Goal: Task Accomplishment & Management: Use online tool/utility

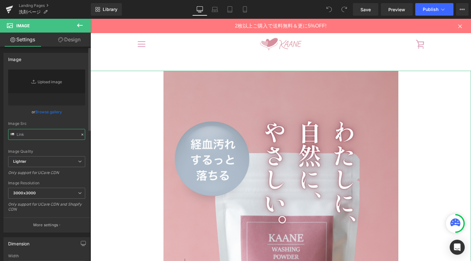
click at [35, 135] on input "text" at bounding box center [46, 134] width 77 height 11
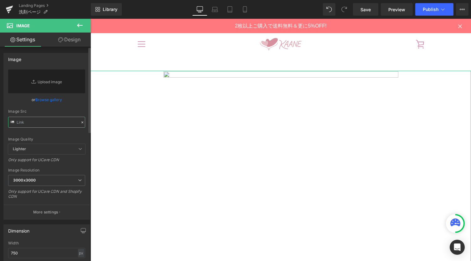
paste input "https://cdn.shopify.com/s/files/1/0627/6264/7739/files/KAANE_wash_MV_fix_1.png?…"
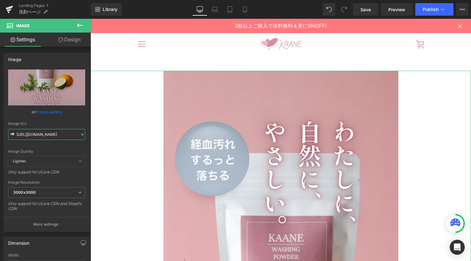
type input "[URL][DOMAIN_NAME]"
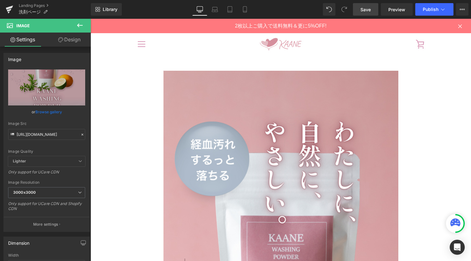
click at [370, 11] on span "Save" at bounding box center [366, 9] width 10 height 7
click at [435, 9] on span "Publish" at bounding box center [431, 9] width 16 height 5
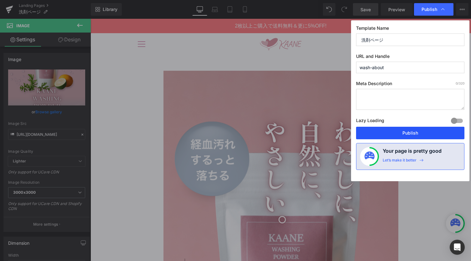
click at [418, 135] on button "Publish" at bounding box center [410, 133] width 108 height 13
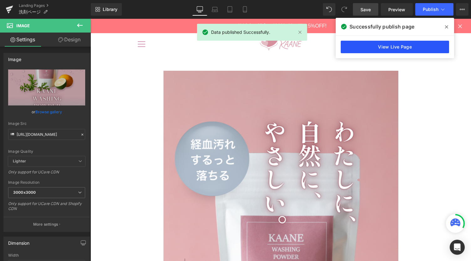
click at [374, 46] on link "View Live Page" at bounding box center [395, 47] width 108 height 13
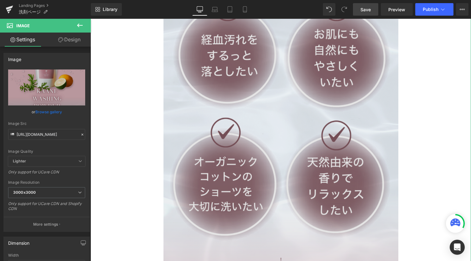
scroll to position [1170, 0]
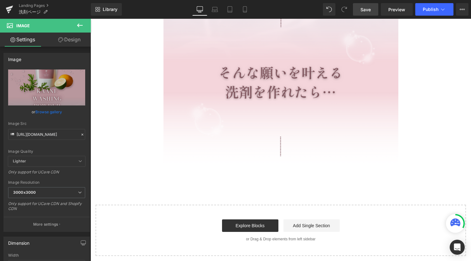
click at [79, 25] on icon at bounding box center [80, 26] width 8 height 8
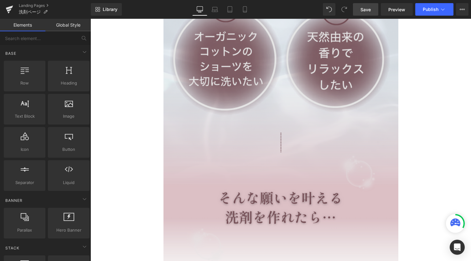
scroll to position [1212, 0]
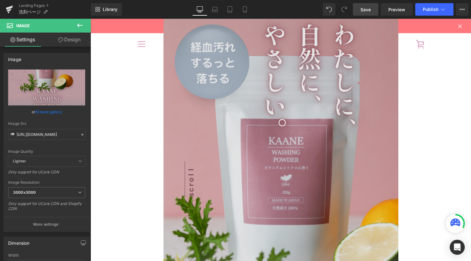
scroll to position [0, 0]
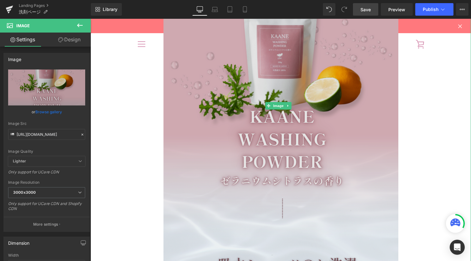
scroll to position [585, 0]
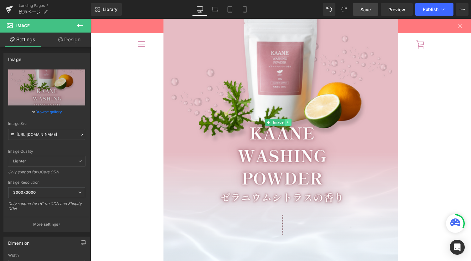
click at [288, 123] on icon at bounding box center [288, 122] width 1 height 2
click at [286, 122] on icon at bounding box center [284, 123] width 3 height 4
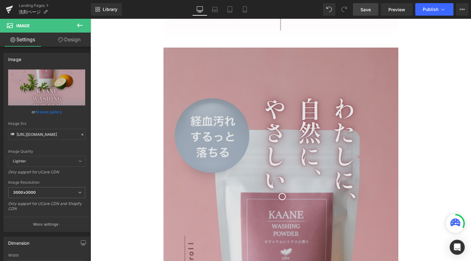
scroll to position [1300, 0]
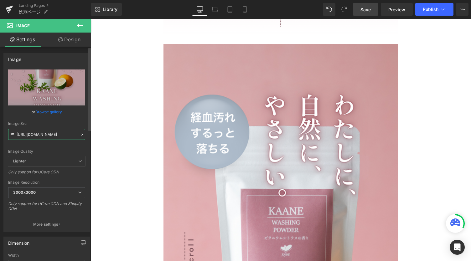
click at [44, 139] on input "[URL][DOMAIN_NAME]" at bounding box center [46, 134] width 77 height 11
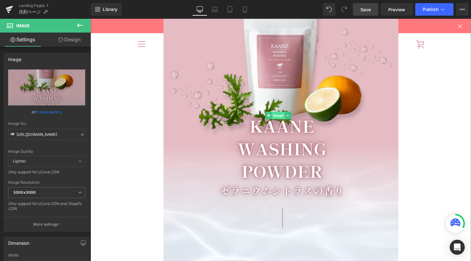
scroll to position [1850, 0]
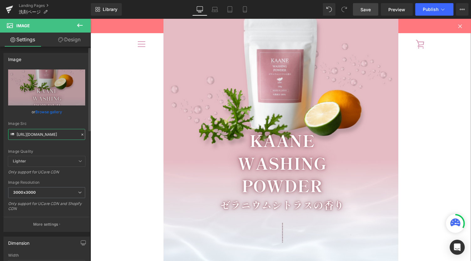
click at [41, 132] on input "[URL][DOMAIN_NAME]" at bounding box center [46, 134] width 77 height 11
paste input "wash_lp_prologue.png?v=1756778654"
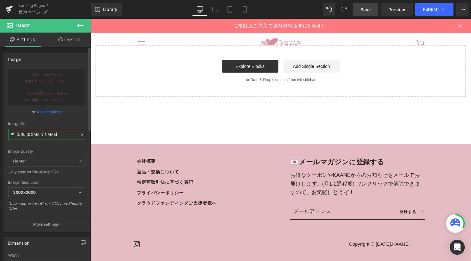
scroll to position [1760, 0]
type input "[URL][DOMAIN_NAME]"
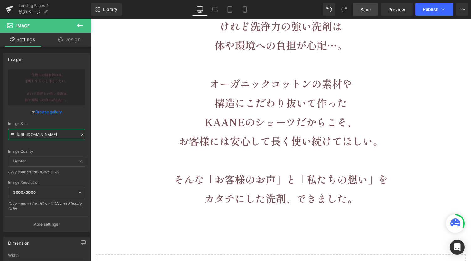
scroll to position [1593, 0]
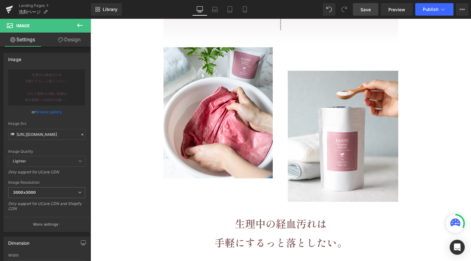
scroll to position [1301, 0]
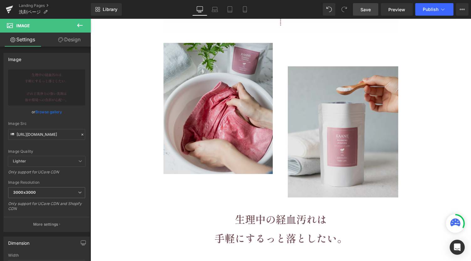
click at [255, 220] on img at bounding box center [281, 258] width 235 height 431
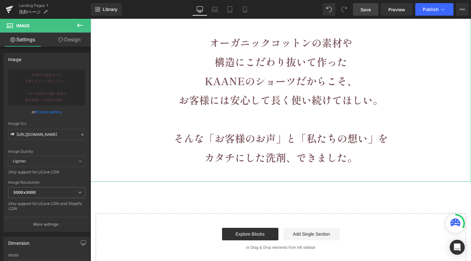
scroll to position [1593, 0]
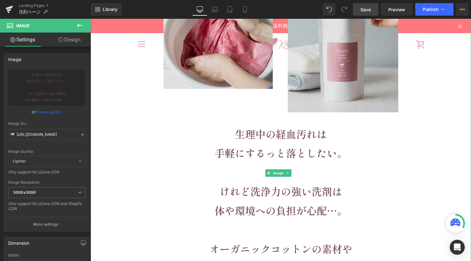
scroll to position [1384, 0]
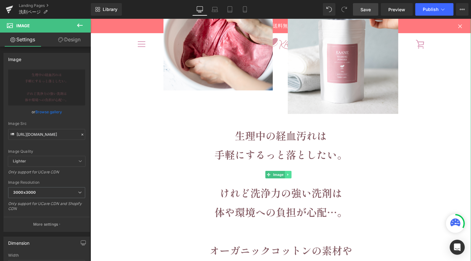
click at [292, 173] on link at bounding box center [288, 175] width 7 height 8
click at [285, 174] on icon at bounding box center [284, 174] width 3 height 3
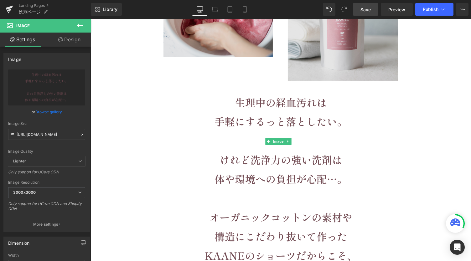
scroll to position [1856, 0]
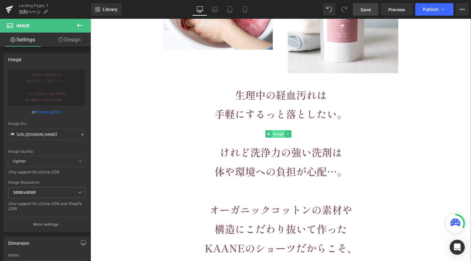
click at [273, 133] on span "Image" at bounding box center [278, 134] width 13 height 8
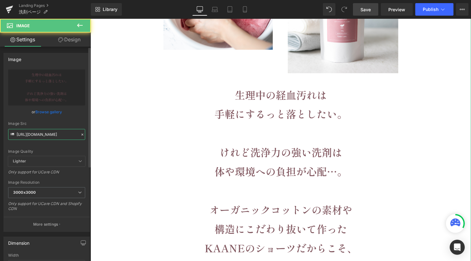
click at [54, 134] on input "[URL][DOMAIN_NAME]" at bounding box center [46, 134] width 77 height 11
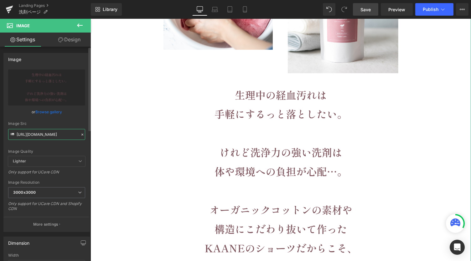
paste input "KAANE_WASHING_POWDER_tanjo"
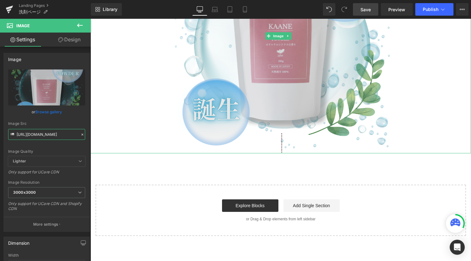
type input "[URL][DOMAIN_NAME]"
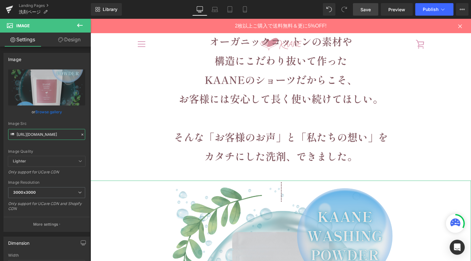
scroll to position [1563, 0]
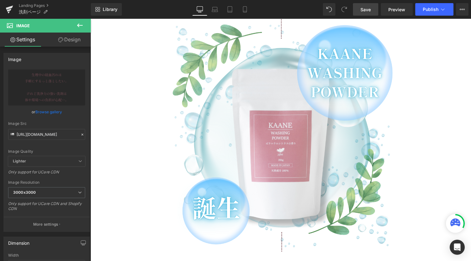
scroll to position [1814, 0]
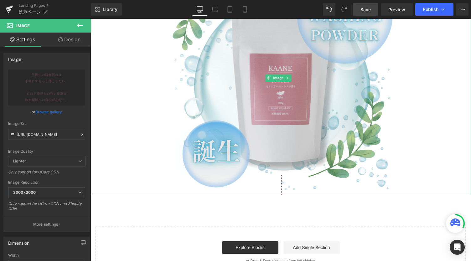
click at [286, 131] on img at bounding box center [281, 78] width 235 height 235
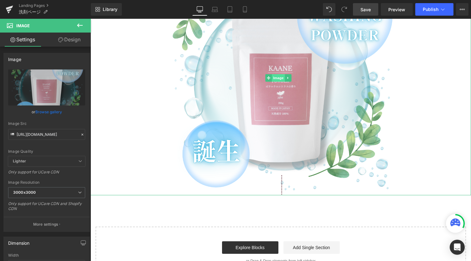
click at [279, 77] on span "Image" at bounding box center [278, 78] width 13 height 8
click at [290, 81] on link at bounding box center [288, 78] width 7 height 8
click at [286, 77] on icon at bounding box center [284, 77] width 3 height 3
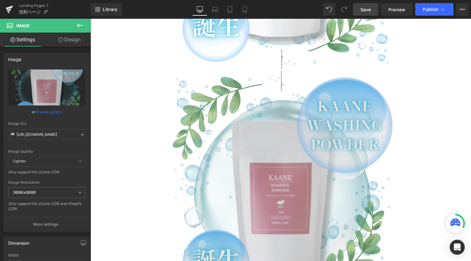
scroll to position [1966, 0]
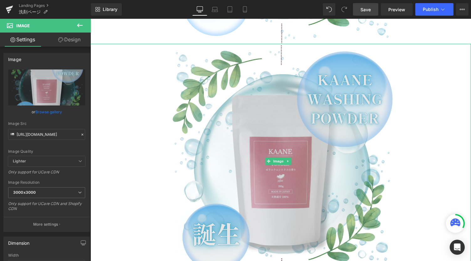
click at [280, 171] on img at bounding box center [281, 161] width 235 height 235
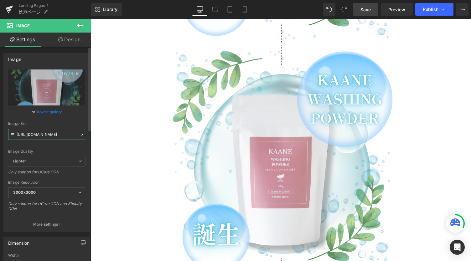
click at [51, 138] on input "[URL][DOMAIN_NAME]" at bounding box center [46, 134] width 77 height 11
paste input "wash_lp_title_3.png?v=1756778650"
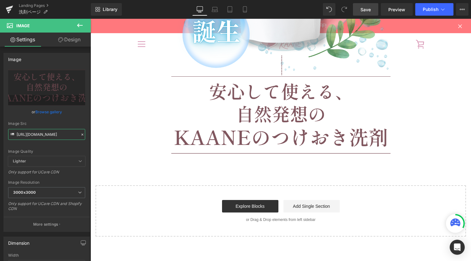
scroll to position [1924, 0]
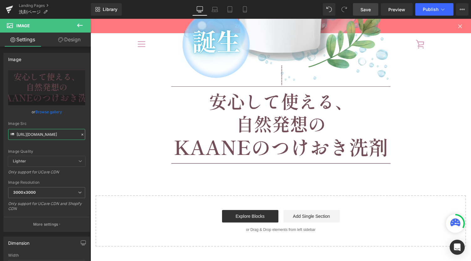
type input "[URL][DOMAIN_NAME]"
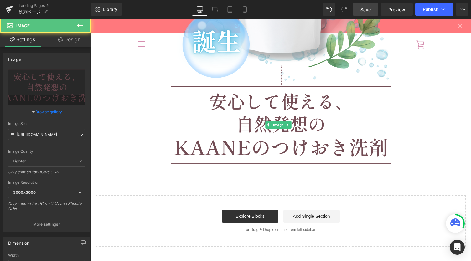
click at [282, 129] on img at bounding box center [281, 125] width 235 height 78
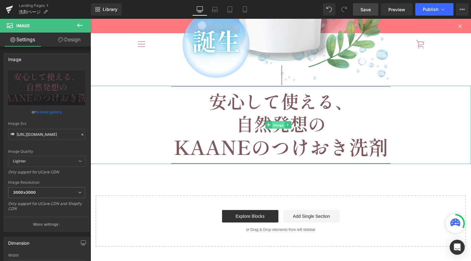
click at [282, 126] on span "Image" at bounding box center [278, 126] width 13 height 8
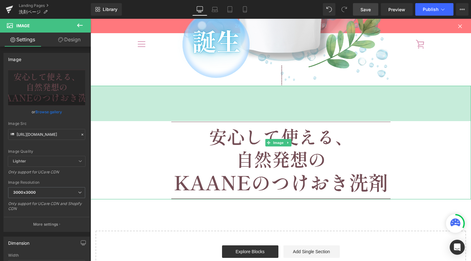
drag, startPoint x: 278, startPoint y: 86, endPoint x: 277, endPoint y: 121, distance: 35.1
click at [277, 121] on div "Image 113px" at bounding box center [281, 143] width 381 height 114
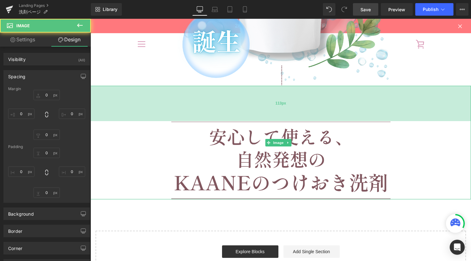
type input "0"
type input "113"
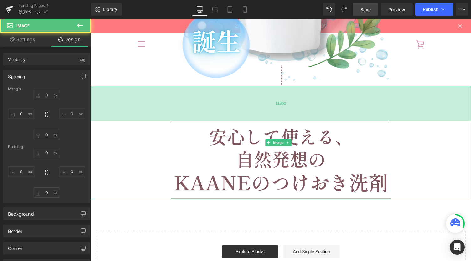
type input "0"
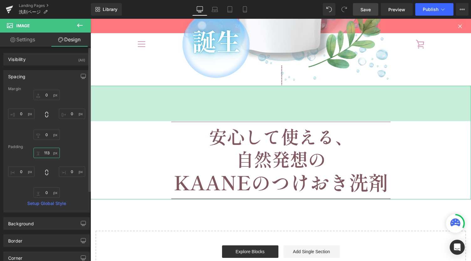
drag, startPoint x: 47, startPoint y: 155, endPoint x: 60, endPoint y: 156, distance: 13.5
click at [47, 155] on input "113" at bounding box center [47, 153] width 26 height 10
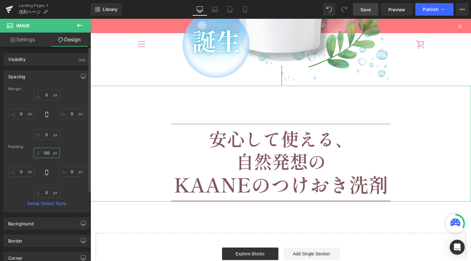
type input "120"
click at [122, 150] on div at bounding box center [281, 144] width 381 height 116
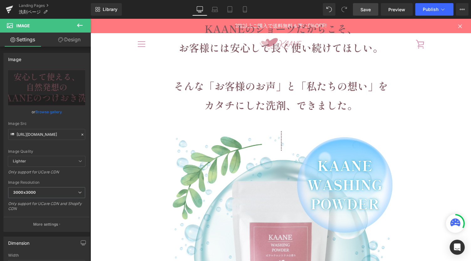
scroll to position [1631, 0]
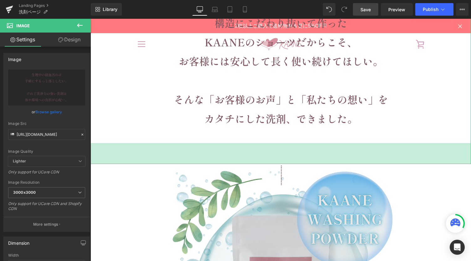
drag, startPoint x: 283, startPoint y: 143, endPoint x: 280, endPoint y: 163, distance: 20.9
click at [280, 163] on div "67px" at bounding box center [281, 153] width 381 height 21
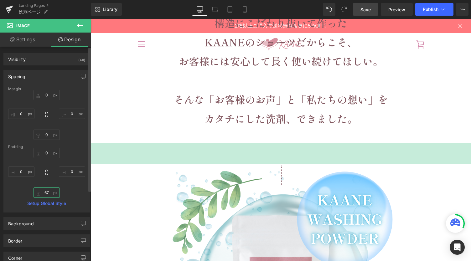
click at [47, 193] on input "67" at bounding box center [47, 193] width 26 height 10
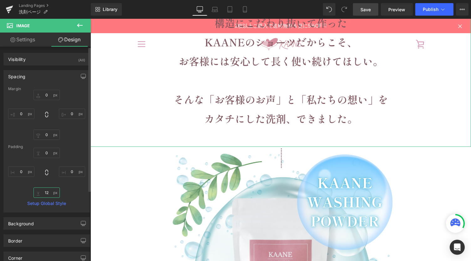
type input "1"
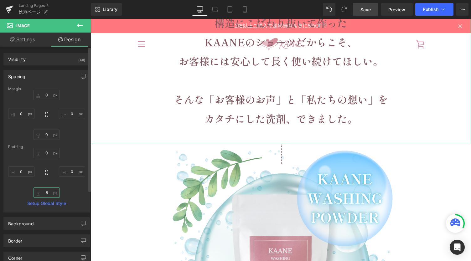
type input "80"
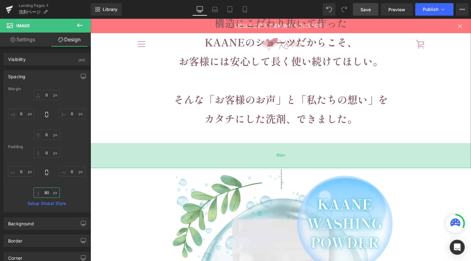
click at [130, 144] on div "80px" at bounding box center [281, 155] width 381 height 25
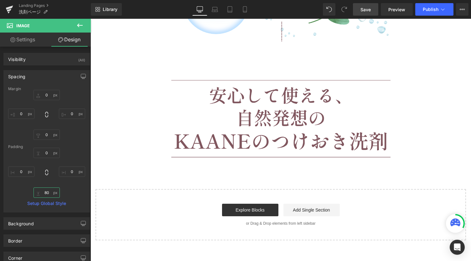
scroll to position [2007, 0]
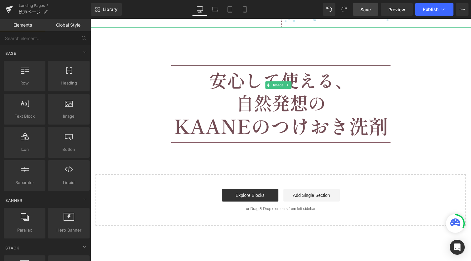
click at [276, 130] on img at bounding box center [281, 85] width 235 height 116
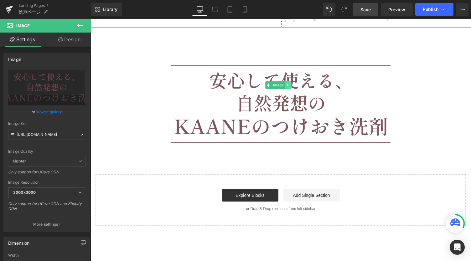
click at [289, 86] on icon at bounding box center [288, 85] width 3 height 4
click at [286, 85] on icon at bounding box center [284, 85] width 3 height 3
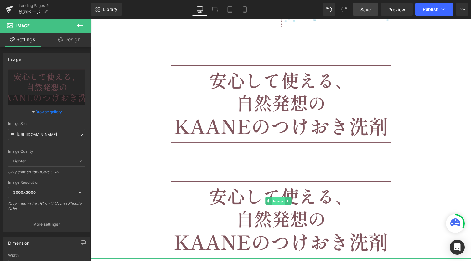
click at [278, 204] on span "Image" at bounding box center [278, 202] width 13 height 8
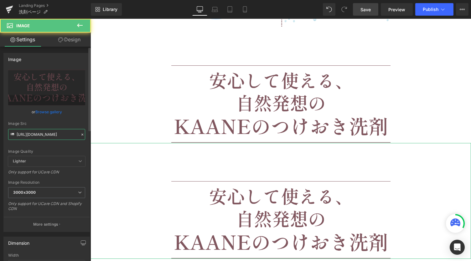
click at [65, 135] on input "[URL][DOMAIN_NAME]" at bounding box center [46, 134] width 77 height 11
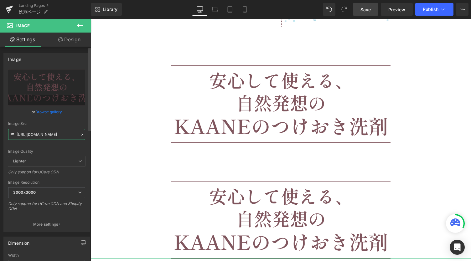
paste input "point1.png?v=1756778693"
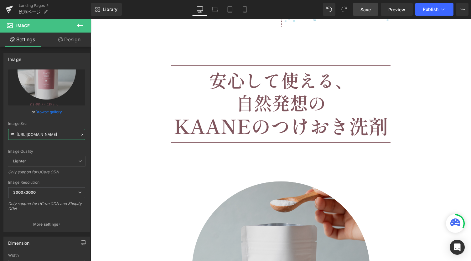
type input "[URL][DOMAIN_NAME]"
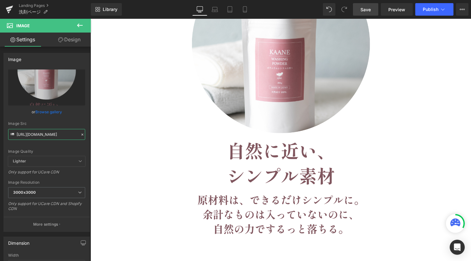
scroll to position [2174, 0]
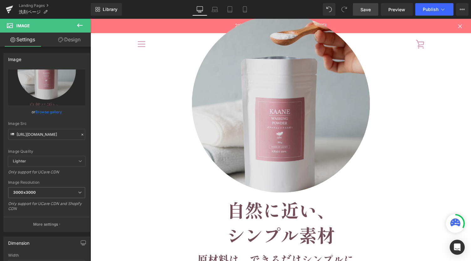
click at [275, 172] on img at bounding box center [281, 137] width 235 height 322
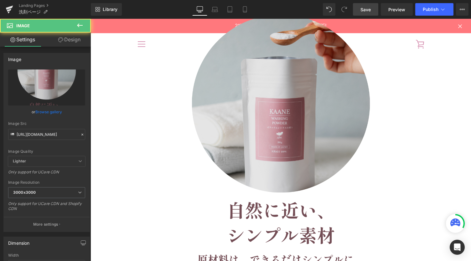
scroll to position [0, 0]
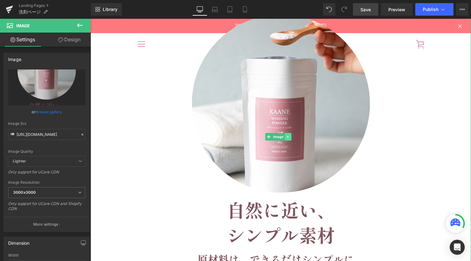
click at [287, 139] on link at bounding box center [288, 137] width 7 height 8
click at [286, 137] on icon at bounding box center [284, 137] width 3 height 4
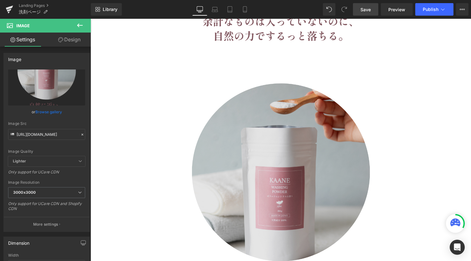
scroll to position [2428, 0]
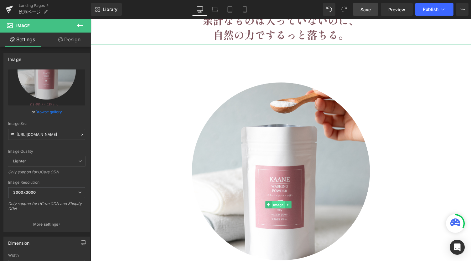
click at [278, 205] on span "Image" at bounding box center [278, 206] width 13 height 8
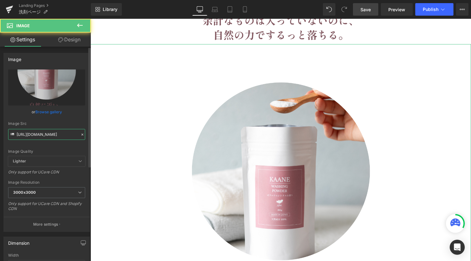
click at [56, 136] on input "[URL][DOMAIN_NAME]" at bounding box center [46, 134] width 77 height 11
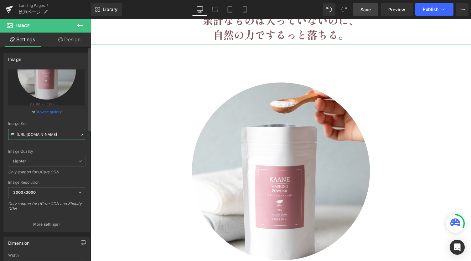
paste input "point2"
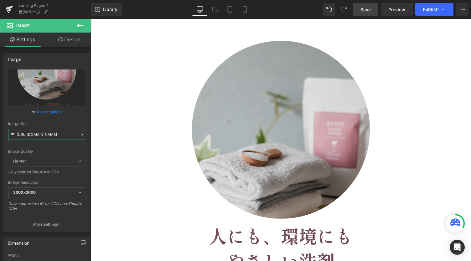
scroll to position [2637, 0]
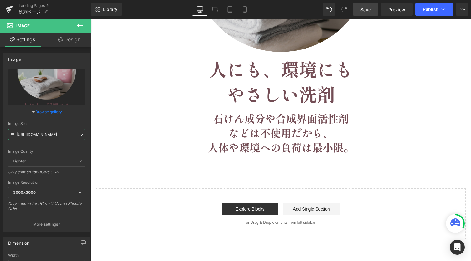
type input "https://cdn.shopify.com/s/files/1/0627/6264/7739/files/wash_point2_3000x3000.pn…"
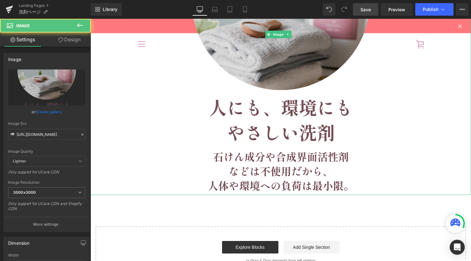
scroll to position [2554, 0]
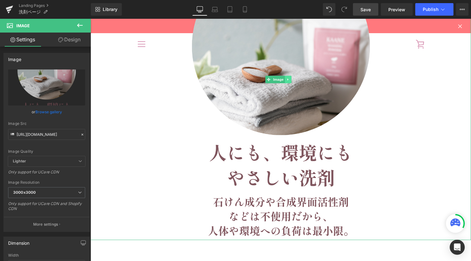
click at [289, 81] on icon at bounding box center [288, 80] width 3 height 4
click at [283, 80] on icon at bounding box center [284, 79] width 3 height 3
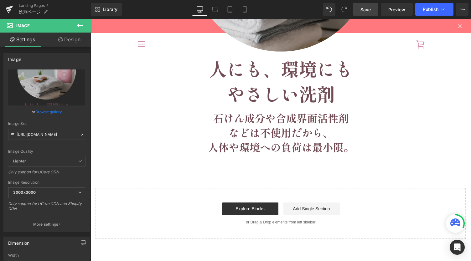
scroll to position [2875, 0]
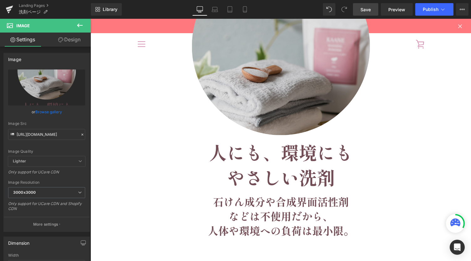
click at [276, 99] on img at bounding box center [281, 80] width 235 height 322
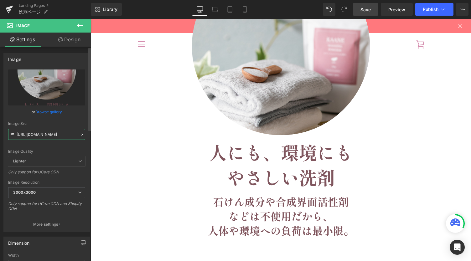
click at [45, 132] on input "https://cdn.shopify.com/s/files/1/0627/6264/7739/files/wash_point2_3000x3000.pn…" at bounding box center [46, 134] width 77 height 11
paste input "3"
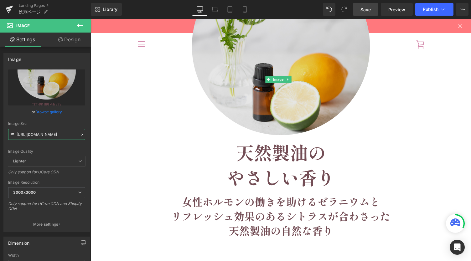
type input "[URL][DOMAIN_NAME]"
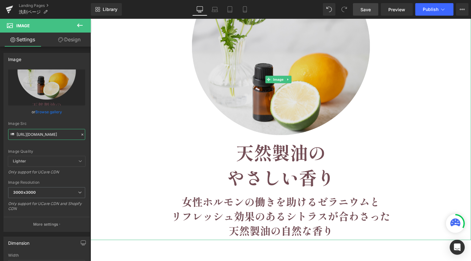
scroll to position [3001, 0]
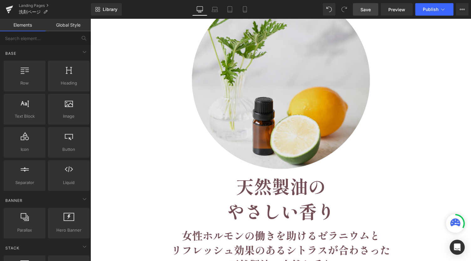
scroll to position [3009, 0]
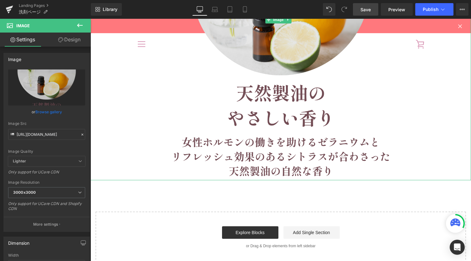
scroll to position [2925, 0]
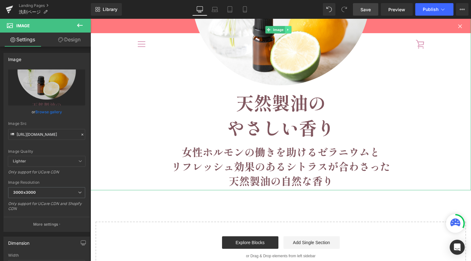
click at [289, 31] on icon at bounding box center [288, 30] width 3 height 4
click at [283, 30] on icon at bounding box center [284, 29] width 3 height 3
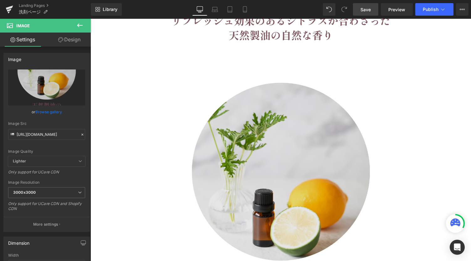
scroll to position [3071, 0]
click at [267, 178] on img at bounding box center [281, 205] width 235 height 322
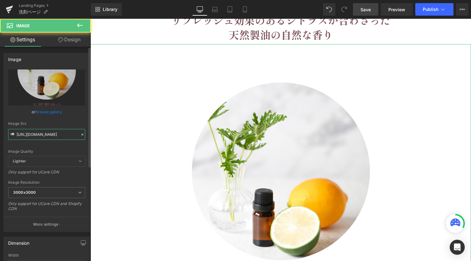
click at [53, 134] on input "[URL][DOMAIN_NAME]" at bounding box center [46, 134] width 77 height 11
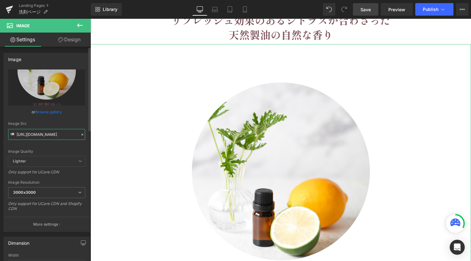
paste input "lp_title1.png?v=1756778677"
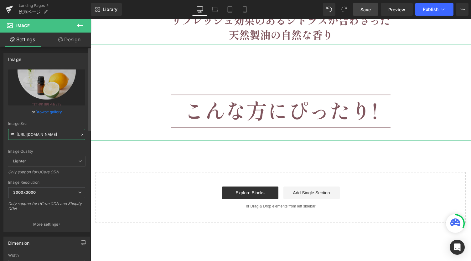
type input "https://cdn.shopify.com/s/files/1/0627/6264/7739/files/wash_lp_title1_3000x3000…"
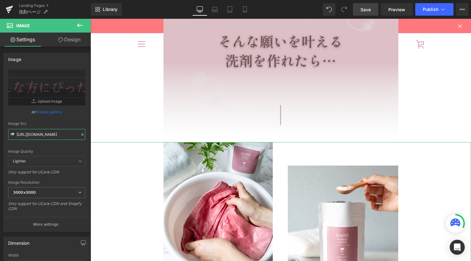
scroll to position [1191, 0]
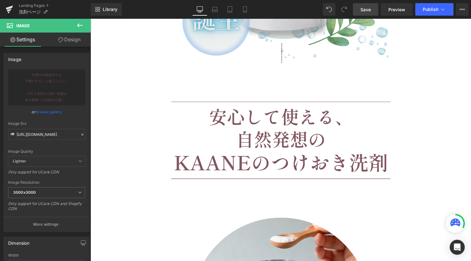
scroll to position [1985, 0]
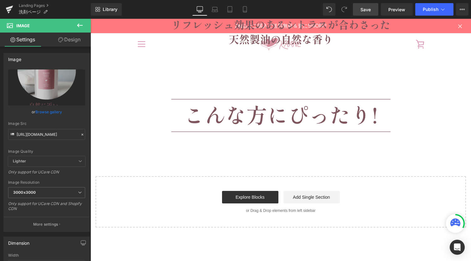
scroll to position [3030, 0]
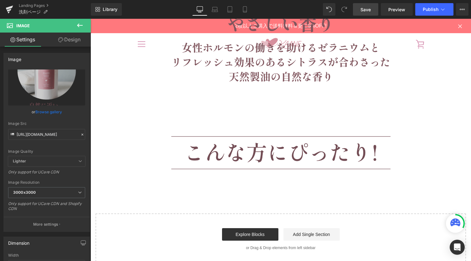
click at [289, 178] on img at bounding box center [281, 134] width 235 height 97
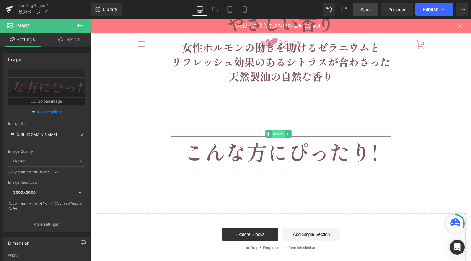
click at [280, 135] on span "Image" at bounding box center [278, 134] width 13 height 8
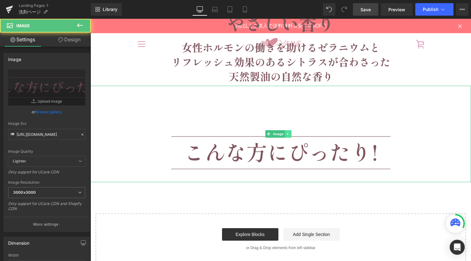
click at [288, 134] on icon at bounding box center [288, 134] width 1 height 2
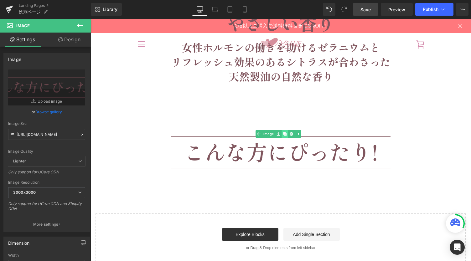
click at [286, 134] on icon at bounding box center [284, 134] width 3 height 4
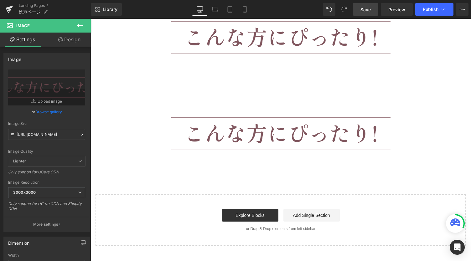
scroll to position [3239, 0]
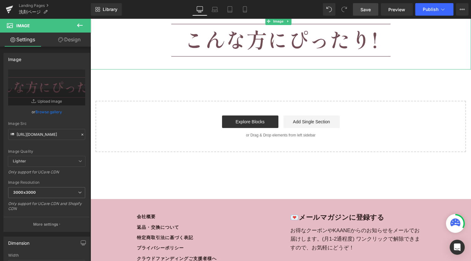
click at [276, 59] on img at bounding box center [281, 21] width 235 height 97
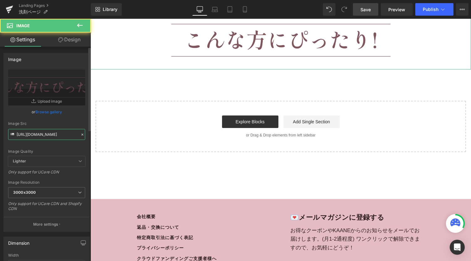
click at [34, 132] on input "https://cdn.shopify.com/s/files/1/0627/6264/7739/files/wash_lp_title1_3000x3000…" at bounding box center [46, 134] width 77 height 11
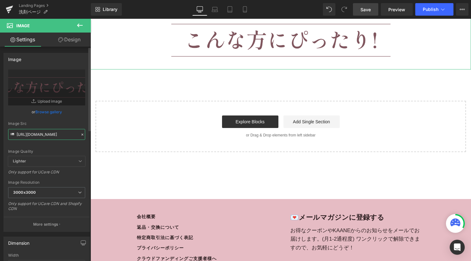
paste input "LP_CTA.png?v=1756778652"
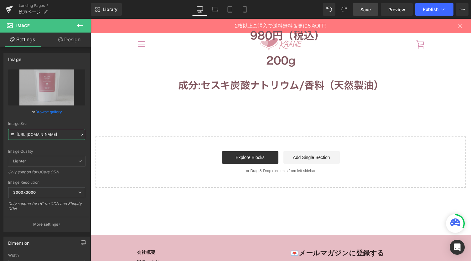
scroll to position [3447, 0]
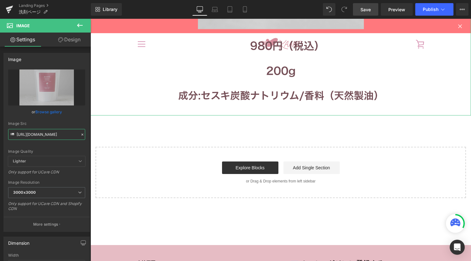
type input "[URL][DOMAIN_NAME]"
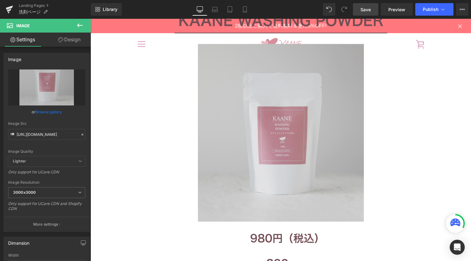
scroll to position [3239, 0]
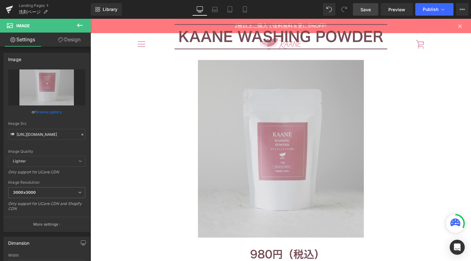
click at [303, 121] on img at bounding box center [281, 148] width 235 height 351
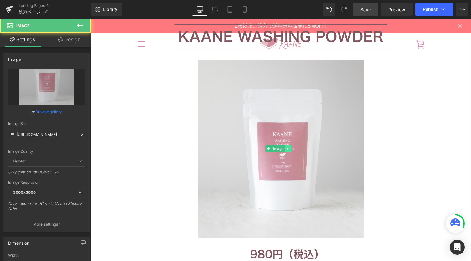
click at [291, 148] on link at bounding box center [288, 149] width 7 height 8
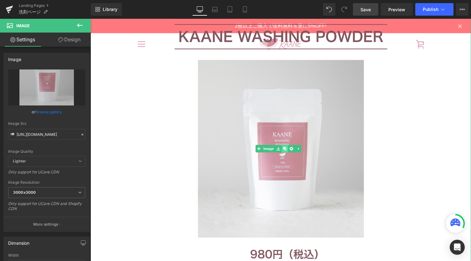
click at [287, 148] on link at bounding box center [285, 149] width 7 height 8
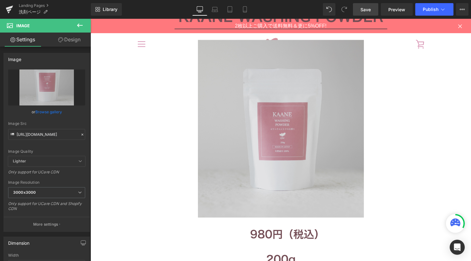
scroll to position [3602, 0]
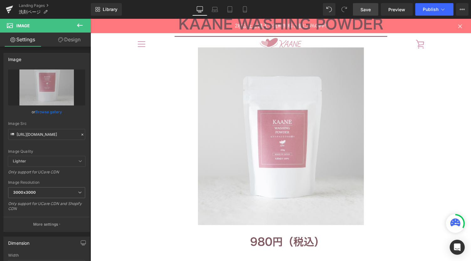
click at [286, 135] on div "Image" at bounding box center [281, 136] width 381 height 351
click at [62, 134] on input "[URL][DOMAIN_NAME]" at bounding box center [46, 134] width 77 height 11
paste input "lp_title_2.png?v=1756778677"
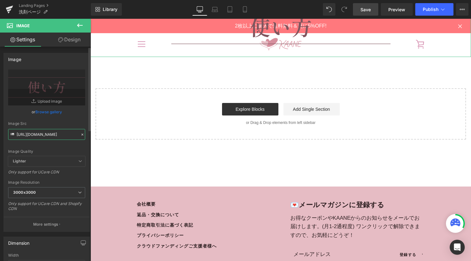
type input "[URL][DOMAIN_NAME]"
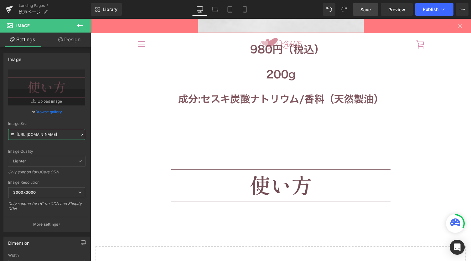
scroll to position [3561, 0]
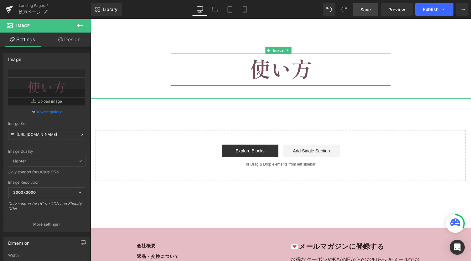
click at [298, 79] on img at bounding box center [281, 51] width 235 height 97
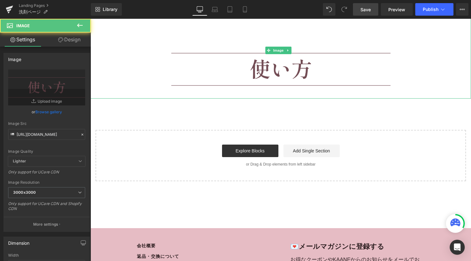
scroll to position [0, 0]
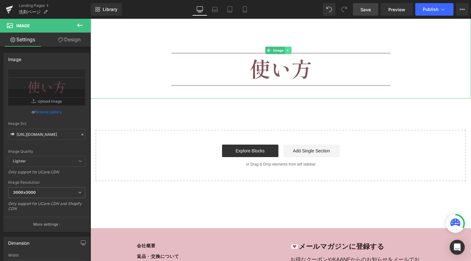
click at [288, 51] on icon at bounding box center [288, 51] width 1 height 2
click at [284, 52] on icon at bounding box center [284, 51] width 3 height 4
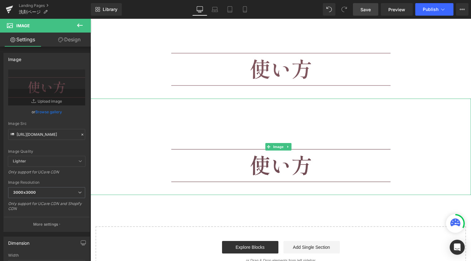
click at [280, 151] on img at bounding box center [281, 147] width 235 height 97
click at [57, 135] on input "[URL][DOMAIN_NAME]" at bounding box center [46, 134] width 77 height 11
paste input "howtouse.png?v=1756778651"
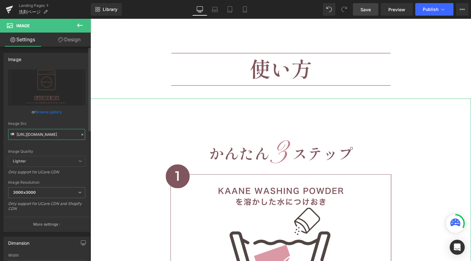
type input "https://cdn.shopify.com/s/files/1/0627/6264/7739/files/wash_lp_howtouse_3000x30…"
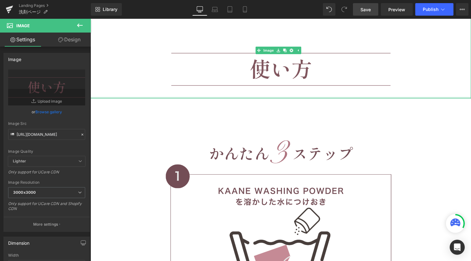
drag, startPoint x: 280, startPoint y: 98, endPoint x: 276, endPoint y: 123, distance: 24.7
click at [282, 77] on div "Image" at bounding box center [281, 51] width 381 height 97
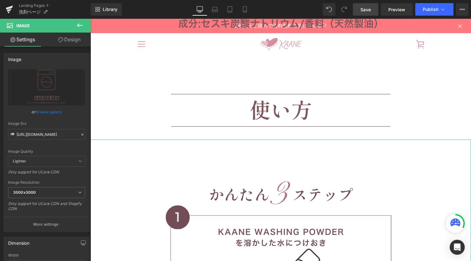
scroll to position [3519, 0]
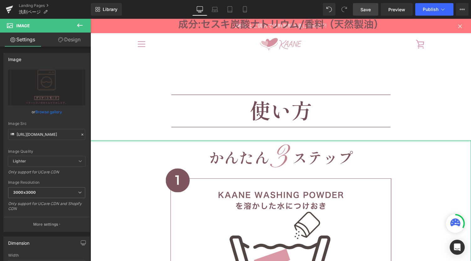
drag, startPoint x: 281, startPoint y: 141, endPoint x: 289, endPoint y: 74, distance: 66.9
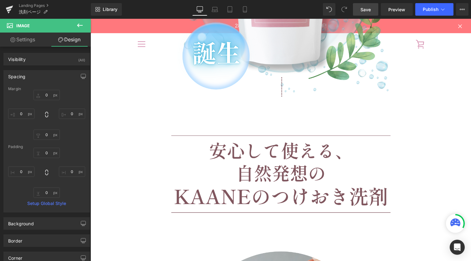
scroll to position [2015, 0]
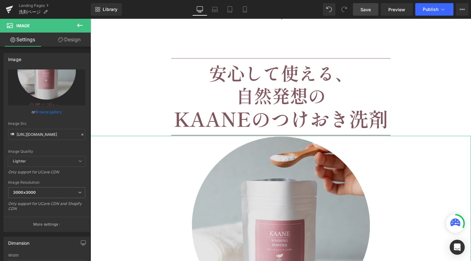
drag, startPoint x: 276, startPoint y: 137, endPoint x: 280, endPoint y: 165, distance: 28.2
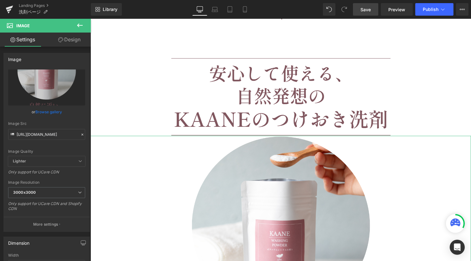
click at [74, 39] on link "Design" at bounding box center [69, 40] width 45 height 14
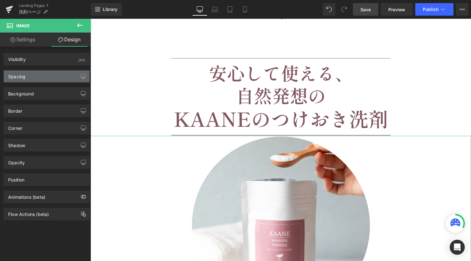
click at [42, 73] on div "Spacing" at bounding box center [47, 77] width 86 height 12
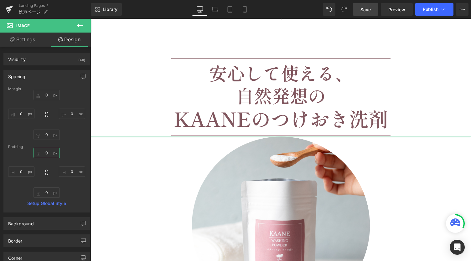
click at [51, 152] on input "0" at bounding box center [47, 153] width 26 height 10
type input "80"
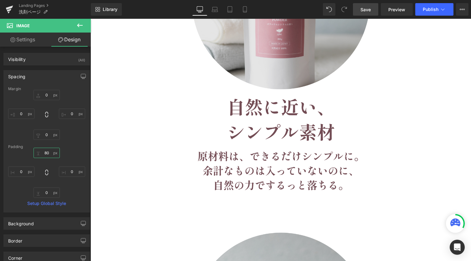
scroll to position [2349, 0]
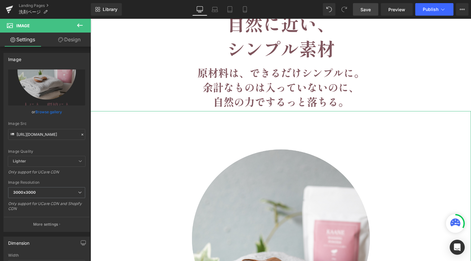
drag, startPoint x: 75, startPoint y: 36, endPoint x: 48, endPoint y: 142, distance: 109.5
click at [75, 36] on link "Design" at bounding box center [69, 40] width 45 height 14
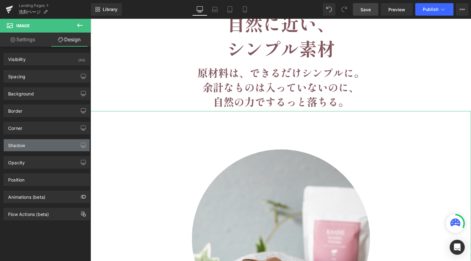
type input "0"
type input "120"
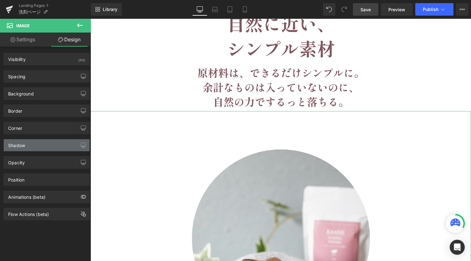
type input "0"
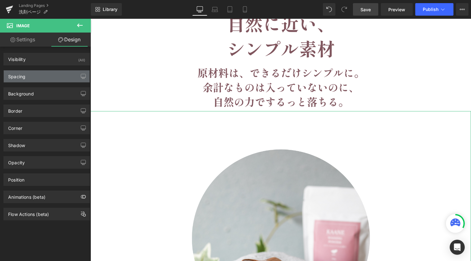
click at [32, 75] on div "Spacing" at bounding box center [47, 77] width 86 height 12
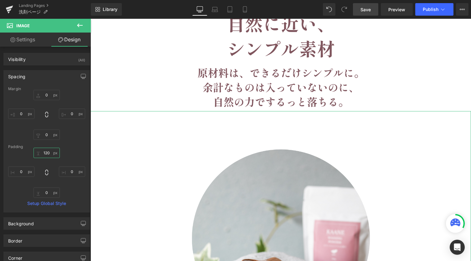
click at [48, 156] on input "120" at bounding box center [47, 153] width 26 height 10
type input "80"
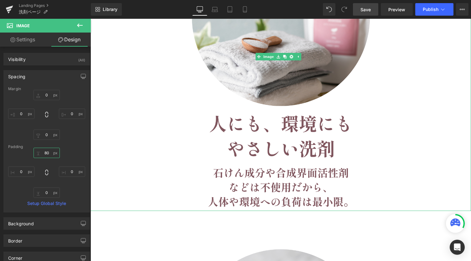
scroll to position [2683, 0]
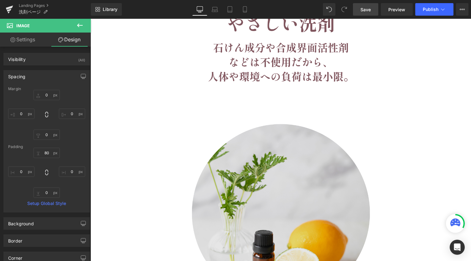
click at [302, 120] on img at bounding box center [281, 247] width 235 height 322
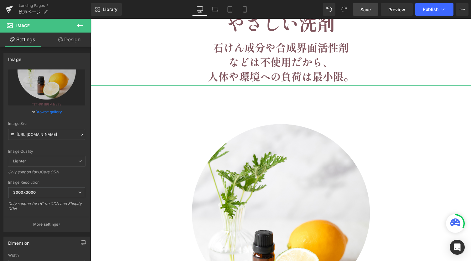
click at [77, 39] on link "Design" at bounding box center [69, 40] width 45 height 14
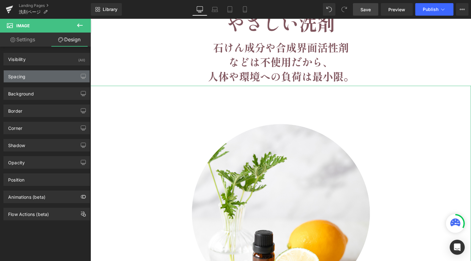
click at [25, 78] on div "Spacing" at bounding box center [16, 75] width 17 height 9
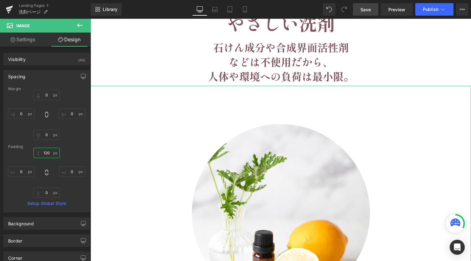
click at [43, 154] on input "120" at bounding box center [47, 153] width 26 height 10
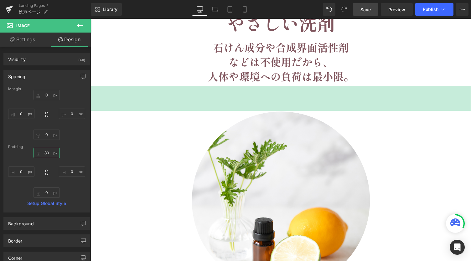
type input "80"
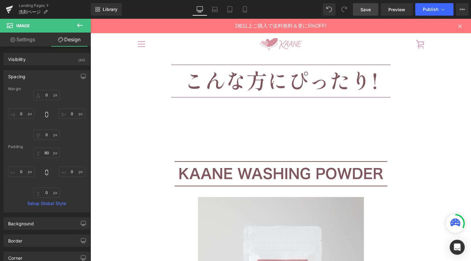
scroll to position [3017, 0]
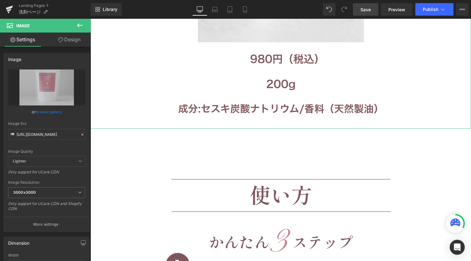
scroll to position [3435, 0]
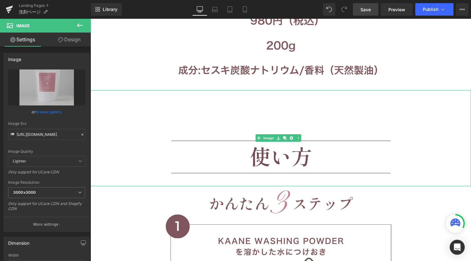
click at [303, 143] on img at bounding box center [281, 138] width 235 height 97
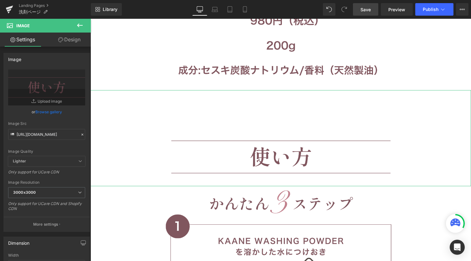
click at [65, 35] on link "Design" at bounding box center [69, 40] width 45 height 14
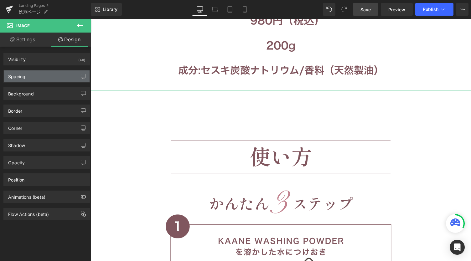
click at [33, 79] on div "Spacing" at bounding box center [47, 77] width 86 height 12
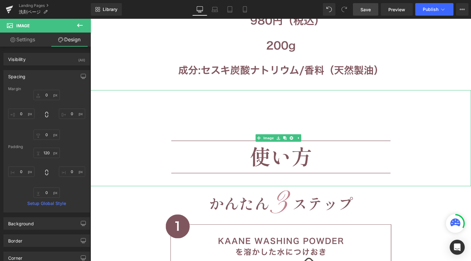
click at [141, 152] on div at bounding box center [281, 138] width 381 height 97
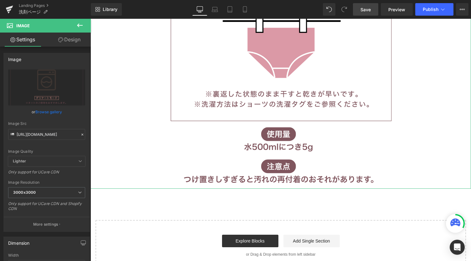
scroll to position [4062, 0]
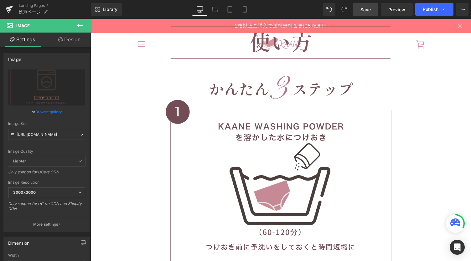
scroll to position [3519, 0]
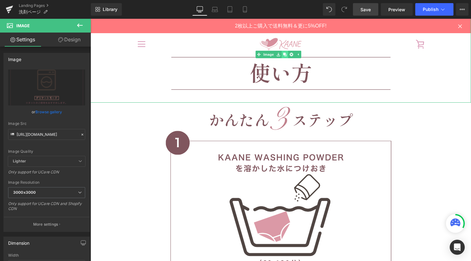
click at [285, 57] on link at bounding box center [285, 55] width 7 height 8
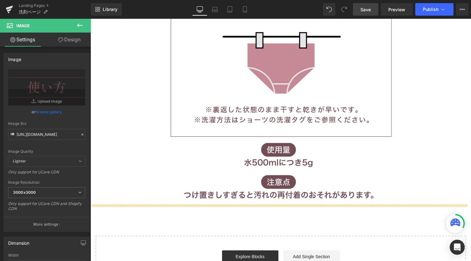
scroll to position [4146, 0]
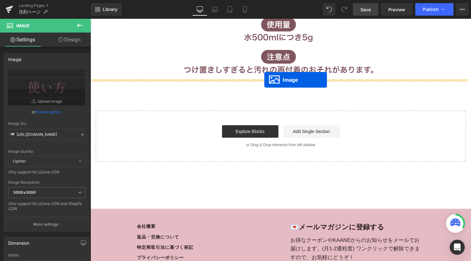
drag, startPoint x: 269, startPoint y: 156, endPoint x: 265, endPoint y: 80, distance: 76.3
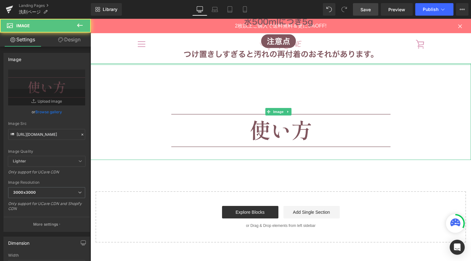
scroll to position [4130, 0]
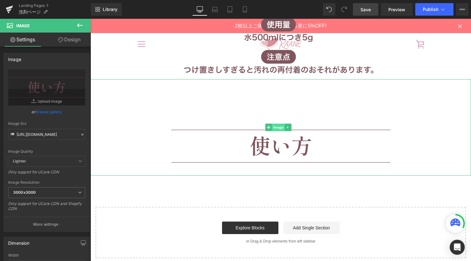
click at [281, 128] on span "Image" at bounding box center [278, 128] width 13 height 8
click at [275, 131] on span "Image" at bounding box center [278, 128] width 13 height 8
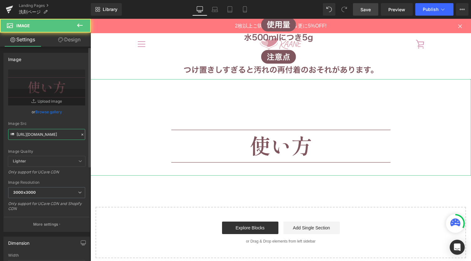
click at [37, 134] on input "[URL][DOMAIN_NAME]" at bounding box center [46, 134] width 77 height 11
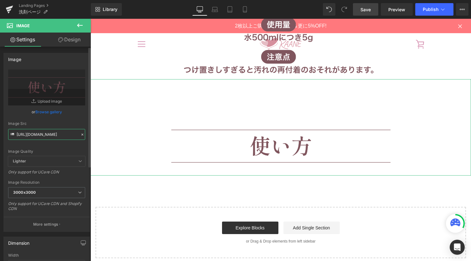
paste input "3_cb2e03db-056a-4fff-99ee-7159769938b5"
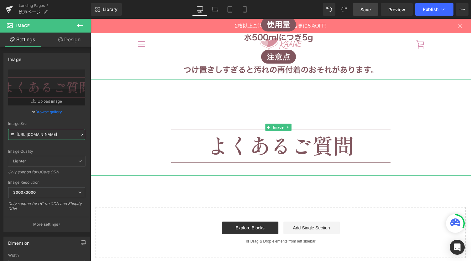
type input "[URL][DOMAIN_NAME]"
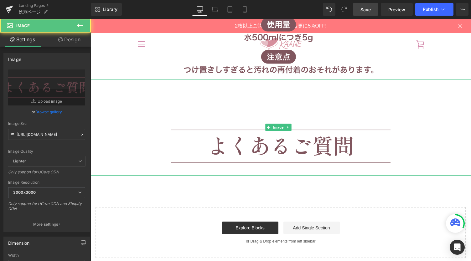
click at [145, 106] on div at bounding box center [281, 127] width 381 height 97
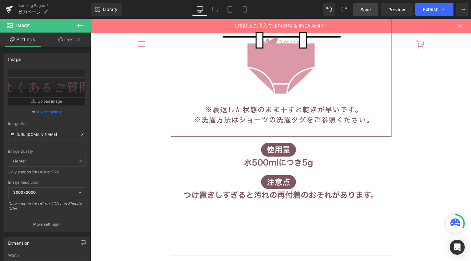
scroll to position [4172, 0]
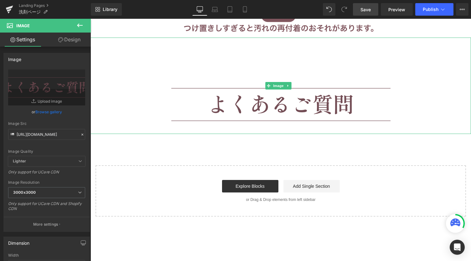
click at [319, 126] on img at bounding box center [281, 86] width 235 height 97
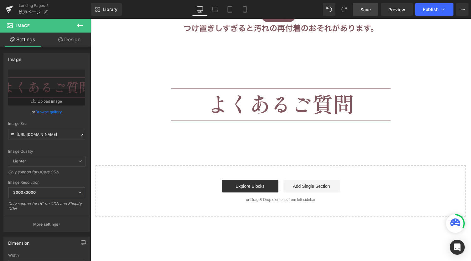
click at [75, 26] on button at bounding box center [80, 26] width 22 height 14
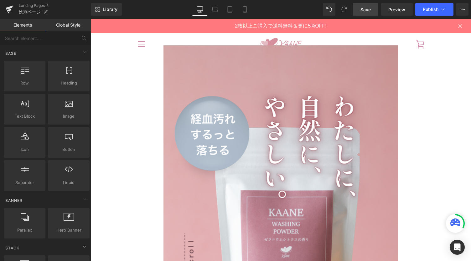
scroll to position [0, 0]
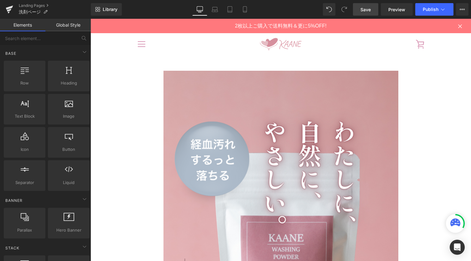
click at [368, 8] on span "Save" at bounding box center [366, 9] width 10 height 7
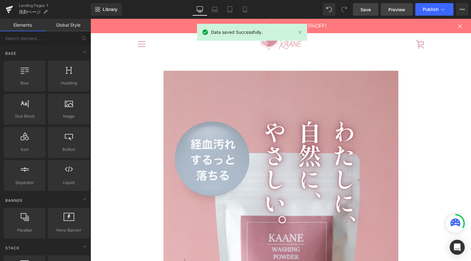
click at [397, 9] on span "Preview" at bounding box center [397, 9] width 17 height 7
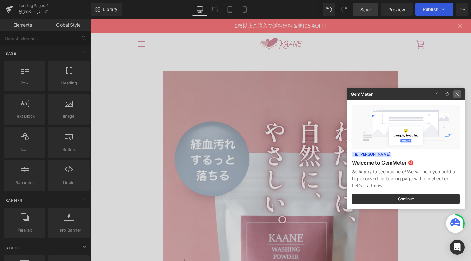
click at [457, 95] on img at bounding box center [458, 95] width 8 height 8
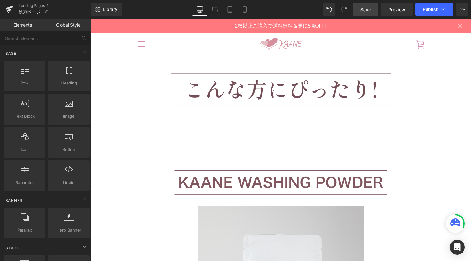
scroll to position [3009, 0]
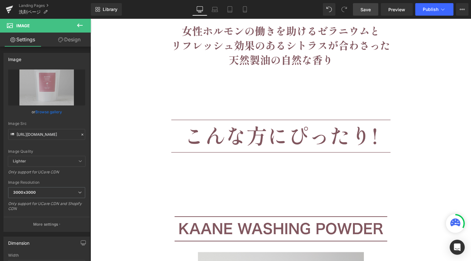
scroll to position [3221, 0]
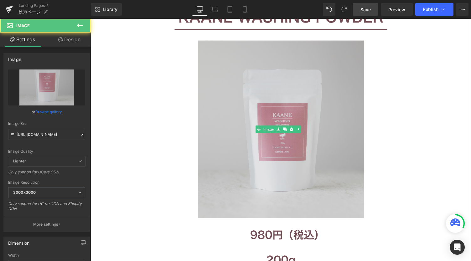
click at [169, 60] on img at bounding box center [281, 129] width 235 height 351
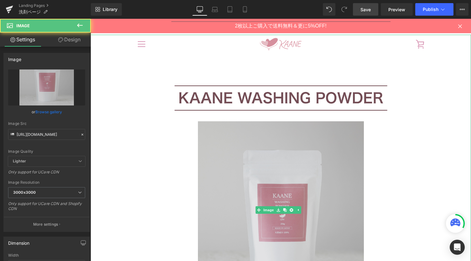
scroll to position [3137, 0]
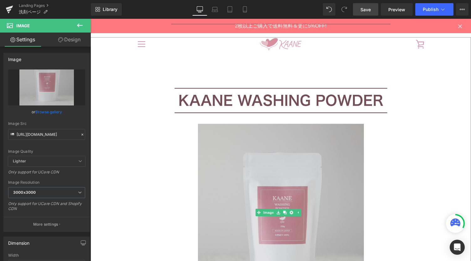
click at [229, 81] on img at bounding box center [281, 212] width 235 height 351
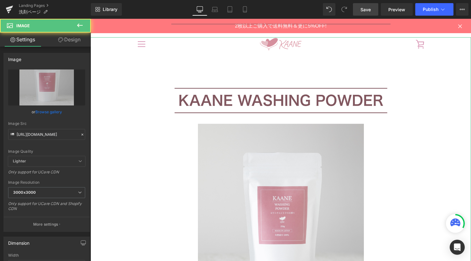
click at [68, 40] on link "Design" at bounding box center [69, 40] width 45 height 14
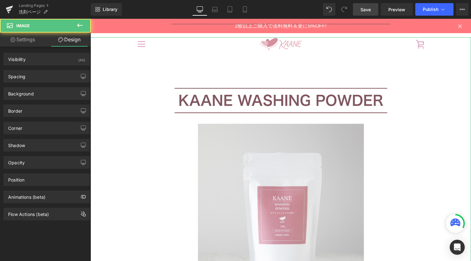
type input "transparent"
type input "0"
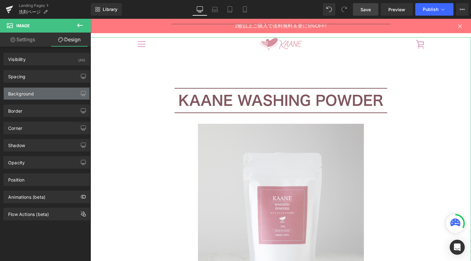
click at [40, 96] on div "Background" at bounding box center [47, 94] width 86 height 12
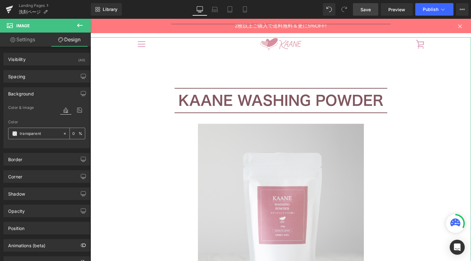
click at [29, 133] on input "transparent" at bounding box center [40, 133] width 40 height 7
paste input "FFF9FA"
type input "FFF9FA"
type input "100"
type input "FFF9FA"
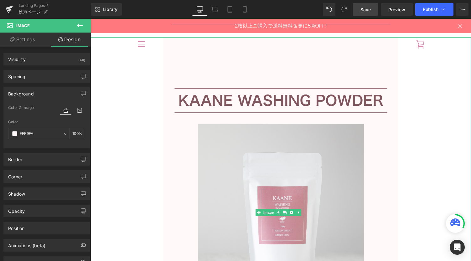
click at [134, 100] on div at bounding box center [281, 212] width 381 height 351
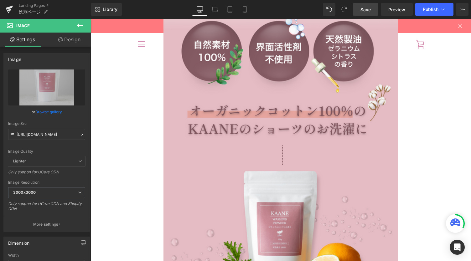
scroll to position [379, 0]
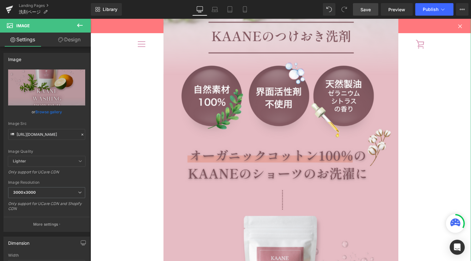
click at [68, 37] on link "Design" at bounding box center [69, 40] width 45 height 14
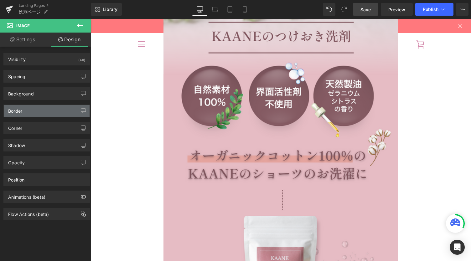
type input "transparent"
type input "0"
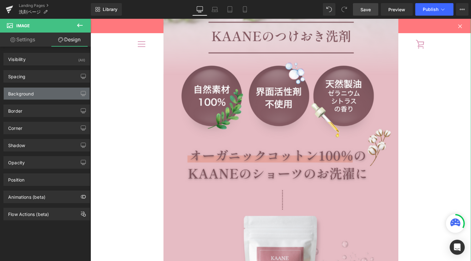
click at [37, 94] on div "Background" at bounding box center [47, 94] width 86 height 12
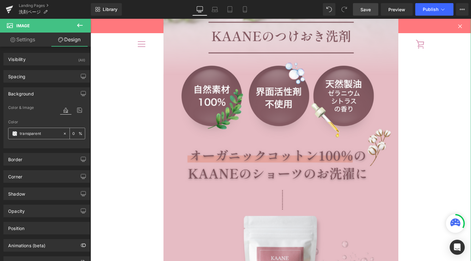
click at [36, 135] on input "transparent" at bounding box center [40, 133] width 40 height 7
paste input "FFF9FA"
type input "FFF9FA"
type input "100"
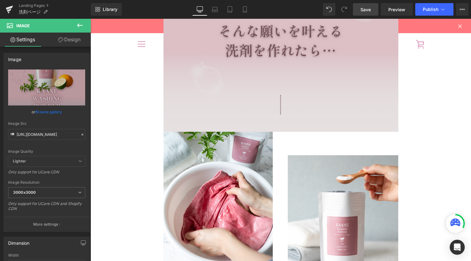
scroll to position [1173, 0]
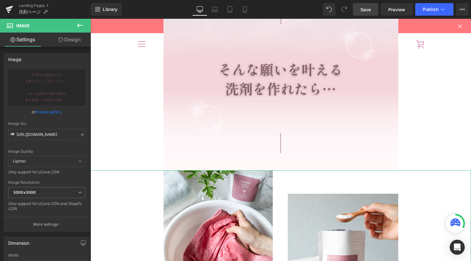
click at [67, 36] on link "Design" at bounding box center [69, 40] width 45 height 14
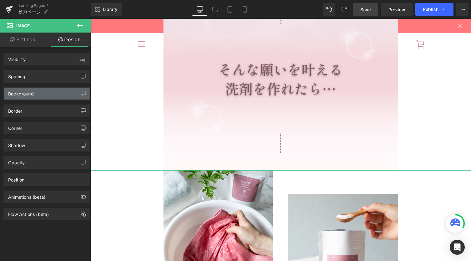
click at [36, 93] on div "Background" at bounding box center [47, 94] width 86 height 12
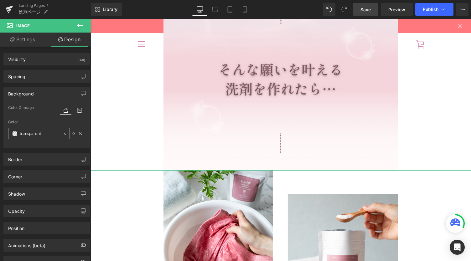
click at [38, 136] on input "transparent" at bounding box center [40, 133] width 40 height 7
paste input "FFF9FA"
type input "FFF9FA"
type input "100"
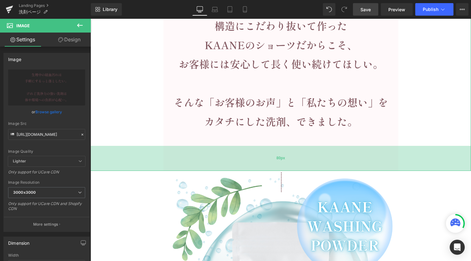
scroll to position [1675, 0]
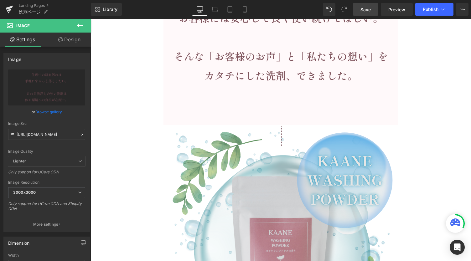
click at [172, 138] on img at bounding box center [281, 242] width 235 height 235
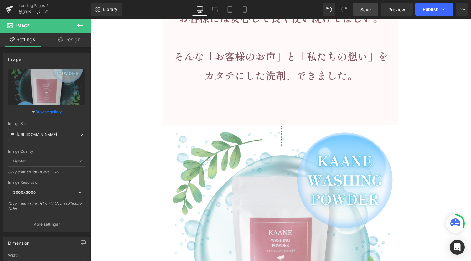
click at [74, 39] on link "Design" at bounding box center [69, 40] width 45 height 14
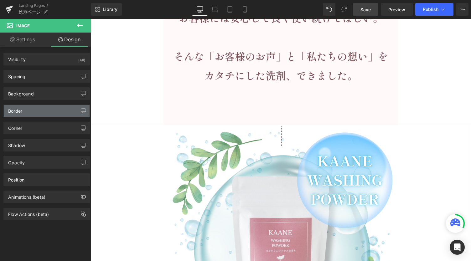
type input "transparent"
type input "0"
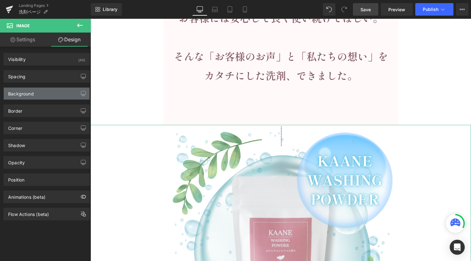
click at [30, 93] on div "Background" at bounding box center [21, 92] width 26 height 9
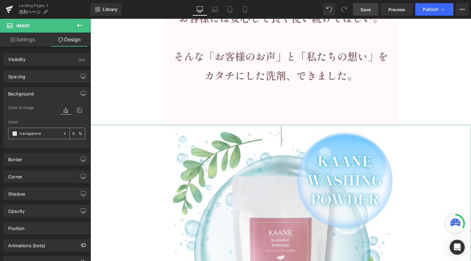
click at [39, 132] on input "transparent" at bounding box center [40, 133] width 40 height 7
paste input "FFF9FA"
type input "FFF9FA"
type input "100"
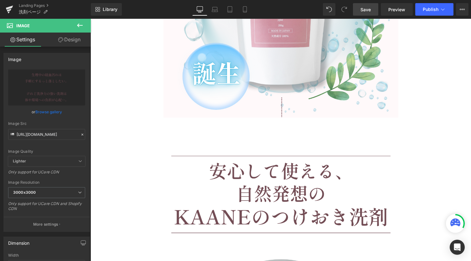
scroll to position [1925, 0]
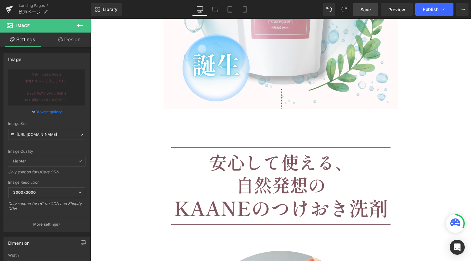
click at [258, 130] on div "Image 120px" at bounding box center [281, 167] width 381 height 116
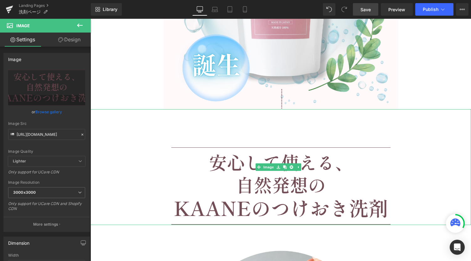
click at [219, 158] on img at bounding box center [281, 167] width 235 height 116
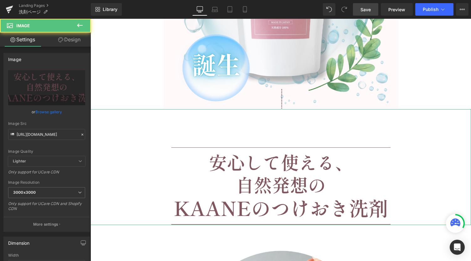
click at [70, 44] on link "Design" at bounding box center [69, 40] width 45 height 14
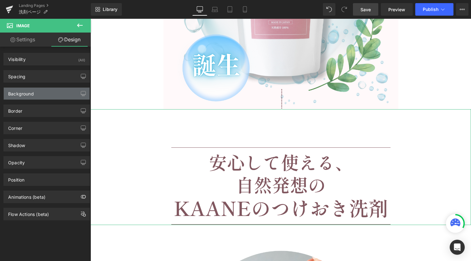
type input "transparent"
type input "0"
click at [42, 92] on div "Background" at bounding box center [47, 94] width 86 height 12
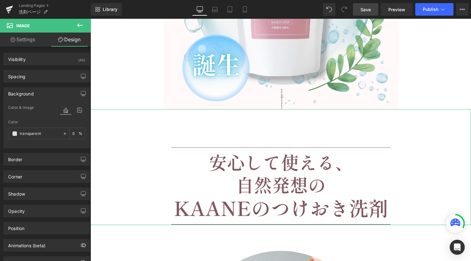
click at [38, 143] on div at bounding box center [46, 145] width 77 height 4
click at [38, 133] on input "transparent" at bounding box center [40, 133] width 40 height 7
paste input "FFF9FA"
type input "FFF9FA"
type input "100"
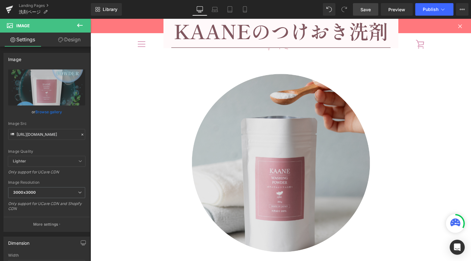
scroll to position [2092, 0]
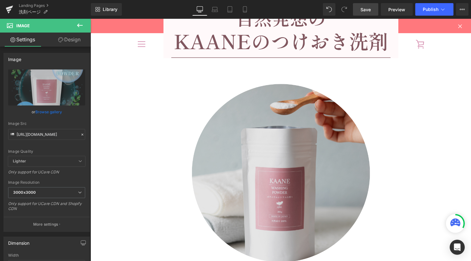
click at [210, 101] on img at bounding box center [281, 212] width 235 height 309
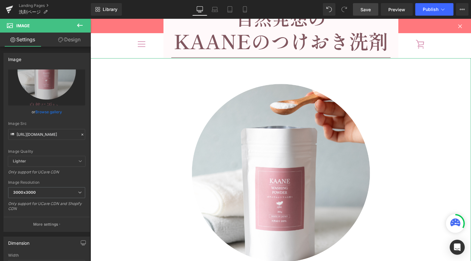
click at [69, 43] on link "Design" at bounding box center [69, 40] width 45 height 14
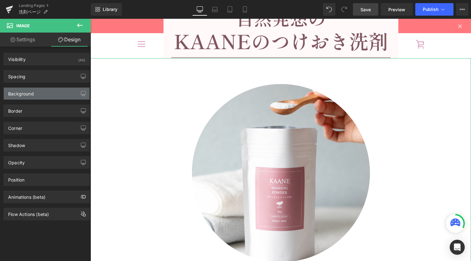
click at [36, 93] on div "Background" at bounding box center [47, 94] width 86 height 12
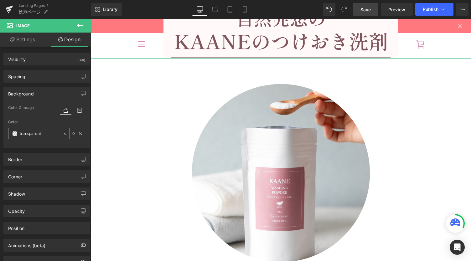
click at [42, 133] on input "transparent" at bounding box center [40, 133] width 40 height 7
paste input "FFF9FA"
type input "FFF9FA"
type input "100"
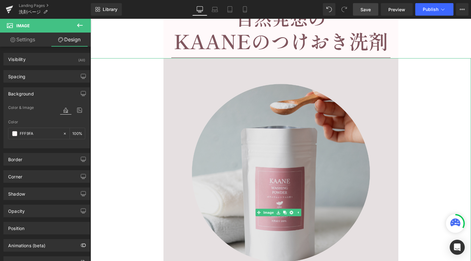
scroll to position [2301, 0]
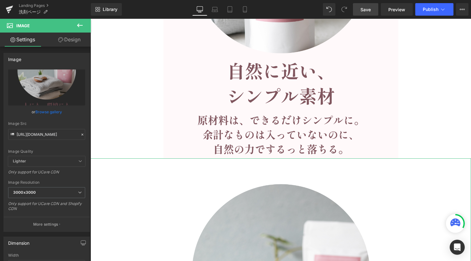
click at [69, 40] on link "Design" at bounding box center [69, 40] width 45 height 14
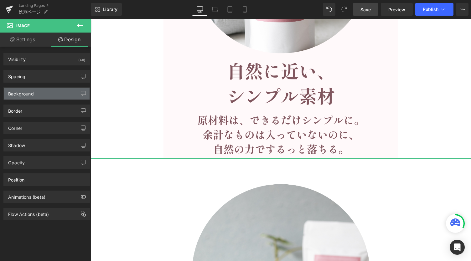
click at [34, 91] on div "Background" at bounding box center [47, 94] width 86 height 12
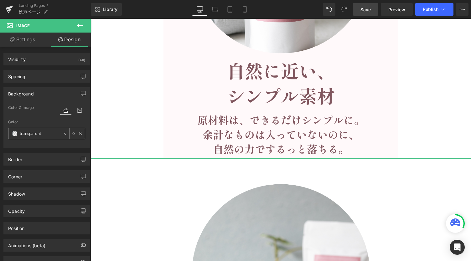
click at [34, 130] on input "transparent" at bounding box center [40, 133] width 40 height 7
paste input "FFF9FA"
type input "FFF9FA"
type input "100"
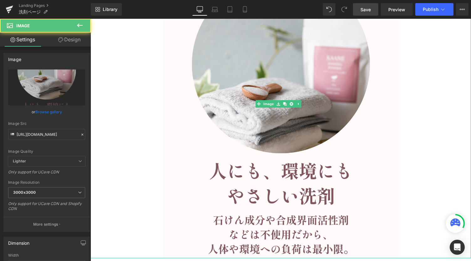
scroll to position [2677, 0]
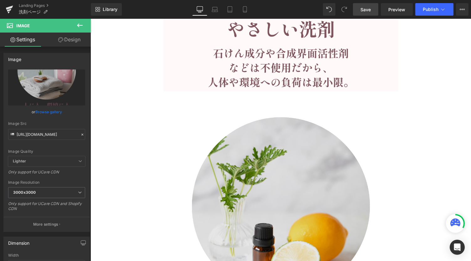
click at [174, 177] on img at bounding box center [281, 246] width 235 height 309
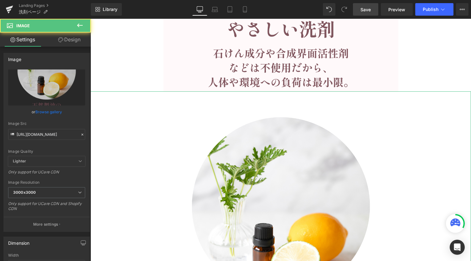
click at [70, 36] on link "Design" at bounding box center [69, 40] width 45 height 14
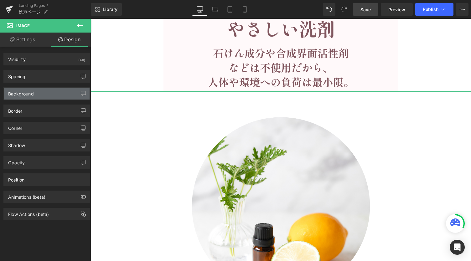
click at [43, 94] on div "Background" at bounding box center [47, 94] width 86 height 12
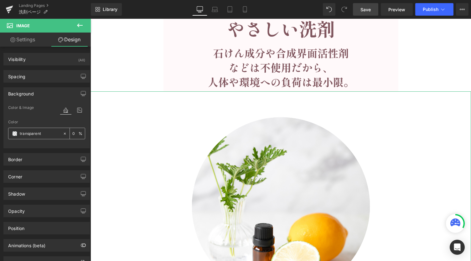
click at [36, 133] on input "transparent" at bounding box center [40, 133] width 40 height 7
paste input "FFF9FA"
type input "FFF9FA"
type input "100"
click at [134, 131] on div at bounding box center [281, 246] width 381 height 309
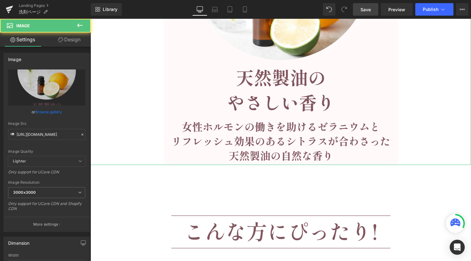
scroll to position [2970, 0]
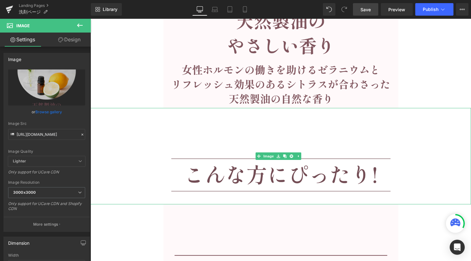
click at [230, 125] on img at bounding box center [281, 156] width 235 height 97
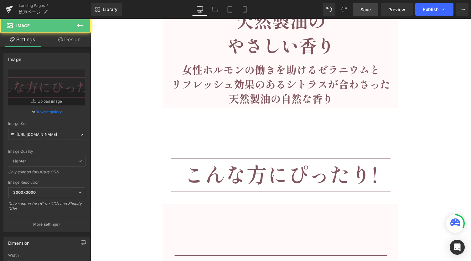
click at [74, 42] on link "Design" at bounding box center [69, 40] width 45 height 14
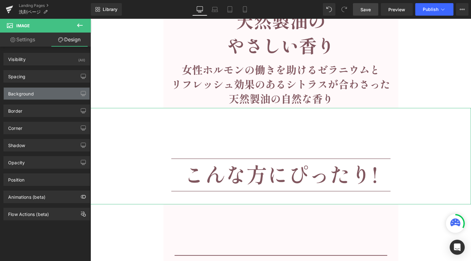
click at [33, 97] on div "Background" at bounding box center [47, 94] width 86 height 12
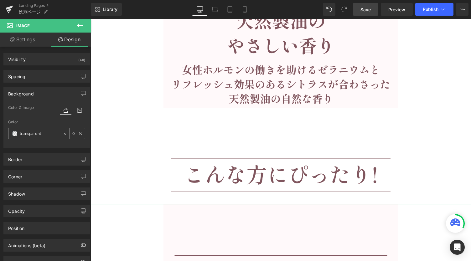
click at [33, 132] on input "transparent" at bounding box center [40, 133] width 40 height 7
paste input "FFF9FA"
type input "FFF9FA"
type input "100"
click at [127, 128] on div at bounding box center [281, 156] width 381 height 97
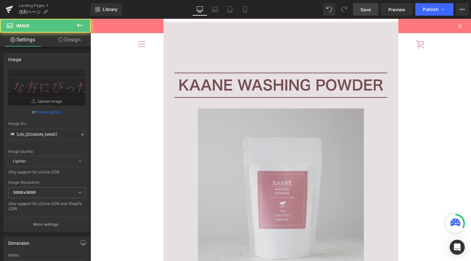
scroll to position [3137, 0]
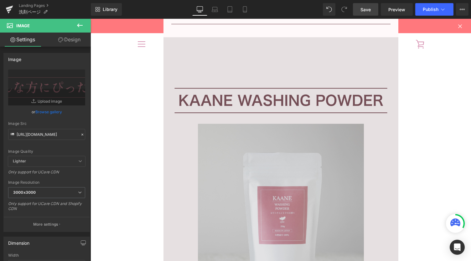
click at [220, 130] on img at bounding box center [281, 212] width 235 height 351
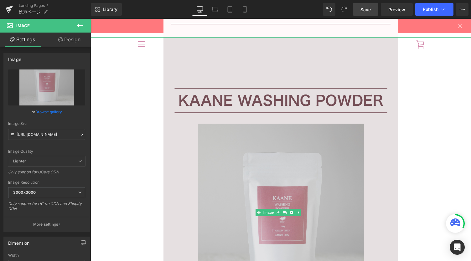
click at [176, 125] on img at bounding box center [281, 212] width 235 height 351
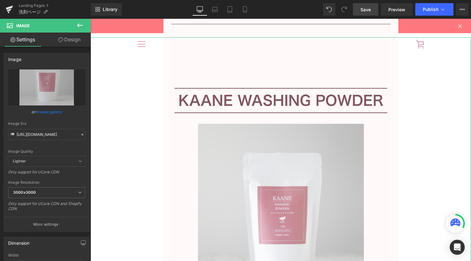
click at [71, 42] on link "Design" at bounding box center [69, 40] width 45 height 14
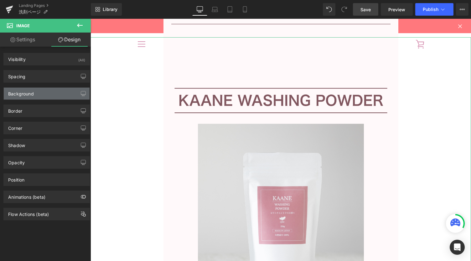
click at [31, 97] on div "Background" at bounding box center [47, 94] width 86 height 12
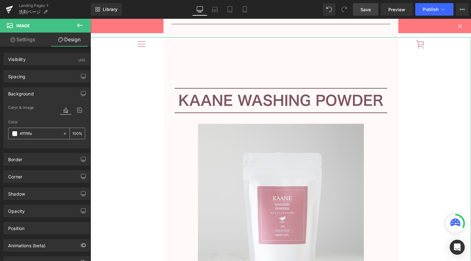
click at [40, 132] on input "#fff9fa" at bounding box center [40, 133] width 40 height 7
paste input "D8CED0"
type input "D8CED0"
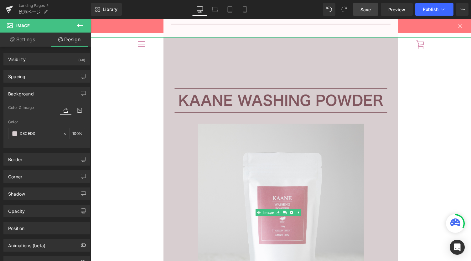
click at [123, 116] on div at bounding box center [281, 212] width 381 height 351
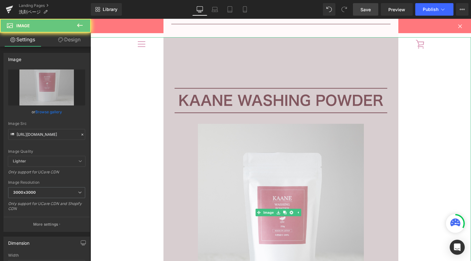
click at [123, 116] on div at bounding box center [281, 212] width 381 height 351
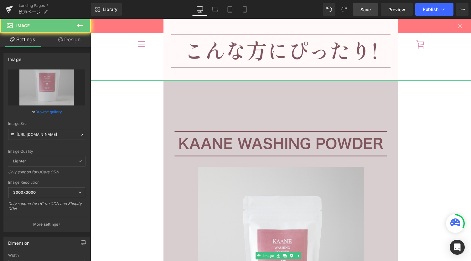
scroll to position [3054, 0]
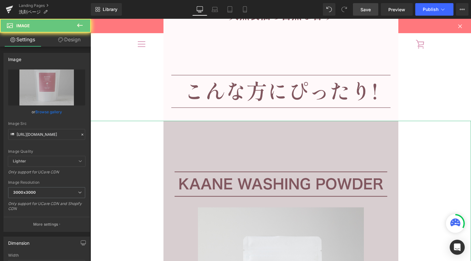
click at [122, 116] on div at bounding box center [281, 72] width 381 height 97
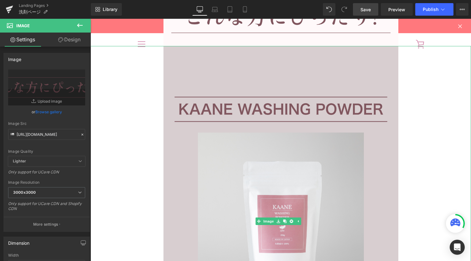
scroll to position [3095, 0]
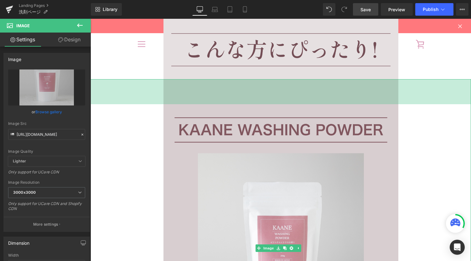
drag, startPoint x: 277, startPoint y: 80, endPoint x: 280, endPoint y: 67, distance: 12.5
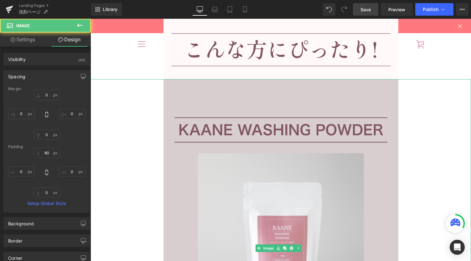
click at [136, 126] on div at bounding box center [281, 248] width 381 height 338
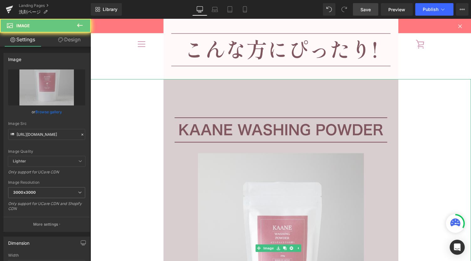
click at [136, 126] on div at bounding box center [281, 248] width 381 height 338
click at [135, 129] on div at bounding box center [281, 248] width 381 height 338
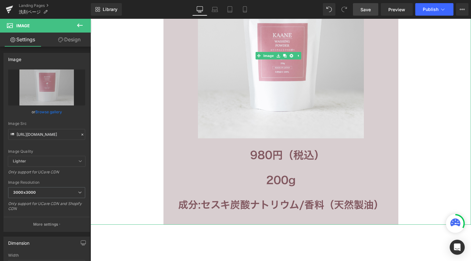
scroll to position [3304, 0]
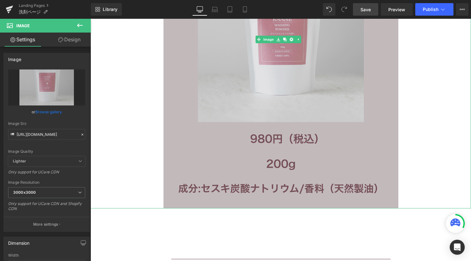
click at [198, 203] on img at bounding box center [281, 39] width 235 height 338
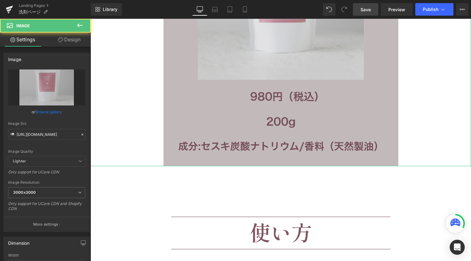
scroll to position [3388, 0]
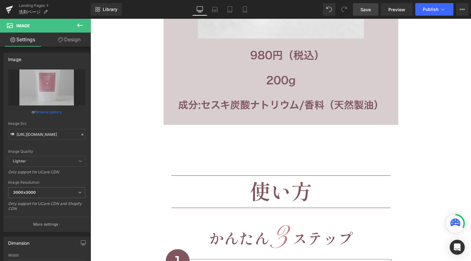
click at [83, 24] on icon at bounding box center [80, 26] width 8 height 8
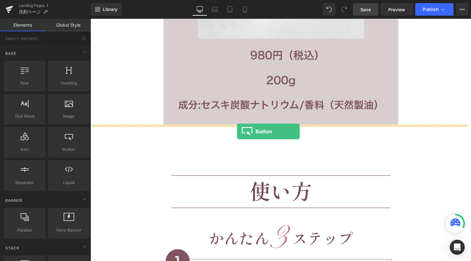
drag, startPoint x: 161, startPoint y: 168, endPoint x: 237, endPoint y: 132, distance: 84.2
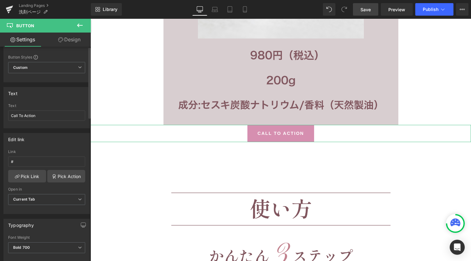
scroll to position [0, 0]
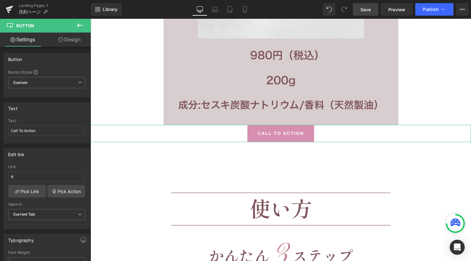
click at [70, 40] on link "Design" at bounding box center [69, 40] width 45 height 14
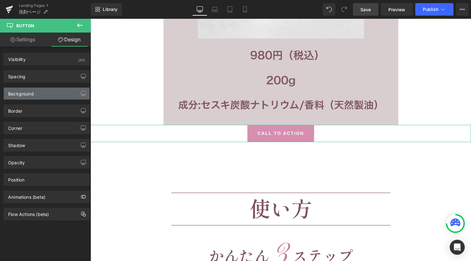
type input "#d68fb0"
type input "100"
type input "2"
type input "0"
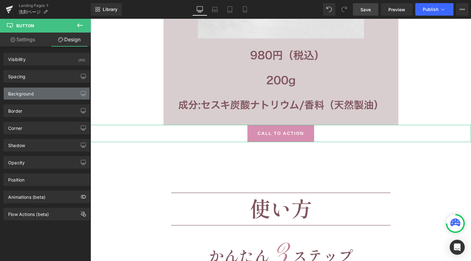
type input "0"
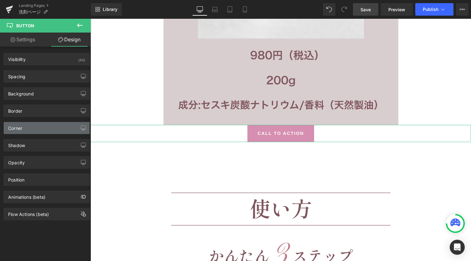
click at [44, 129] on div "Corner" at bounding box center [47, 128] width 86 height 12
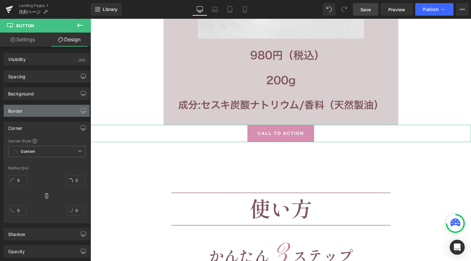
click at [41, 109] on div "Border" at bounding box center [47, 111] width 86 height 12
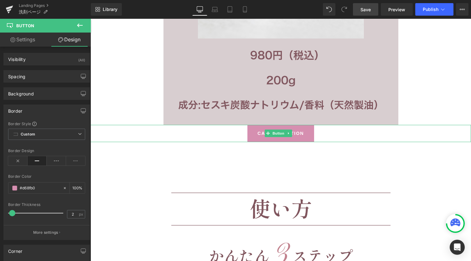
click at [309, 129] on link "Call To Action" at bounding box center [281, 134] width 66 height 18
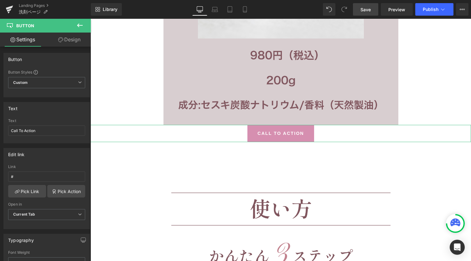
drag, startPoint x: 63, startPoint y: 40, endPoint x: 53, endPoint y: 139, distance: 99.9
click at [63, 41] on link "Design" at bounding box center [69, 40] width 45 height 14
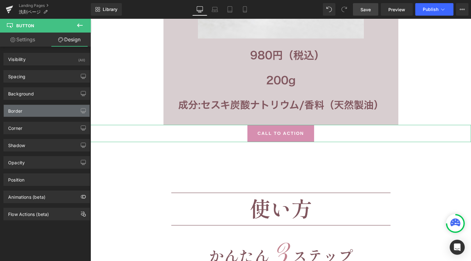
click at [26, 113] on div "Border" at bounding box center [47, 111] width 86 height 12
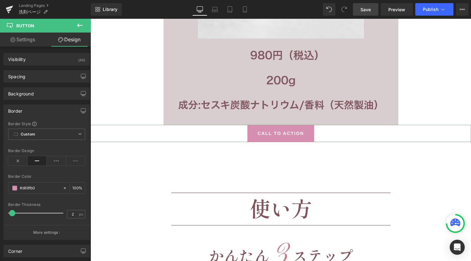
click at [31, 106] on div "Border" at bounding box center [47, 111] width 86 height 12
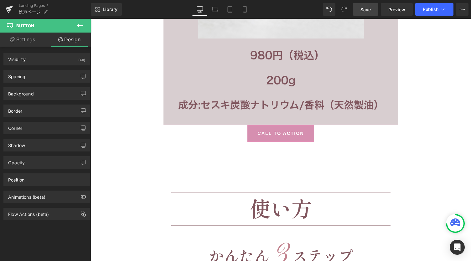
click at [33, 39] on link "Settings" at bounding box center [22, 40] width 45 height 14
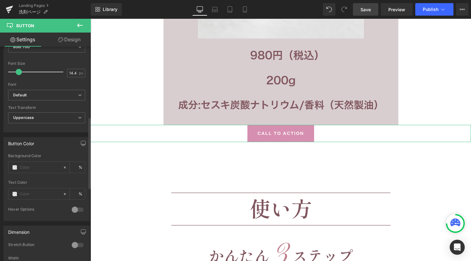
scroll to position [251, 0]
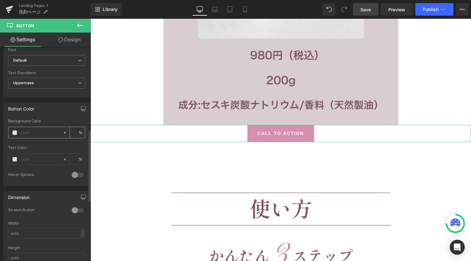
click at [20, 131] on input "text" at bounding box center [40, 132] width 40 height 7
paste input "80565E"
type input "80565E"
type input "100"
type input "0"
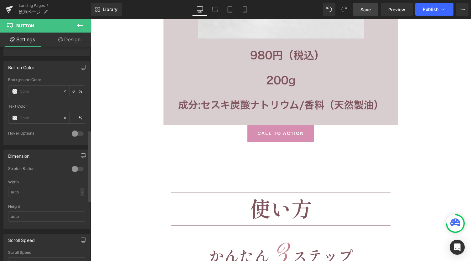
scroll to position [292, 0]
click at [267, 134] on icon at bounding box center [267, 133] width 3 height 3
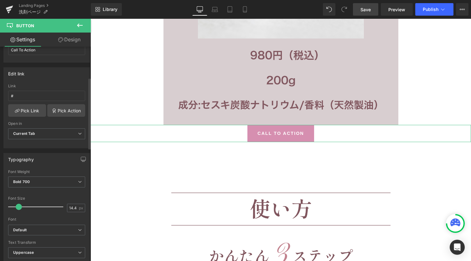
scroll to position [0, 0]
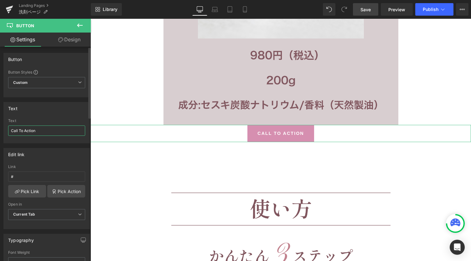
drag, startPoint x: 24, startPoint y: 126, endPoint x: 0, endPoint y: 127, distance: 23.8
click at [0, 127] on div "Text Call To Action Text Call To Action" at bounding box center [47, 120] width 94 height 46
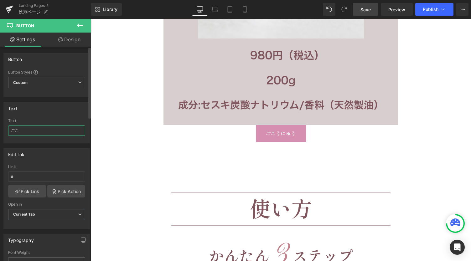
type input "ご"
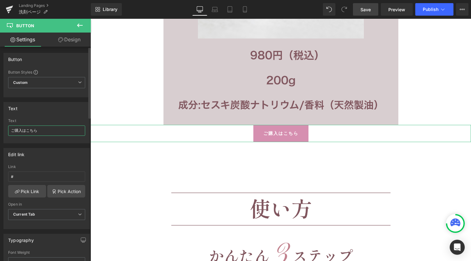
type input "ご購入はこちら"
click at [64, 113] on div "Text" at bounding box center [47, 108] width 86 height 12
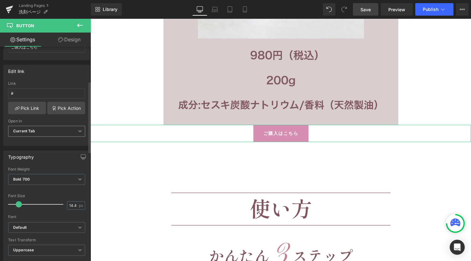
scroll to position [125, 0]
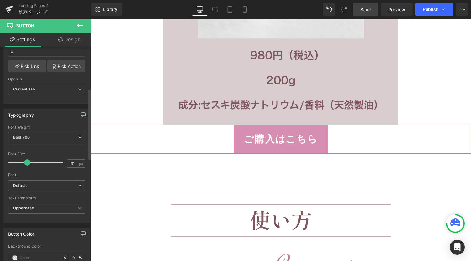
type input "30"
drag, startPoint x: 18, startPoint y: 159, endPoint x: 26, endPoint y: 160, distance: 7.6
click at [26, 160] on span at bounding box center [27, 163] width 6 height 6
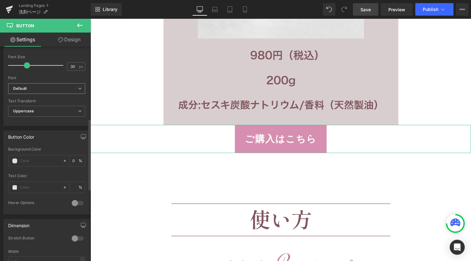
scroll to position [209, 0]
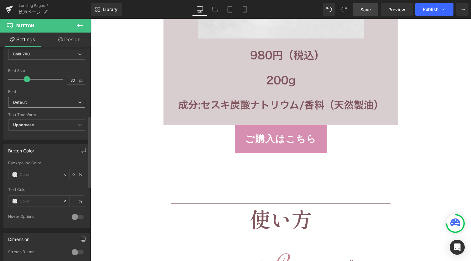
click at [79, 101] on icon at bounding box center [80, 103] width 4 height 4
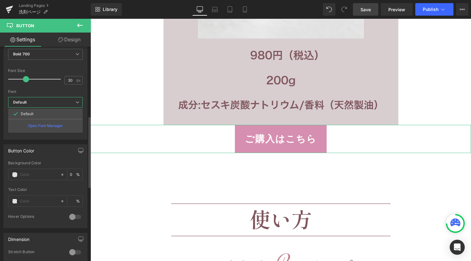
click at [78, 101] on icon at bounding box center [78, 103] width 4 height 4
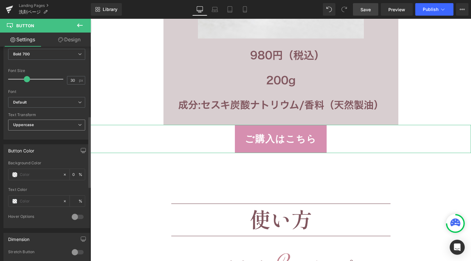
click at [78, 123] on icon at bounding box center [80, 125] width 4 height 4
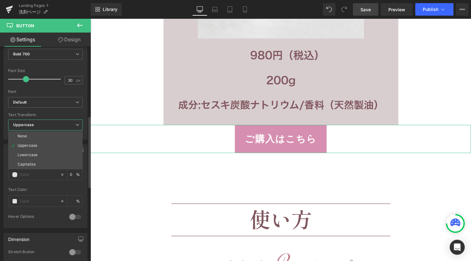
click at [77, 123] on icon at bounding box center [78, 125] width 4 height 4
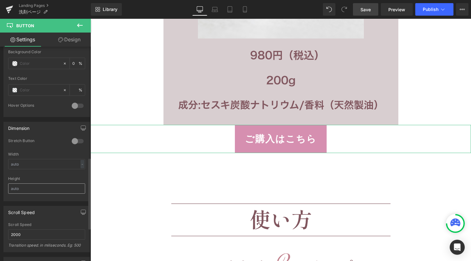
scroll to position [334, 0]
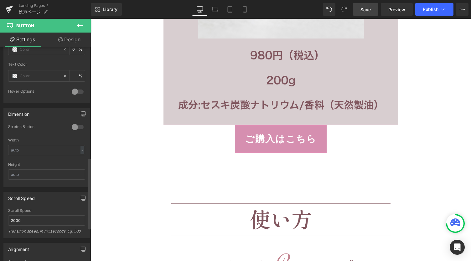
click at [71, 125] on div at bounding box center [77, 127] width 15 height 10
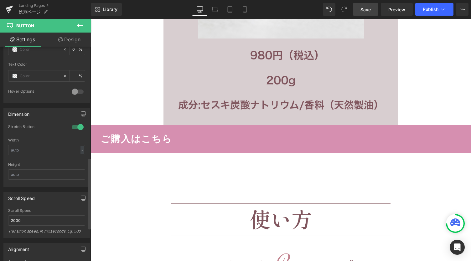
click at [71, 125] on div at bounding box center [77, 127] width 15 height 10
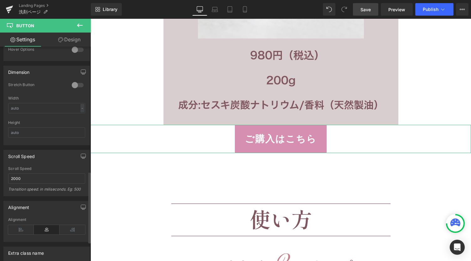
scroll to position [418, 0]
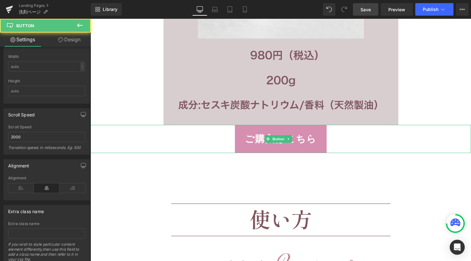
click at [207, 140] on div "ご購入はこちら" at bounding box center [281, 139] width 381 height 28
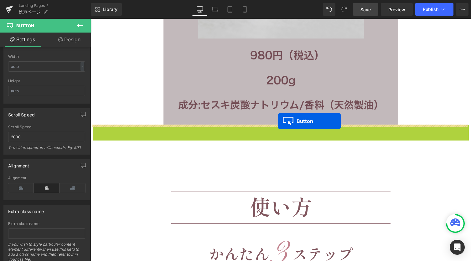
drag, startPoint x: 278, startPoint y: 137, endPoint x: 278, endPoint y: 121, distance: 15.7
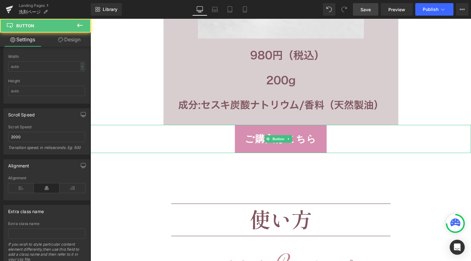
click at [178, 144] on div "ご購入はこちら" at bounding box center [281, 139] width 381 height 28
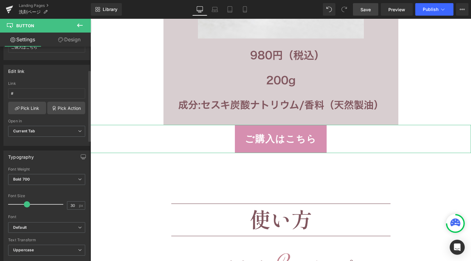
scroll to position [0, 0]
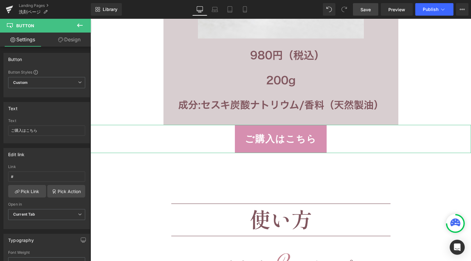
click at [73, 44] on link "Design" at bounding box center [69, 40] width 45 height 14
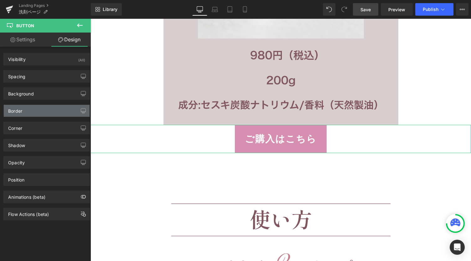
click at [43, 111] on div "Border" at bounding box center [47, 111] width 86 height 12
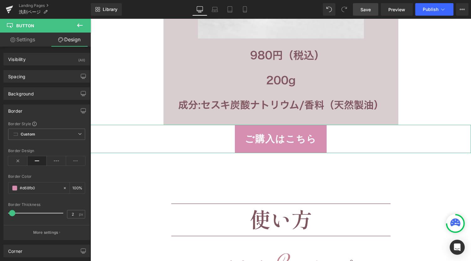
click at [39, 112] on div "Border" at bounding box center [47, 111] width 86 height 12
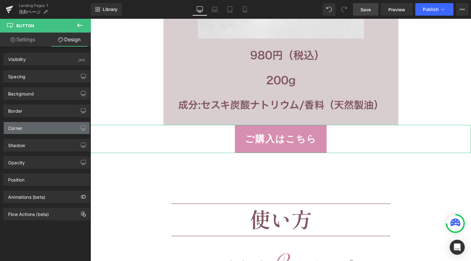
click at [39, 124] on div "Corner" at bounding box center [47, 128] width 86 height 12
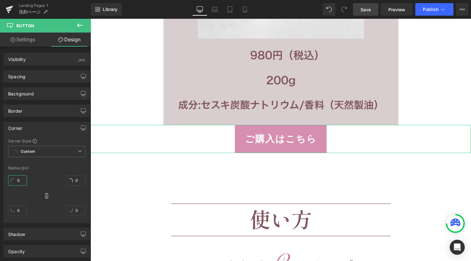
click at [21, 181] on input "0" at bounding box center [17, 181] width 19 height 10
type input "40"
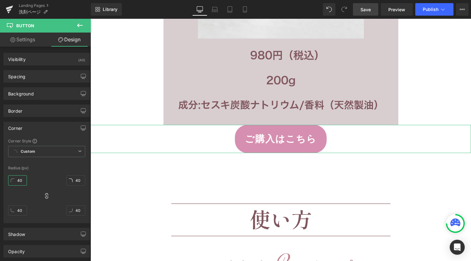
type input "39"
type input "38"
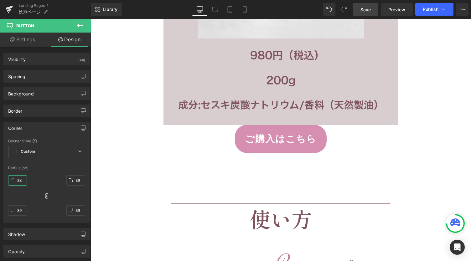
type input "38"
type input "37"
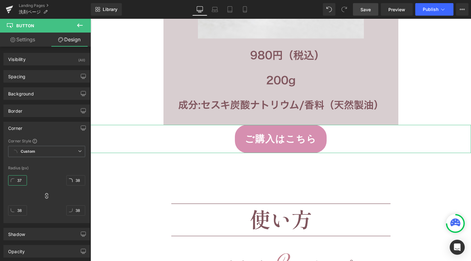
type input "37"
type input "36"
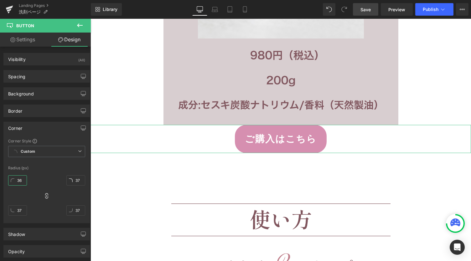
type input "36"
type input "35"
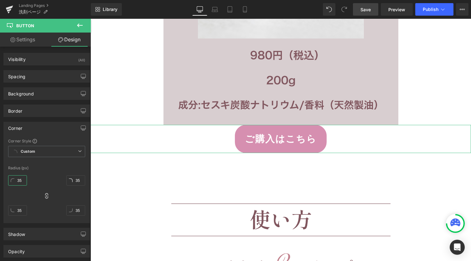
type input "34"
type input "33"
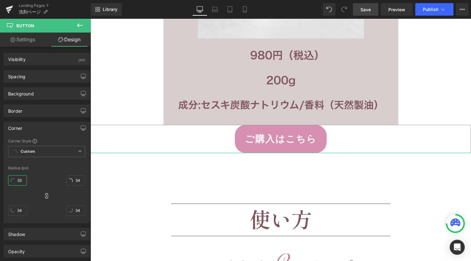
type input "33"
type input "32"
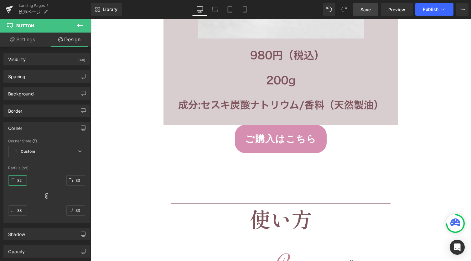
type input "32"
click at [43, 79] on div "Spacing" at bounding box center [47, 77] width 86 height 12
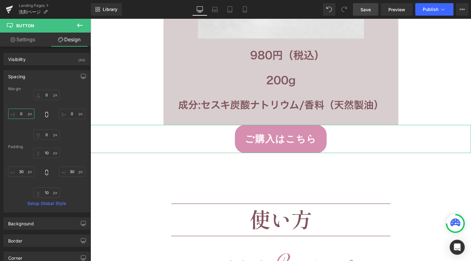
click at [23, 114] on input "0" at bounding box center [21, 114] width 26 height 10
type input "２"
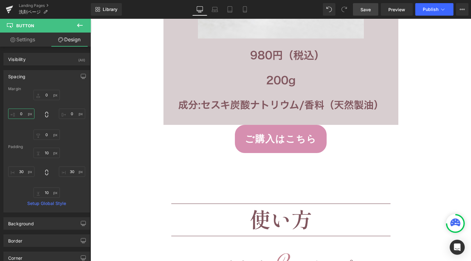
type input "２０"
type input "２０49"
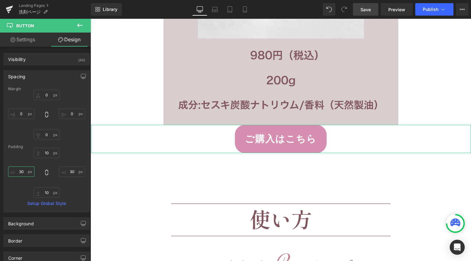
click at [24, 173] on input "30" at bounding box center [21, 172] width 26 height 10
type input "60"
click at [71, 173] on input "30" at bounding box center [72, 172] width 26 height 10
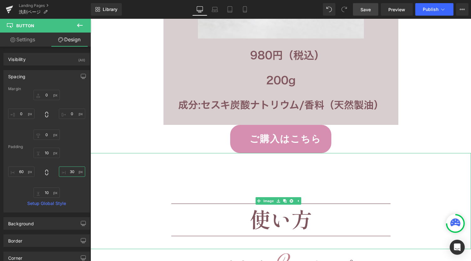
type input "６"
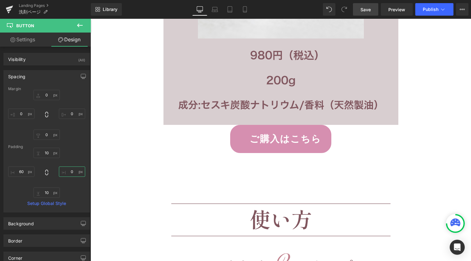
type input "６０"
type input "60"
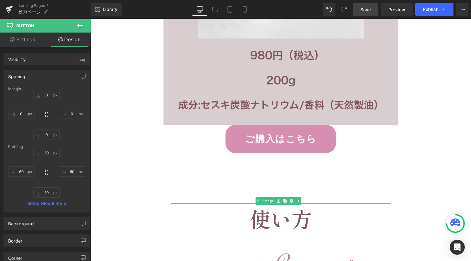
click at [159, 154] on div at bounding box center [281, 154] width 381 height 2
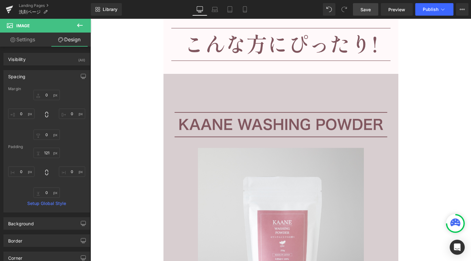
scroll to position [3137, 0]
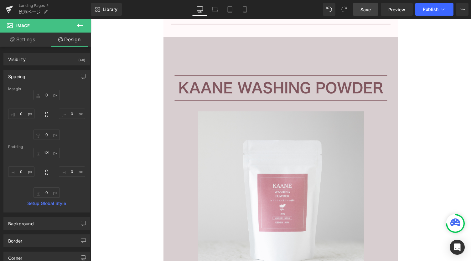
click at [78, 27] on icon at bounding box center [80, 26] width 8 height 8
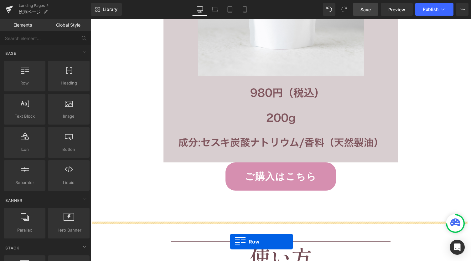
scroll to position [3382, 0]
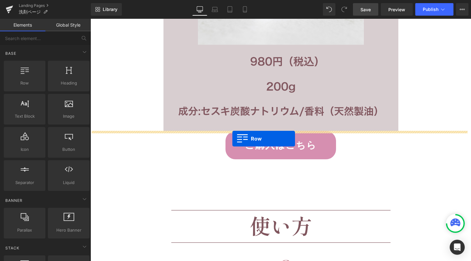
drag, startPoint x: 117, startPoint y: 100, endPoint x: 233, endPoint y: 139, distance: 122.1
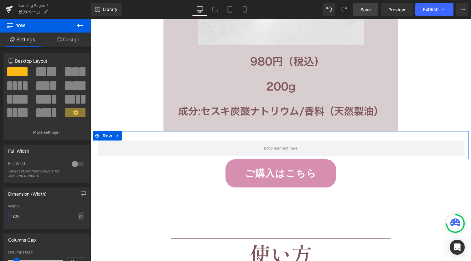
drag, startPoint x: 22, startPoint y: 212, endPoint x: 2, endPoint y: 217, distance: 20.2
click at [2, 219] on div "Dimension (Width) 1200px Width 1200 px % px" at bounding box center [47, 206] width 94 height 46
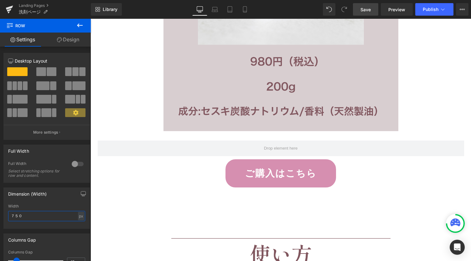
type input "750"
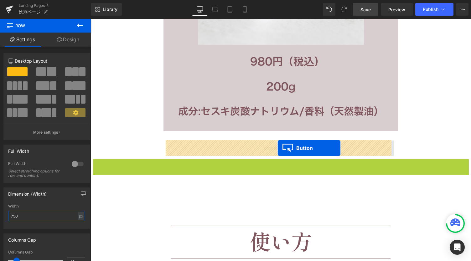
drag, startPoint x: 275, startPoint y: 175, endPoint x: 278, endPoint y: 148, distance: 27.1
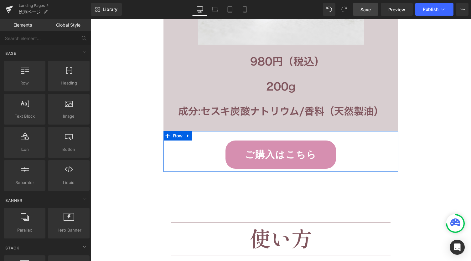
click at [194, 134] on div "ご購入はこちら Button 60px 60px Row" at bounding box center [281, 151] width 235 height 41
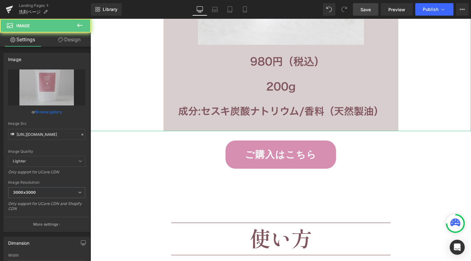
drag, startPoint x: 113, startPoint y: 95, endPoint x: 91, endPoint y: 49, distance: 51.0
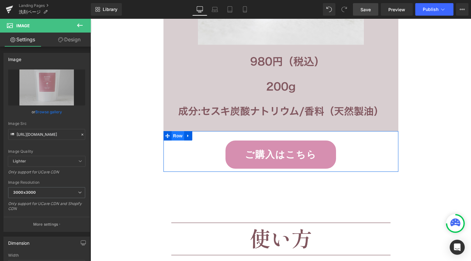
click at [176, 138] on span "Row" at bounding box center [178, 135] width 13 height 9
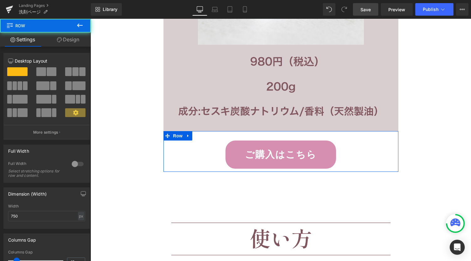
click at [68, 43] on link "Design" at bounding box center [67, 40] width 45 height 14
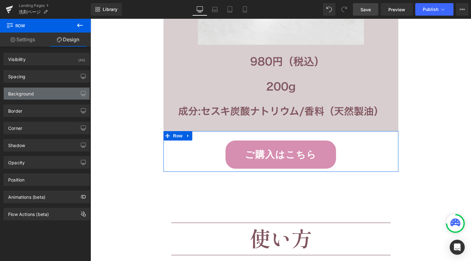
click at [34, 96] on div "Background" at bounding box center [47, 94] width 86 height 12
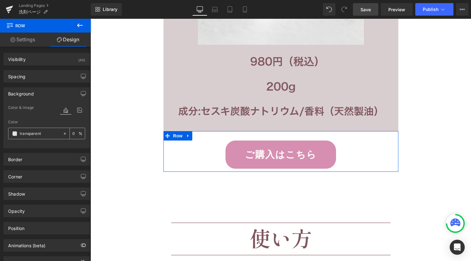
click at [34, 134] on input "transparent" at bounding box center [40, 133] width 40 height 7
paste input "80565E"
type input "80565E"
type input "100"
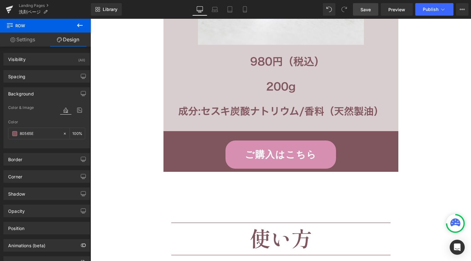
type input "transparent"
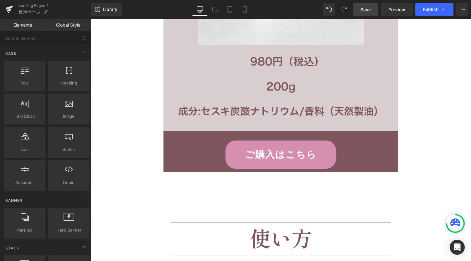
drag, startPoint x: 172, startPoint y: 152, endPoint x: 170, endPoint y: 138, distance: 14.5
click at [91, 19] on span "60px" at bounding box center [91, 19] width 0 height 0
click at [172, 138] on span "Row" at bounding box center [178, 136] width 13 height 9
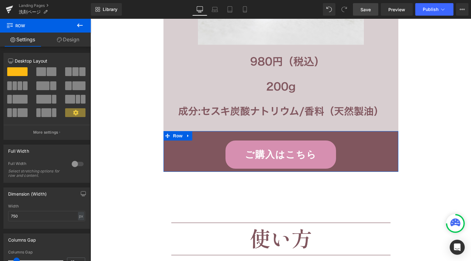
click at [70, 40] on link "Design" at bounding box center [67, 40] width 45 height 14
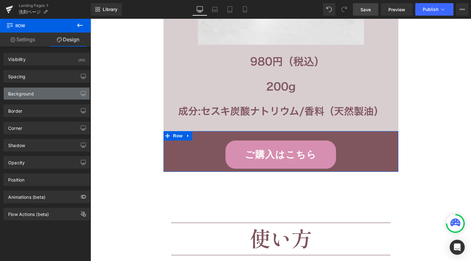
click at [45, 99] on div "Background" at bounding box center [47, 94] width 86 height 12
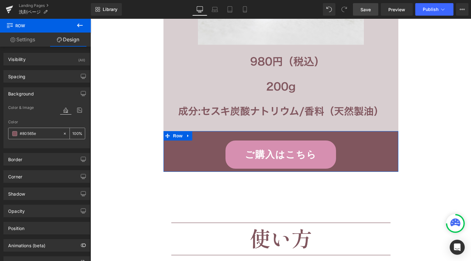
click at [48, 134] on input "#80565e" at bounding box center [40, 133] width 40 height 7
paste input "D8CED0"
type input "D8CED0"
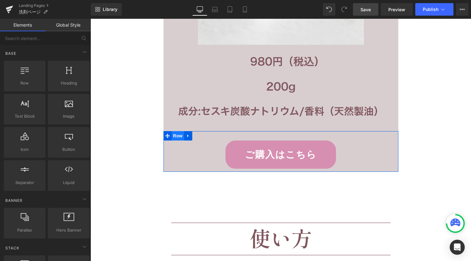
click at [180, 137] on span "Row" at bounding box center [178, 135] width 13 height 9
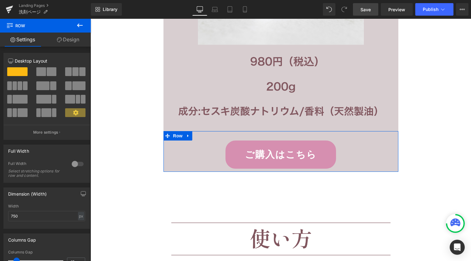
click at [66, 45] on link "Design" at bounding box center [67, 40] width 45 height 14
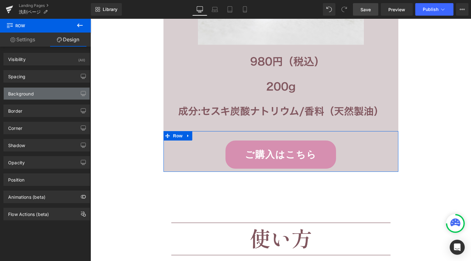
type input "0"
type input "30"
type input "0"
type input "10"
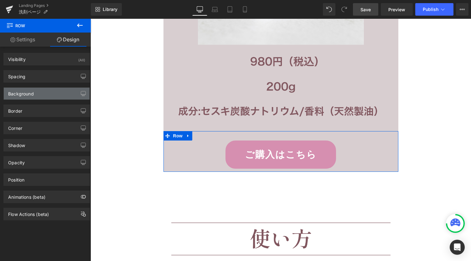
type input "0"
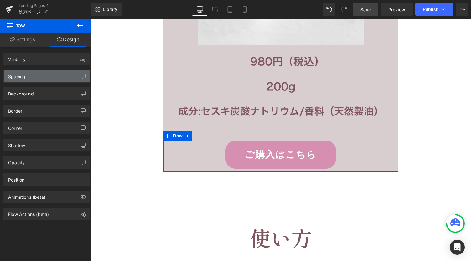
click at [36, 80] on div "Spacing" at bounding box center [47, 77] width 86 height 12
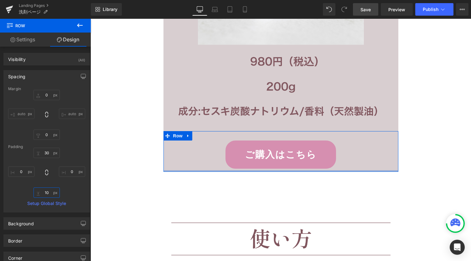
click at [47, 197] on input "10" at bounding box center [47, 193] width 26 height 10
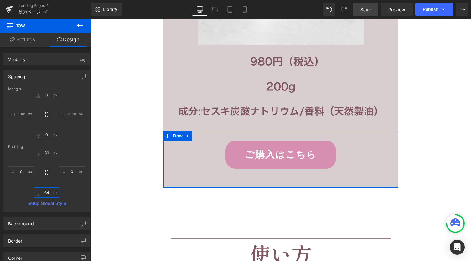
type input "65"
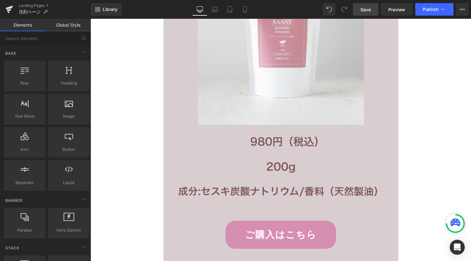
scroll to position [3340, 0]
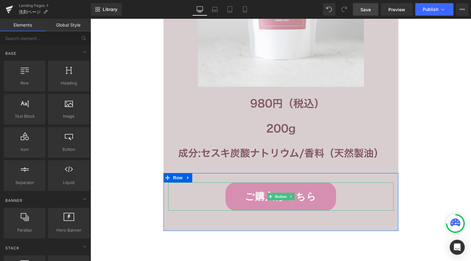
click at [297, 198] on link "ご購入はこちら" at bounding box center [281, 197] width 111 height 28
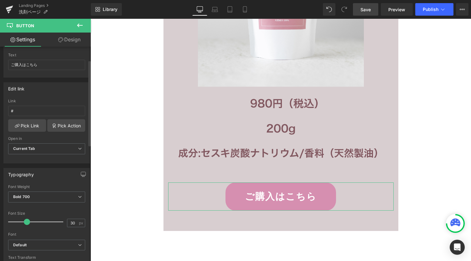
scroll to position [83, 0]
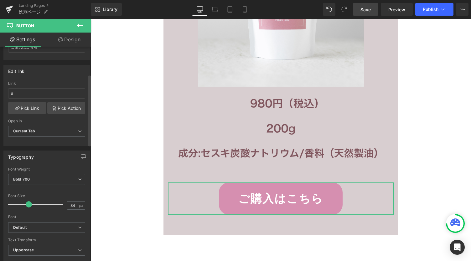
type input "33"
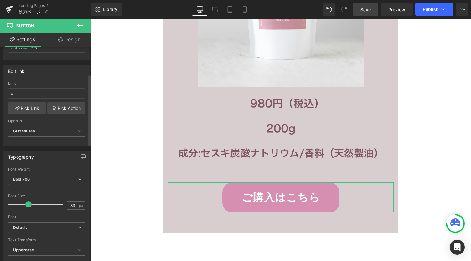
click at [27, 202] on span at bounding box center [28, 205] width 6 height 6
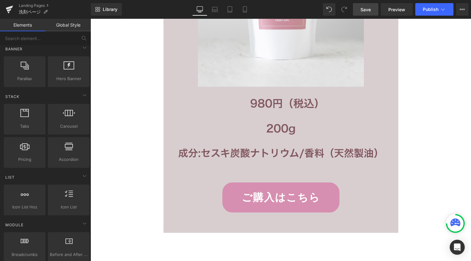
scroll to position [167, 0]
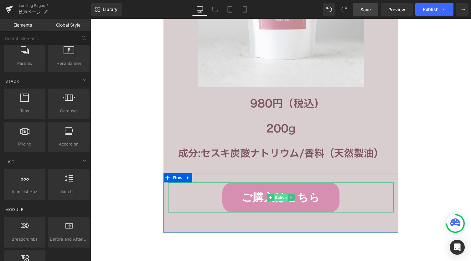
click at [275, 197] on span "Button" at bounding box center [281, 198] width 14 height 8
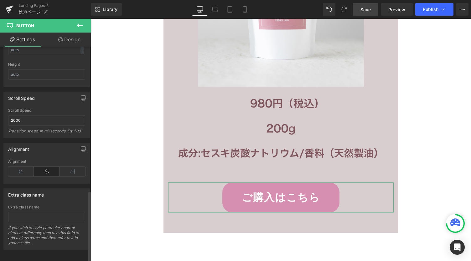
scroll to position [267, 0]
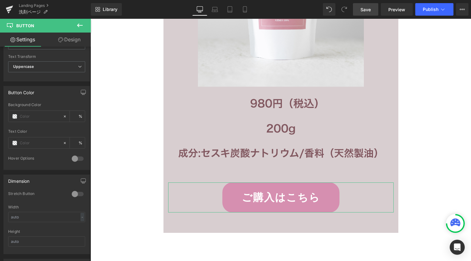
click at [67, 40] on link "Design" at bounding box center [69, 40] width 45 height 14
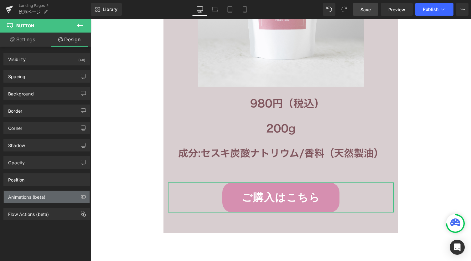
click at [34, 196] on div "Animations (beta)" at bounding box center [26, 195] width 37 height 9
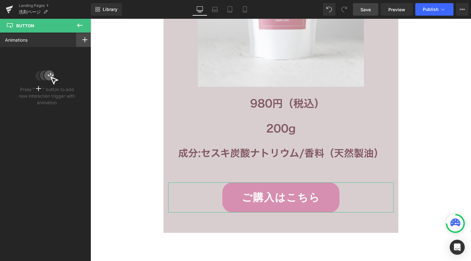
click at [82, 39] on icon at bounding box center [84, 39] width 5 height 5
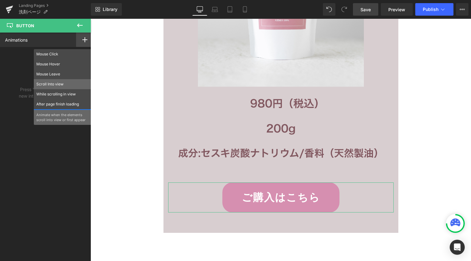
click at [43, 85] on p "Scroll Into view" at bounding box center [62, 84] width 52 height 6
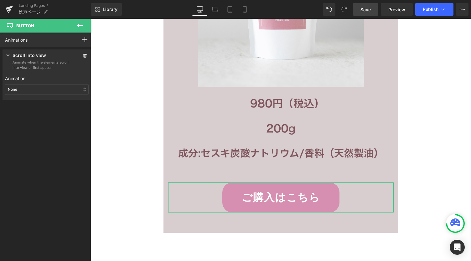
click at [79, 89] on div "None" at bounding box center [47, 89] width 84 height 11
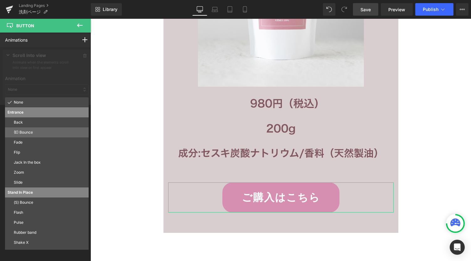
click at [48, 135] on div "(E) Bounce" at bounding box center [47, 133] width 84 height 10
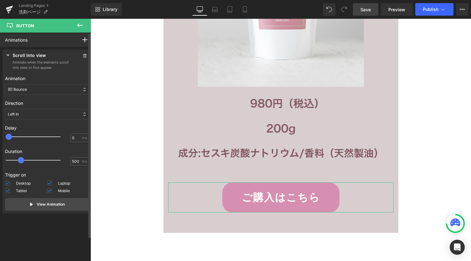
click at [67, 91] on div "(E) Bounce" at bounding box center [47, 89] width 84 height 11
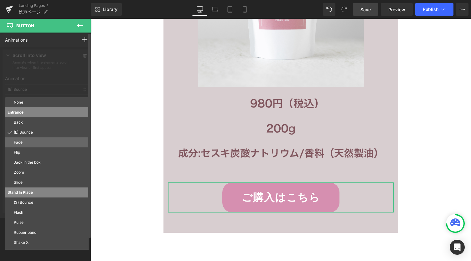
click at [33, 144] on p "Fade" at bounding box center [50, 143] width 72 height 6
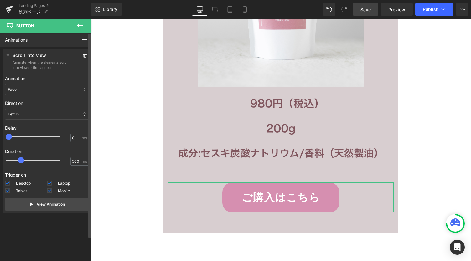
click at [31, 90] on div "Fade" at bounding box center [47, 89] width 84 height 11
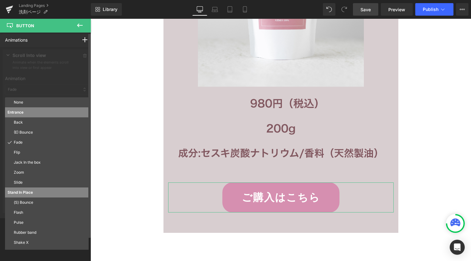
click at [31, 90] on div at bounding box center [47, 132] width 94 height 171
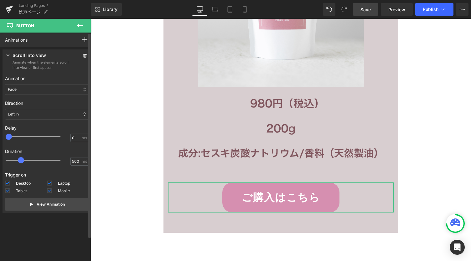
click at [33, 114] on div "Left In" at bounding box center [47, 114] width 84 height 11
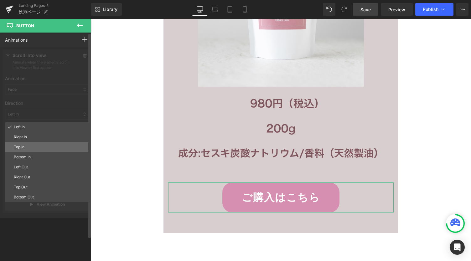
click at [30, 144] on p "Top In" at bounding box center [50, 147] width 72 height 6
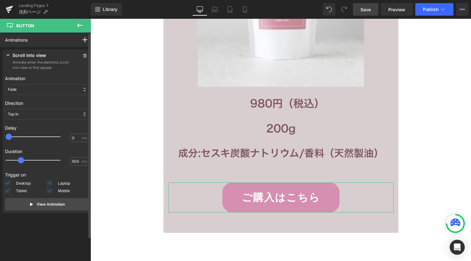
click at [49, 86] on div "Fade" at bounding box center [47, 89] width 84 height 11
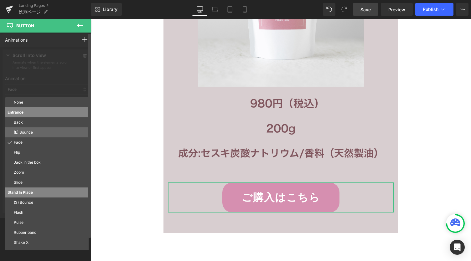
click at [40, 128] on div "(E) Bounce" at bounding box center [47, 133] width 84 height 10
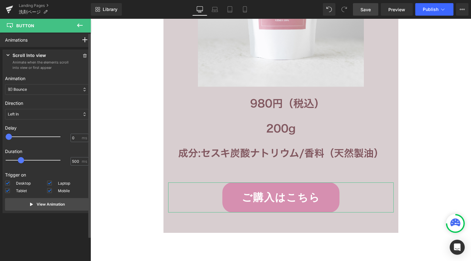
click at [36, 116] on div "Left In" at bounding box center [47, 114] width 84 height 11
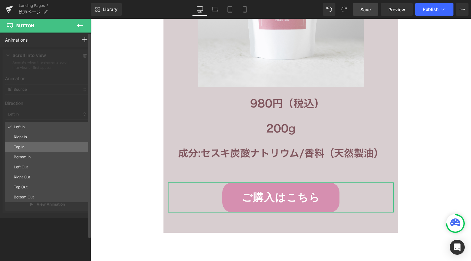
click at [31, 148] on p "Top In" at bounding box center [50, 147] width 72 height 6
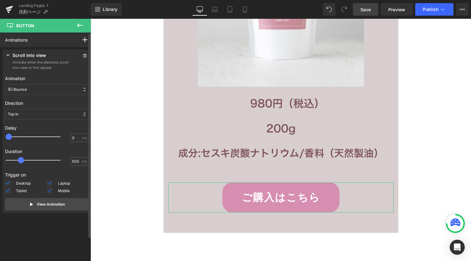
click at [37, 93] on div "(E) Bounce" at bounding box center [47, 89] width 84 height 11
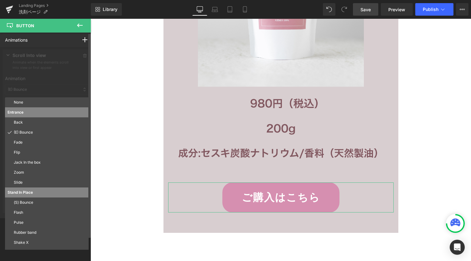
click at [43, 84] on div at bounding box center [47, 132] width 94 height 171
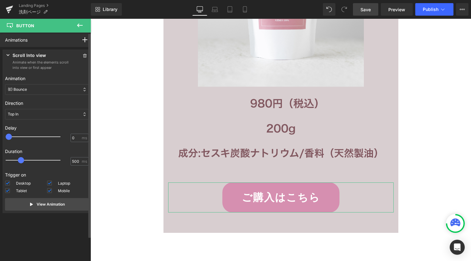
click at [42, 90] on div "(E) Bounce" at bounding box center [47, 89] width 84 height 11
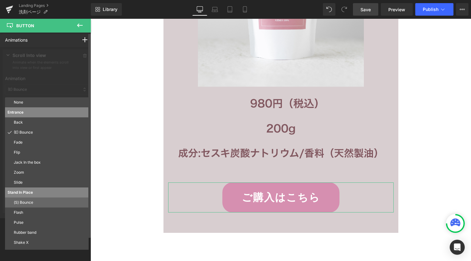
click at [46, 202] on p "(S) Bounce" at bounding box center [50, 203] width 72 height 6
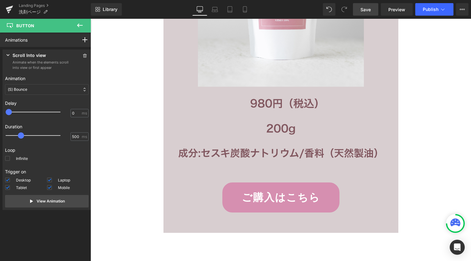
click at [78, 26] on icon at bounding box center [80, 26] width 6 height 4
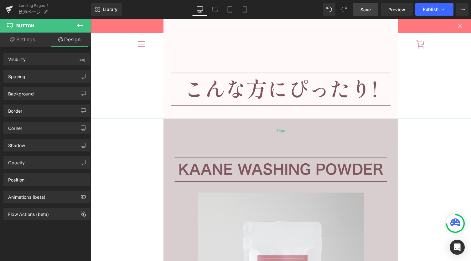
scroll to position [3047, 0]
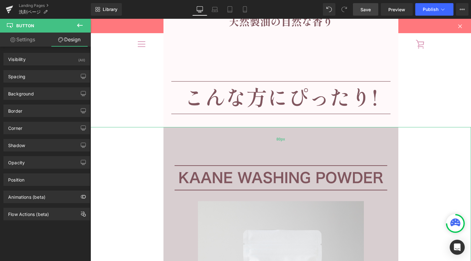
click at [200, 144] on div "80px" at bounding box center [281, 139] width 381 height 25
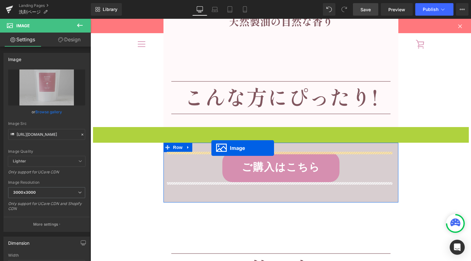
drag, startPoint x: 259, startPoint y: 88, endPoint x: 212, endPoint y: 148, distance: 76.1
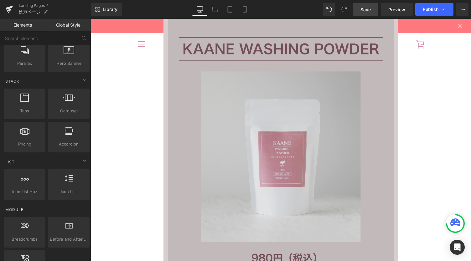
scroll to position [3131, 0]
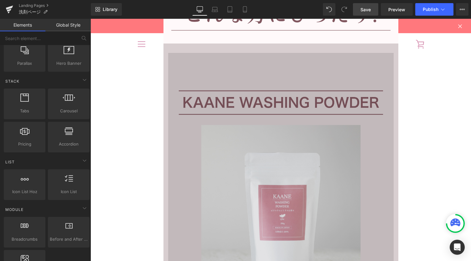
click at [223, 68] on div "Image 80px" at bounding box center [281, 216] width 226 height 326
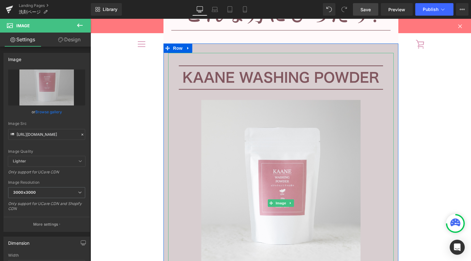
drag, startPoint x: 279, startPoint y: 74, endPoint x: 146, endPoint y: 73, distance: 132.9
click at [283, 62] on div "Image" at bounding box center [281, 203] width 226 height 301
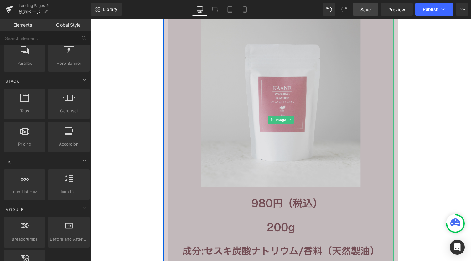
scroll to position [3256, 0]
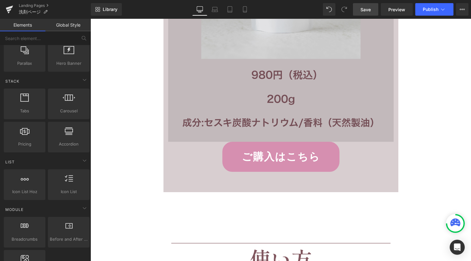
scroll to position [3382, 0]
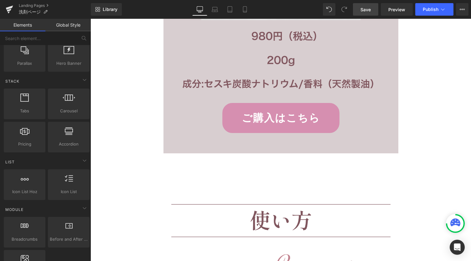
click at [91, 19] on div "121px" at bounding box center [91, 19] width 0 height 0
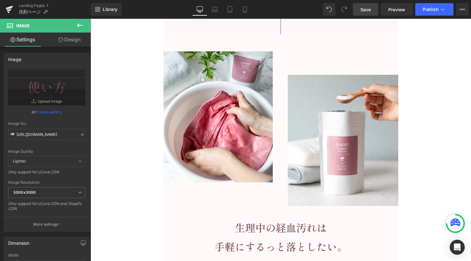
scroll to position [1543, 0]
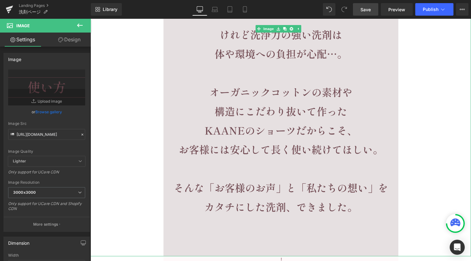
click at [211, 181] on img at bounding box center [281, 29] width 235 height 456
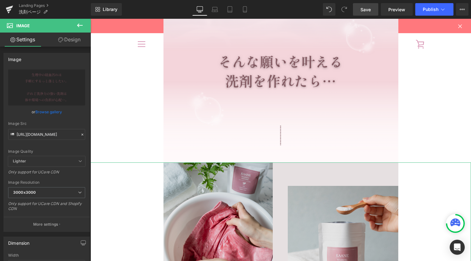
scroll to position [1167, 0]
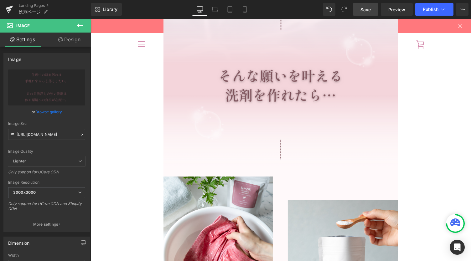
click at [78, 25] on icon at bounding box center [80, 26] width 6 height 4
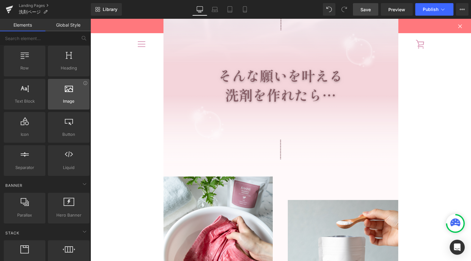
scroll to position [0, 0]
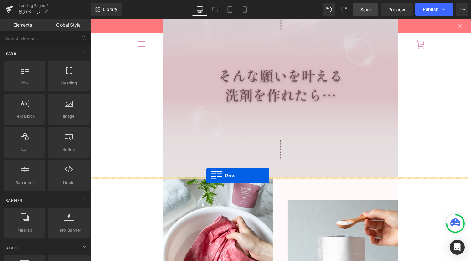
drag, startPoint x: 116, startPoint y: 101, endPoint x: 207, endPoint y: 176, distance: 118.0
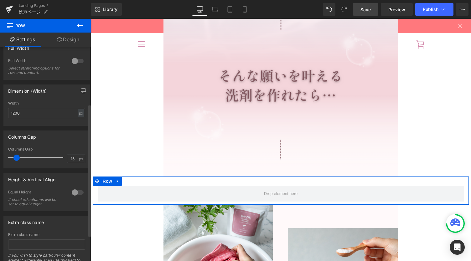
scroll to position [93, 0]
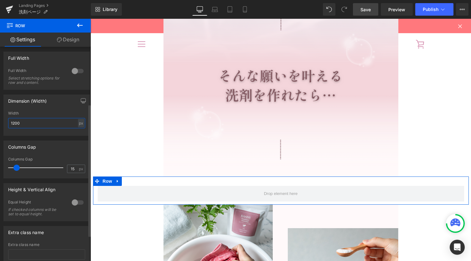
drag, startPoint x: 23, startPoint y: 122, endPoint x: 0, endPoint y: 120, distance: 23.2
click at [0, 120] on div "Dimension (Width) 1200px Width 1200 px % px" at bounding box center [47, 113] width 94 height 46
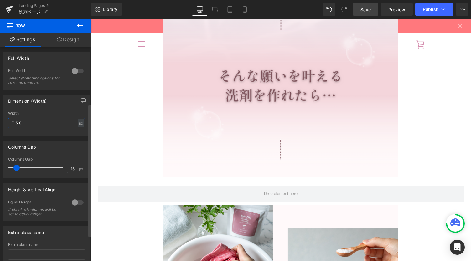
type input "750"
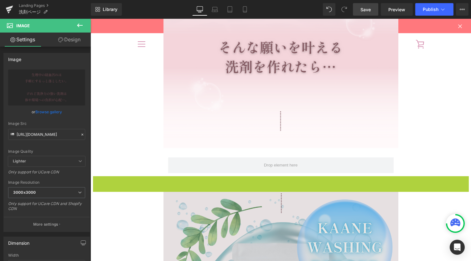
scroll to position [1167, 0]
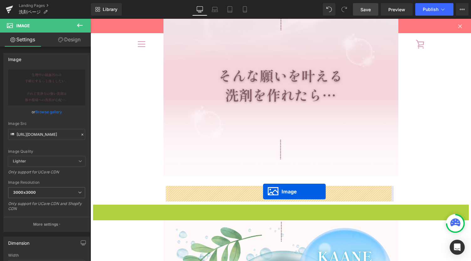
drag, startPoint x: 259, startPoint y: 224, endPoint x: 263, endPoint y: 192, distance: 32.2
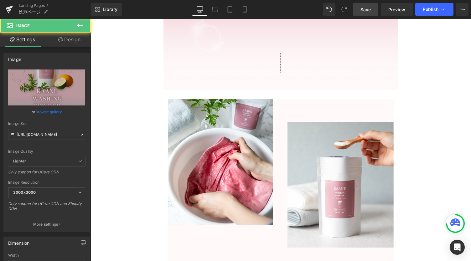
scroll to position [1292, 0]
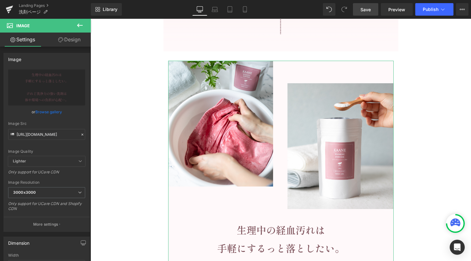
click at [71, 41] on link "Design" at bounding box center [69, 40] width 45 height 14
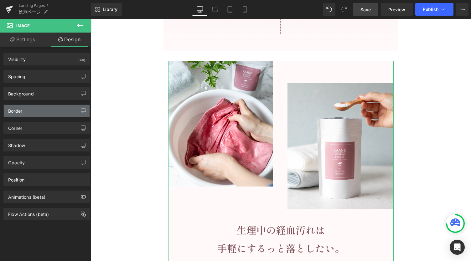
type input "#fff9fa"
type input "100"
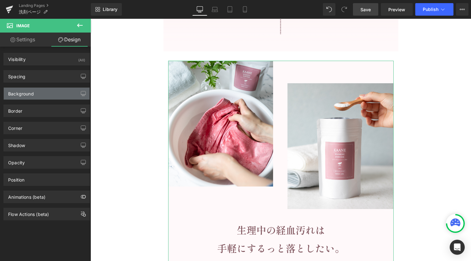
click at [38, 94] on div "Background" at bounding box center [47, 94] width 86 height 12
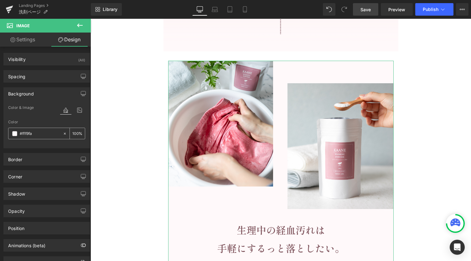
click at [35, 128] on div "#fff9fa" at bounding box center [35, 133] width 54 height 11
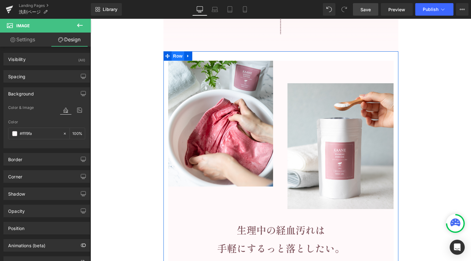
click at [176, 57] on span "Row" at bounding box center [178, 55] width 13 height 9
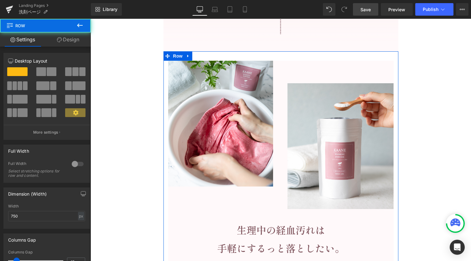
click at [67, 38] on link "Design" at bounding box center [67, 40] width 45 height 14
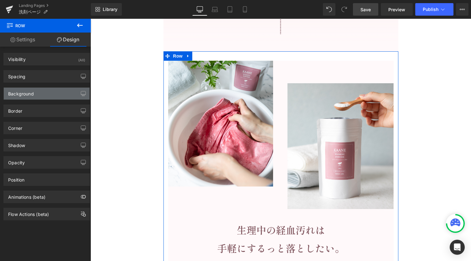
click at [39, 96] on div "Background" at bounding box center [47, 94] width 86 height 12
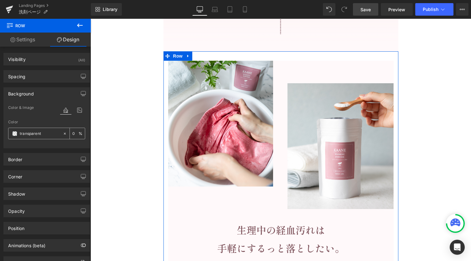
click at [34, 133] on input "transparent" at bounding box center [40, 133] width 40 height 7
paste input "#fff9fa"
type input "#fff9fa"
type input "100"
type input "#fff9fa"
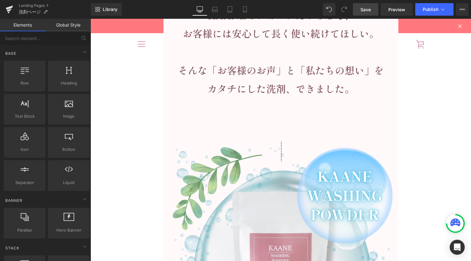
scroll to position [1627, 0]
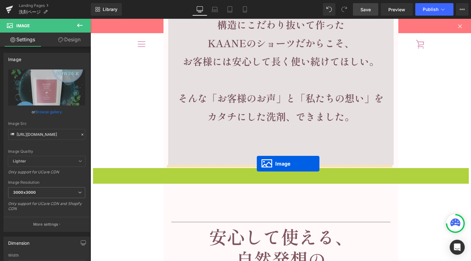
drag, startPoint x: 259, startPoint y: 161, endPoint x: 257, endPoint y: 164, distance: 3.5
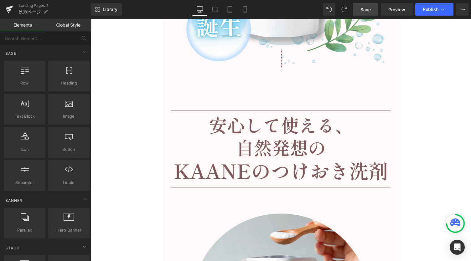
scroll to position [1961, 0]
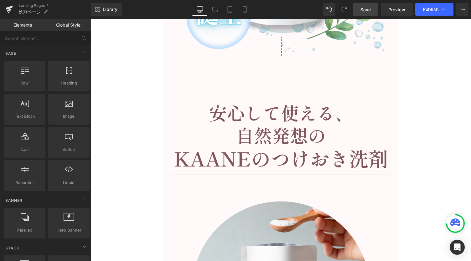
click at [144, 111] on div at bounding box center [281, 118] width 381 height 116
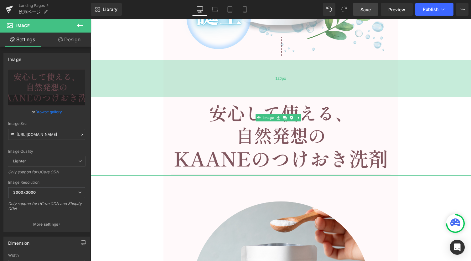
click at [187, 85] on div "120px" at bounding box center [281, 79] width 381 height 38
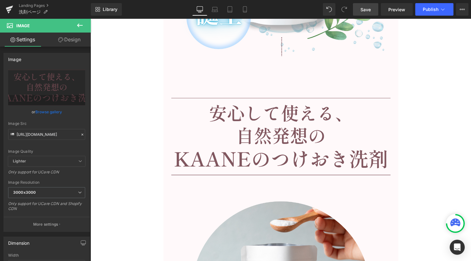
click at [81, 28] on icon at bounding box center [80, 26] width 8 height 8
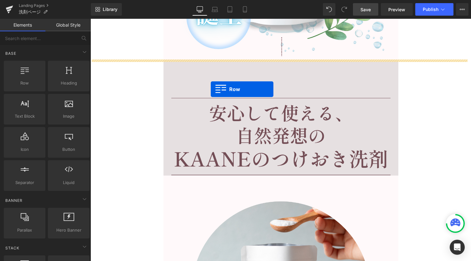
drag, startPoint x: 110, startPoint y: 89, endPoint x: 211, endPoint y: 90, distance: 101.2
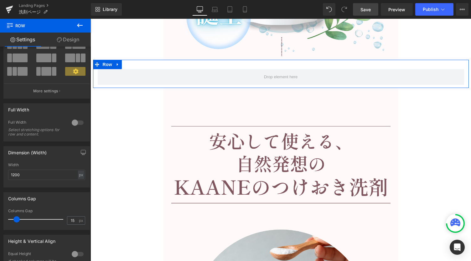
scroll to position [83, 0]
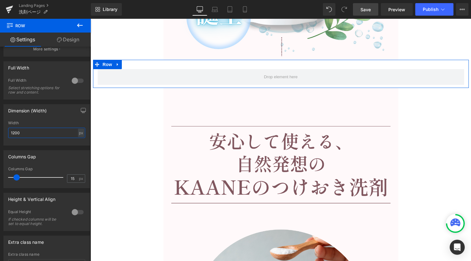
drag, startPoint x: 22, startPoint y: 133, endPoint x: 6, endPoint y: 135, distance: 16.4
click at [5, 135] on div "1200px Width 1200 px % px" at bounding box center [47, 133] width 86 height 24
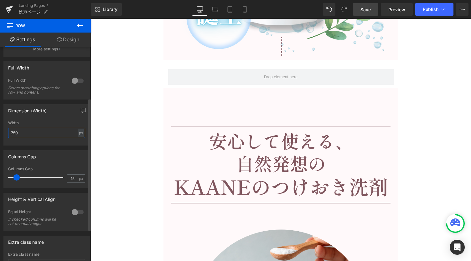
type input "750"
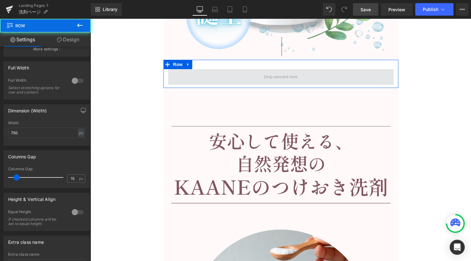
click at [241, 82] on span at bounding box center [281, 77] width 226 height 16
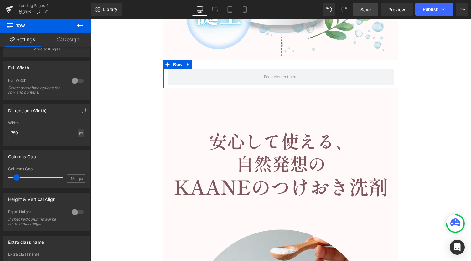
drag, startPoint x: 83, startPoint y: 39, endPoint x: 48, endPoint y: 107, distance: 76.1
click at [83, 39] on link "Design" at bounding box center [67, 40] width 45 height 14
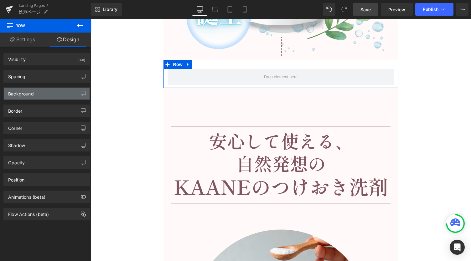
type input "transparent"
type input "0"
click at [40, 92] on div "Background" at bounding box center [47, 94] width 86 height 12
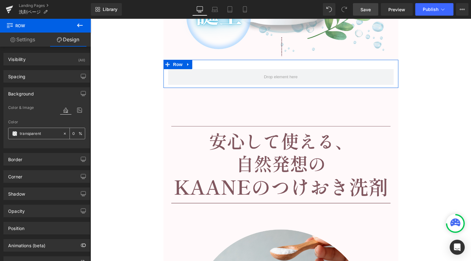
click at [37, 131] on input "transparent" at bounding box center [40, 133] width 40 height 7
paste input "#fff9fa"
type input "#fff9fa"
type input "100"
type input "#fff9fa"
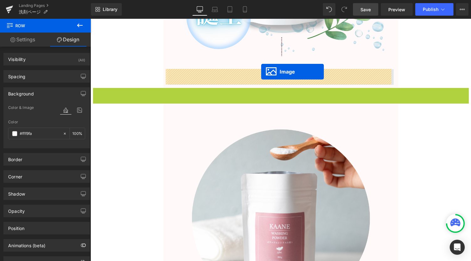
drag, startPoint x: 258, startPoint y: 146, endPoint x: 261, endPoint y: 72, distance: 73.7
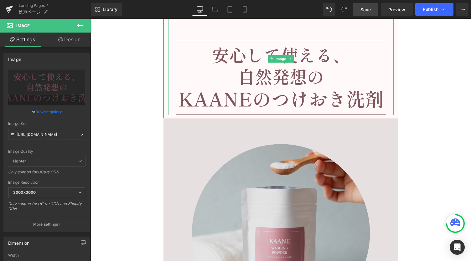
scroll to position [2044, 0]
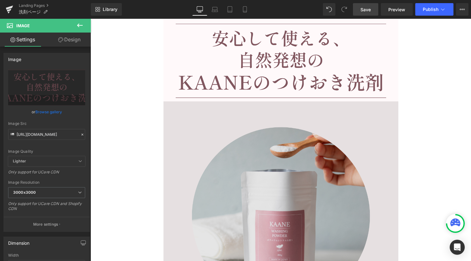
click at [271, 193] on img at bounding box center [281, 256] width 235 height 309
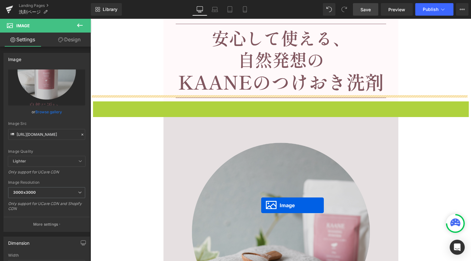
scroll to position [2051, 0]
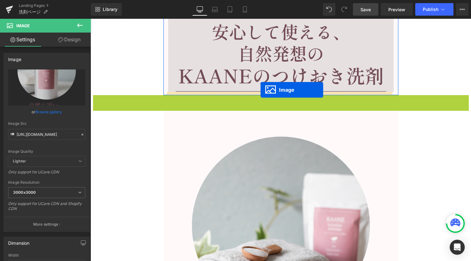
drag, startPoint x: 259, startPoint y: 256, endPoint x: 261, endPoint y: 90, distance: 166.4
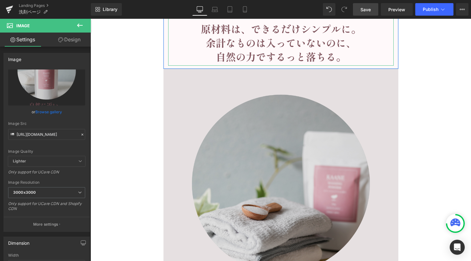
scroll to position [2385, 0]
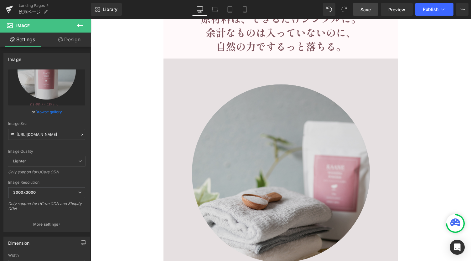
click at [236, 175] on img at bounding box center [281, 213] width 235 height 309
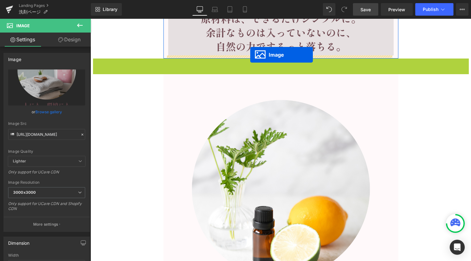
drag, startPoint x: 258, startPoint y: 213, endPoint x: 250, endPoint y: 55, distance: 158.8
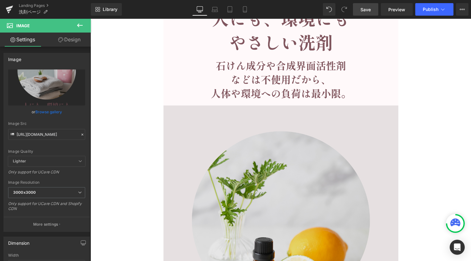
click at [261, 163] on img at bounding box center [281, 260] width 235 height 309
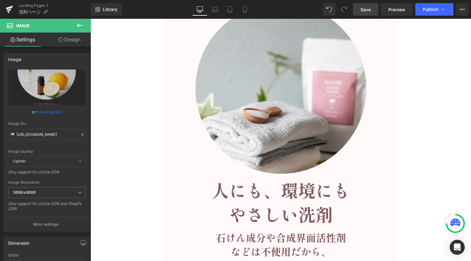
scroll to position [2510, 0]
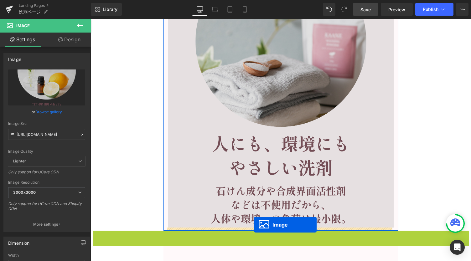
drag, startPoint x: 257, startPoint y: 177, endPoint x: 254, endPoint y: 225, distance: 48.1
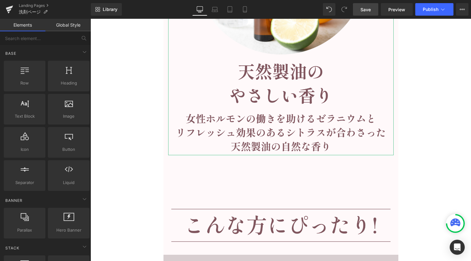
scroll to position [2886, 0]
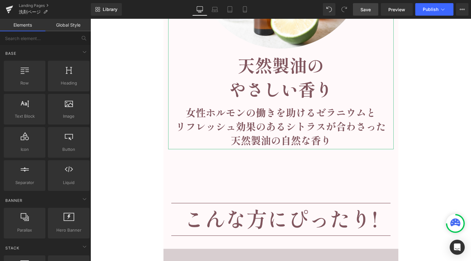
click at [144, 161] on div at bounding box center [281, 201] width 381 height 97
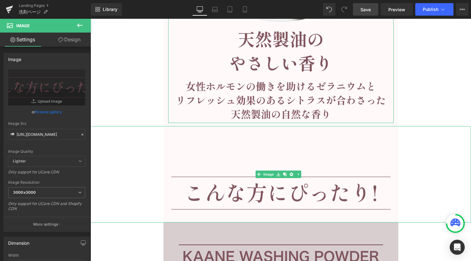
scroll to position [2928, 0]
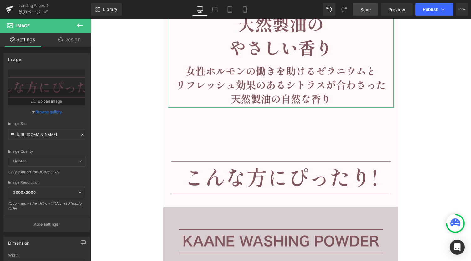
click at [79, 20] on button at bounding box center [80, 26] width 22 height 14
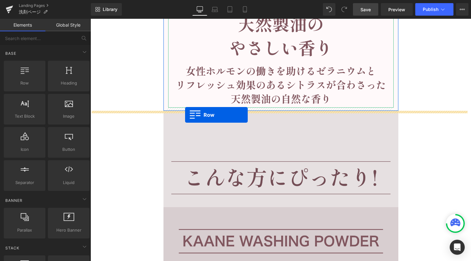
drag, startPoint x: 118, startPoint y: 96, endPoint x: 185, endPoint y: 115, distance: 70.2
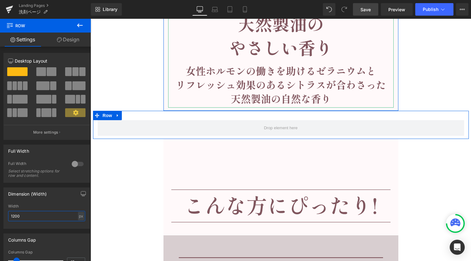
click at [36, 218] on input "1200" at bounding box center [46, 216] width 77 height 10
type input "1"
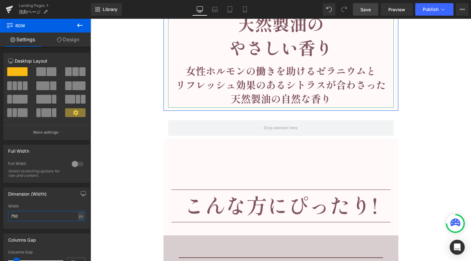
type input "750"
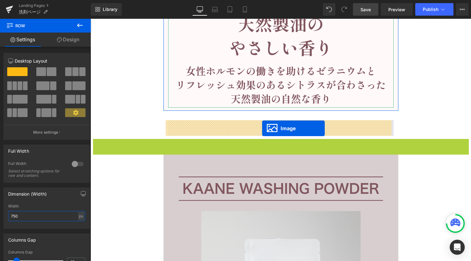
drag, startPoint x: 258, startPoint y: 187, endPoint x: 262, endPoint y: 128, distance: 59.7
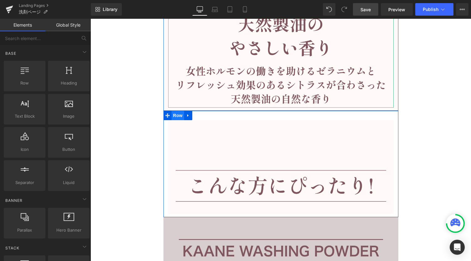
click at [172, 119] on span "Row" at bounding box center [178, 115] width 13 height 9
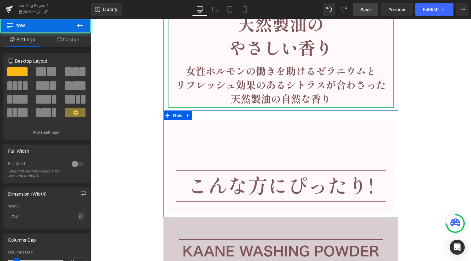
drag, startPoint x: 73, startPoint y: 42, endPoint x: 34, endPoint y: 126, distance: 92.5
click at [72, 42] on link "Design" at bounding box center [67, 40] width 45 height 14
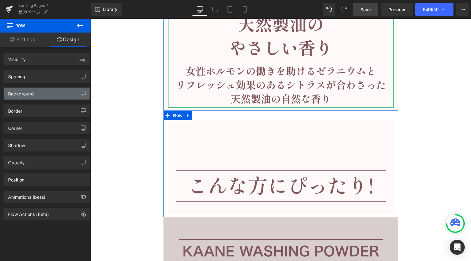
type input "transparent"
type input "0"
click at [27, 95] on div "Background" at bounding box center [21, 92] width 26 height 9
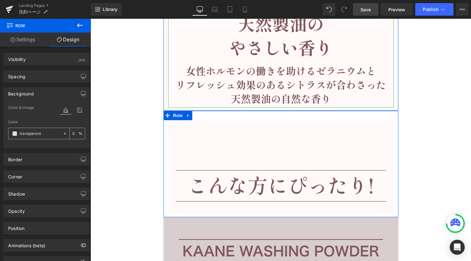
click at [30, 133] on input "transparent" at bounding box center [40, 133] width 40 height 7
paste input "#fff9fa"
type input "#fff9fa"
type input "100"
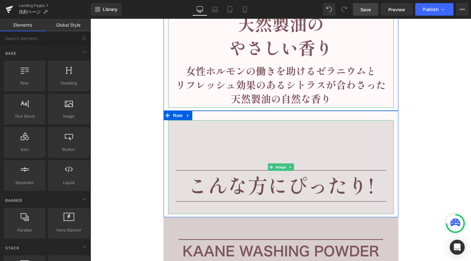
click at [273, 151] on img at bounding box center [281, 167] width 226 height 94
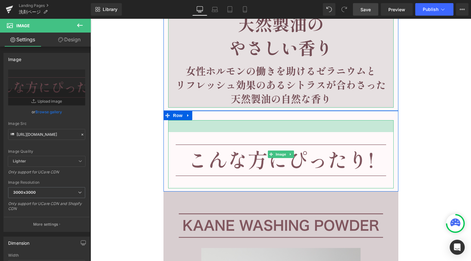
drag, startPoint x: 273, startPoint y: 122, endPoint x: 275, endPoint y: 96, distance: 25.8
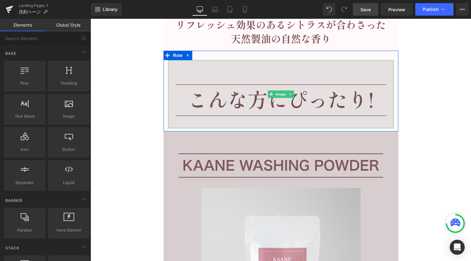
scroll to position [3012, 0]
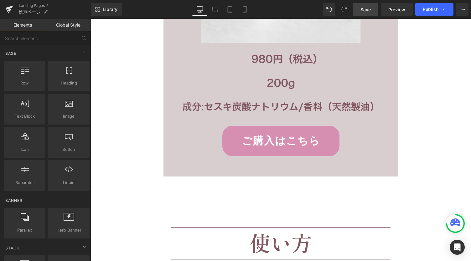
scroll to position [3430, 0]
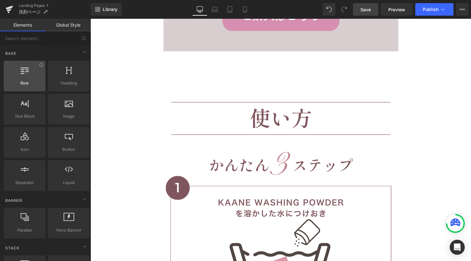
click at [32, 72] on div at bounding box center [25, 73] width 38 height 14
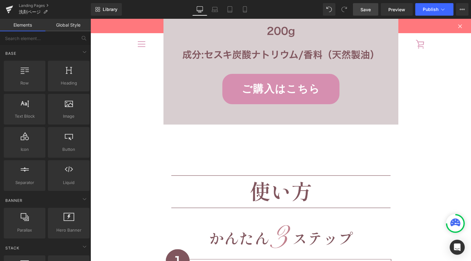
scroll to position [3346, 0]
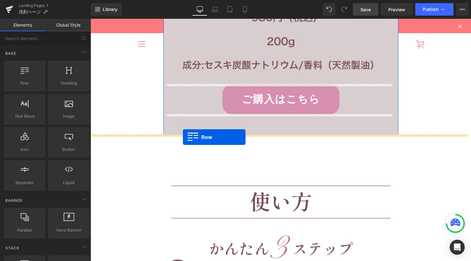
drag, startPoint x: 160, startPoint y: 97, endPoint x: 183, endPoint y: 138, distance: 47.0
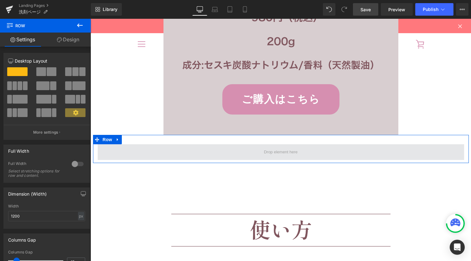
click at [197, 149] on span at bounding box center [281, 152] width 367 height 16
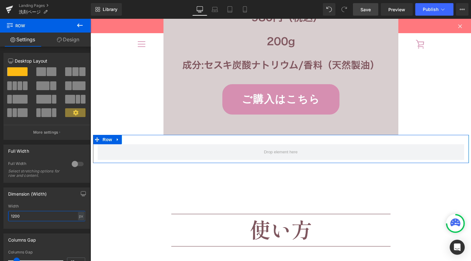
drag, startPoint x: 29, startPoint y: 214, endPoint x: 0, endPoint y: 210, distance: 29.4
click at [0, 212] on div "Dimension (Width) 1200px Width 1200 px % px" at bounding box center [47, 206] width 94 height 46
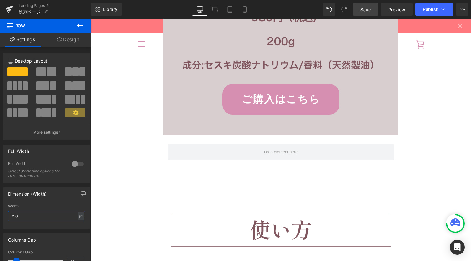
type input "750"
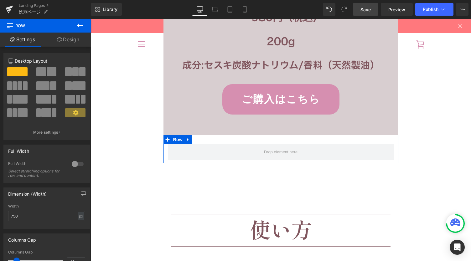
click at [59, 39] on icon at bounding box center [59, 39] width 5 height 5
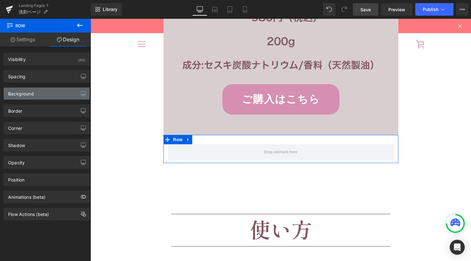
type input "transparent"
type input "0"
click at [26, 91] on div "Background" at bounding box center [21, 92] width 26 height 9
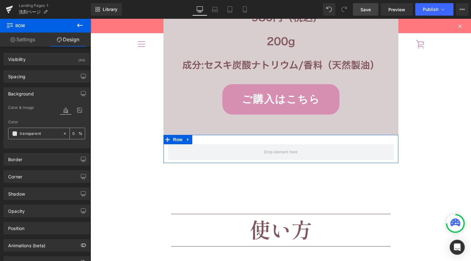
click at [31, 139] on div "transparent 0 %" at bounding box center [46, 134] width 77 height 12
click at [31, 134] on input "transparent" at bounding box center [40, 133] width 40 height 7
paste input "#fff9fa"
type input "#fff9fa"
type input "100"
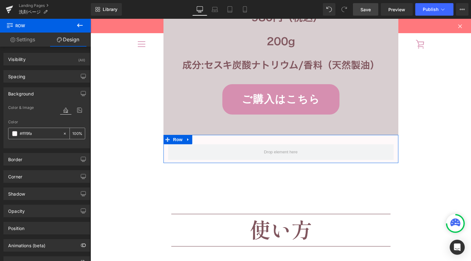
type input "#fff9fa"
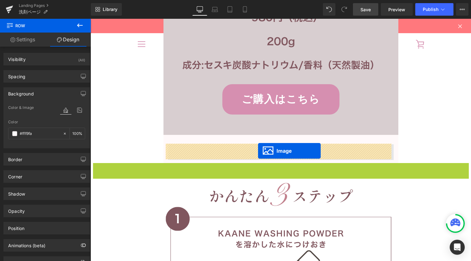
drag, startPoint x: 260, startPoint y: 211, endPoint x: 258, endPoint y: 151, distance: 59.6
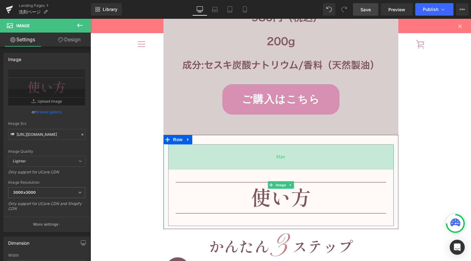
drag, startPoint x: 273, startPoint y: 151, endPoint x: 271, endPoint y: 164, distance: 12.6
click at [271, 164] on div "81px" at bounding box center [281, 156] width 226 height 25
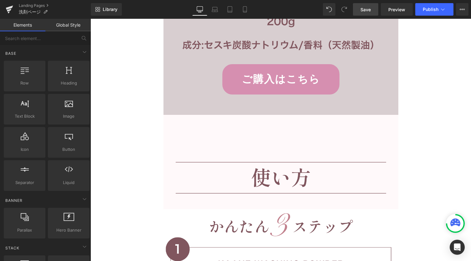
scroll to position [3388, 0]
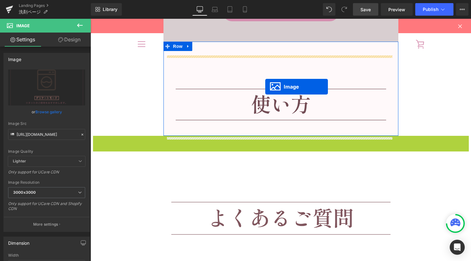
scroll to position [3430, 0]
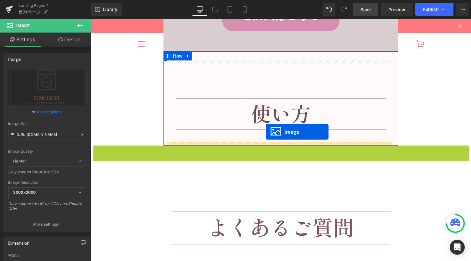
drag, startPoint x: 267, startPoint y: 229, endPoint x: 266, endPoint y: 132, distance: 97.2
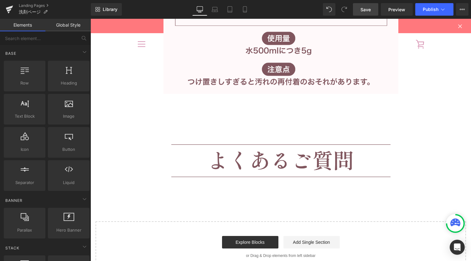
scroll to position [4015, 0]
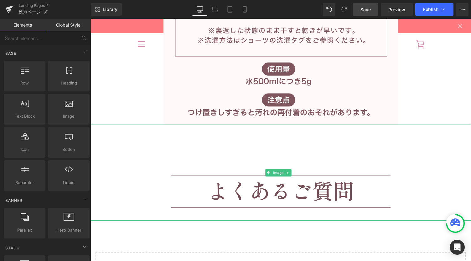
click at [267, 140] on img at bounding box center [281, 173] width 235 height 97
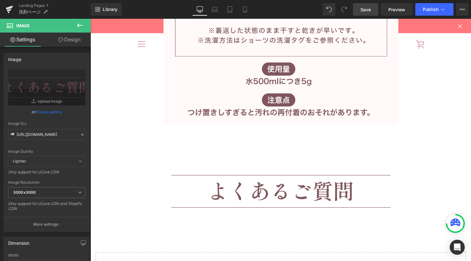
click at [79, 21] on button at bounding box center [80, 26] width 22 height 14
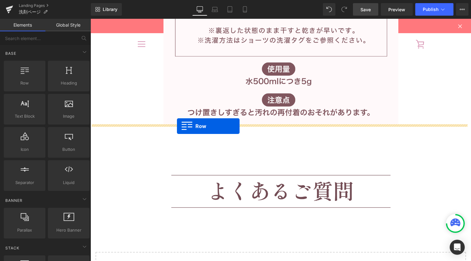
drag, startPoint x: 103, startPoint y: 95, endPoint x: 177, endPoint y: 126, distance: 80.3
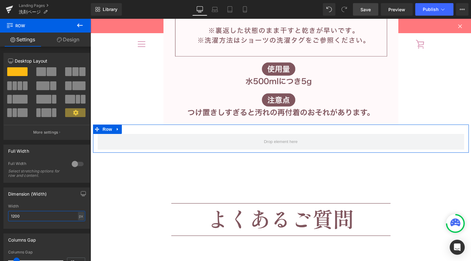
drag, startPoint x: 24, startPoint y: 219, endPoint x: 1, endPoint y: 218, distance: 23.2
click at [0, 219] on div "Dimension (Width) 1200px Width 1200 px % px" at bounding box center [47, 206] width 94 height 46
click at [1, 218] on div "Dimension (Width) 1200px Width 1200 px % px" at bounding box center [47, 206] width 94 height 46
click at [50, 219] on input "1200" at bounding box center [46, 216] width 77 height 10
drag, startPoint x: 51, startPoint y: 220, endPoint x: 0, endPoint y: 213, distance: 51.8
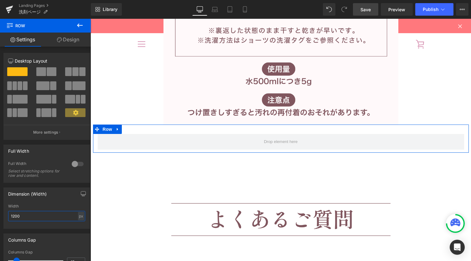
click at [1, 216] on div "Dimension (Width) 1200px Width 1200 px % px" at bounding box center [47, 206] width 94 height 46
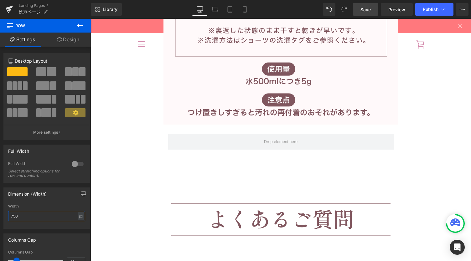
type input "750"
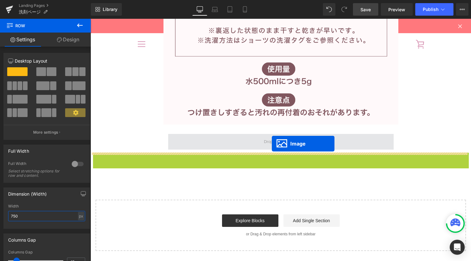
drag, startPoint x: 267, startPoint y: 201, endPoint x: 272, endPoint y: 140, distance: 61.0
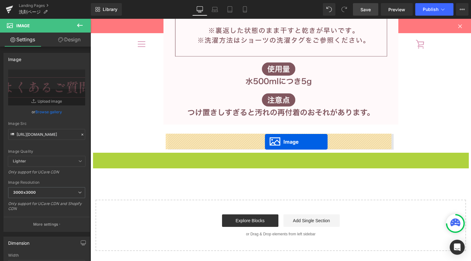
drag, startPoint x: 269, startPoint y: 202, endPoint x: 265, endPoint y: 142, distance: 60.3
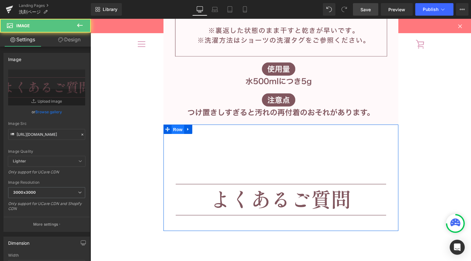
click at [173, 127] on span "Row" at bounding box center [178, 129] width 13 height 9
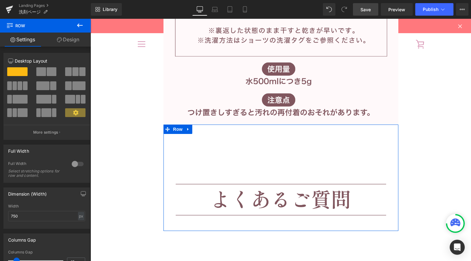
drag, startPoint x: 69, startPoint y: 39, endPoint x: 67, endPoint y: 126, distance: 86.5
click at [69, 40] on link "Design" at bounding box center [67, 40] width 45 height 14
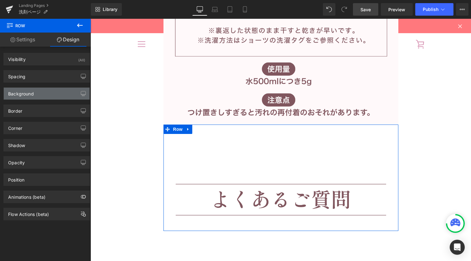
click at [34, 90] on div "Background" at bounding box center [47, 94] width 86 height 12
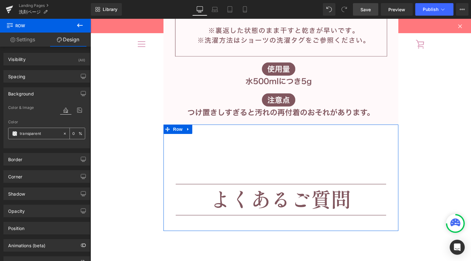
click at [31, 132] on input "transparent" at bounding box center [40, 133] width 40 height 7
paste input "#fff9fa"
type input "#fff9fa"
type input "100"
type input "#fff9fa"
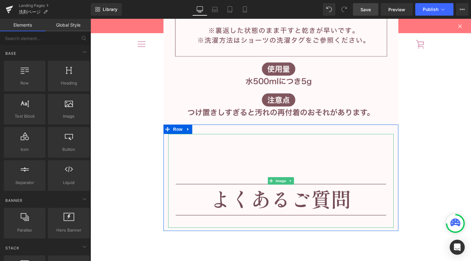
click at [286, 169] on img at bounding box center [281, 181] width 226 height 94
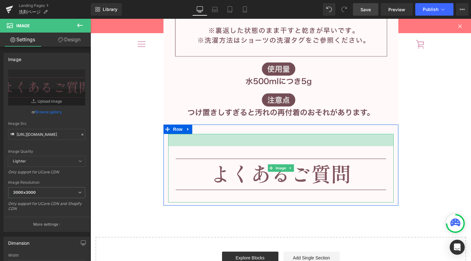
drag, startPoint x: 280, startPoint y: 134, endPoint x: 285, endPoint y: 109, distance: 25.9
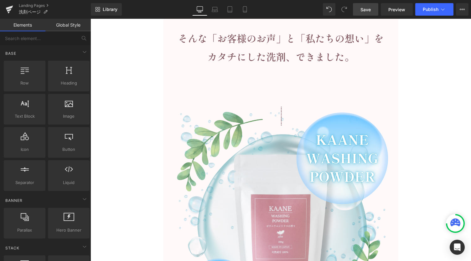
scroll to position [1755, 0]
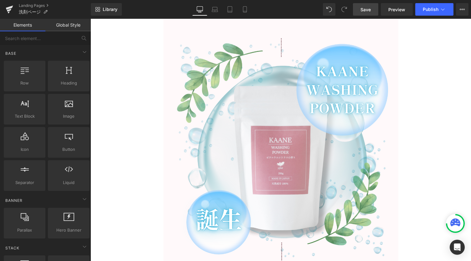
click at [359, 10] on link "Save" at bounding box center [365, 9] width 25 height 13
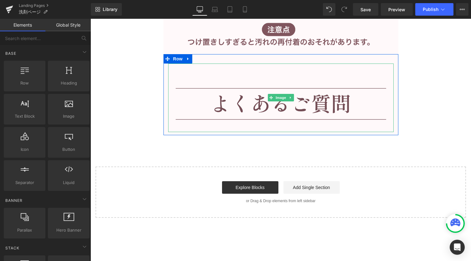
scroll to position [4123, 0]
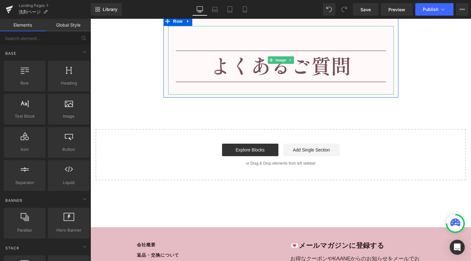
click at [246, 74] on img at bounding box center [281, 60] width 226 height 69
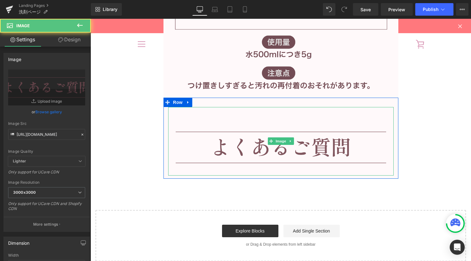
scroll to position [4039, 0]
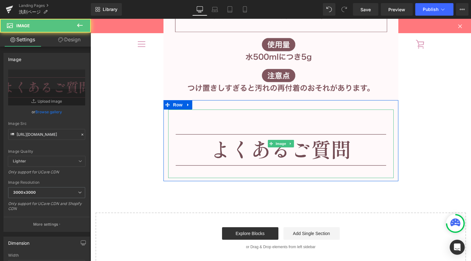
click at [254, 158] on img at bounding box center [281, 144] width 226 height 69
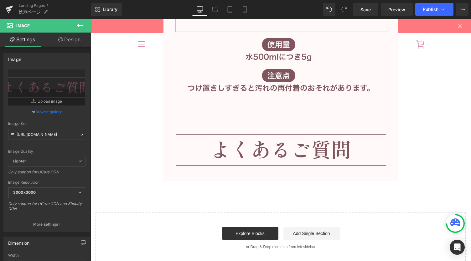
click at [80, 24] on icon at bounding box center [80, 26] width 8 height 8
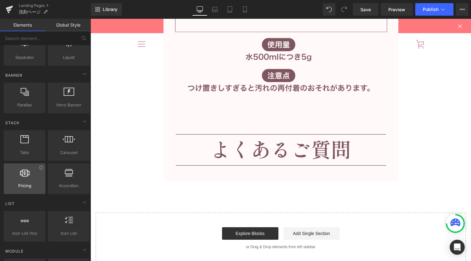
scroll to position [167, 0]
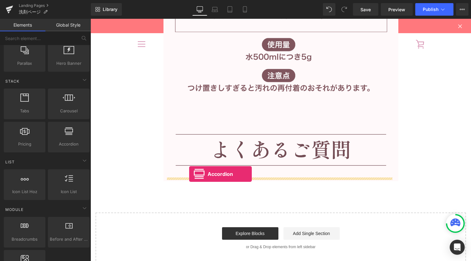
drag, startPoint x: 154, startPoint y: 158, endPoint x: 189, endPoint y: 174, distance: 39.1
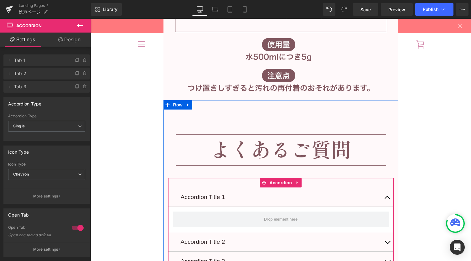
click at [213, 201] on div "Accordion Title 1 Text Block" at bounding box center [281, 197] width 201 height 10
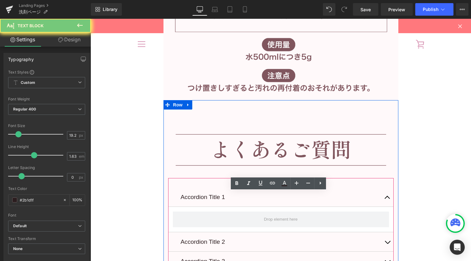
click at [222, 197] on p "Accordion Title 1" at bounding box center [281, 197] width 201 height 10
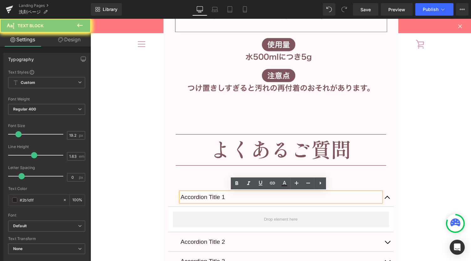
drag, startPoint x: 229, startPoint y: 197, endPoint x: 177, endPoint y: 198, distance: 52.4
click at [175, 199] on div "Accordion Title 1 Text Block" at bounding box center [281, 197] width 226 height 19
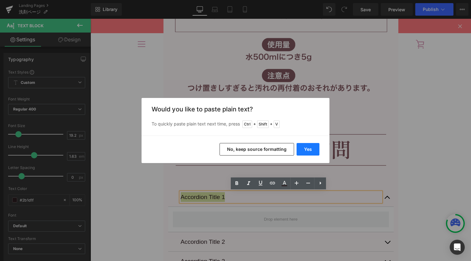
click at [308, 151] on button "Yes" at bounding box center [308, 149] width 23 height 13
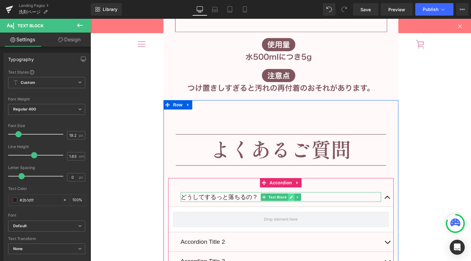
click at [288, 198] on link at bounding box center [291, 198] width 7 height 8
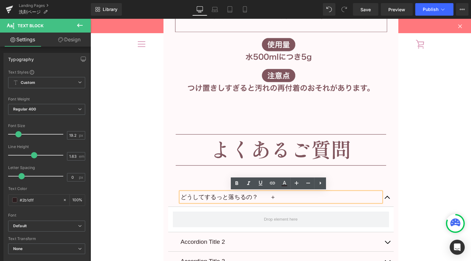
click at [253, 197] on p "どうしてするっと落ちるの？　　＋" at bounding box center [281, 197] width 201 height 10
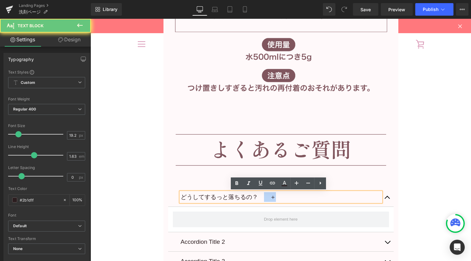
drag, startPoint x: 261, startPoint y: 196, endPoint x: 386, endPoint y: 202, distance: 124.5
click at [295, 195] on p "どうしてするっと落ちるの？　　＋" at bounding box center [281, 197] width 201 height 10
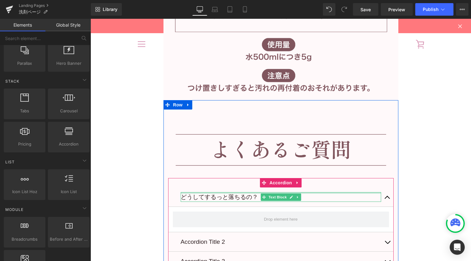
click at [214, 193] on div at bounding box center [281, 193] width 201 height 2
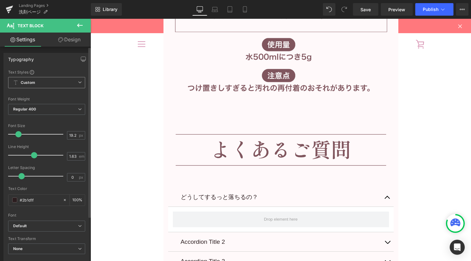
click at [78, 81] on icon at bounding box center [80, 83] width 4 height 4
click at [77, 81] on icon at bounding box center [78, 83] width 4 height 4
click at [78, 81] on icon at bounding box center [80, 83] width 4 height 4
click at [77, 81] on icon at bounding box center [78, 83] width 4 height 4
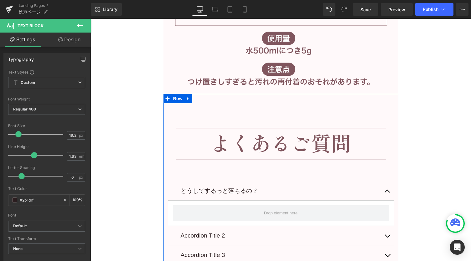
scroll to position [4081, 0]
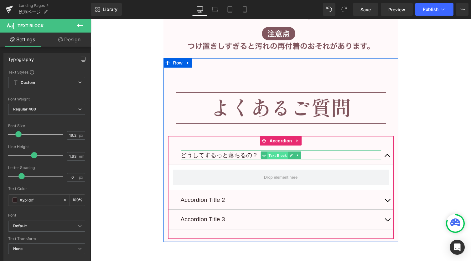
click at [276, 155] on span "Text Block" at bounding box center [277, 156] width 21 height 8
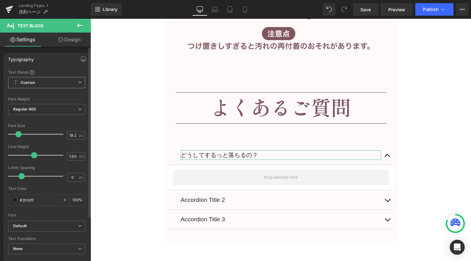
click at [78, 83] on icon at bounding box center [80, 83] width 4 height 4
click at [53, 108] on div "Setup Global Style" at bounding box center [45, 108] width 75 height 15
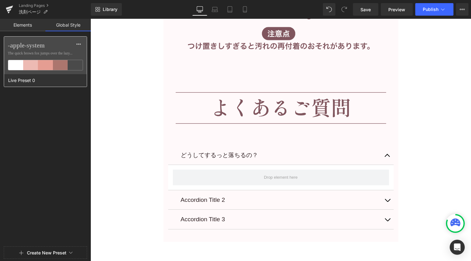
click at [21, 51] on span "The quick brown fox jumps over the lazy..." at bounding box center [45, 53] width 75 height 6
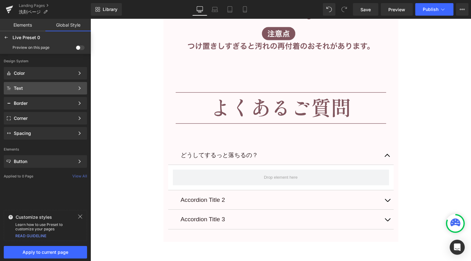
click at [51, 87] on div "Text" at bounding box center [44, 88] width 61 height 5
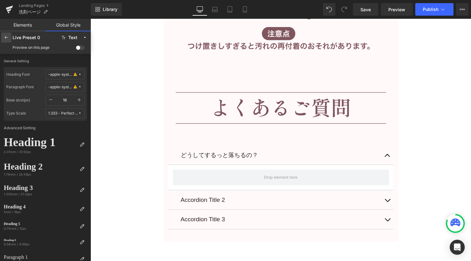
click at [5, 36] on icon at bounding box center [6, 37] width 5 height 5
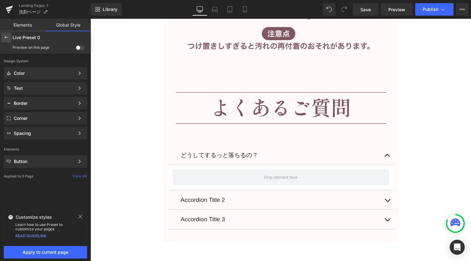
click at [6, 35] on icon at bounding box center [6, 37] width 5 height 5
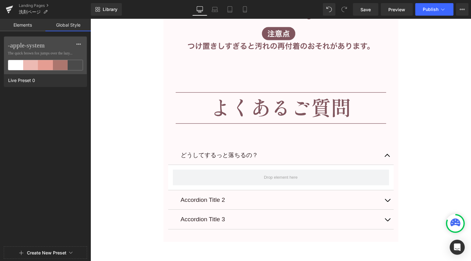
click at [19, 26] on link "Elements" at bounding box center [22, 25] width 45 height 13
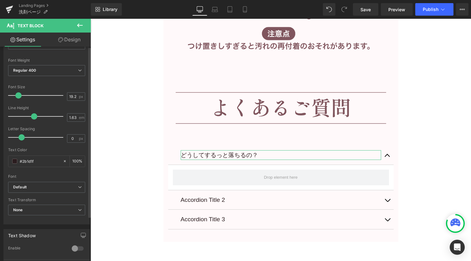
scroll to position [0, 0]
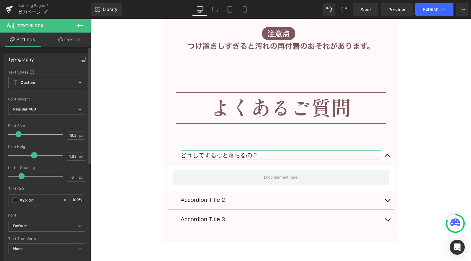
click at [78, 82] on icon at bounding box center [80, 83] width 4 height 4
click at [77, 82] on icon at bounding box center [78, 83] width 4 height 4
click at [71, 135] on input "19.2" at bounding box center [72, 136] width 11 height 8
drag, startPoint x: 75, startPoint y: 135, endPoint x: 40, endPoint y: 135, distance: 34.2
click at [47, 136] on div "Font Size 19.2 px" at bounding box center [46, 134] width 77 height 21
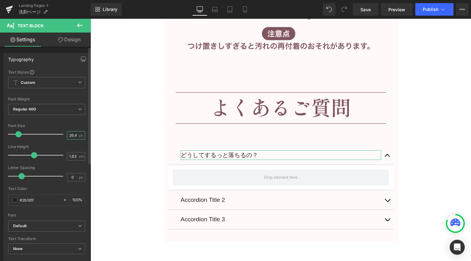
scroll to position [0, 1]
type input "26.4"
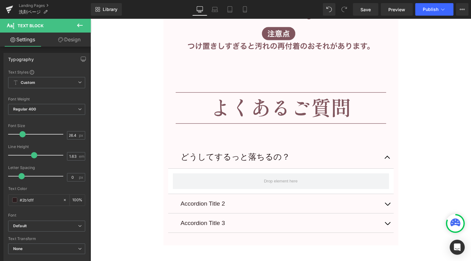
scroll to position [0, 0]
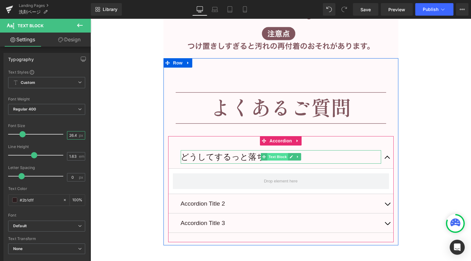
click at [272, 157] on span "Text Block" at bounding box center [277, 157] width 21 height 8
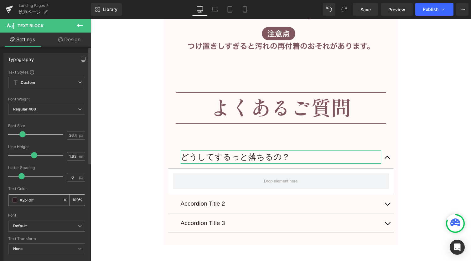
click at [39, 200] on input "#2b1d1f" at bounding box center [40, 200] width 40 height 7
drag, startPoint x: 25, startPoint y: 199, endPoint x: 16, endPoint y: 200, distance: 8.6
click at [16, 200] on div "#2b1d1f" at bounding box center [35, 200] width 54 height 11
paste input "80565E"
click at [78, 108] on icon at bounding box center [80, 109] width 4 height 4
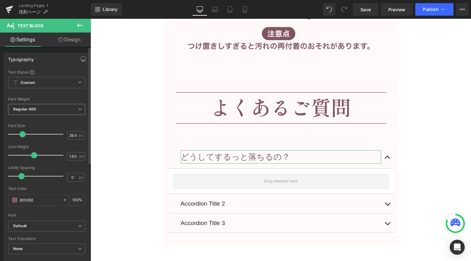
type input "#80565e"
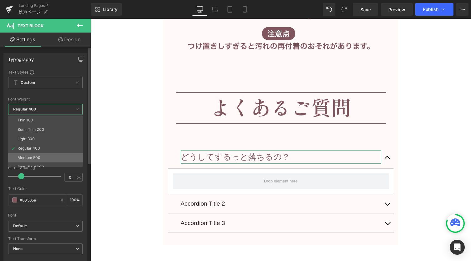
click at [37, 154] on li "Medium 500" at bounding box center [46, 157] width 77 height 9
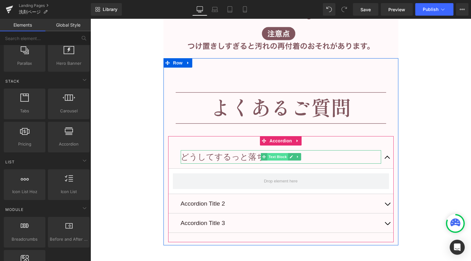
click at [275, 157] on span "Text Block" at bounding box center [277, 157] width 21 height 8
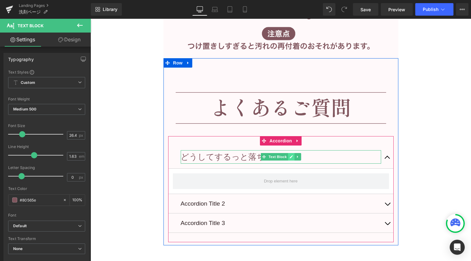
click at [290, 156] on icon at bounding box center [291, 157] width 3 height 3
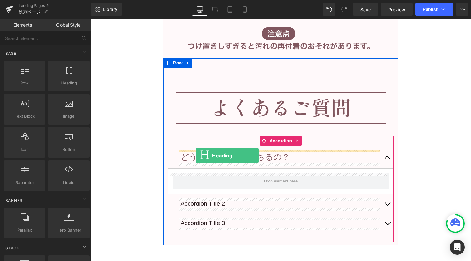
drag, startPoint x: 157, startPoint y: 97, endPoint x: 196, endPoint y: 156, distance: 70.2
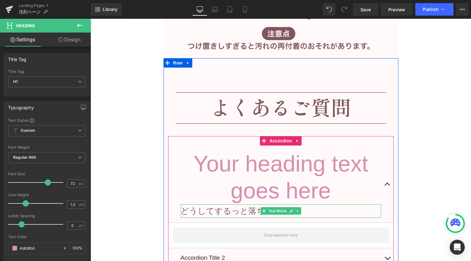
click at [224, 213] on p "どうしてするっと落ちるの？" at bounding box center [281, 211] width 201 height 13
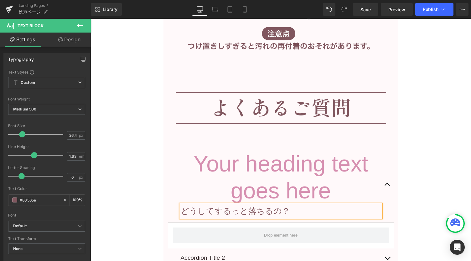
copy p "どうしてするっと落ちるの？"
click at [218, 162] on h1 "Your heading text goes here" at bounding box center [281, 177] width 201 height 54
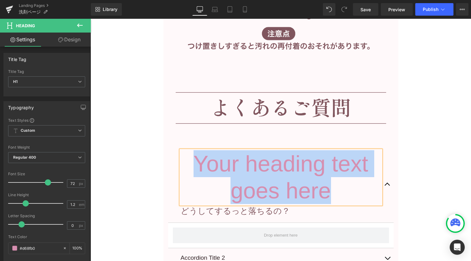
paste div
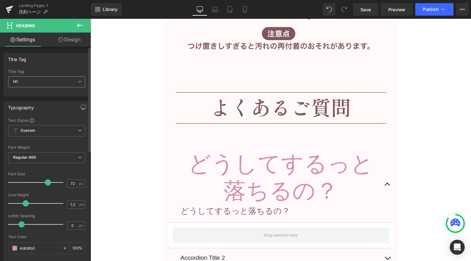
click at [75, 82] on span "H1" at bounding box center [46, 81] width 77 height 11
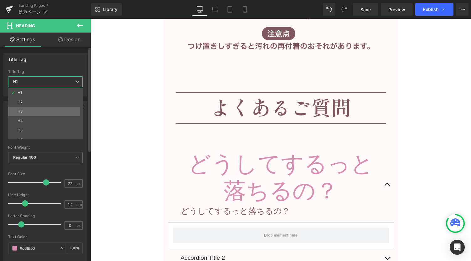
click at [48, 108] on li "H3" at bounding box center [46, 111] width 77 height 9
type input "38.4"
type input "1.13"
type input "100"
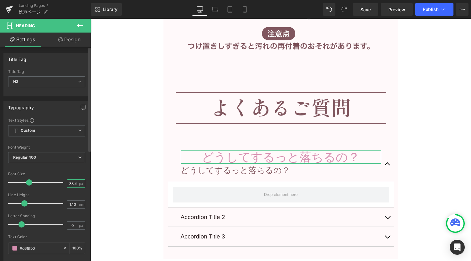
click at [72, 184] on input "38.4" at bounding box center [72, 184] width 11 height 8
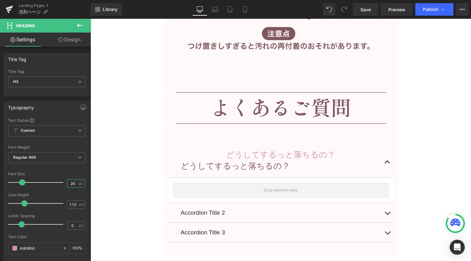
type input "2"
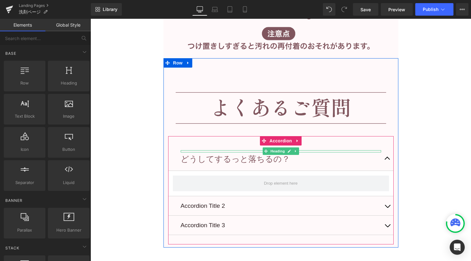
click at [288, 152] on icon at bounding box center [289, 151] width 3 height 4
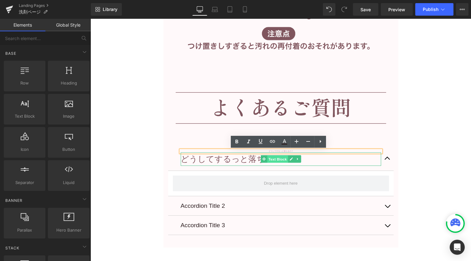
click at [275, 159] on span "Text Block" at bounding box center [277, 160] width 21 height 8
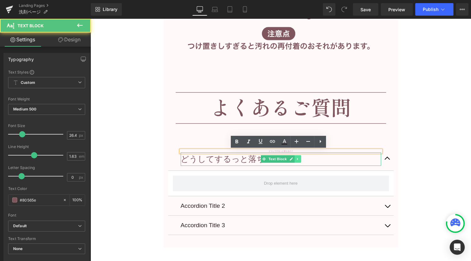
click at [297, 158] on icon at bounding box center [297, 159] width 3 height 4
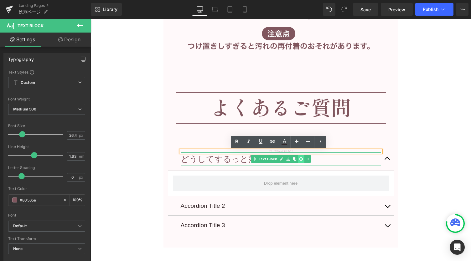
click at [300, 160] on icon at bounding box center [300, 159] width 3 height 3
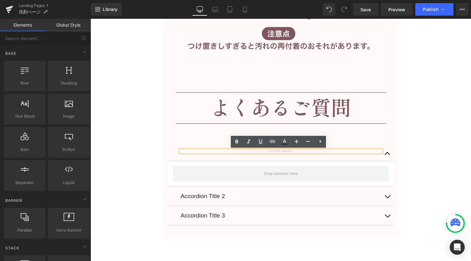
click at [286, 153] on h3 "どうしてするっと落ちるの？" at bounding box center [281, 151] width 201 height 2
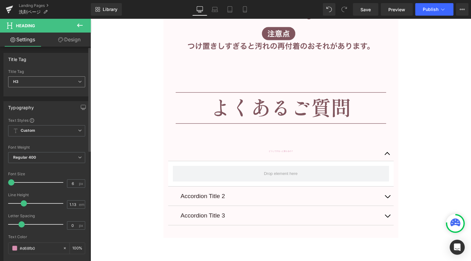
click at [78, 81] on icon at bounding box center [80, 82] width 4 height 4
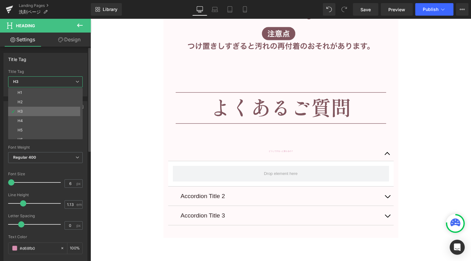
click at [56, 107] on li "H3" at bounding box center [46, 111] width 77 height 9
type input "100"
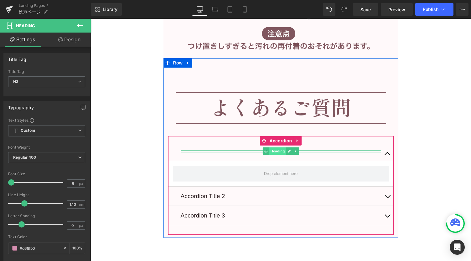
click at [274, 152] on span "Heading" at bounding box center [277, 152] width 17 height 8
click at [296, 151] on link at bounding box center [296, 152] width 7 height 8
click at [297, 151] on icon at bounding box center [298, 151] width 3 height 3
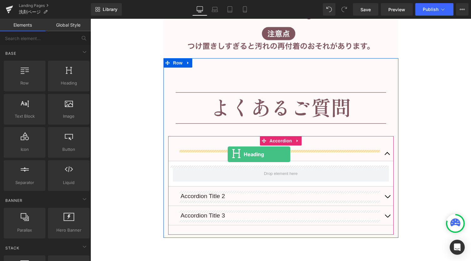
drag, startPoint x: 159, startPoint y: 97, endPoint x: 228, endPoint y: 155, distance: 89.7
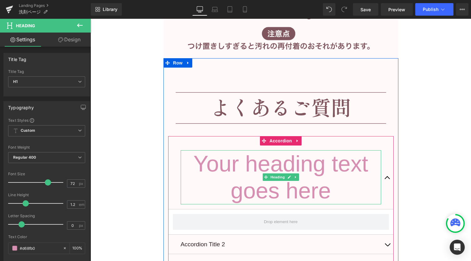
click at [247, 161] on h1 "Your heading text goes here" at bounding box center [281, 177] width 201 height 54
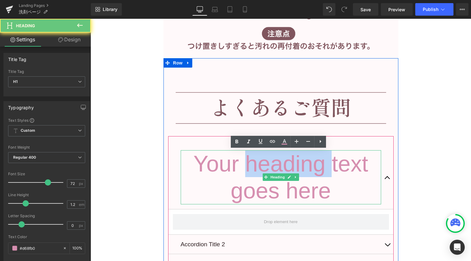
click at [247, 161] on h1 "Your heading text goes here" at bounding box center [281, 177] width 201 height 54
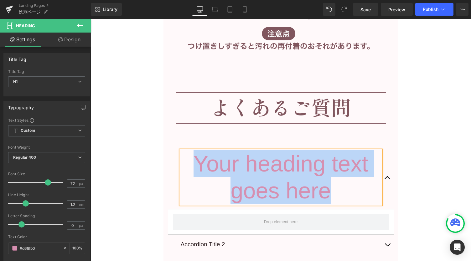
paste div
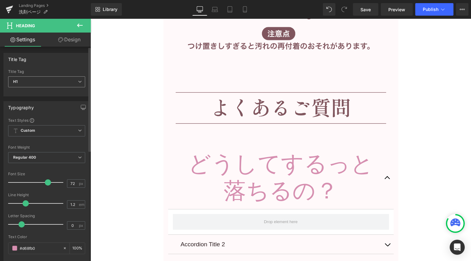
click at [81, 81] on span "H1" at bounding box center [46, 81] width 77 height 11
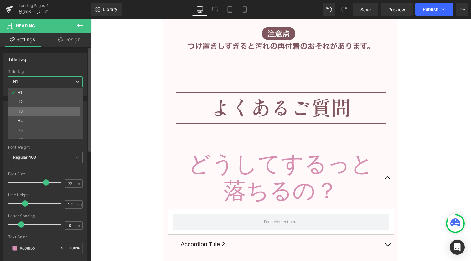
click at [57, 109] on li "H3" at bounding box center [46, 111] width 77 height 9
type input "38.4"
type input "1.13"
type input "100"
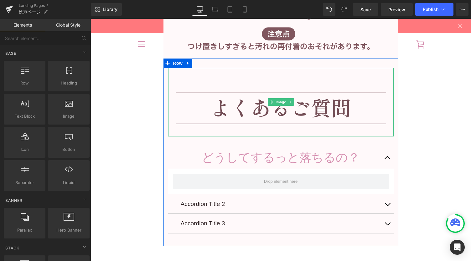
scroll to position [4081, 0]
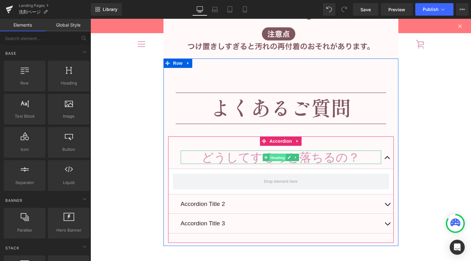
click at [277, 158] on span "Heading" at bounding box center [277, 158] width 17 height 8
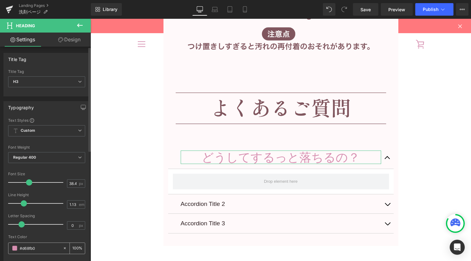
click at [33, 249] on input "#d68fb0" at bounding box center [40, 248] width 40 height 7
paste input "80565E"
type input "80565E"
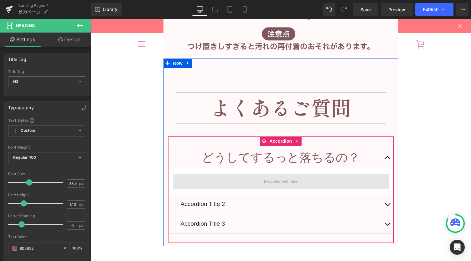
click at [197, 177] on span at bounding box center [281, 182] width 216 height 16
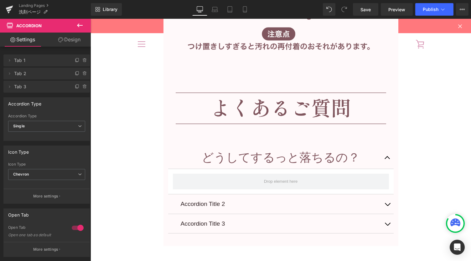
click at [82, 25] on icon at bounding box center [80, 26] width 8 height 8
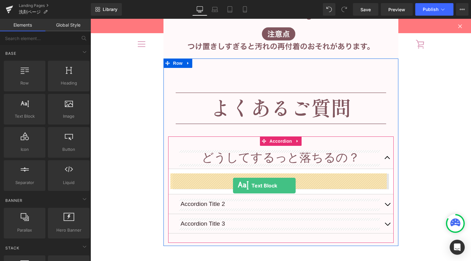
drag, startPoint x: 128, startPoint y: 135, endPoint x: 233, endPoint y: 186, distance: 116.5
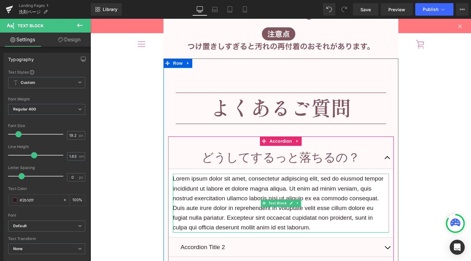
click at [213, 195] on p "Lorem ipsum dolor sit amet, consectetur adipiscing elit, sed do eiusmod tempor …" at bounding box center [281, 203] width 216 height 59
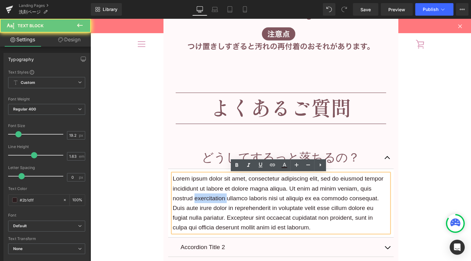
click at [213, 195] on p "Lorem ipsum dolor sit amet, consectetur adipiscing elit, sed do eiusmod tempor …" at bounding box center [281, 203] width 216 height 59
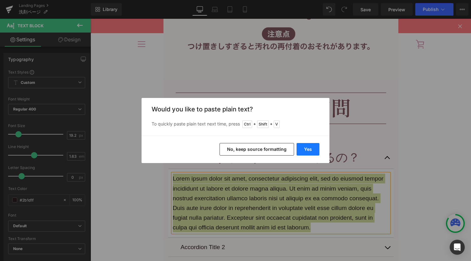
click at [310, 150] on button "Yes" at bounding box center [308, 149] width 23 height 13
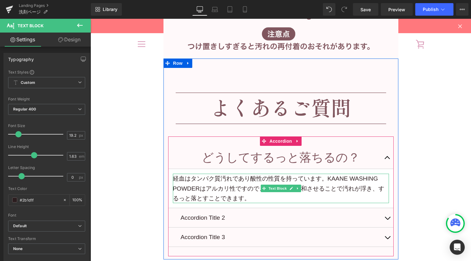
click at [235, 189] on p "経血はタンパク質汚れであり酸性の性質を持っています。KAANE WASHING POWDERはアルカリ性ですので、化学反応で中和させることで汚れが浮き、するっ…" at bounding box center [281, 188] width 216 height 29
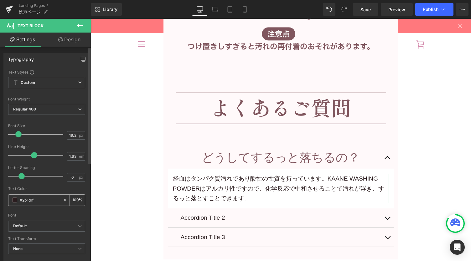
drag, startPoint x: 36, startPoint y: 198, endPoint x: 12, endPoint y: 199, distance: 23.9
click at [11, 200] on div "#2b1d1f" at bounding box center [35, 200] width 54 height 11
type input "経血はタンパク質汚れであり酸性の性質を持っています。KAANE WASHING POWDERはアルカリ性ですので、化学反応で中和させることで汚れが浮き、するっ…"
type input "0"
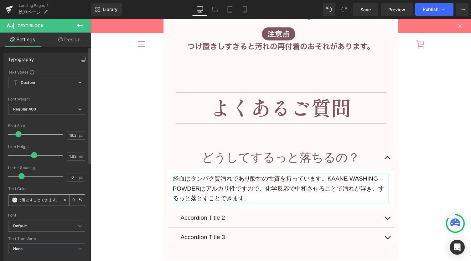
type input "#2b1d1f"
type input "100"
click at [43, 200] on input "#2b1d1f" at bounding box center [40, 200] width 40 height 7
drag, startPoint x: 30, startPoint y: 200, endPoint x: 15, endPoint y: 200, distance: 15.4
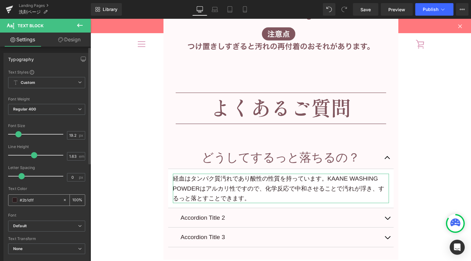
click at [15, 200] on div "#2b1d1f" at bounding box center [35, 200] width 54 height 11
paste input "80565E"
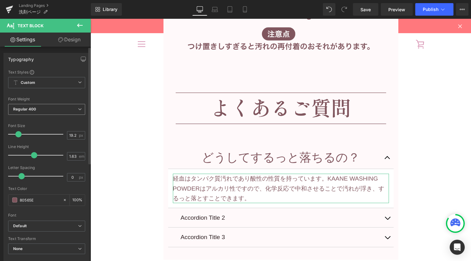
click at [78, 109] on icon at bounding box center [80, 109] width 4 height 4
type input "#80565e"
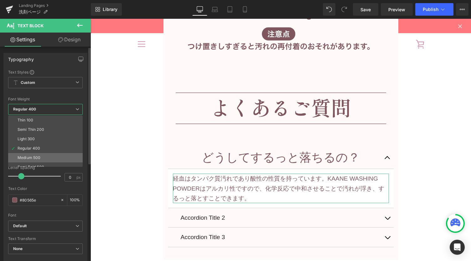
click at [45, 155] on li "Medium 500" at bounding box center [46, 157] width 77 height 9
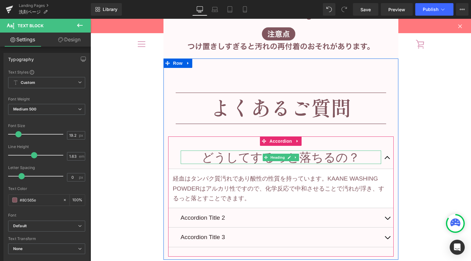
click at [262, 152] on h3 "どうしてするっと落ちるの？" at bounding box center [281, 157] width 201 height 13
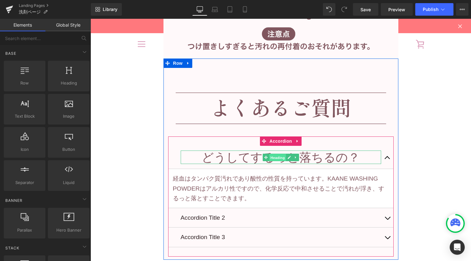
click at [271, 159] on span "Heading" at bounding box center [277, 158] width 17 height 8
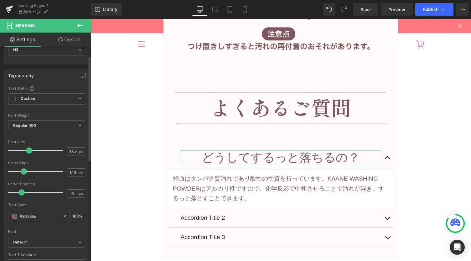
scroll to position [42, 0]
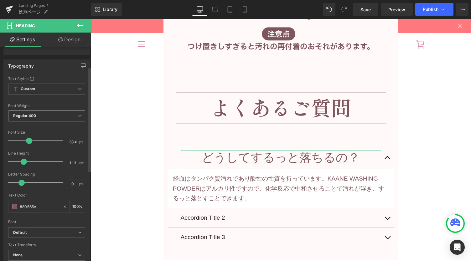
click at [79, 114] on icon at bounding box center [80, 116] width 4 height 4
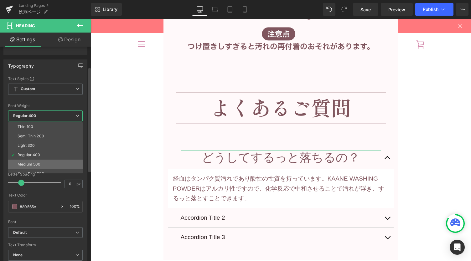
click at [57, 160] on li "Medium 500" at bounding box center [46, 164] width 77 height 9
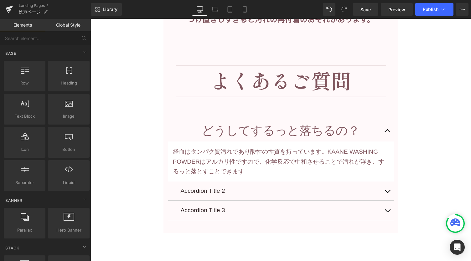
scroll to position [4123, 0]
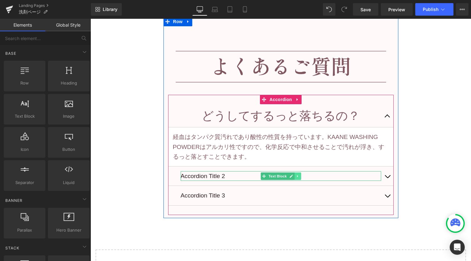
click at [296, 175] on icon at bounding box center [297, 177] width 3 height 4
click at [299, 176] on icon at bounding box center [300, 177] width 3 height 4
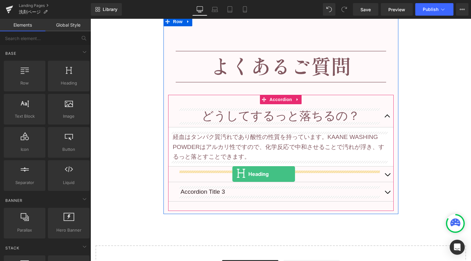
drag, startPoint x: 153, startPoint y: 93, endPoint x: 233, endPoint y: 174, distance: 113.7
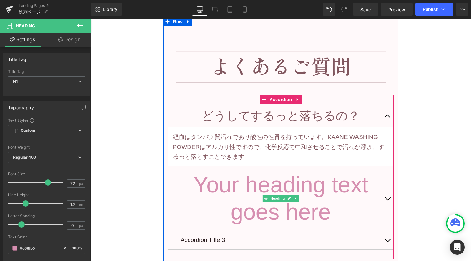
click at [256, 191] on h1 "Your heading text goes here" at bounding box center [281, 198] width 201 height 54
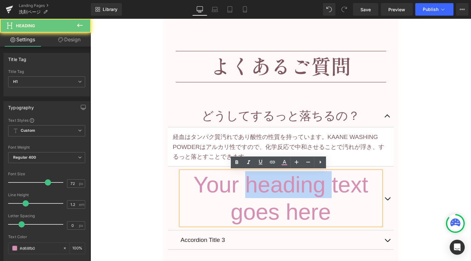
click at [256, 191] on h1 "Your heading text goes here" at bounding box center [281, 198] width 201 height 54
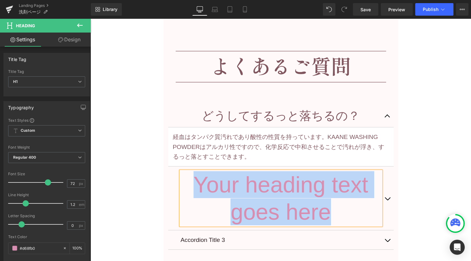
paste div
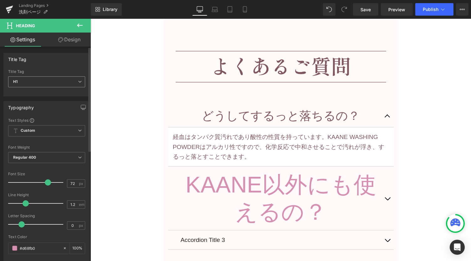
click at [76, 86] on span "H1" at bounding box center [46, 81] width 77 height 11
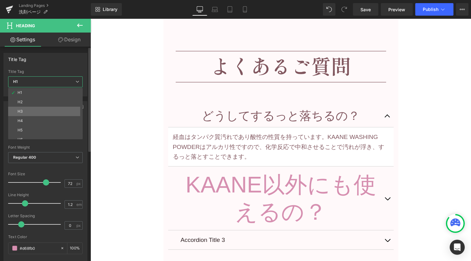
click at [56, 108] on li "H3" at bounding box center [46, 111] width 77 height 9
type input "38.4"
type input "1.13"
type input "100"
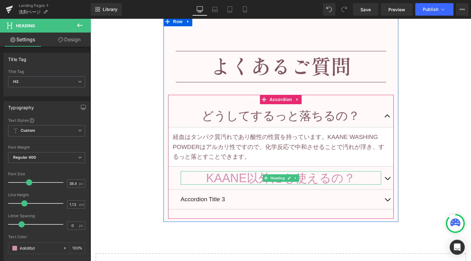
drag, startPoint x: 295, startPoint y: 183, endPoint x: 283, endPoint y: 181, distance: 11.8
click at [295, 183] on div "KAANE以外にも使えるの？ Heading" at bounding box center [281, 177] width 201 height 13
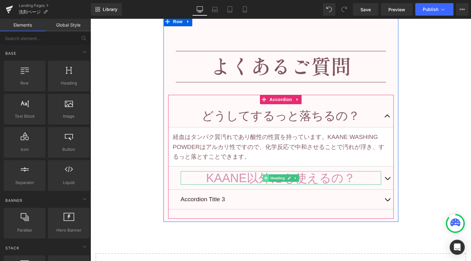
click at [264, 177] on icon at bounding box center [265, 178] width 3 height 4
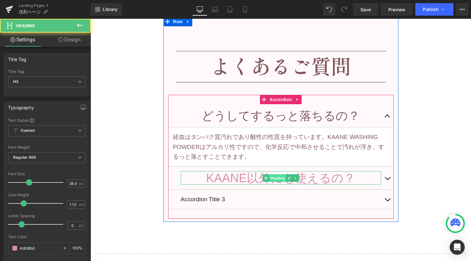
click at [273, 178] on span "Heading" at bounding box center [277, 179] width 17 height 8
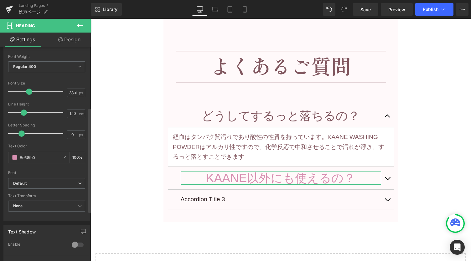
scroll to position [125, 0]
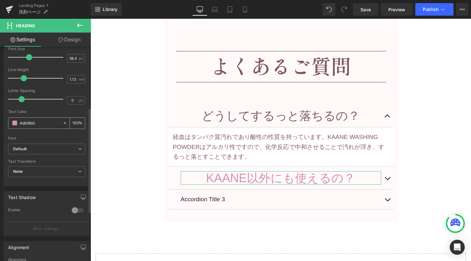
click at [33, 124] on input "#d68fb0" at bounding box center [40, 123] width 40 height 7
paste input "80565E"
type input "#d68fb80565E0"
type input "0"
paste input "80565E"
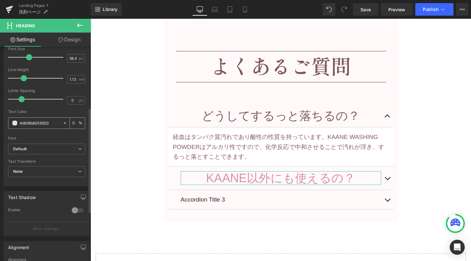
type input "80565E"
type input "100"
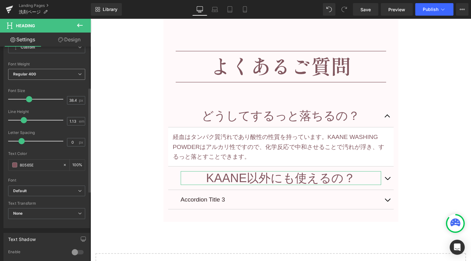
click at [71, 74] on span "Regular 400" at bounding box center [46, 74] width 77 height 11
type input "#80565e"
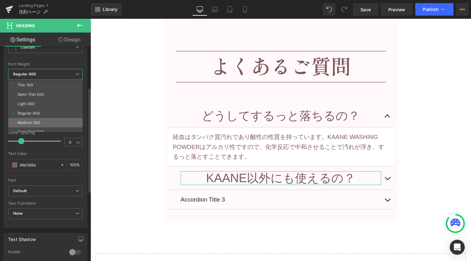
drag, startPoint x: 60, startPoint y: 117, endPoint x: 58, endPoint y: 119, distance: 3.2
click at [60, 118] on li "Medium 500" at bounding box center [46, 122] width 77 height 9
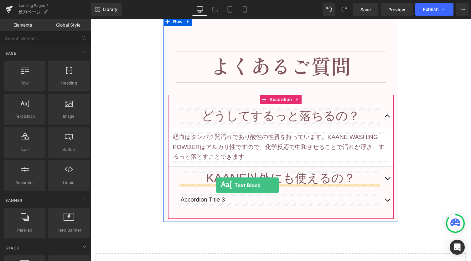
drag, startPoint x: 118, startPoint y: 125, endPoint x: 216, endPoint y: 186, distance: 115.8
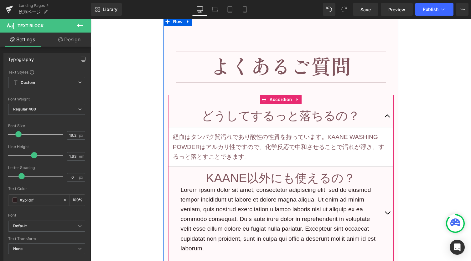
click at [388, 118] on span "button" at bounding box center [388, 118] width 0 height 0
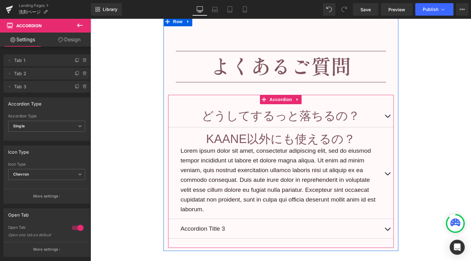
click at [383, 117] on button "button" at bounding box center [387, 115] width 13 height 23
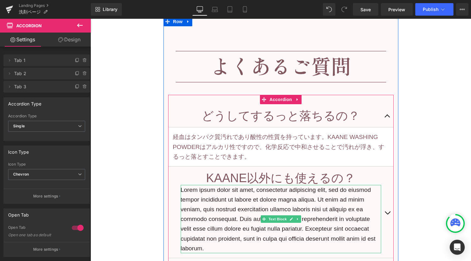
click at [258, 207] on p "Lorem ipsum dolor sit amet, consectetur adipiscing elit, sed do eiusmod tempor …" at bounding box center [281, 219] width 201 height 68
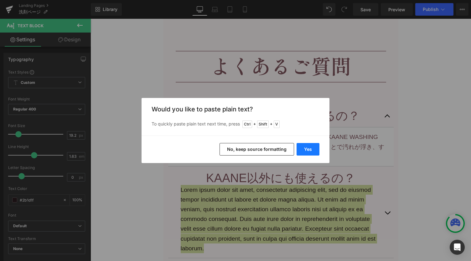
click at [312, 147] on button "Yes" at bounding box center [308, 149] width 23 height 13
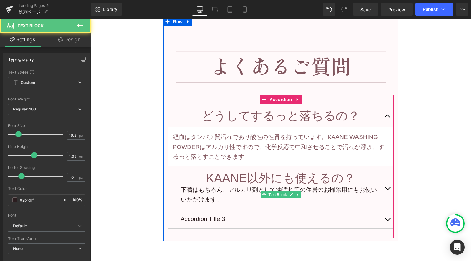
click at [320, 190] on p "下着はもちろん、アルカリ剤として油汚れ等の住居のお掃除用にもお使いいただけます。" at bounding box center [281, 194] width 201 height 19
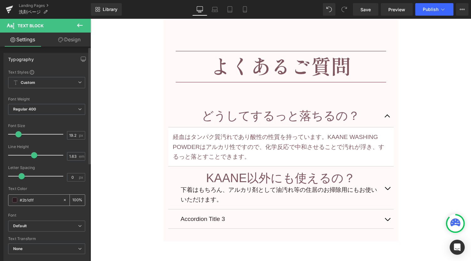
drag, startPoint x: 44, startPoint y: 199, endPoint x: 16, endPoint y: 202, distance: 28.0
click at [16, 202] on div "#2b1d1f" at bounding box center [35, 200] width 54 height 11
click at [55, 108] on span "Regular 400" at bounding box center [46, 109] width 77 height 11
type input "#80565e"
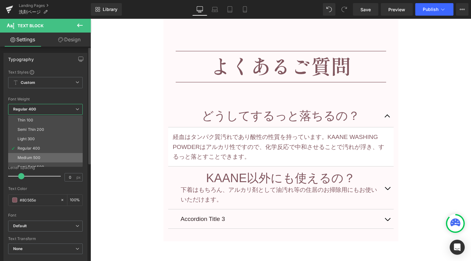
click at [44, 154] on li "Medium 500" at bounding box center [46, 157] width 77 height 9
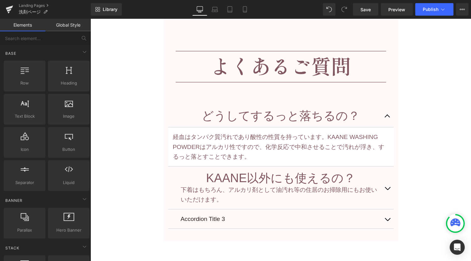
click at [164, 179] on div "Image 39px どうしてするっと落ちるの？ Heading 経血はタンパク質汚れであり酸性の性質を持っています。KAANE WASHING POWDER…" at bounding box center [281, 132] width 235 height 212
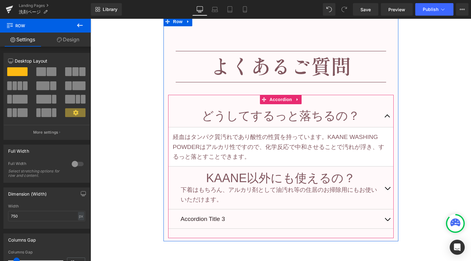
click at [384, 186] on button "button" at bounding box center [387, 188] width 13 height 43
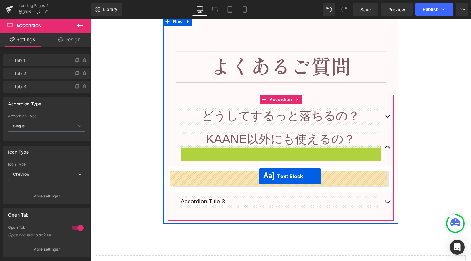
drag, startPoint x: 260, startPoint y: 155, endPoint x: 259, endPoint y: 176, distance: 22.0
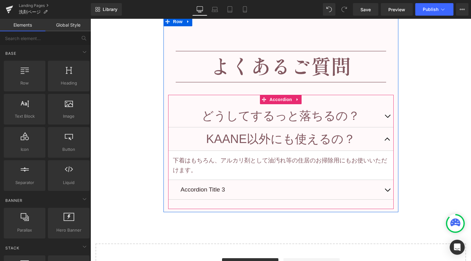
click at [385, 141] on button "button" at bounding box center [387, 139] width 13 height 23
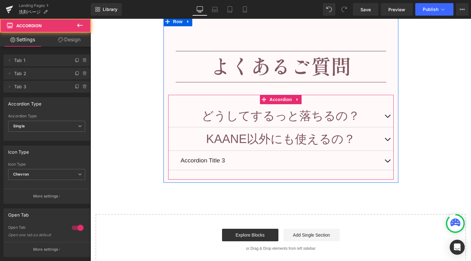
click at [388, 118] on span "button" at bounding box center [388, 118] width 0 height 0
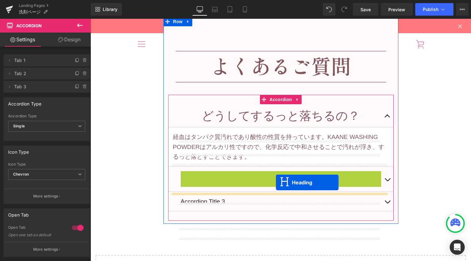
scroll to position [4081, 0]
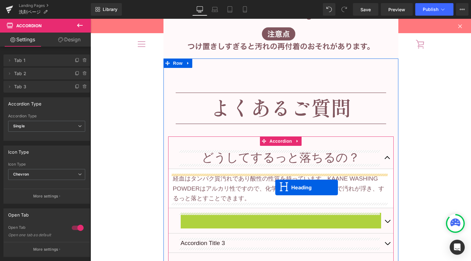
drag, startPoint x: 276, startPoint y: 177, endPoint x: 272, endPoint y: 188, distance: 12.4
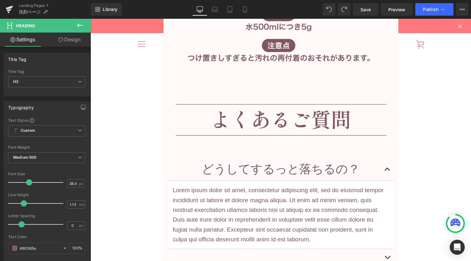
scroll to position [4059, 0]
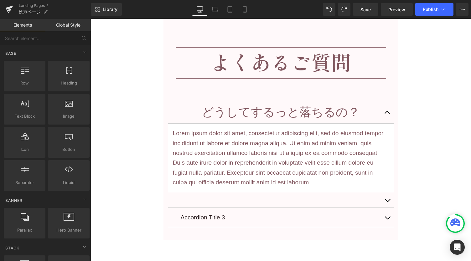
scroll to position [4143, 0]
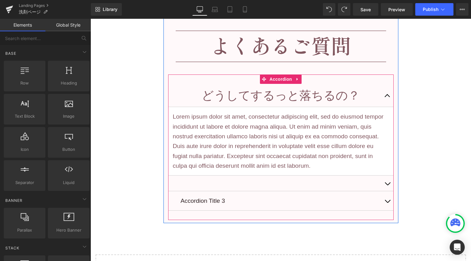
click at [383, 181] on button "button" at bounding box center [387, 183] width 13 height 15
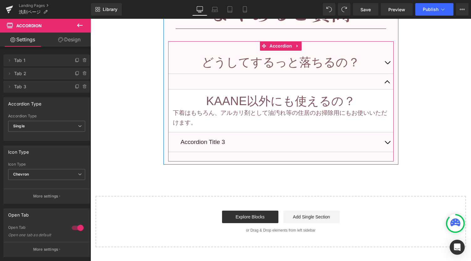
scroll to position [4185, 0]
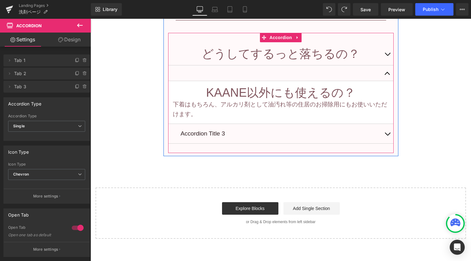
click at [386, 75] on button "button" at bounding box center [387, 73] width 13 height 15
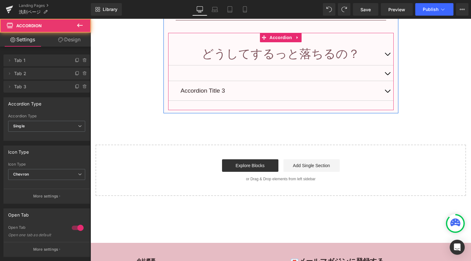
click at [385, 76] on button "button" at bounding box center [387, 73] width 13 height 15
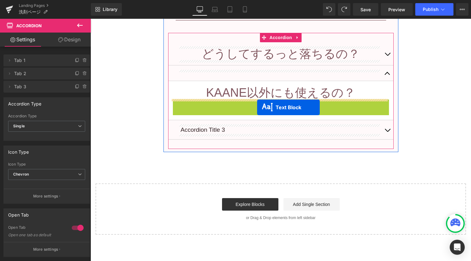
drag, startPoint x: 259, startPoint y: 111, endPoint x: 257, endPoint y: 107, distance: 3.8
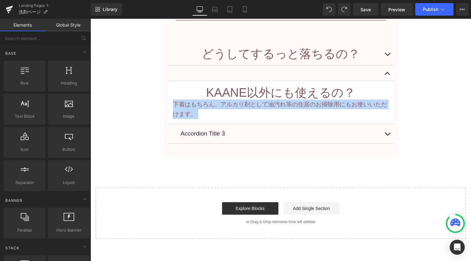
drag, startPoint x: 388, startPoint y: 100, endPoint x: 375, endPoint y: 99, distance: 12.9
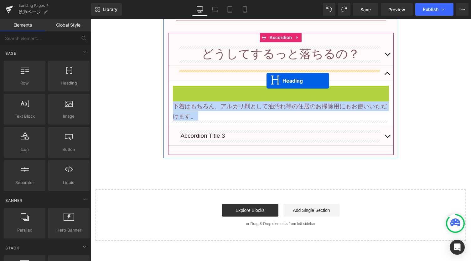
drag, startPoint x: 264, startPoint y: 92, endPoint x: 267, endPoint y: 81, distance: 11.9
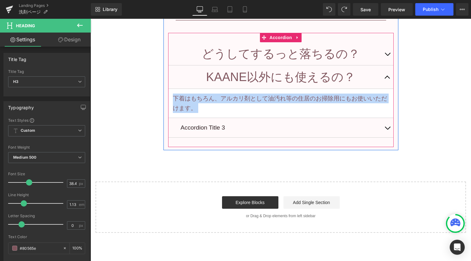
click at [387, 76] on button "button" at bounding box center [387, 77] width 13 height 23
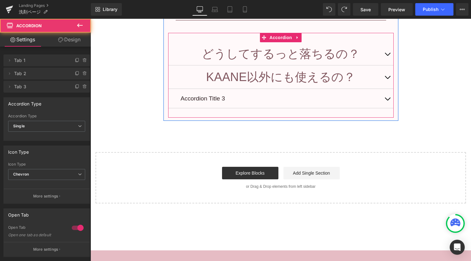
click at [384, 56] on button "button" at bounding box center [387, 53] width 13 height 23
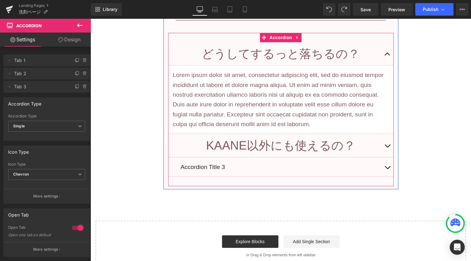
click at [388, 148] on span "button" at bounding box center [388, 148] width 0 height 0
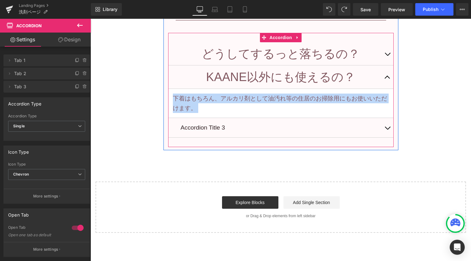
click at [384, 74] on button "button" at bounding box center [387, 77] width 13 height 23
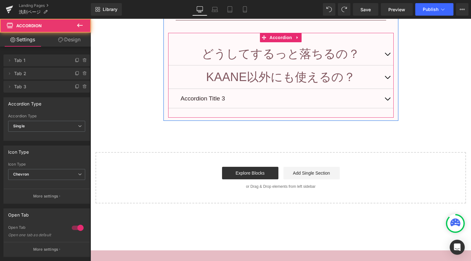
click at [387, 50] on button "button" at bounding box center [387, 53] width 13 height 23
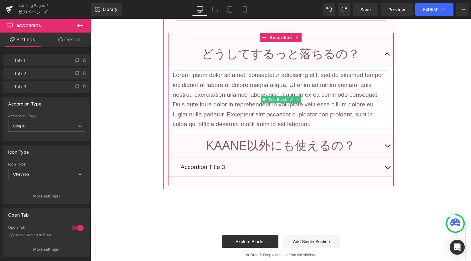
click at [276, 91] on p "Lorem ipsum dolor sit amet, consectetur adipiscing elit, sed do eiusmod tempor …" at bounding box center [281, 99] width 216 height 59
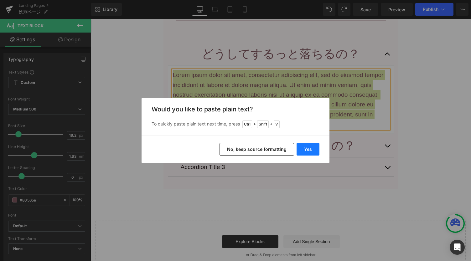
click at [308, 149] on button "Yes" at bounding box center [308, 149] width 23 height 13
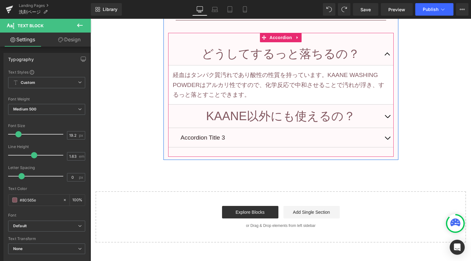
click at [388, 56] on span "button" at bounding box center [388, 56] width 0 height 0
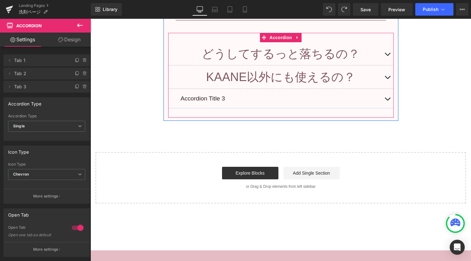
click at [383, 79] on button "button" at bounding box center [387, 77] width 13 height 23
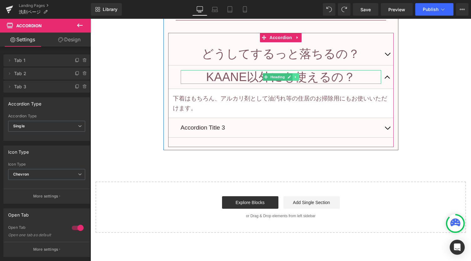
click at [295, 76] on icon at bounding box center [295, 77] width 3 height 4
click at [291, 76] on icon at bounding box center [292, 76] width 3 height 3
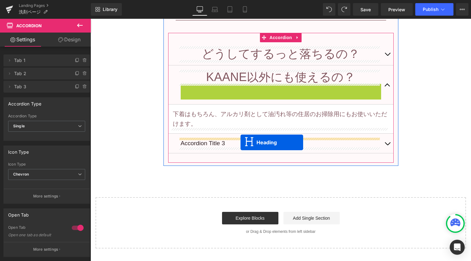
drag, startPoint x: 263, startPoint y: 91, endPoint x: 241, endPoint y: 143, distance: 55.9
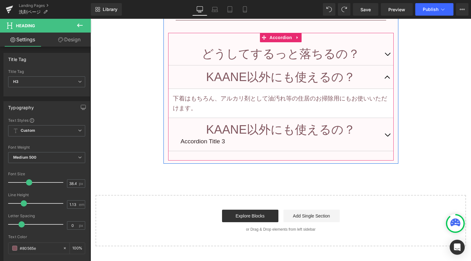
click at [217, 140] on p "Accordion Title 3" at bounding box center [281, 142] width 201 height 10
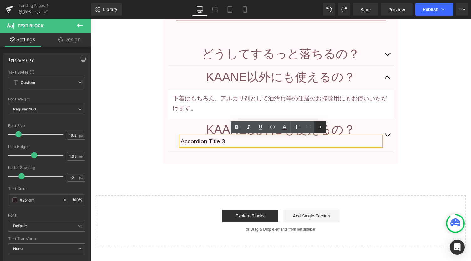
click at [324, 128] on icon at bounding box center [321, 127] width 8 height 8
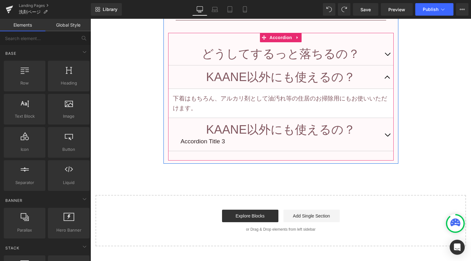
click at [214, 144] on p "Accordion Title 3" at bounding box center [281, 142] width 201 height 10
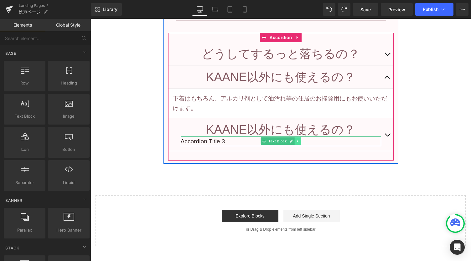
click at [297, 140] on link at bounding box center [298, 142] width 7 height 8
click at [304, 139] on link at bounding box center [307, 142] width 7 height 8
click at [298, 142] on link at bounding box center [298, 142] width 7 height 8
click at [299, 142] on icon at bounding box center [300, 141] width 3 height 3
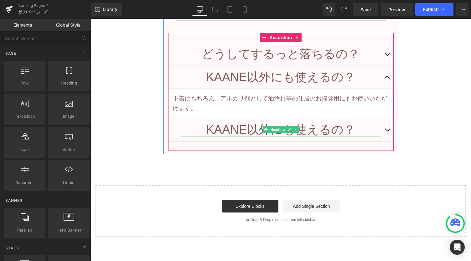
drag, startPoint x: 303, startPoint y: 134, endPoint x: 308, endPoint y: 132, distance: 5.5
click at [303, 134] on div "KAANE以外にも使えるの？　　 Heading" at bounding box center [281, 129] width 201 height 13
click at [308, 132] on h3 "KAANE以外にも使えるの？" at bounding box center [281, 129] width 201 height 13
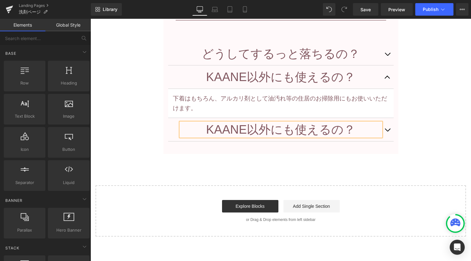
click at [308, 132] on h3 "KAANE以外にも使えるの？" at bounding box center [281, 129] width 201 height 13
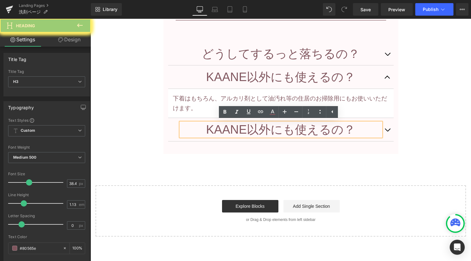
paste div
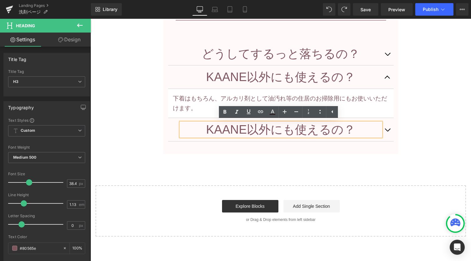
click at [338, 134] on h3 "KAANE以外にも使えるの？" at bounding box center [281, 129] width 201 height 13
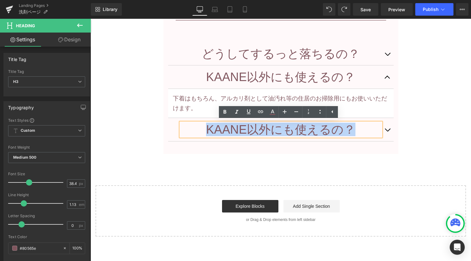
drag, startPoint x: 358, startPoint y: 129, endPoint x: 189, endPoint y: 131, distance: 168.3
click at [189, 132] on h3 "KAANE以外にも使えるの？" at bounding box center [281, 129] width 201 height 13
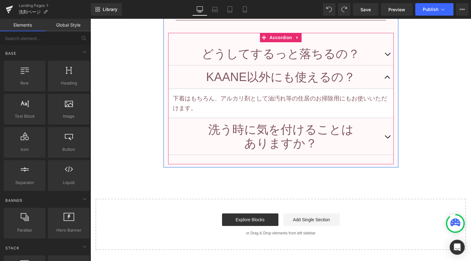
click at [388, 134] on button "button" at bounding box center [387, 136] width 13 height 37
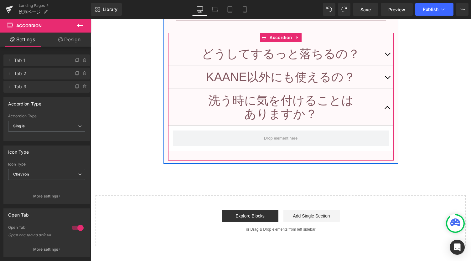
click at [384, 75] on button "button" at bounding box center [387, 77] width 13 height 23
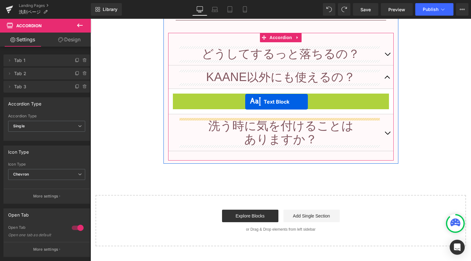
drag, startPoint x: 262, startPoint y: 101, endPoint x: 245, endPoint y: 102, distance: 16.6
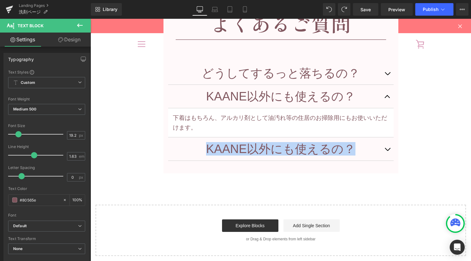
scroll to position [4169, 0]
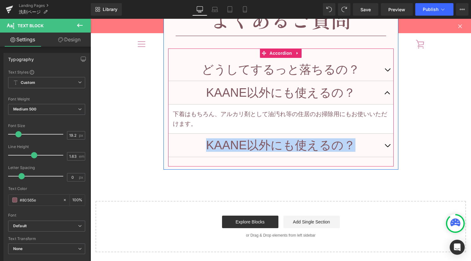
click at [387, 90] on button "button" at bounding box center [387, 92] width 13 height 23
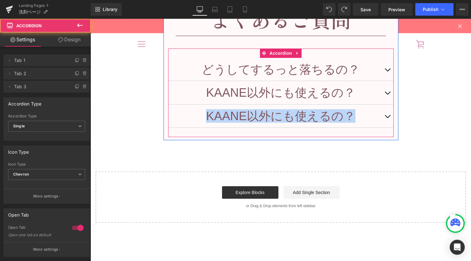
click at [385, 91] on button "button" at bounding box center [387, 92] width 13 height 23
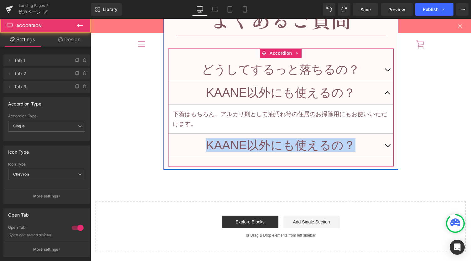
click at [384, 144] on button "button" at bounding box center [387, 145] width 13 height 23
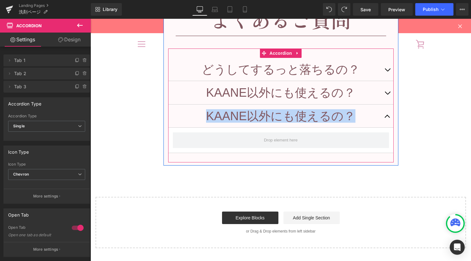
click at [385, 96] on button "button" at bounding box center [387, 92] width 13 height 23
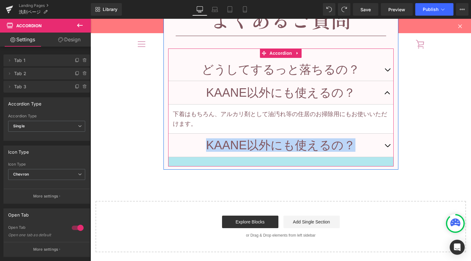
click at [337, 160] on div at bounding box center [281, 161] width 226 height 9
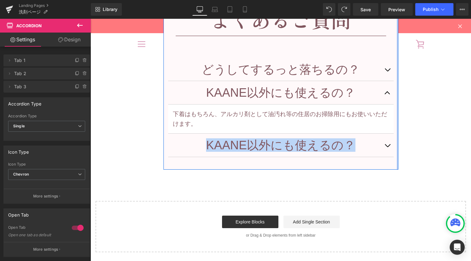
click at [397, 158] on div at bounding box center [398, 70] width 2 height 199
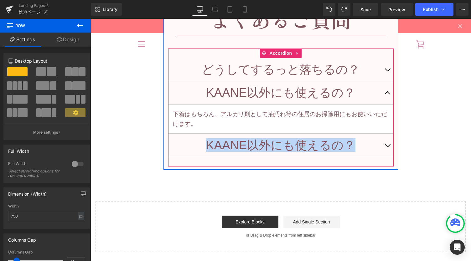
click at [385, 144] on button "button" at bounding box center [387, 145] width 13 height 23
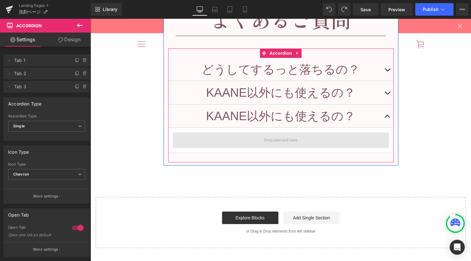
click at [312, 138] on span at bounding box center [281, 141] width 216 height 16
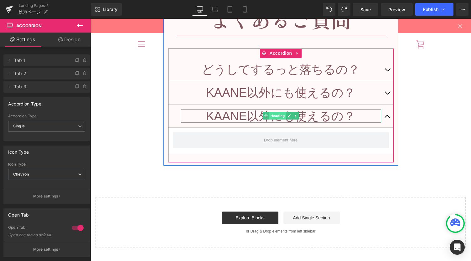
click at [272, 116] on span "Heading" at bounding box center [277, 116] width 17 height 8
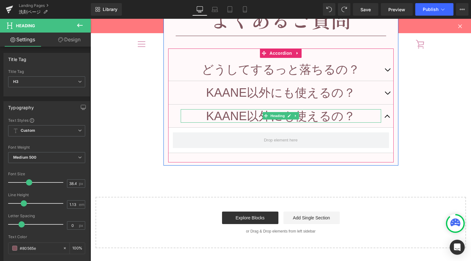
click at [243, 117] on h3 "KAANE以外にも使えるの？" at bounding box center [281, 115] width 201 height 13
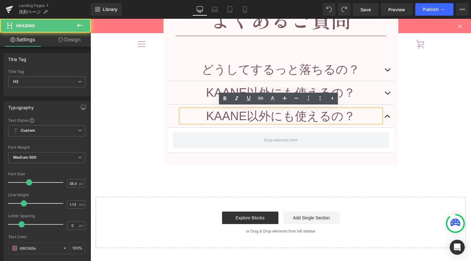
click at [243, 117] on h3 "KAANE以外にも使えるの？" at bounding box center [281, 115] width 201 height 13
drag, startPoint x: 207, startPoint y: 116, endPoint x: 372, endPoint y: 107, distance: 165.4
click at [372, 109] on div "KAANE以外にも使えるの？" at bounding box center [281, 115] width 201 height 13
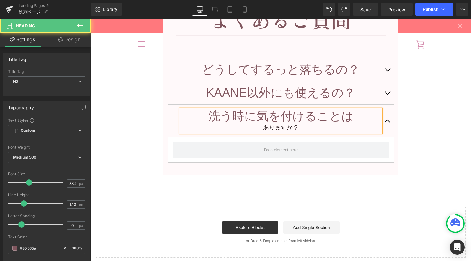
click at [334, 127] on div "ありますか？" at bounding box center [281, 128] width 201 height 10
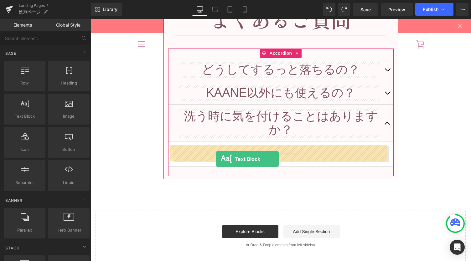
drag, startPoint x: 118, startPoint y: 126, endPoint x: 216, endPoint y: 160, distance: 103.6
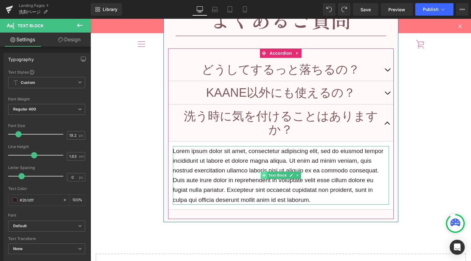
click at [263, 176] on icon at bounding box center [263, 176] width 3 height 4
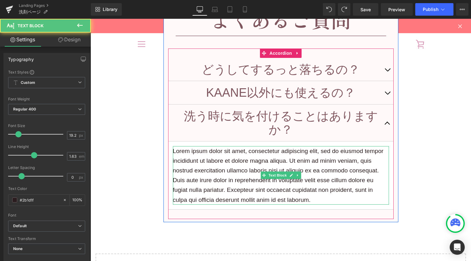
click at [257, 168] on p "Lorem ipsum dolor sit amet, consectetur adipiscing elit, sed do eiusmod tempor …" at bounding box center [281, 175] width 216 height 59
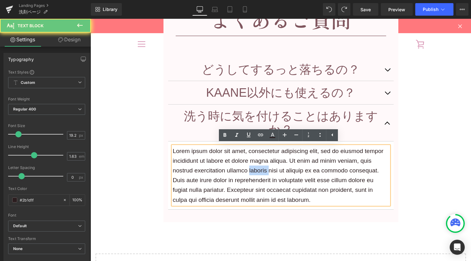
click at [257, 168] on p "Lorem ipsum dolor sit amet, consectetur adipiscing elit, sed do eiusmod tempor …" at bounding box center [281, 175] width 216 height 59
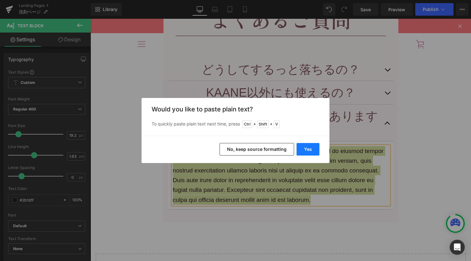
click at [316, 148] on button "Yes" at bounding box center [308, 149] width 23 height 13
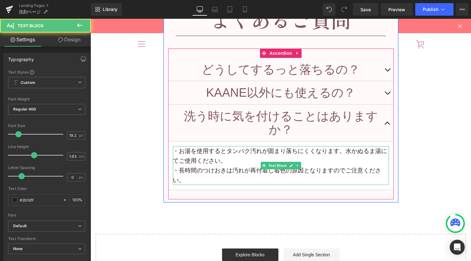
click at [249, 155] on p "・お湯を使用するとタンパク汚れが固まり落ちにくくなります。水かぬるま湯にてご使用ください。" at bounding box center [281, 155] width 216 height 19
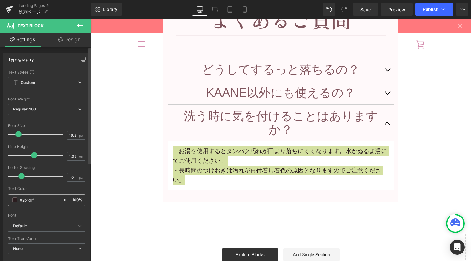
click at [38, 202] on input "#2b1d1f" at bounding box center [40, 200] width 40 height 7
type input "80565E"
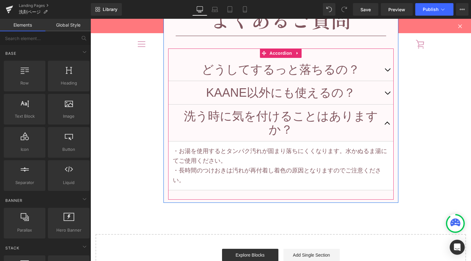
click at [385, 120] on button "button" at bounding box center [387, 123] width 13 height 37
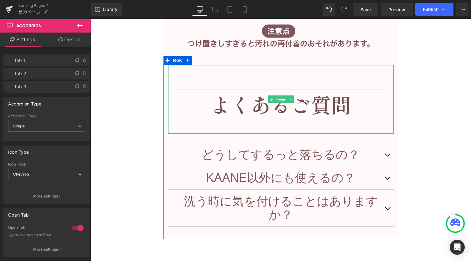
scroll to position [4086, 0]
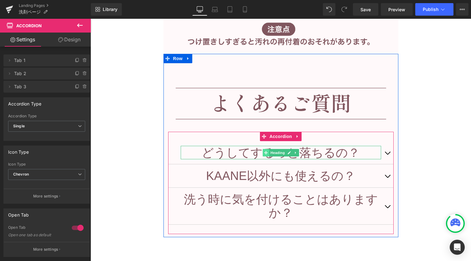
click at [263, 154] on span at bounding box center [266, 153] width 7 height 8
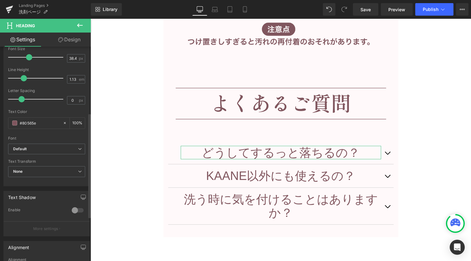
scroll to position [209, 0]
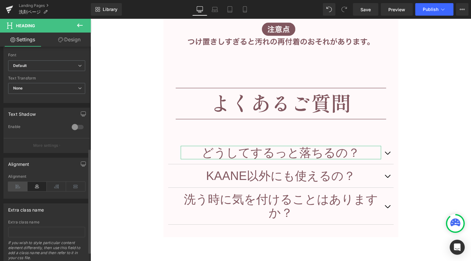
click at [15, 184] on icon at bounding box center [17, 186] width 19 height 9
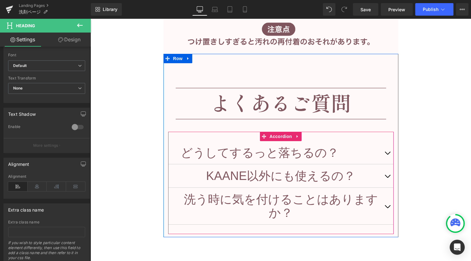
click at [201, 180] on h3 "KAANE以外にも使えるの？" at bounding box center [281, 175] width 201 height 13
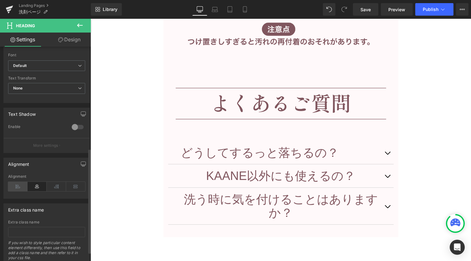
click at [16, 188] on icon at bounding box center [17, 186] width 19 height 9
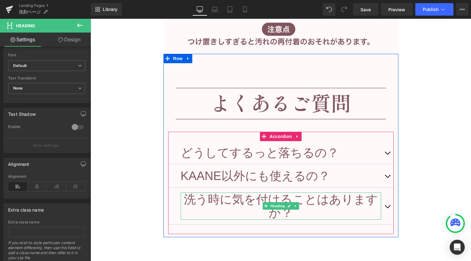
click at [208, 203] on h3 "洗う時に気を付けることはありますか？" at bounding box center [281, 206] width 201 height 27
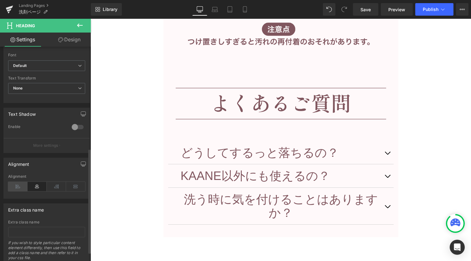
click at [24, 184] on icon at bounding box center [17, 186] width 19 height 9
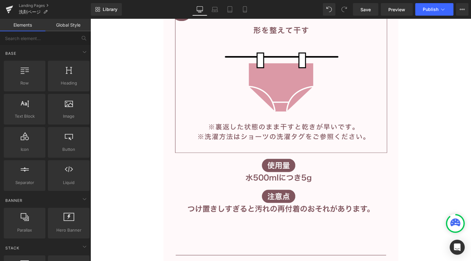
scroll to position [4127, 0]
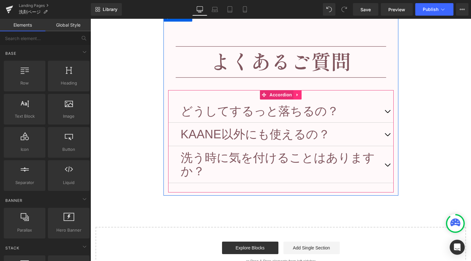
click at [297, 95] on icon at bounding box center [297, 95] width 1 height 3
click at [291, 94] on icon at bounding box center [293, 95] width 4 height 4
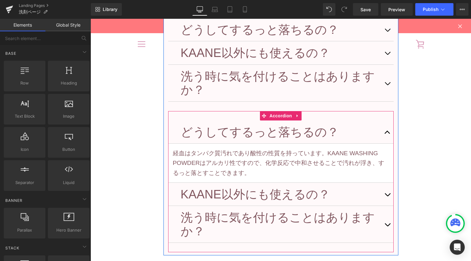
scroll to position [4192, 0]
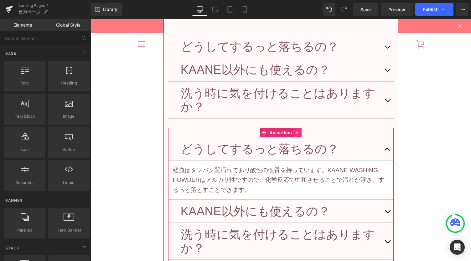
click at [294, 133] on link at bounding box center [298, 132] width 8 height 9
click at [300, 133] on icon at bounding box center [302, 133] width 4 height 4
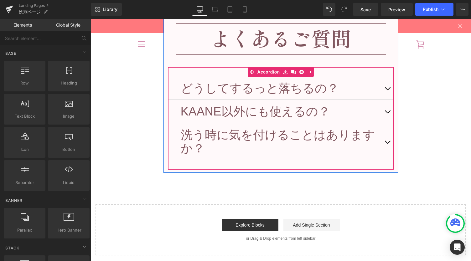
scroll to position [4108, 0]
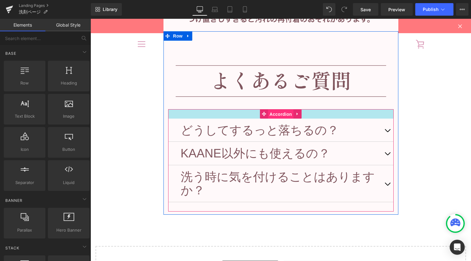
click at [257, 113] on div "どうしてするっと落ちるの？ Heading 経血はタンパク質汚れであり酸性の性質を持っています。KAANE WASHING POWDERはアルカリ性ですので、…" at bounding box center [281, 160] width 226 height 102
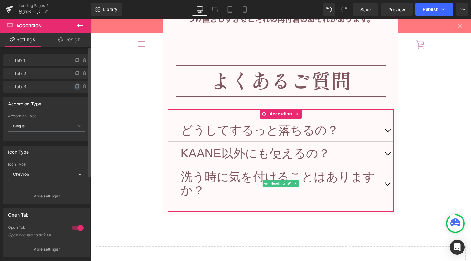
click at [75, 87] on icon at bounding box center [77, 86] width 5 height 5
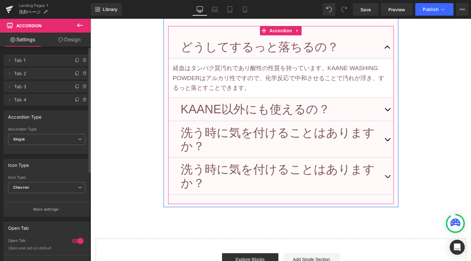
scroll to position [4192, 0]
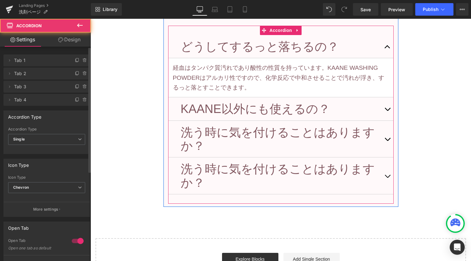
click at [388, 178] on span "button" at bounding box center [388, 178] width 0 height 0
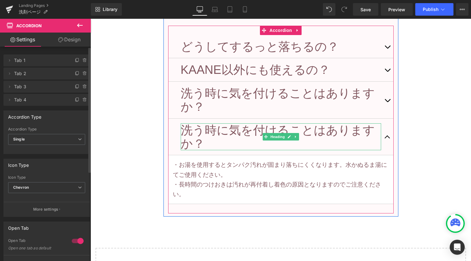
click at [280, 126] on h3 "洗う時に気を付けることはありますか？" at bounding box center [281, 136] width 201 height 27
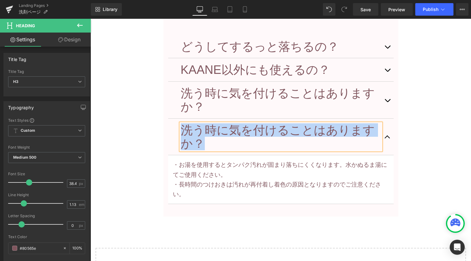
paste div
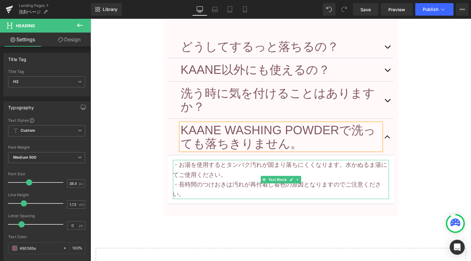
drag, startPoint x: 256, startPoint y: 181, endPoint x: 254, endPoint y: 171, distance: 9.3
click at [256, 181] on p "・長時間のつけおきは汚れが再付着し着色の原因となりますのでご注意ください。" at bounding box center [281, 190] width 216 height 20
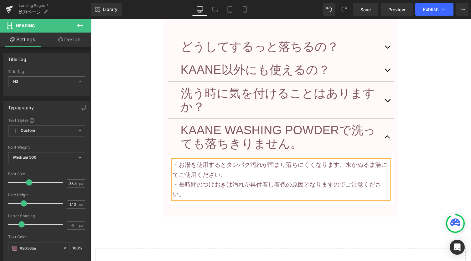
click at [254, 171] on p "・お湯を使用するとタンパク汚れが固まり落ちにくくなります。水かぬるま湯にてご使用ください。" at bounding box center [281, 170] width 216 height 20
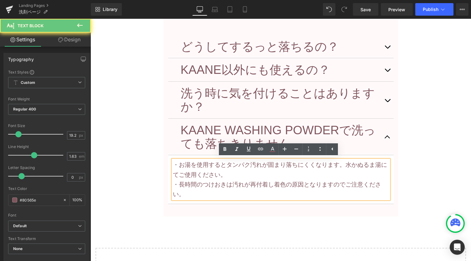
click at [254, 171] on p "・お湯を使用するとタンパク汚れが固まり落ちにくくなります。水かぬるま湯にてご使用ください。" at bounding box center [281, 170] width 216 height 20
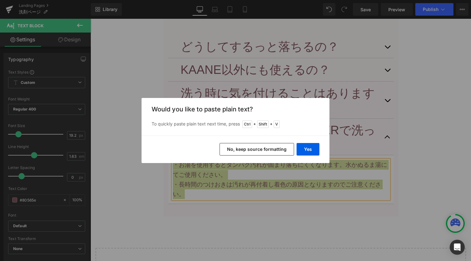
click at [322, 147] on div "Yes No, keep source formatting" at bounding box center [236, 150] width 188 height 28
click at [311, 149] on button "Yes" at bounding box center [308, 149] width 23 height 13
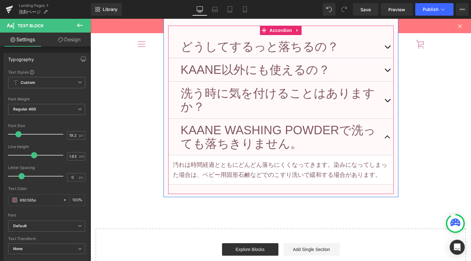
scroll to position [4150, 0]
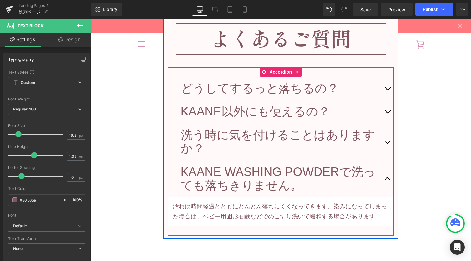
click at [276, 68] on span "Accordion" at bounding box center [281, 71] width 26 height 9
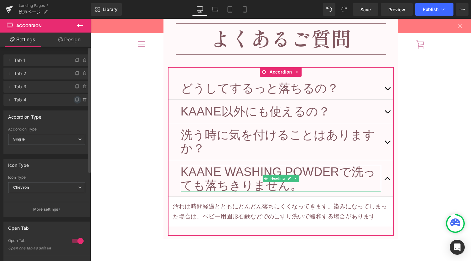
click at [77, 100] on icon at bounding box center [77, 99] width 5 height 5
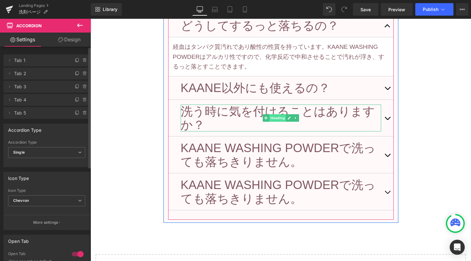
scroll to position [4275, 0]
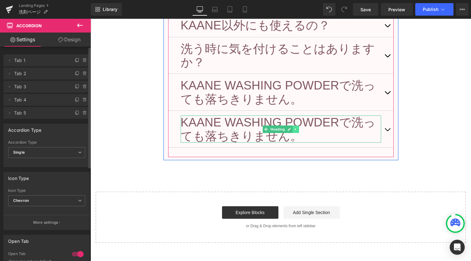
click at [295, 126] on link at bounding box center [296, 130] width 7 height 8
click at [296, 126] on link at bounding box center [299, 130] width 7 height 8
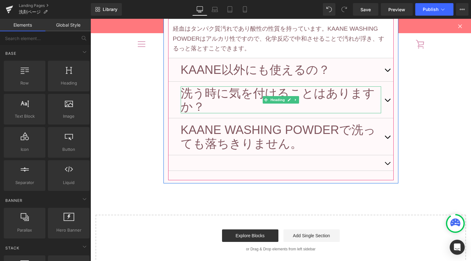
scroll to position [4192, 0]
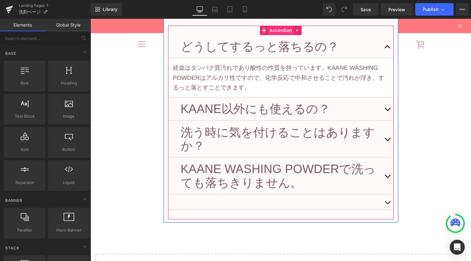
click at [269, 30] on span "Accordion" at bounding box center [281, 30] width 26 height 9
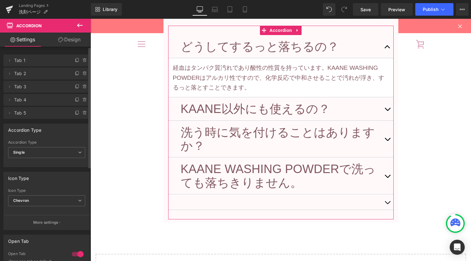
click at [52, 113] on span "Tab 5" at bounding box center [40, 113] width 53 height 12
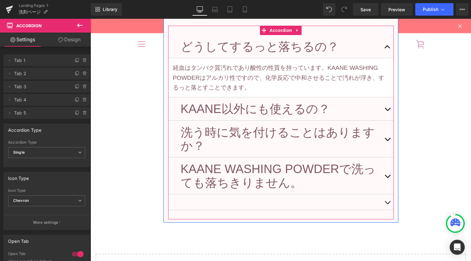
click at [388, 204] on span "button" at bounding box center [388, 204] width 0 height 0
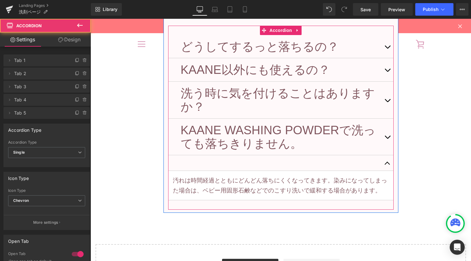
click at [286, 162] on div at bounding box center [281, 163] width 226 height 16
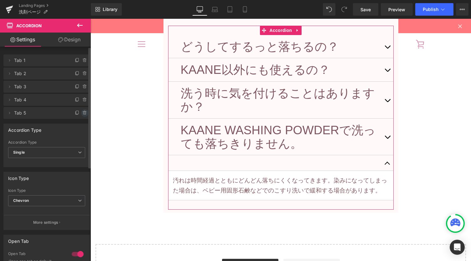
click at [85, 113] on icon at bounding box center [84, 113] width 5 height 5
click at [76, 112] on button "Delete" at bounding box center [78, 113] width 20 height 8
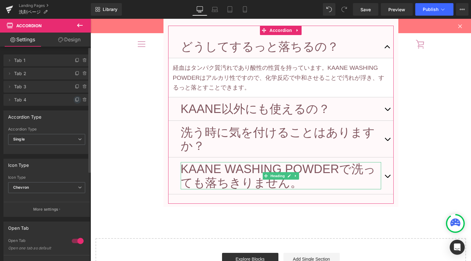
click at [75, 100] on icon at bounding box center [77, 99] width 5 height 5
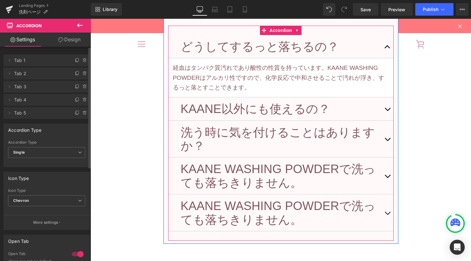
click at [236, 206] on h3 "KAANE WASHING POWDERで洗っても落ちきりません。" at bounding box center [281, 212] width 201 height 27
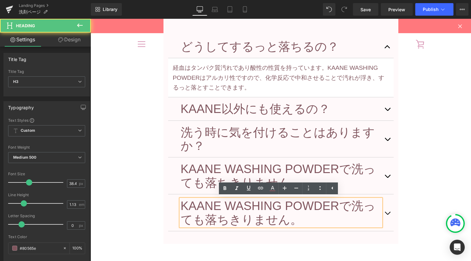
click at [235, 206] on h3 "KAANE WASHING POWDERで洗っても落ちきりません。" at bounding box center [281, 212] width 201 height 27
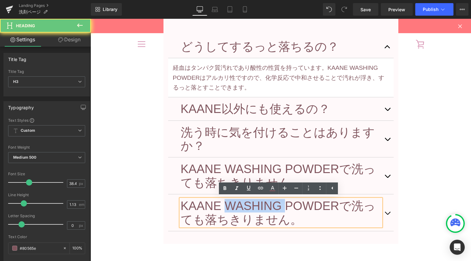
click at [235, 206] on h3 "KAANE WASHING POWDERで洗っても落ちきりません。" at bounding box center [281, 212] width 201 height 27
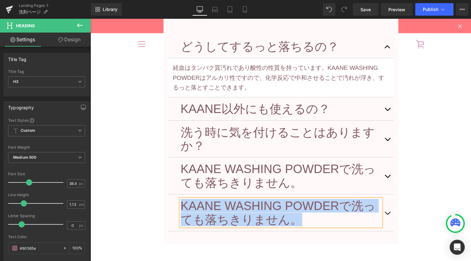
paste div
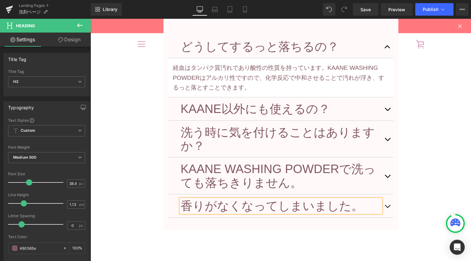
click at [385, 209] on button "button" at bounding box center [387, 206] width 13 height 23
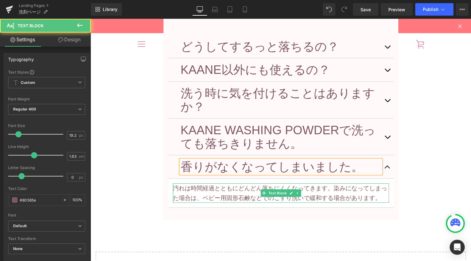
click at [246, 196] on p "汚れは時間経過とともにどんどん落ちにくくなってきます。染みになってしまった場合は、ベビー用固形石鹸などでのこすり洗いで緩和する場合があります。" at bounding box center [281, 194] width 216 height 20
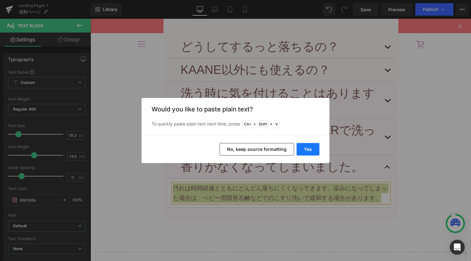
click at [314, 144] on button "Yes" at bounding box center [308, 149] width 23 height 13
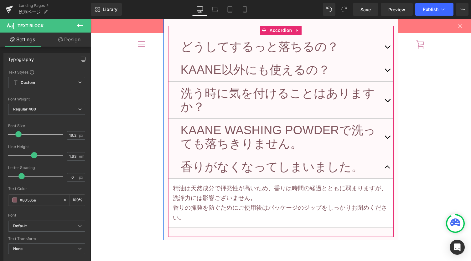
click at [385, 167] on button "button" at bounding box center [387, 166] width 13 height 23
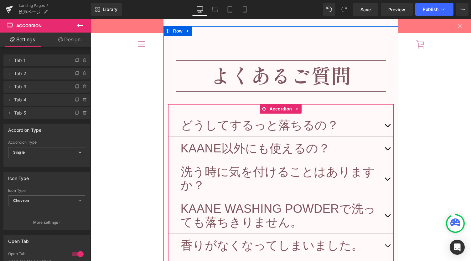
scroll to position [4108, 0]
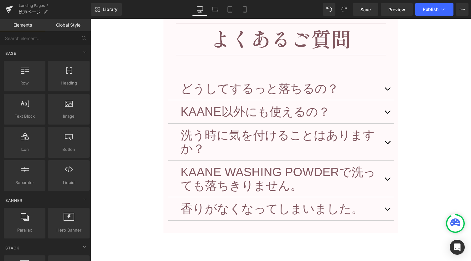
scroll to position [4192, 0]
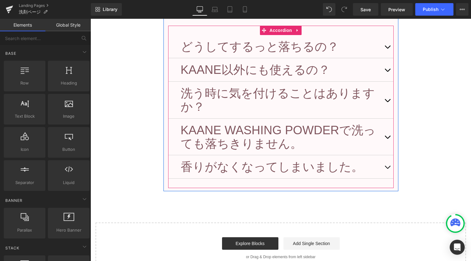
click at [383, 46] on button "button" at bounding box center [387, 46] width 13 height 23
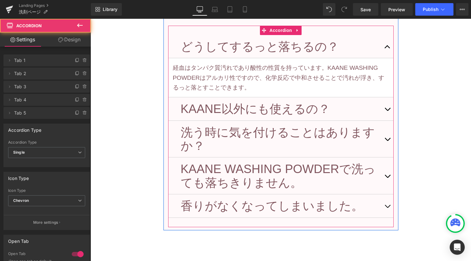
click at [388, 108] on button "button" at bounding box center [387, 108] width 13 height 23
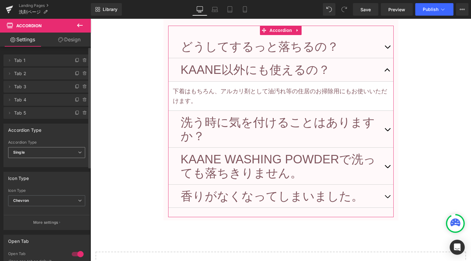
click at [76, 156] on span "Single" at bounding box center [46, 152] width 77 height 11
click at [65, 162] on li "Multiple" at bounding box center [45, 163] width 75 height 9
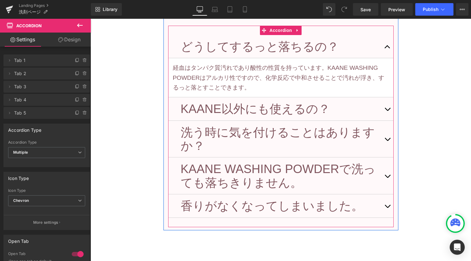
click at [383, 45] on button "button" at bounding box center [387, 46] width 13 height 23
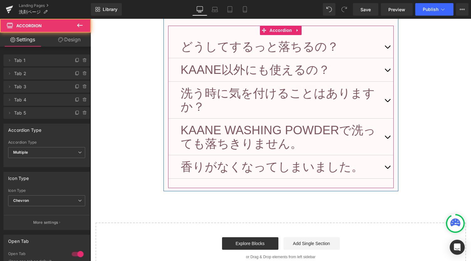
click at [386, 47] on button "button" at bounding box center [387, 46] width 13 height 23
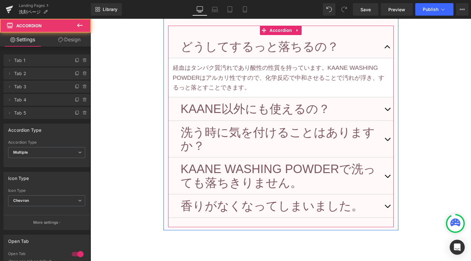
click at [384, 109] on button "button" at bounding box center [387, 108] width 13 height 23
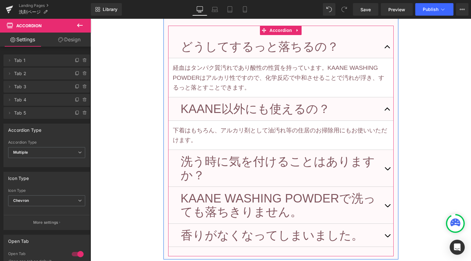
click at [385, 169] on button "button" at bounding box center [387, 168] width 13 height 37
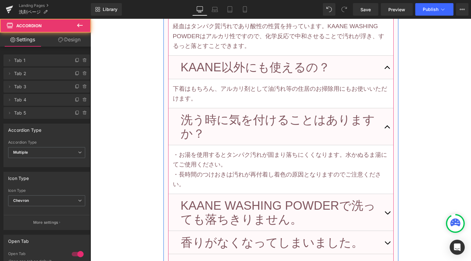
click at [386, 210] on button "button" at bounding box center [387, 212] width 13 height 37
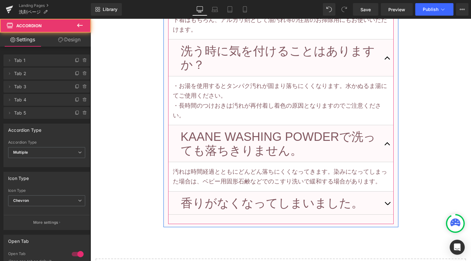
scroll to position [4317, 0]
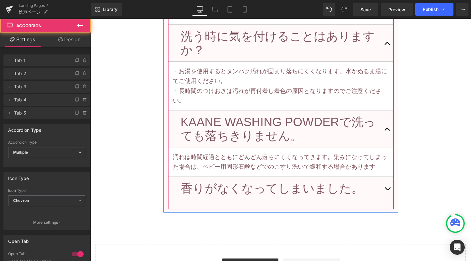
click at [385, 192] on button "button" at bounding box center [387, 188] width 13 height 23
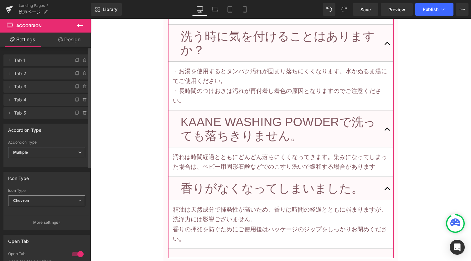
click at [74, 201] on span "Chevron" at bounding box center [46, 201] width 77 height 11
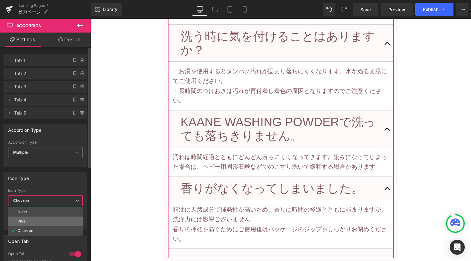
click at [63, 219] on li "Plus" at bounding box center [45, 221] width 75 height 9
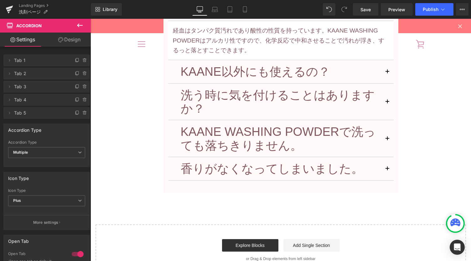
scroll to position [4192, 0]
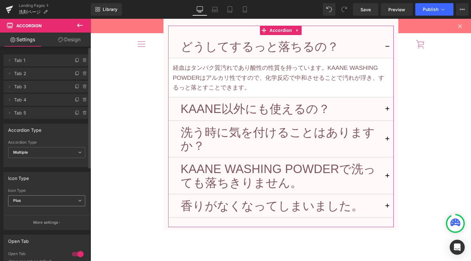
click at [61, 199] on span "Plus" at bounding box center [46, 201] width 77 height 11
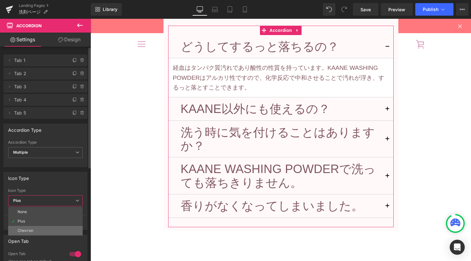
click at [45, 228] on li "Chevron" at bounding box center [45, 230] width 75 height 9
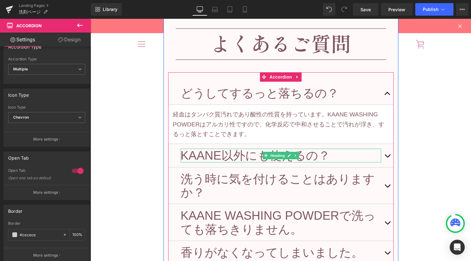
scroll to position [4108, 0]
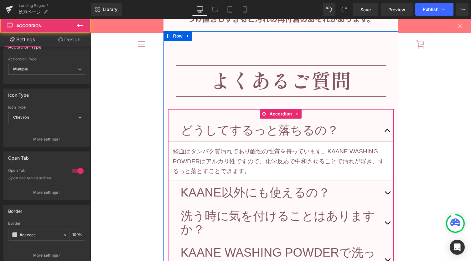
click at [385, 190] on button "button" at bounding box center [387, 192] width 13 height 23
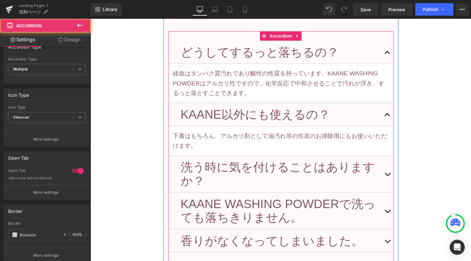
scroll to position [4192, 0]
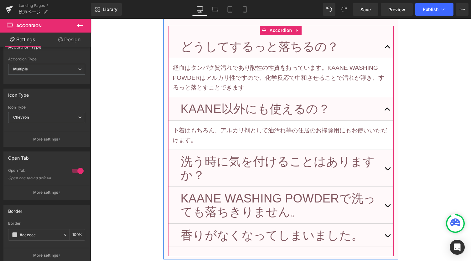
click at [388, 170] on span "button" at bounding box center [388, 170] width 0 height 0
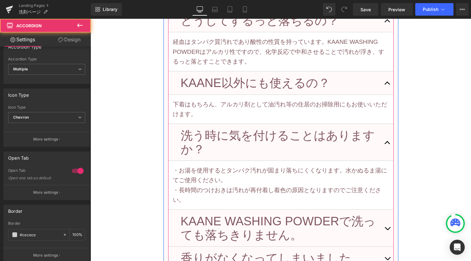
scroll to position [4233, 0]
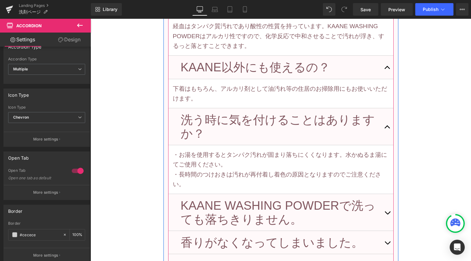
click at [386, 212] on button "button" at bounding box center [387, 212] width 13 height 37
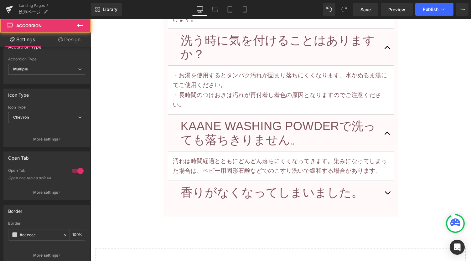
scroll to position [4317, 0]
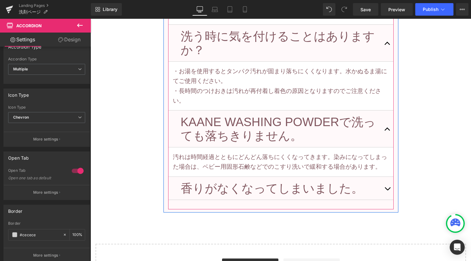
click at [386, 187] on button "button" at bounding box center [387, 188] width 13 height 23
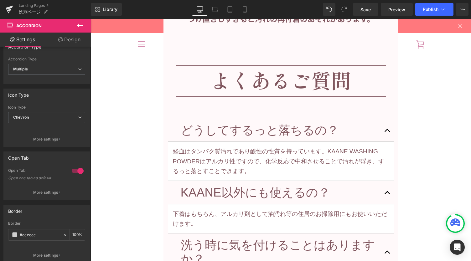
scroll to position [4192, 0]
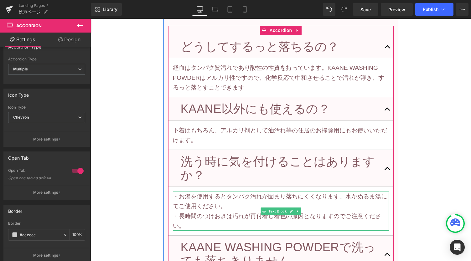
click at [287, 197] on p "・お湯を使用するとタンパク汚れが固まり落ちにくくなります。水かぬるま湯にてご使用ください。" at bounding box center [281, 202] width 216 height 20
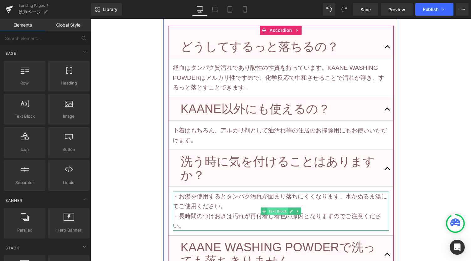
click at [274, 210] on span "Text Block" at bounding box center [277, 212] width 21 height 8
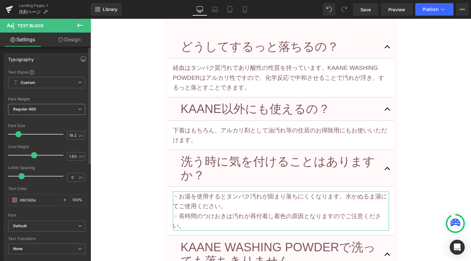
click at [59, 113] on span "Regular 400" at bounding box center [46, 109] width 77 height 11
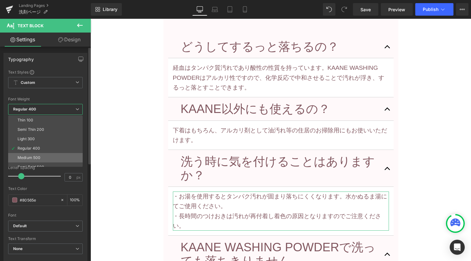
click at [47, 153] on li "Medium 500" at bounding box center [46, 157] width 77 height 9
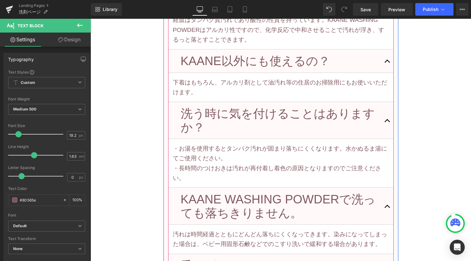
scroll to position [4275, 0]
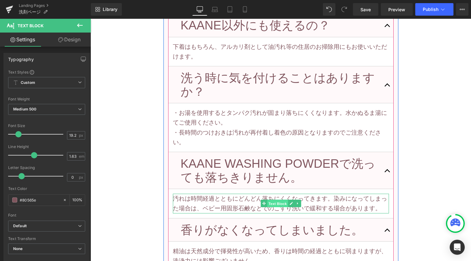
click at [275, 202] on span "Text Block" at bounding box center [277, 204] width 21 height 8
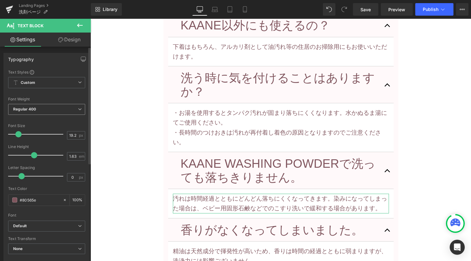
click at [66, 110] on span "Regular 400" at bounding box center [46, 109] width 77 height 11
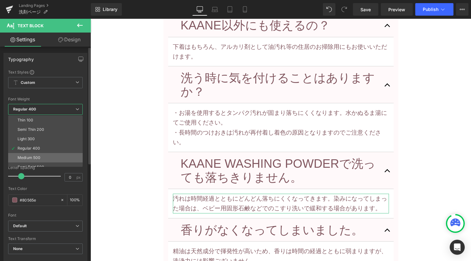
click at [48, 154] on li "Medium 500" at bounding box center [46, 157] width 77 height 9
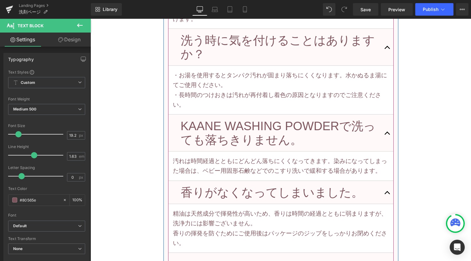
scroll to position [4359, 0]
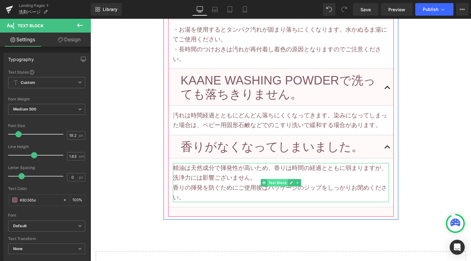
click at [279, 181] on span "Text Block" at bounding box center [277, 183] width 21 height 8
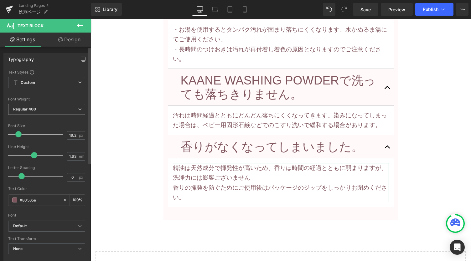
click at [59, 112] on span "Regular 400" at bounding box center [46, 109] width 77 height 11
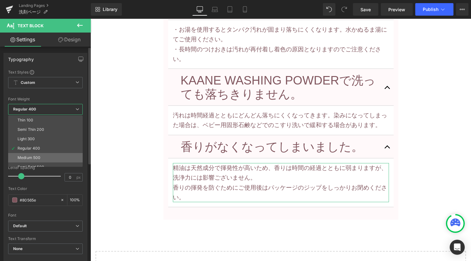
click at [44, 156] on li "Medium 500" at bounding box center [46, 157] width 77 height 9
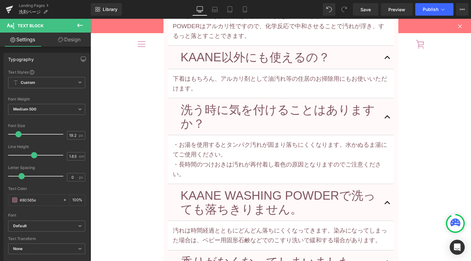
scroll to position [4233, 0]
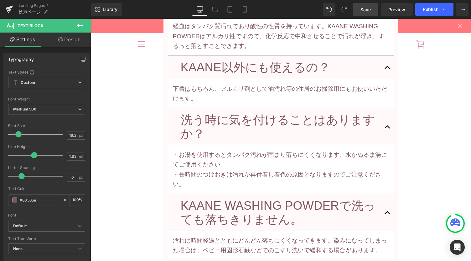
click at [368, 9] on span "Save" at bounding box center [366, 9] width 10 height 7
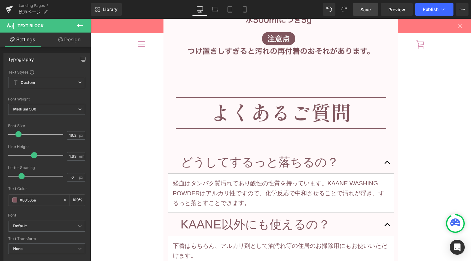
scroll to position [4062, 0]
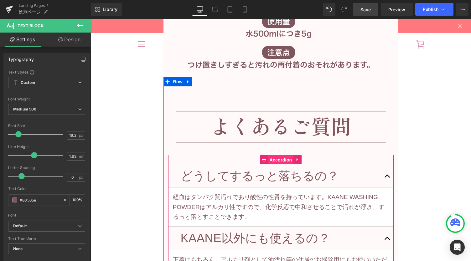
click at [280, 161] on span "Accordion" at bounding box center [281, 159] width 26 height 9
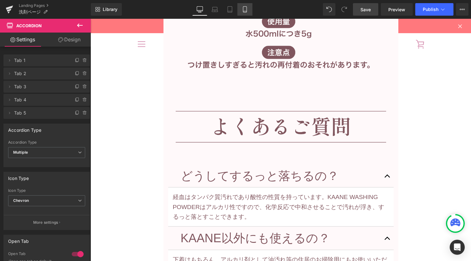
click at [247, 10] on icon at bounding box center [245, 9] width 6 height 6
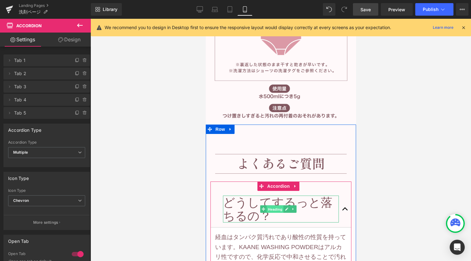
click at [275, 206] on span "Heading" at bounding box center [275, 210] width 17 height 8
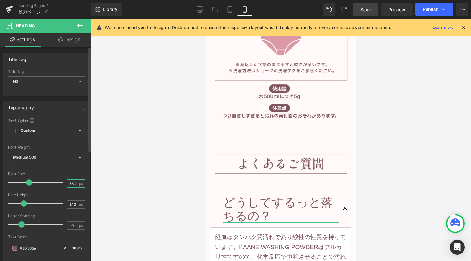
scroll to position [0, 0]
drag, startPoint x: 75, startPoint y: 183, endPoint x: 64, endPoint y: 184, distance: 10.7
click at [64, 184] on div "Font Size 38.4 px" at bounding box center [46, 182] width 77 height 21
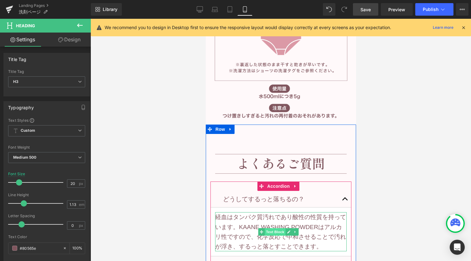
click at [275, 228] on span "Text Block" at bounding box center [275, 232] width 21 height 8
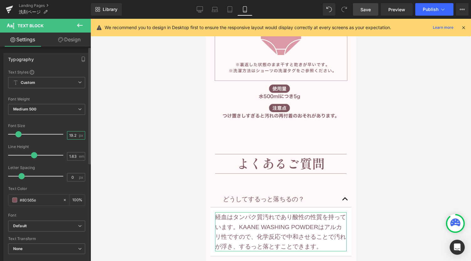
drag, startPoint x: 73, startPoint y: 136, endPoint x: 56, endPoint y: 137, distance: 16.7
click at [57, 137] on div "Font Size 19.2 px" at bounding box center [46, 134] width 77 height 21
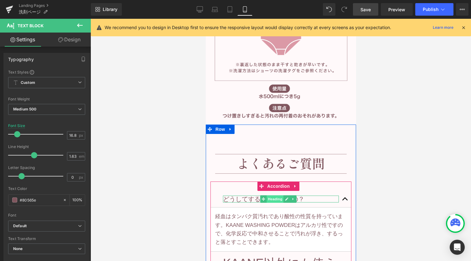
click at [272, 196] on span "Heading" at bounding box center [275, 200] width 17 height 8
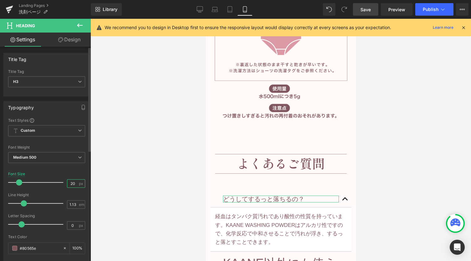
drag, startPoint x: 74, startPoint y: 183, endPoint x: 59, endPoint y: 184, distance: 15.1
click at [60, 183] on div "Font Size 20 px" at bounding box center [46, 182] width 77 height 21
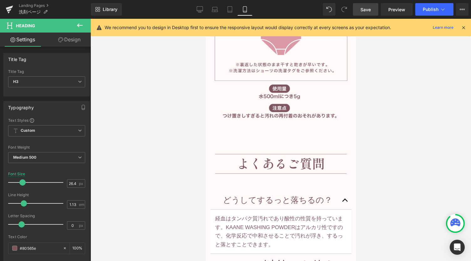
click at [172, 148] on div at bounding box center [281, 140] width 381 height 243
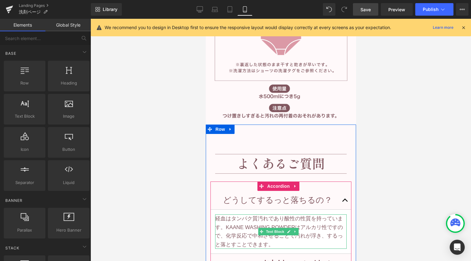
scroll to position [2657, 0]
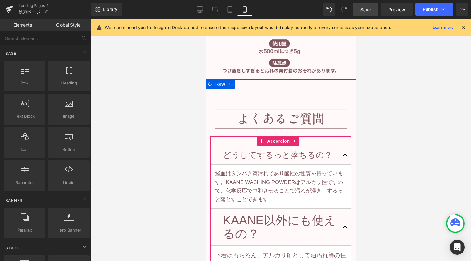
click at [278, 214] on h3 "KAANE以外にも使えるの？" at bounding box center [281, 227] width 116 height 27
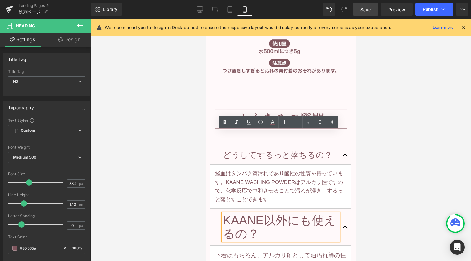
drag, startPoint x: 166, startPoint y: 151, endPoint x: 171, endPoint y: 153, distance: 5.2
click at [167, 151] on div at bounding box center [281, 140] width 381 height 243
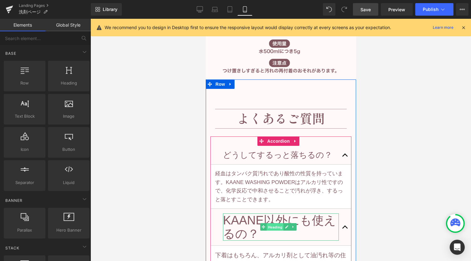
click at [271, 224] on span "Heading" at bounding box center [275, 228] width 17 height 8
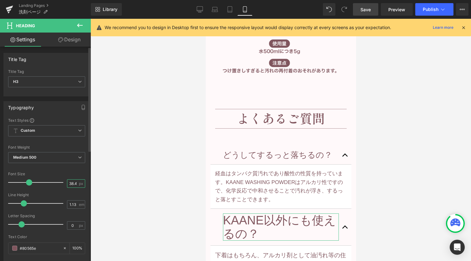
click at [72, 183] on input "38.4" at bounding box center [72, 184] width 11 height 8
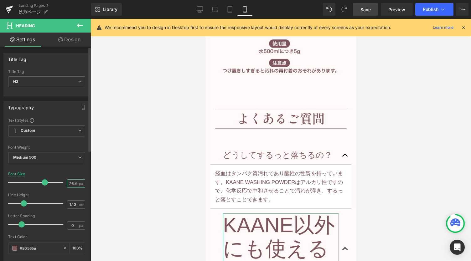
scroll to position [0, 1]
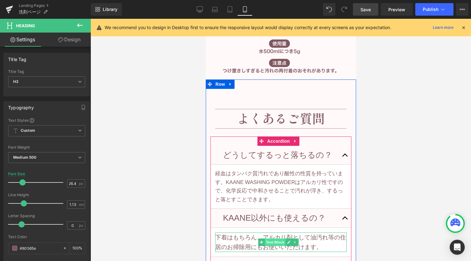
click at [278, 239] on span "Text Block" at bounding box center [275, 243] width 21 height 8
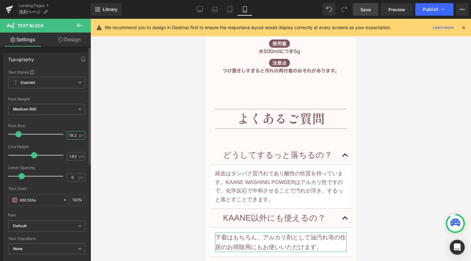
click at [71, 135] on input "19.2" at bounding box center [72, 136] width 11 height 8
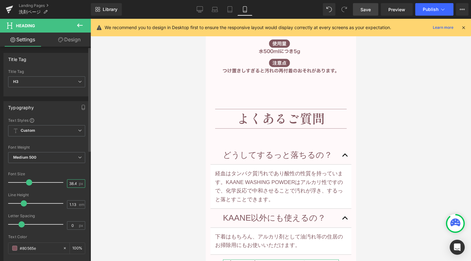
click at [68, 183] on input "38.4" at bounding box center [72, 184] width 11 height 8
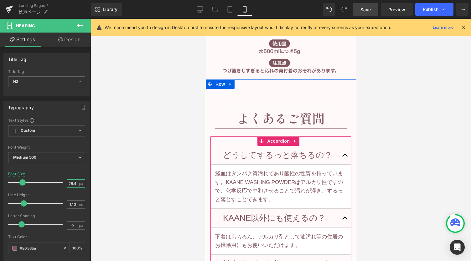
drag, startPoint x: 281, startPoint y: 232, endPoint x: 365, endPoint y: 231, distance: 84.0
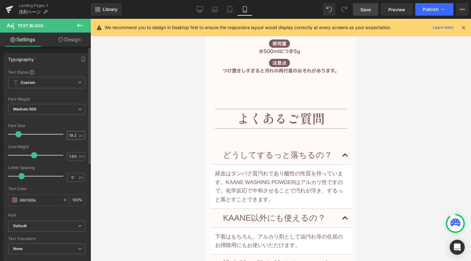
click at [73, 135] on input "19.2" at bounding box center [72, 136] width 11 height 8
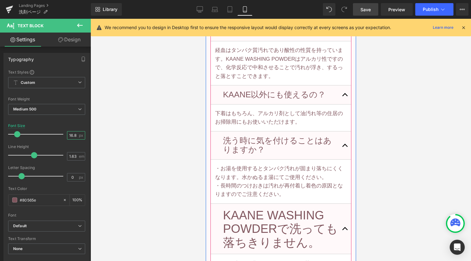
scroll to position [2782, 0]
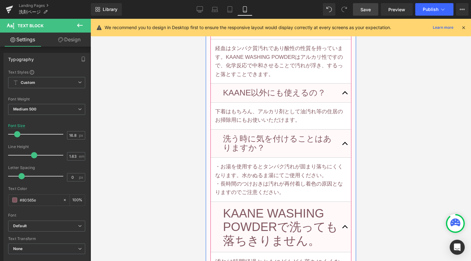
click at [267, 207] on div "KAANE WASHING POWDERで洗っても落ちきりません。 Heading" at bounding box center [281, 227] width 116 height 41
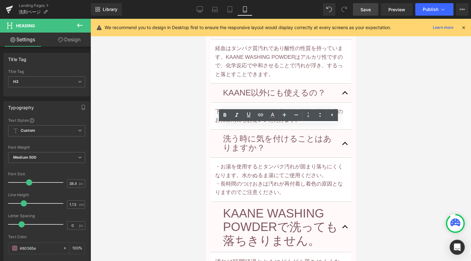
click at [183, 143] on div at bounding box center [281, 140] width 381 height 243
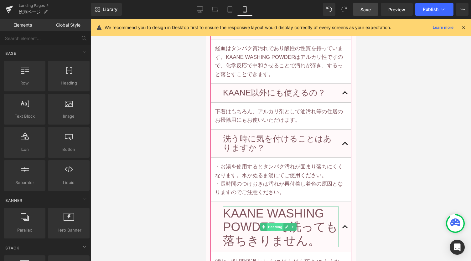
click at [278, 223] on span "Heading" at bounding box center [275, 227] width 17 height 8
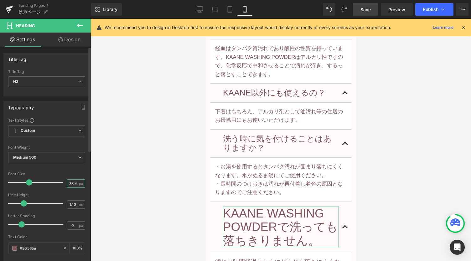
click at [73, 181] on input "38.4" at bounding box center [72, 184] width 11 height 8
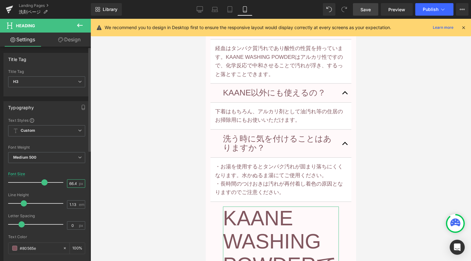
scroll to position [0, 1]
click at [69, 183] on input "66.4" at bounding box center [72, 184] width 11 height 8
drag, startPoint x: 73, startPoint y: 182, endPoint x: 52, endPoint y: 183, distance: 20.7
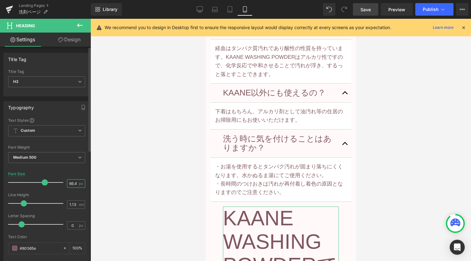
click at [52, 183] on div "Font Size 66.4 px" at bounding box center [46, 182] width 77 height 21
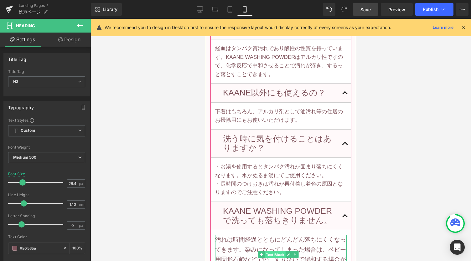
click at [271, 251] on span "Text Block" at bounding box center [275, 255] width 21 height 8
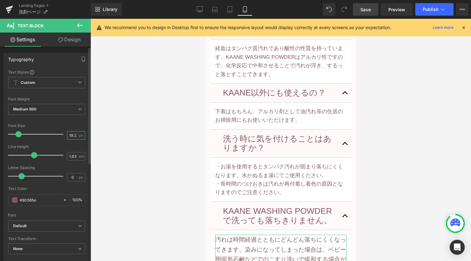
click at [71, 136] on input "19.2" at bounding box center [72, 136] width 11 height 8
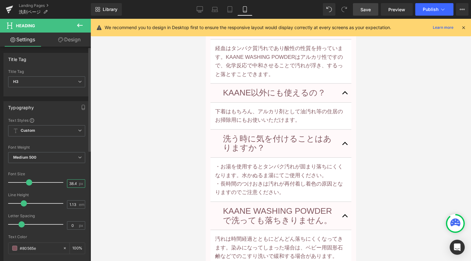
click at [70, 184] on input "38.4" at bounding box center [72, 184] width 11 height 8
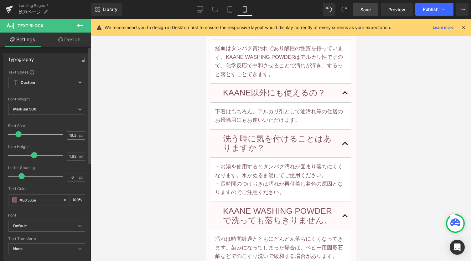
click at [71, 134] on input "19.2" at bounding box center [72, 136] width 11 height 8
click at [365, 10] on span "Save" at bounding box center [366, 9] width 10 height 7
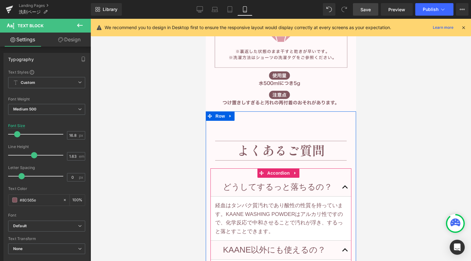
scroll to position [2615, 0]
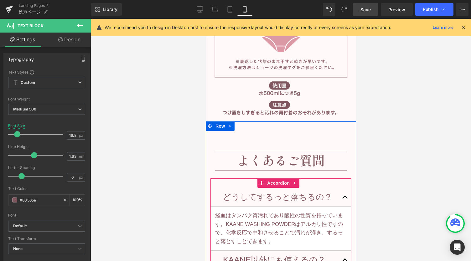
click at [272, 194] on span "Heading" at bounding box center [275, 198] width 17 height 8
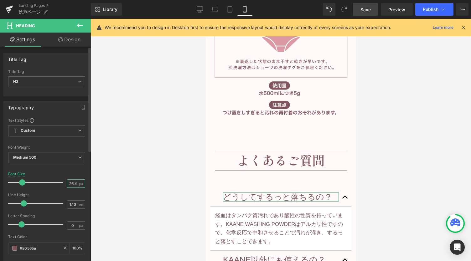
click at [69, 182] on input "26.4" at bounding box center [72, 184] width 11 height 8
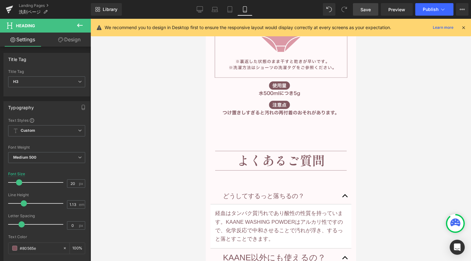
click at [362, 14] on link "Save" at bounding box center [365, 9] width 25 height 13
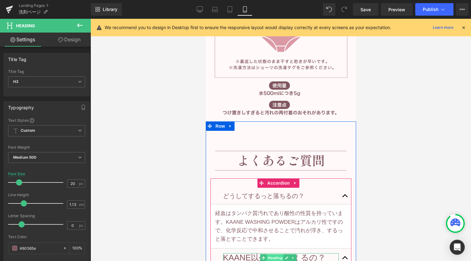
click at [278, 254] on span "Heading" at bounding box center [275, 258] width 17 height 8
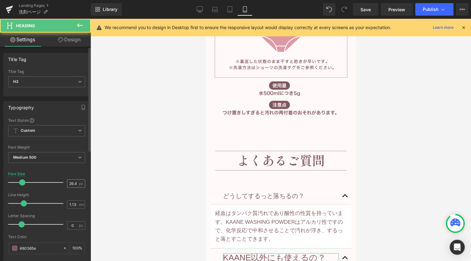
click at [70, 180] on div "26.4 px" at bounding box center [76, 184] width 18 height 8
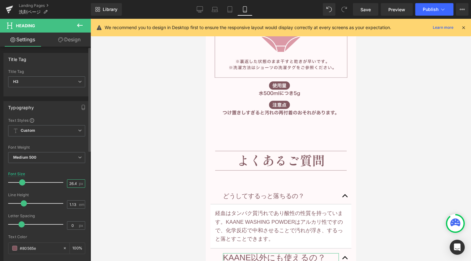
click at [73, 184] on input "26.4" at bounding box center [72, 184] width 11 height 8
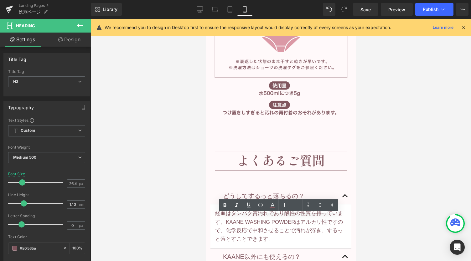
click at [163, 224] on div at bounding box center [281, 140] width 381 height 243
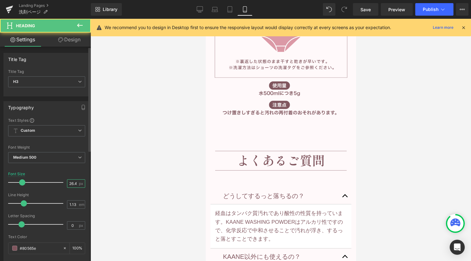
click at [71, 181] on input "26.4" at bounding box center [72, 184] width 11 height 8
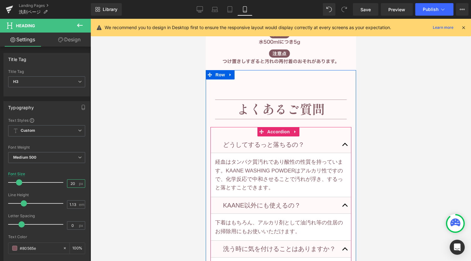
scroll to position [2699, 0]
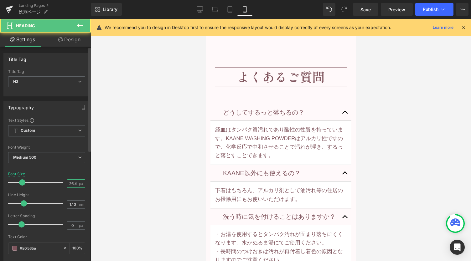
click at [70, 182] on input "26.4" at bounding box center [72, 184] width 11 height 8
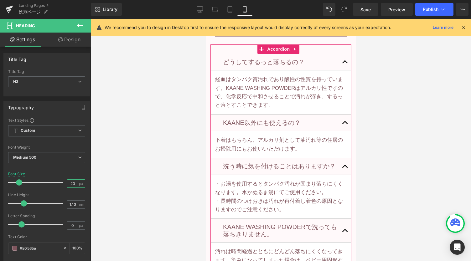
scroll to position [2824, 0]
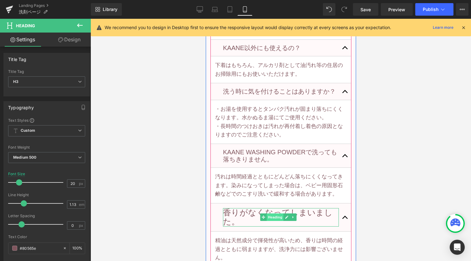
click at [276, 214] on span "Heading" at bounding box center [275, 218] width 17 height 8
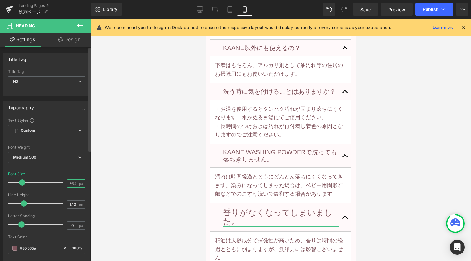
click at [70, 184] on input "26.4" at bounding box center [72, 184] width 11 height 8
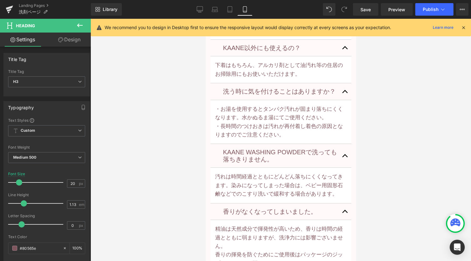
click at [188, 126] on div at bounding box center [281, 140] width 381 height 243
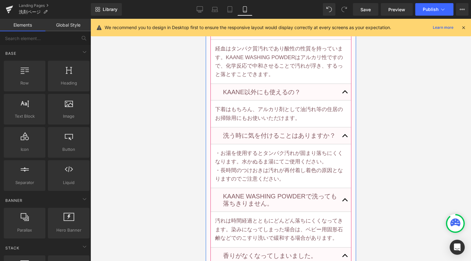
scroll to position [2699, 0]
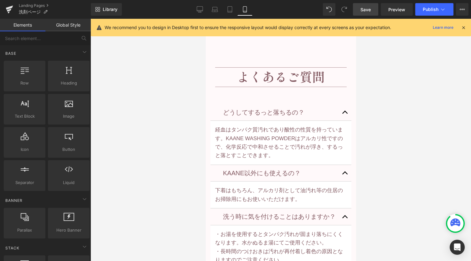
click at [360, 13] on link "Save" at bounding box center [365, 9] width 25 height 13
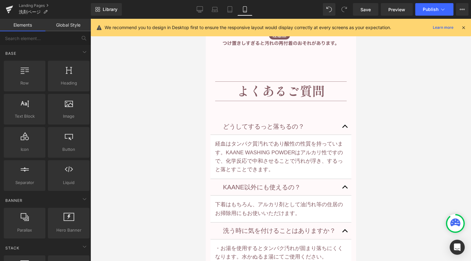
scroll to position [2615, 0]
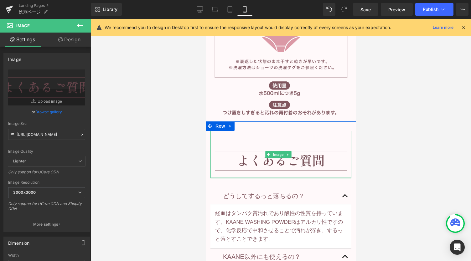
drag, startPoint x: 279, startPoint y: 96, endPoint x: 279, endPoint y: 92, distance: 3.4
click at [279, 131] on div "Image" at bounding box center [280, 155] width 141 height 48
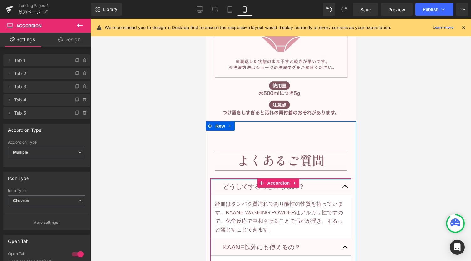
drag, startPoint x: 249, startPoint y: 104, endPoint x: 250, endPoint y: 97, distance: 6.3
click at [250, 179] on div at bounding box center [280, 180] width 141 height 2
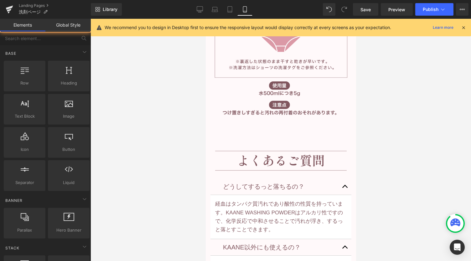
drag, startPoint x: 183, startPoint y: 104, endPoint x: 4, endPoint y: 83, distance: 179.9
click at [183, 104] on div at bounding box center [281, 140] width 381 height 243
click at [364, 10] on span "Save" at bounding box center [366, 9] width 10 height 7
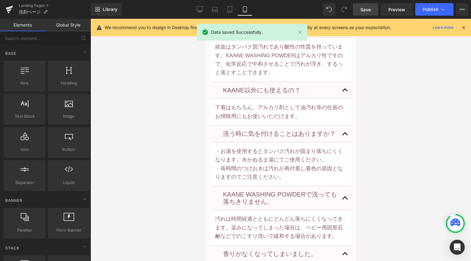
scroll to position [2782, 0]
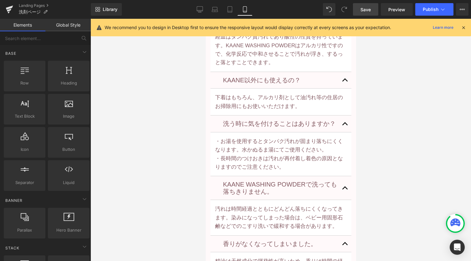
click at [176, 125] on div at bounding box center [281, 140] width 381 height 243
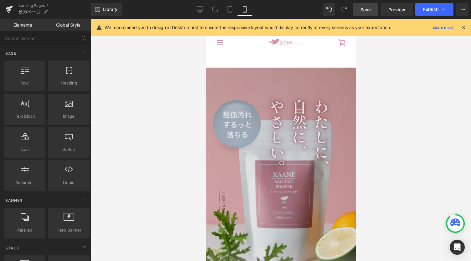
scroll to position [0, 0]
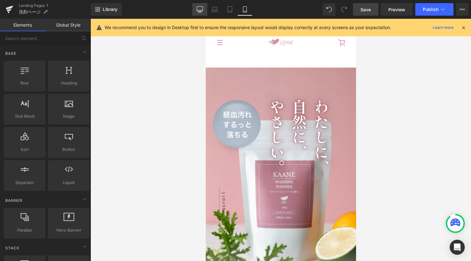
click at [198, 12] on icon at bounding box center [200, 9] width 6 height 6
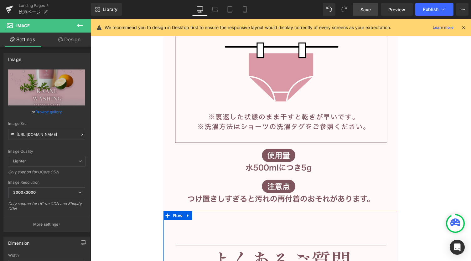
scroll to position [3938, 0]
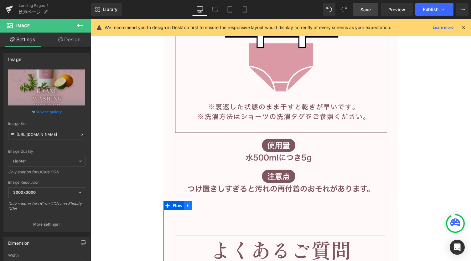
click at [188, 207] on link at bounding box center [188, 205] width 8 height 9
click at [196, 205] on icon at bounding box center [196, 206] width 4 height 4
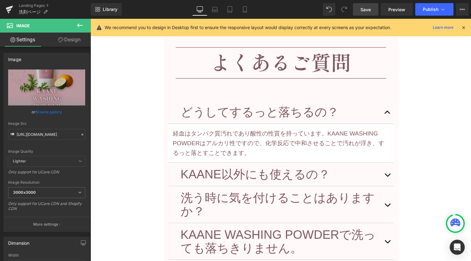
scroll to position [4576, 0]
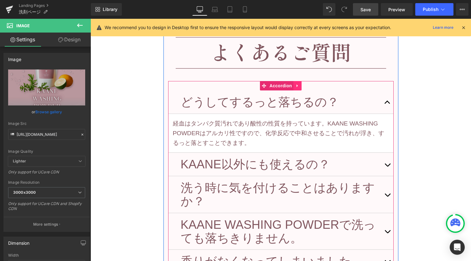
click at [296, 84] on icon at bounding box center [298, 86] width 4 height 5
click at [300, 86] on icon at bounding box center [302, 86] width 4 height 4
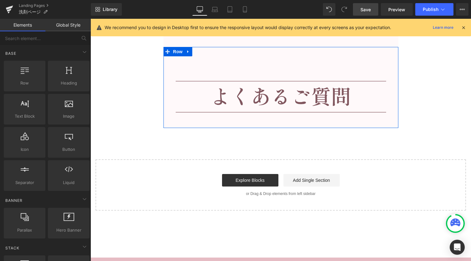
scroll to position [4492, 0]
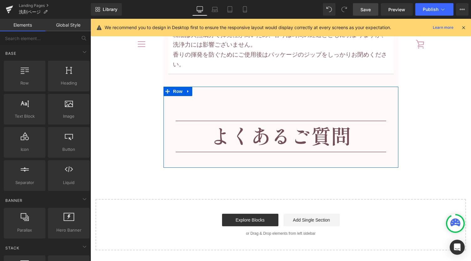
click at [271, 134] on img at bounding box center [281, 130] width 226 height 69
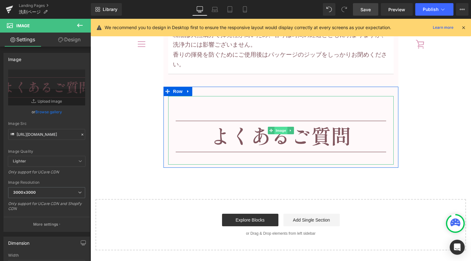
click at [280, 127] on span "Image" at bounding box center [281, 131] width 13 height 8
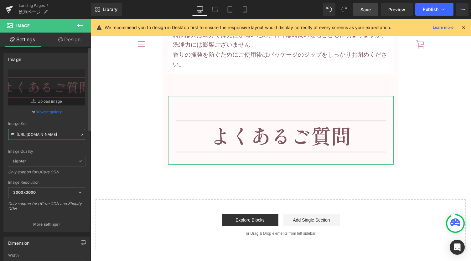
click at [48, 134] on input "[URL][DOMAIN_NAME]" at bounding box center [46, 134] width 77 height 11
paste input "4"
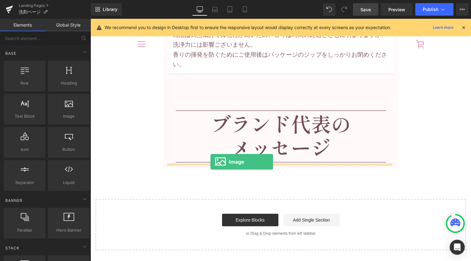
drag, startPoint x: 148, startPoint y: 134, endPoint x: 211, endPoint y: 163, distance: 69.7
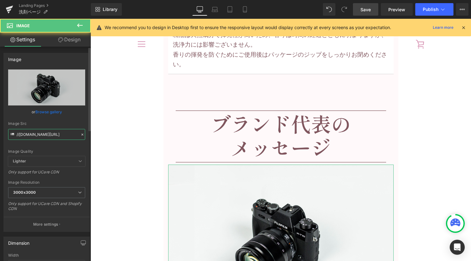
click at [52, 131] on input "//[DOMAIN_NAME][URL]" at bounding box center [46, 134] width 77 height 11
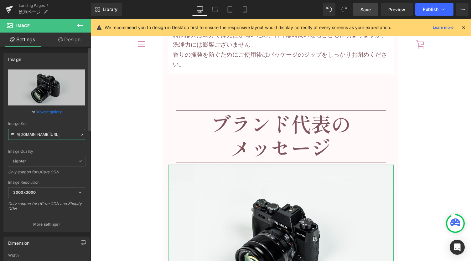
paste input "https://cdn.shopify.com/s/files/1/0627/6264/7739/files/wash_message.png?v=17567…"
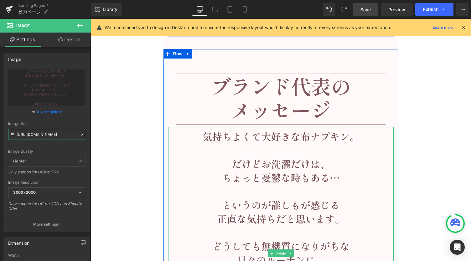
scroll to position [4576, 0]
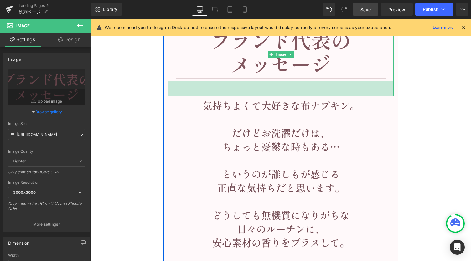
drag, startPoint x: 287, startPoint y: 80, endPoint x: 286, endPoint y: 95, distance: 15.1
click at [286, 95] on div "Image 48px Image" at bounding box center [281, 181] width 235 height 336
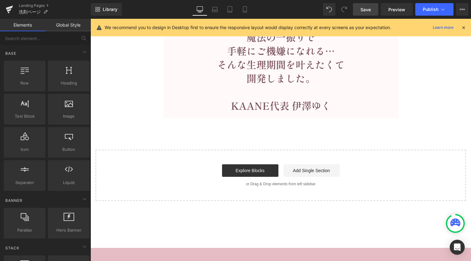
scroll to position [4826, 0]
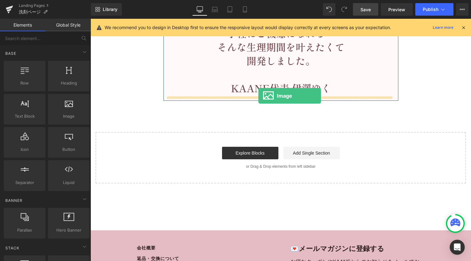
drag, startPoint x: 163, startPoint y: 127, endPoint x: 259, endPoint y: 96, distance: 100.2
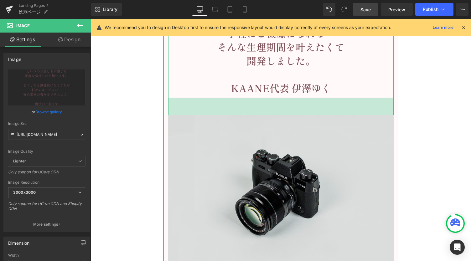
drag, startPoint x: 283, startPoint y: 96, endPoint x: 281, endPoint y: 114, distance: 17.7
click at [281, 114] on div "56px" at bounding box center [281, 107] width 226 height 18
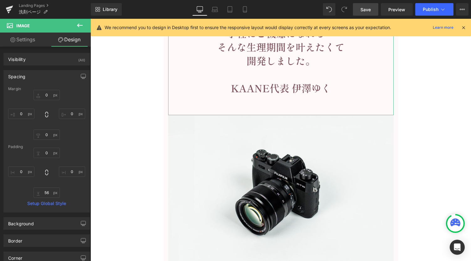
click at [28, 42] on link "Settings" at bounding box center [22, 40] width 45 height 14
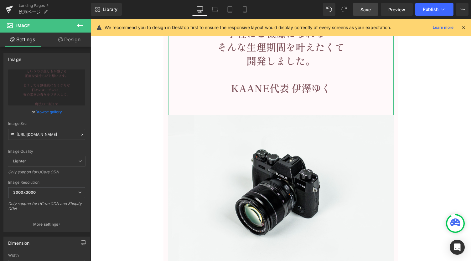
click at [71, 43] on link "Design" at bounding box center [69, 40] width 45 height 14
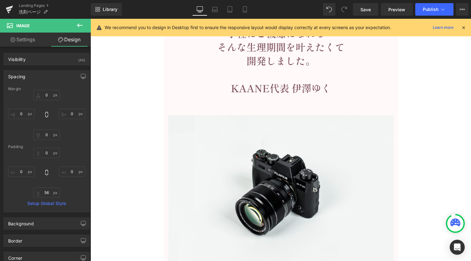
click at [83, 24] on icon at bounding box center [80, 26] width 8 height 8
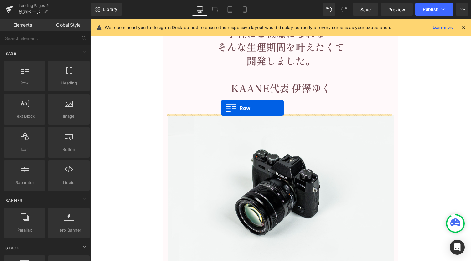
drag, startPoint x: 104, startPoint y: 96, endPoint x: 221, endPoint y: 108, distance: 117.5
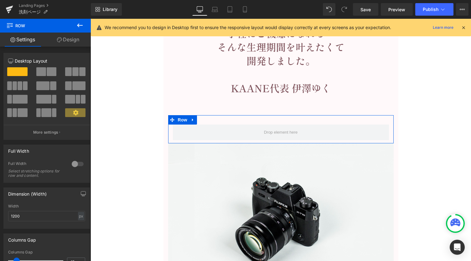
click at [48, 71] on span at bounding box center [52, 71] width 10 height 9
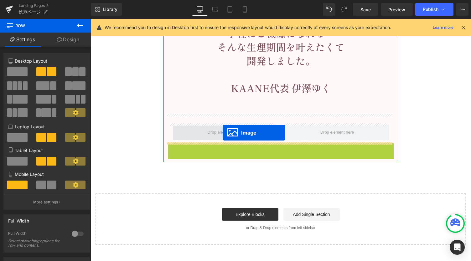
drag, startPoint x: 270, startPoint y: 218, endPoint x: 223, endPoint y: 133, distance: 96.9
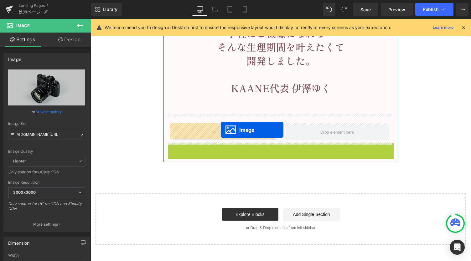
drag, startPoint x: 269, startPoint y: 217, endPoint x: 221, endPoint y: 130, distance: 99.5
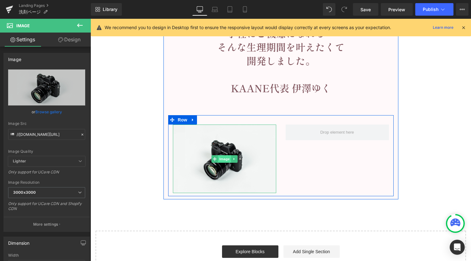
click at [218, 159] on span "Image" at bounding box center [224, 159] width 13 height 8
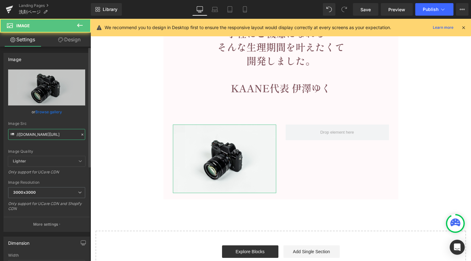
click at [31, 138] on input "//[DOMAIN_NAME][URL]" at bounding box center [46, 134] width 77 height 11
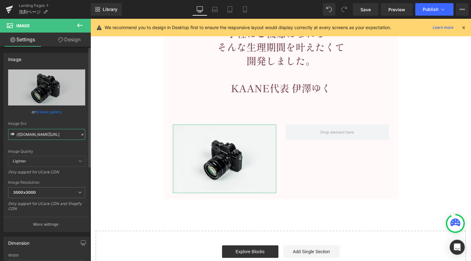
paste input "[URL][DOMAIN_NAME]"
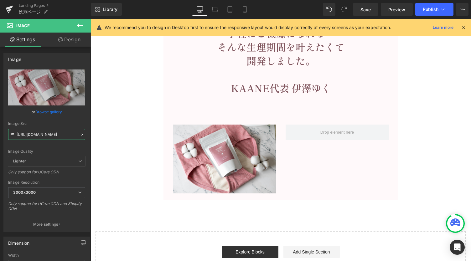
type input "[URL][DOMAIN_NAME]"
click at [83, 29] on button at bounding box center [80, 26] width 22 height 14
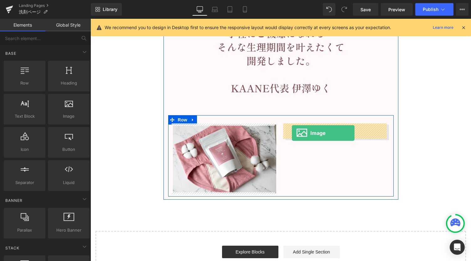
drag, startPoint x: 157, startPoint y: 125, endPoint x: 292, endPoint y: 133, distance: 135.0
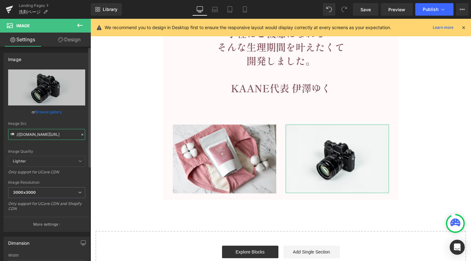
click at [62, 132] on input "//[DOMAIN_NAME][URL]" at bounding box center [46, 134] width 77 height 11
paste input "[URL][DOMAIN_NAME]"
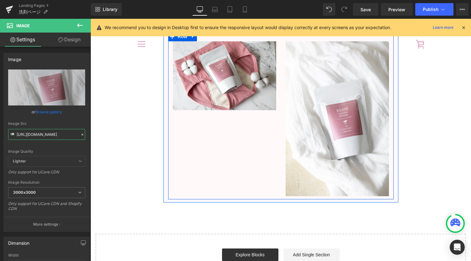
scroll to position [4868, 0]
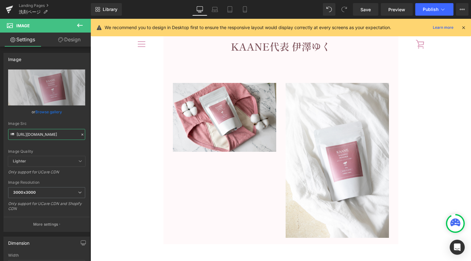
type input "[URL][DOMAIN_NAME]"
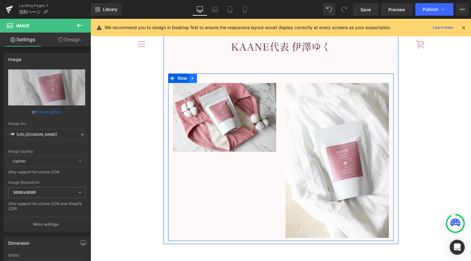
click at [192, 77] on icon at bounding box center [192, 78] width 1 height 3
click at [178, 78] on span "Row" at bounding box center [182, 78] width 13 height 9
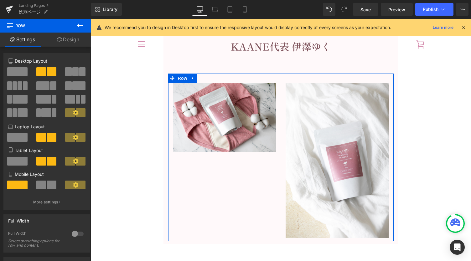
click at [19, 73] on span at bounding box center [17, 71] width 20 height 9
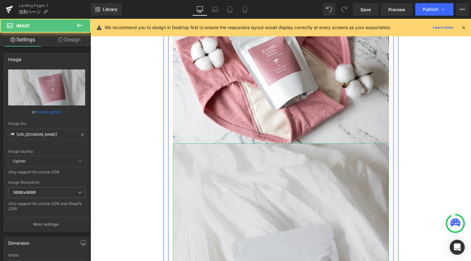
scroll to position [5119, 0]
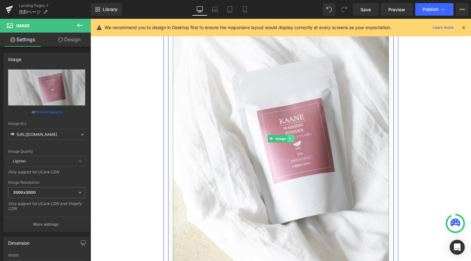
click at [290, 138] on icon at bounding box center [290, 139] width 1 height 2
click at [292, 138] on icon at bounding box center [293, 139] width 3 height 4
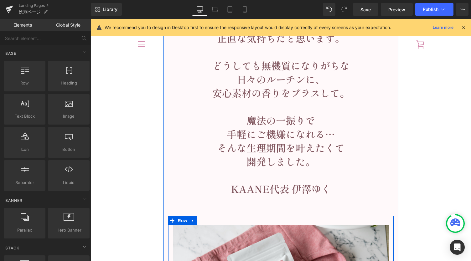
scroll to position [4874, 0]
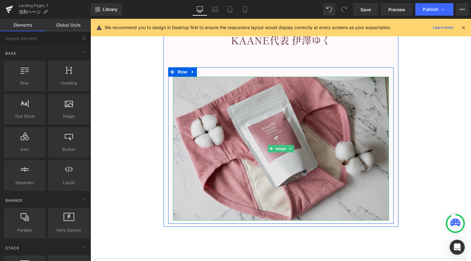
click at [246, 121] on img at bounding box center [281, 149] width 216 height 144
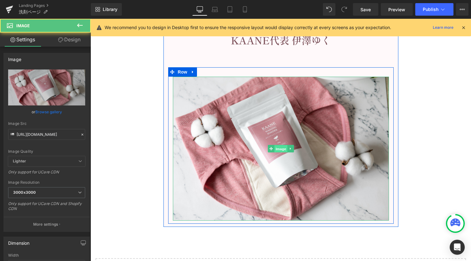
click at [280, 149] on span "Image" at bounding box center [281, 149] width 13 height 8
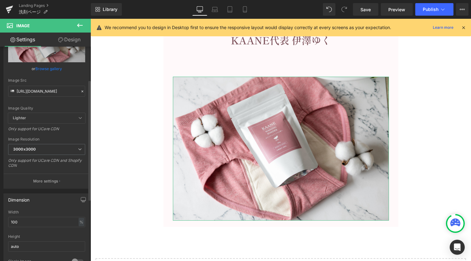
scroll to position [83, 0]
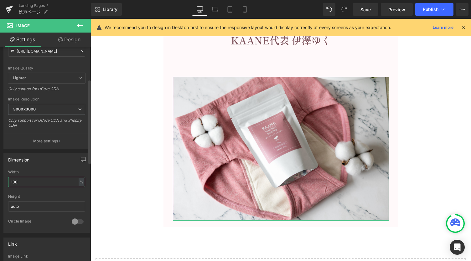
drag, startPoint x: 60, startPoint y: 183, endPoint x: 0, endPoint y: 181, distance: 59.9
click at [0, 181] on div "Dimension 100% Width 100 % % px auto Height auto 0 Circle Image" at bounding box center [47, 191] width 94 height 84
type input "70"
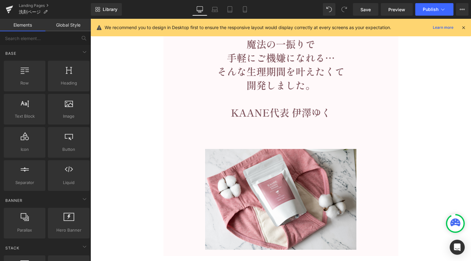
scroll to position [4833, 0]
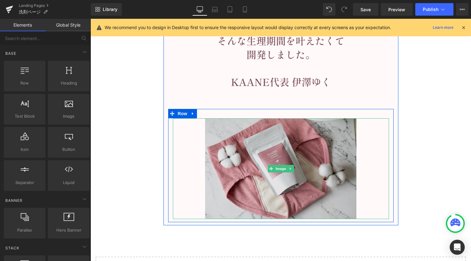
click at [277, 202] on img at bounding box center [280, 168] width 151 height 101
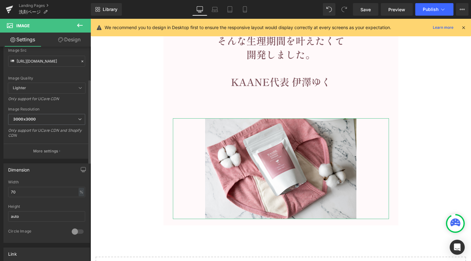
scroll to position [83, 0]
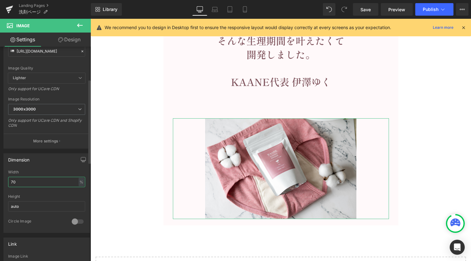
drag, startPoint x: 19, startPoint y: 179, endPoint x: 0, endPoint y: 178, distance: 18.8
click at [0, 178] on div "Dimension 70% Width 70 % % px auto Height auto 0 Circle Image" at bounding box center [47, 191] width 94 height 84
type input "80"
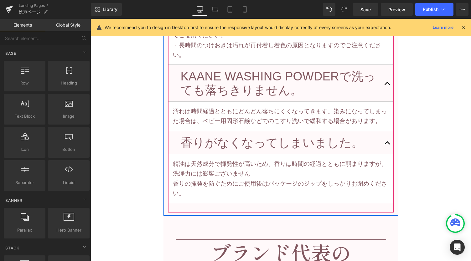
scroll to position [4373, 0]
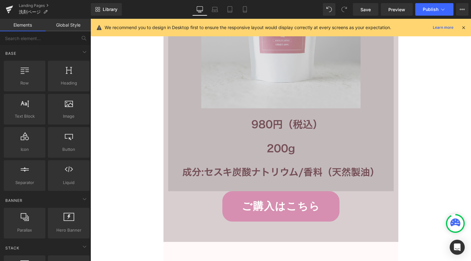
scroll to position [3286, 0]
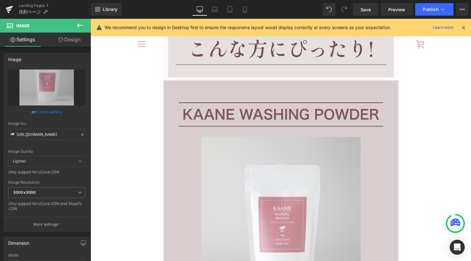
scroll to position [2994, 0]
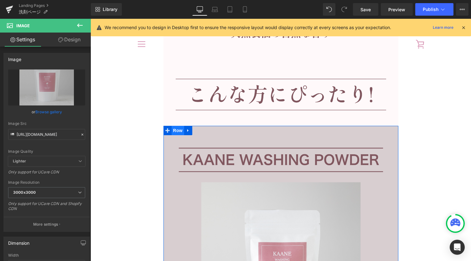
click at [174, 130] on span "Row" at bounding box center [178, 130] width 13 height 9
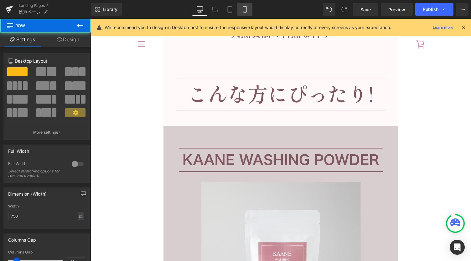
click at [250, 9] on link "Mobile" at bounding box center [245, 9] width 15 height 13
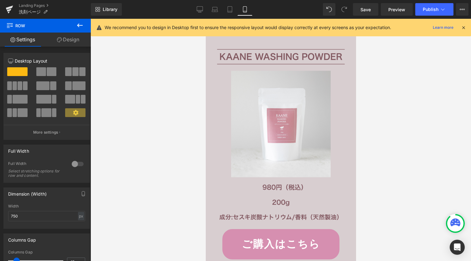
scroll to position [2047, 0]
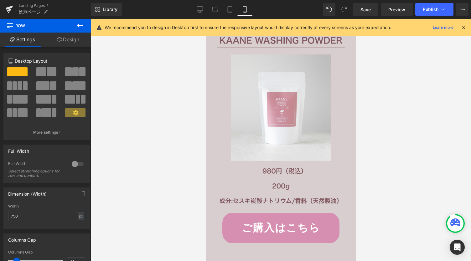
click at [277, 213] on div "ご購入はこちら Button 60px 60px" at bounding box center [280, 228] width 141 height 30
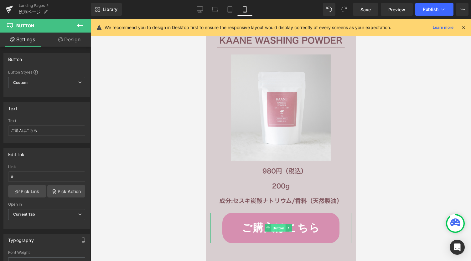
click at [277, 225] on span "Button" at bounding box center [278, 229] width 14 height 8
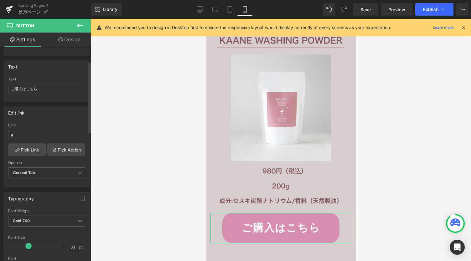
scroll to position [83, 0]
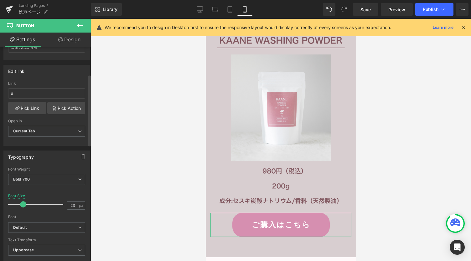
type input "22"
drag, startPoint x: 28, startPoint y: 202, endPoint x: 22, endPoint y: 203, distance: 5.9
click at [22, 203] on span at bounding box center [23, 205] width 6 height 6
click at [156, 177] on div at bounding box center [281, 140] width 381 height 243
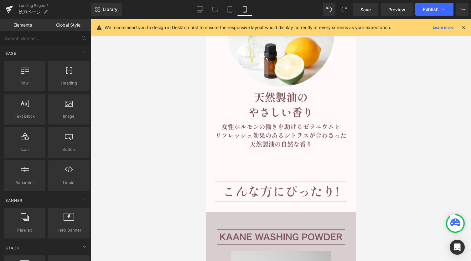
scroll to position [1880, 0]
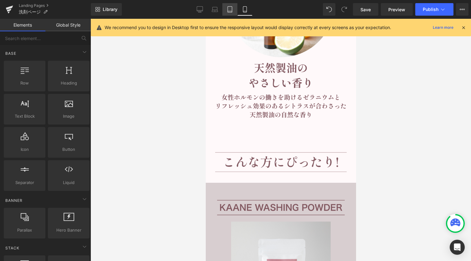
click at [234, 9] on link "Tablet" at bounding box center [230, 9] width 15 height 13
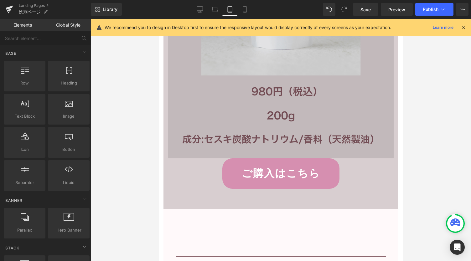
scroll to position [3313, 0]
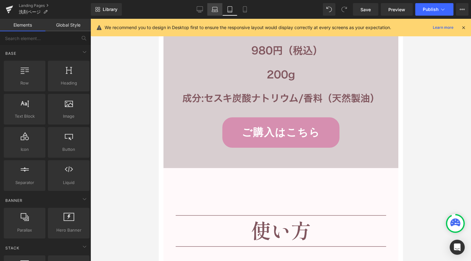
click at [217, 10] on icon at bounding box center [215, 9] width 6 height 6
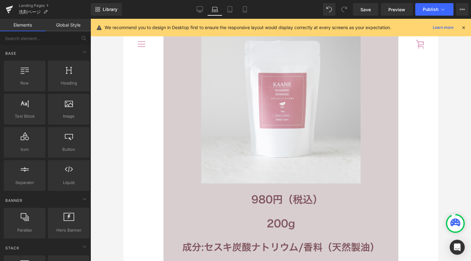
scroll to position [3044, 0]
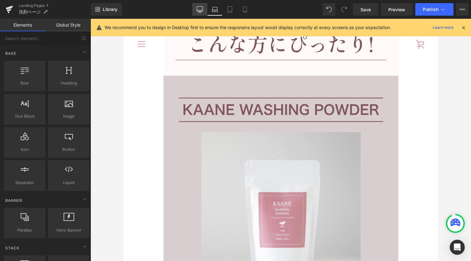
click at [200, 9] on icon at bounding box center [200, 9] width 6 height 6
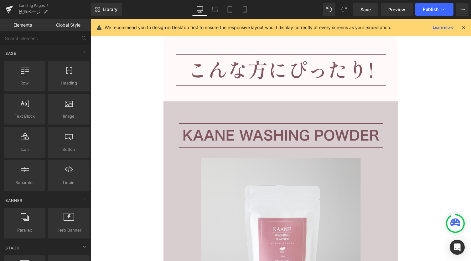
scroll to position [2934, 0]
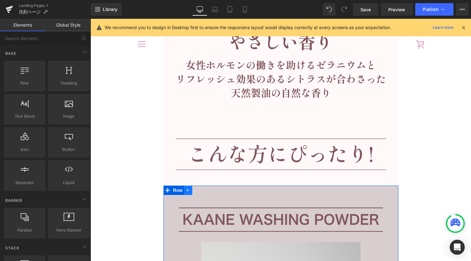
click at [186, 193] on icon at bounding box center [188, 190] width 4 height 5
click at [196, 190] on icon at bounding box center [196, 190] width 4 height 4
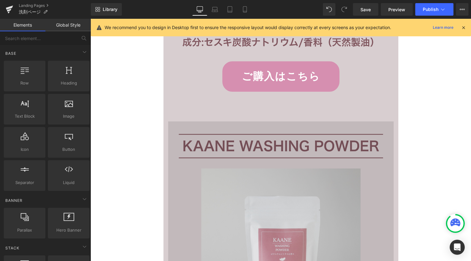
scroll to position [3437, 0]
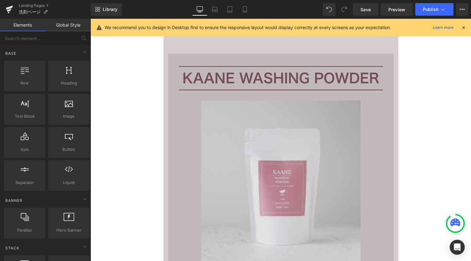
click at [246, 139] on img at bounding box center [281, 204] width 226 height 301
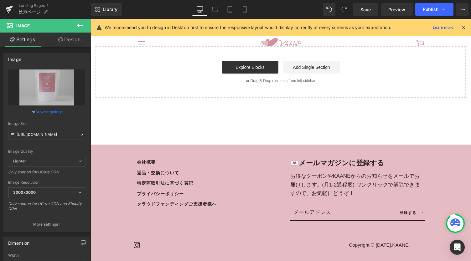
scroll to position [4948, 0]
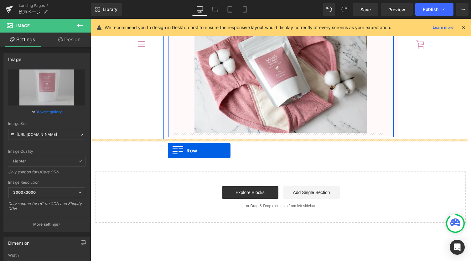
drag, startPoint x: 166, startPoint y: 48, endPoint x: 168, endPoint y: 151, distance: 102.5
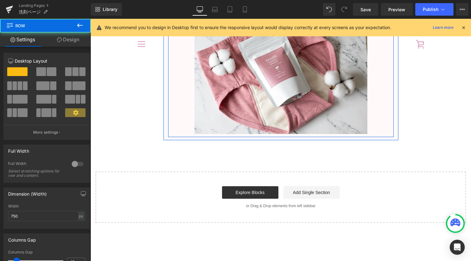
scroll to position [4932, 0]
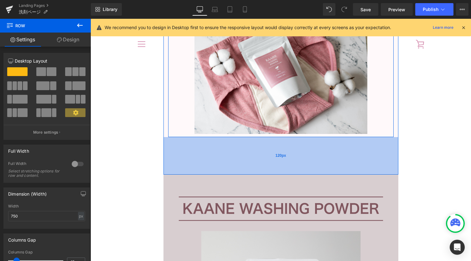
drag, startPoint x: 279, startPoint y: 138, endPoint x: 272, endPoint y: 173, distance: 35.2
click at [272, 173] on div "120px" at bounding box center [281, 156] width 235 height 38
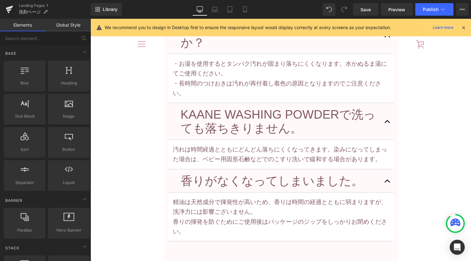
scroll to position [4306, 0]
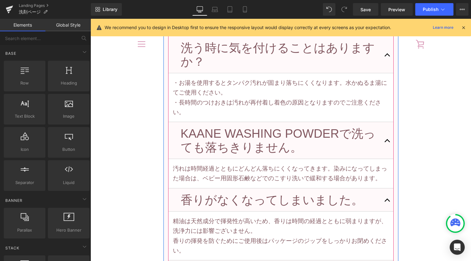
click at [383, 198] on button "button" at bounding box center [387, 200] width 13 height 23
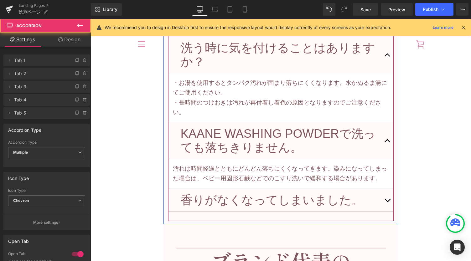
click at [386, 141] on button "button" at bounding box center [387, 140] width 13 height 37
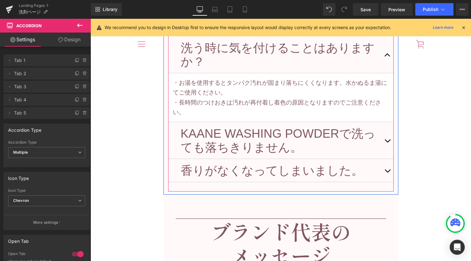
click at [388, 57] on span "button" at bounding box center [388, 57] width 0 height 0
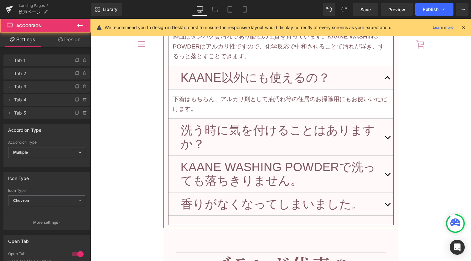
scroll to position [4222, 0]
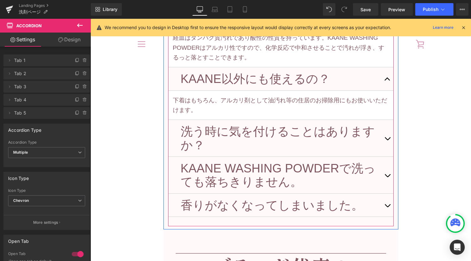
click at [388, 77] on button "button" at bounding box center [387, 78] width 13 height 23
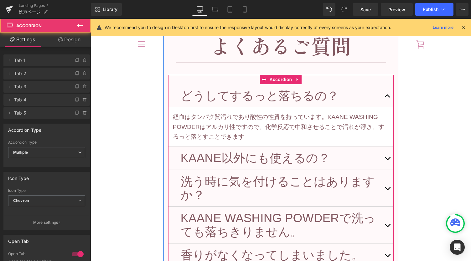
scroll to position [4138, 0]
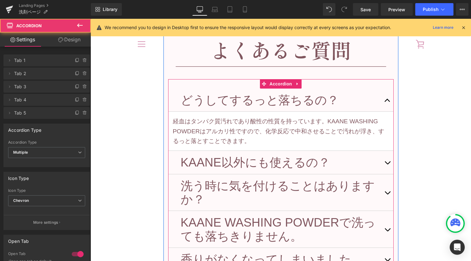
click at [388, 102] on span "button" at bounding box center [388, 102] width 0 height 0
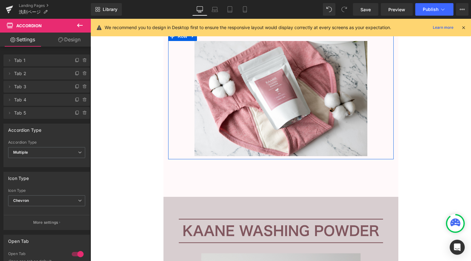
scroll to position [4723, 0]
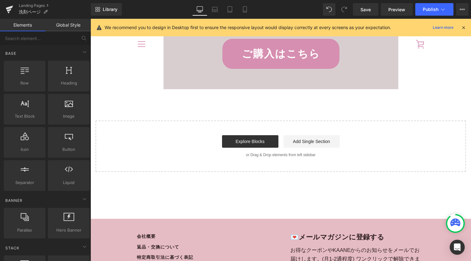
scroll to position [5058, 0]
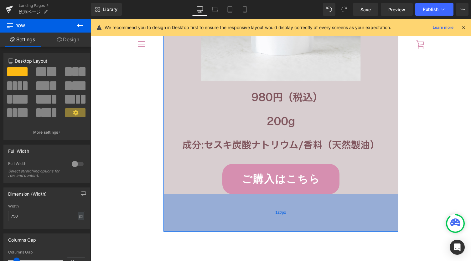
drag, startPoint x: 278, startPoint y: 212, endPoint x: 275, endPoint y: 229, distance: 17.4
click at [275, 229] on div "120px" at bounding box center [281, 213] width 235 height 38
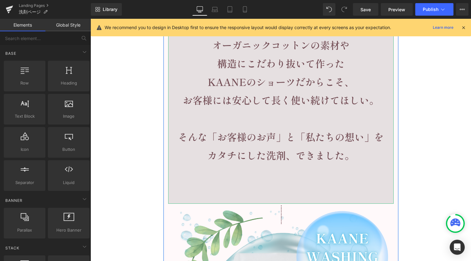
scroll to position [1713, 0]
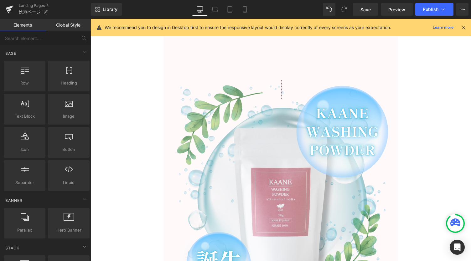
click at [369, 14] on link "Save" at bounding box center [365, 9] width 25 height 13
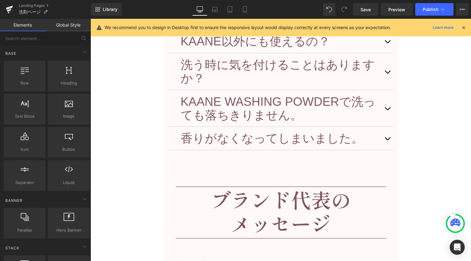
scroll to position [4304, 0]
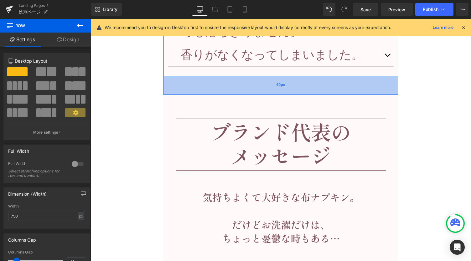
drag, startPoint x: 278, startPoint y: 78, endPoint x: 277, endPoint y: 94, distance: 15.7
click at [277, 94] on div "60px" at bounding box center [281, 85] width 235 height 19
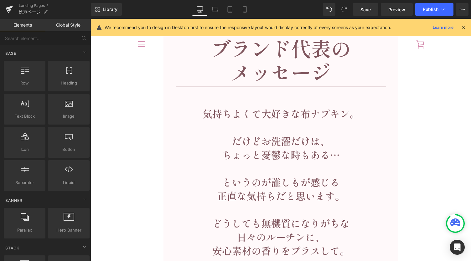
scroll to position [4346, 0]
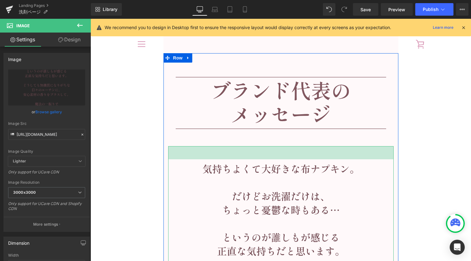
drag, startPoint x: 273, startPoint y: 147, endPoint x: 272, endPoint y: 160, distance: 13.2
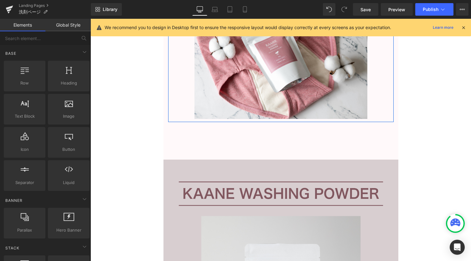
scroll to position [4847, 0]
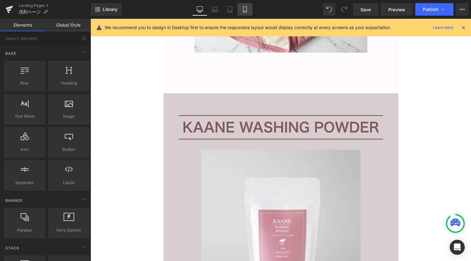
click at [244, 7] on icon at bounding box center [245, 9] width 6 height 6
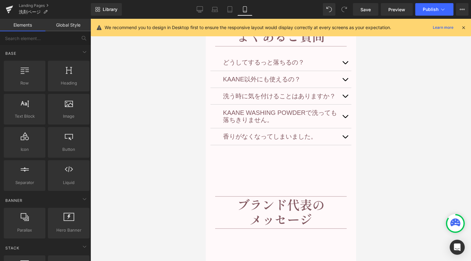
scroll to position [2724, 0]
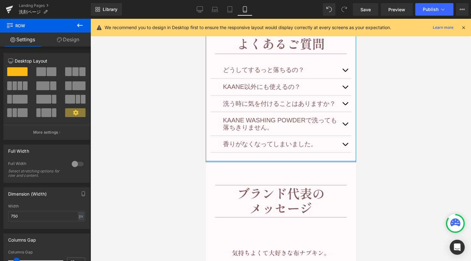
drag, startPoint x: 272, startPoint y: 101, endPoint x: 273, endPoint y: 82, distance: 19.1
click at [273, 82] on div "Image どうしてするっと落ちるの？ Heading 経血はタンパク質汚れであり酸性の性質を持っています。KAANE WASHING POWDERはアルカリ…" at bounding box center [281, 83] width 150 height 157
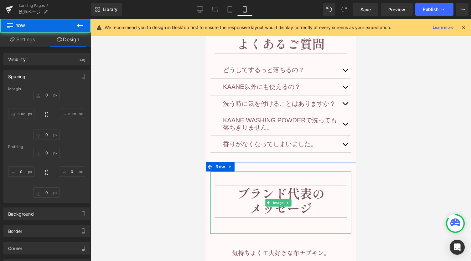
type input "0"
type input "30"
type input "0"
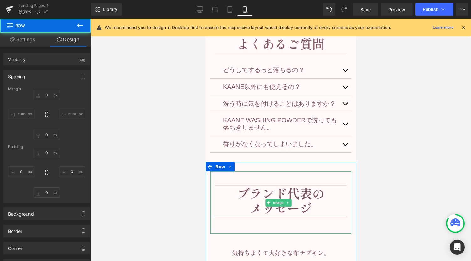
type input "0"
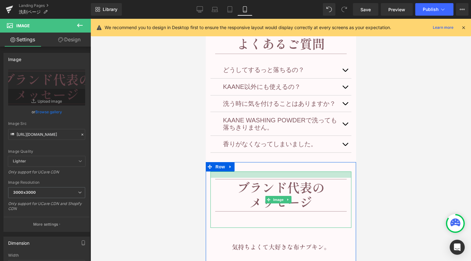
drag, startPoint x: 275, startPoint y: 98, endPoint x: 275, endPoint y: 92, distance: 6.0
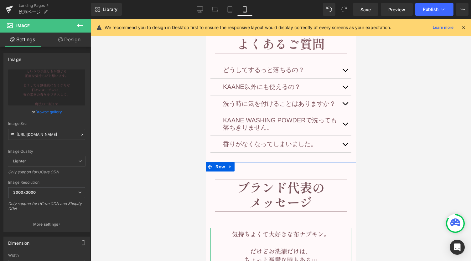
drag, startPoint x: 279, startPoint y: 153, endPoint x: 279, endPoint y: 140, distance: 12.9
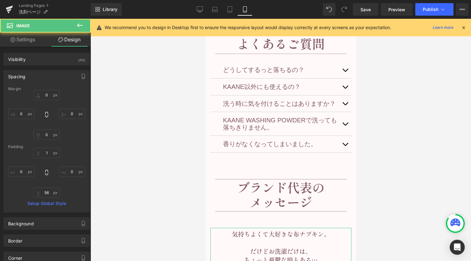
drag, startPoint x: 101, startPoint y: 126, endPoint x: 403, endPoint y: 154, distance: 304.1
click at [403, 154] on div at bounding box center [281, 140] width 381 height 243
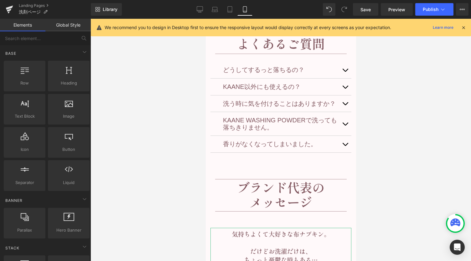
click at [205, 121] on div at bounding box center [281, 140] width 381 height 243
click at [181, 123] on div at bounding box center [281, 140] width 381 height 243
click at [212, 87] on div "Image どうしてするっと落ちるの？ Heading 経血はタンパク質汚れであり酸性の性質を持っています。KAANE WASHING POWDERはアルカリ…" at bounding box center [281, 83] width 150 height 157
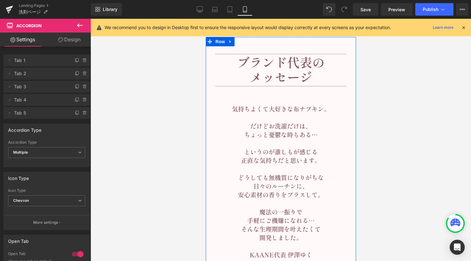
scroll to position [2933, 0]
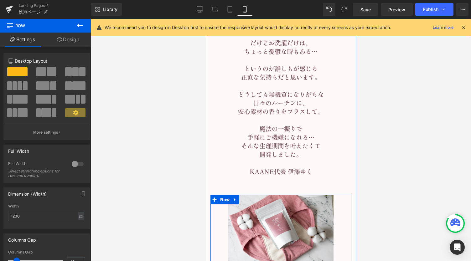
drag, startPoint x: 280, startPoint y: 115, endPoint x: 280, endPoint y: 106, distance: 9.1
click at [280, 106] on div "Image Image Image Row" at bounding box center [281, 116] width 150 height 306
drag, startPoint x: 278, startPoint y: 205, endPoint x: 280, endPoint y: 186, distance: 19.0
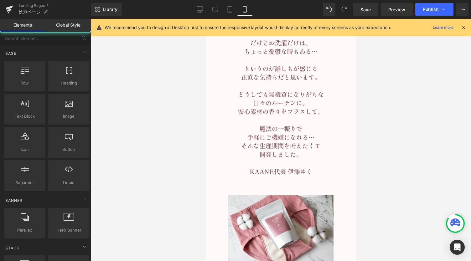
click at [372, 185] on div at bounding box center [281, 140] width 381 height 243
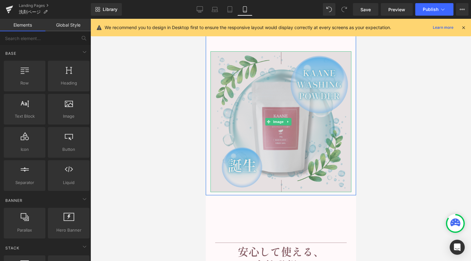
scroll to position [1128, 0]
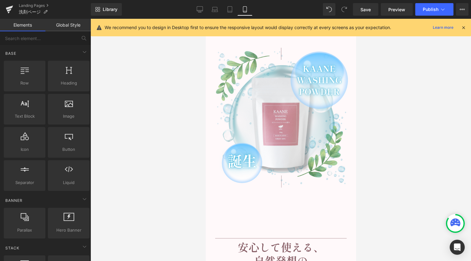
click at [181, 129] on div at bounding box center [281, 140] width 381 height 243
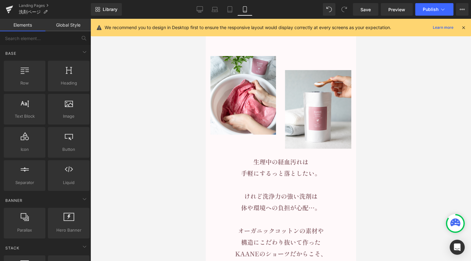
scroll to position [1045, 0]
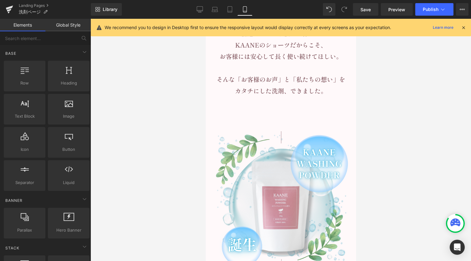
click at [170, 96] on div at bounding box center [281, 140] width 381 height 243
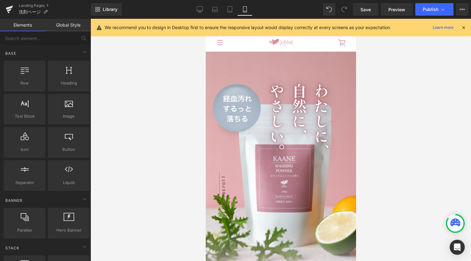
scroll to position [0, 0]
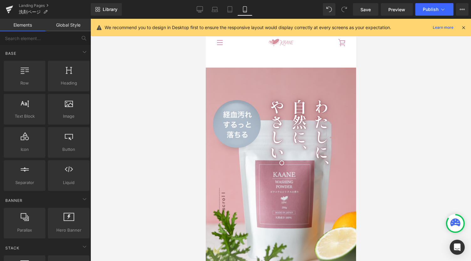
click at [142, 99] on div at bounding box center [281, 140] width 381 height 243
click at [199, 8] on icon at bounding box center [200, 9] width 6 height 6
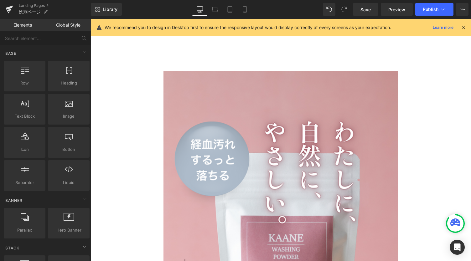
scroll to position [52, 0]
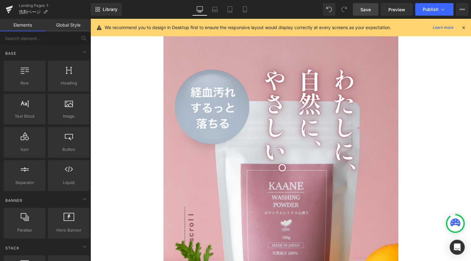
click at [364, 10] on span "Save" at bounding box center [366, 9] width 10 height 7
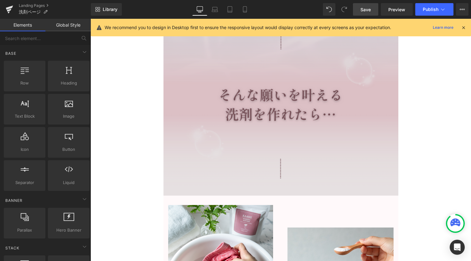
scroll to position [1180, 0]
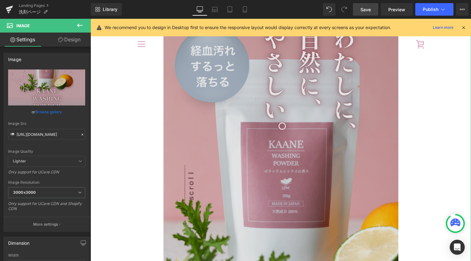
scroll to position [0, 0]
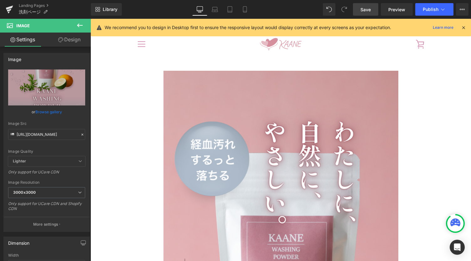
click at [76, 24] on icon at bounding box center [80, 26] width 8 height 8
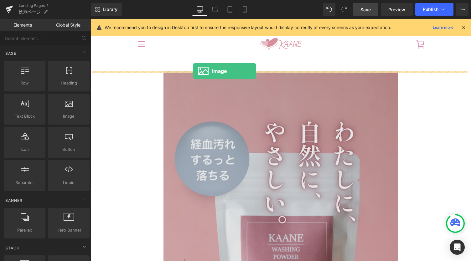
drag, startPoint x: 151, startPoint y: 132, endPoint x: 193, endPoint y: 71, distance: 74.3
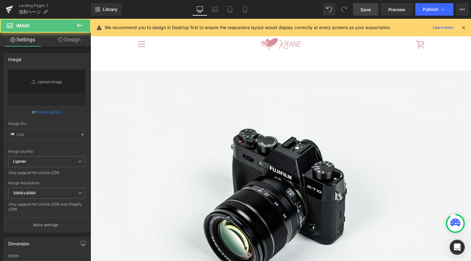
type input "//[DOMAIN_NAME][URL]"
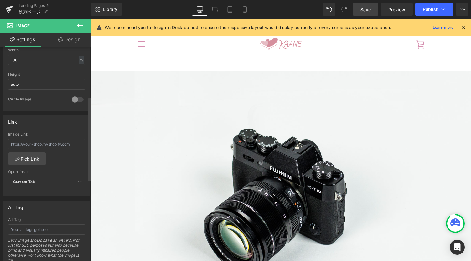
scroll to position [128, 0]
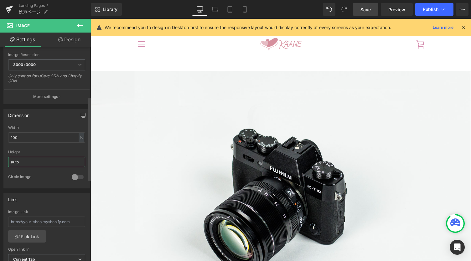
click at [70, 159] on input "auto" at bounding box center [46, 162] width 77 height 10
click at [80, 136] on div "%" at bounding box center [82, 138] width 6 height 8
click at [77, 154] on li "px" at bounding box center [81, 156] width 8 height 9
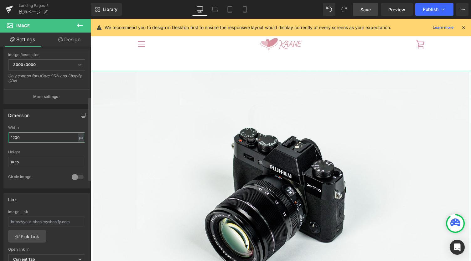
drag, startPoint x: 42, startPoint y: 135, endPoint x: 1, endPoint y: 134, distance: 41.1
click at [0, 134] on div "Dimension 1200px Width [DATE] px % px auto Height auto 0 Circle Image" at bounding box center [47, 146] width 94 height 84
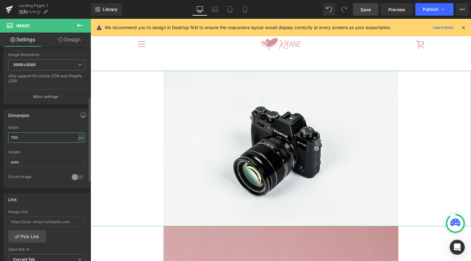
type input "750"
click at [274, 146] on span "Image" at bounding box center [278, 149] width 13 height 8
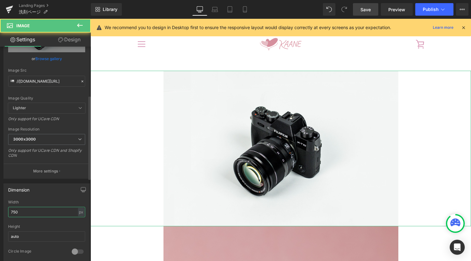
scroll to position [0, 0]
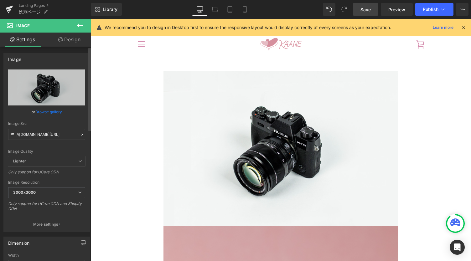
click at [47, 126] on div "Image Src //[DOMAIN_NAME][URL]" at bounding box center [46, 131] width 77 height 18
click at [46, 132] on input "//[DOMAIN_NAME][URL]" at bounding box center [46, 134] width 77 height 11
paste input "[URL][DOMAIN_NAME]"
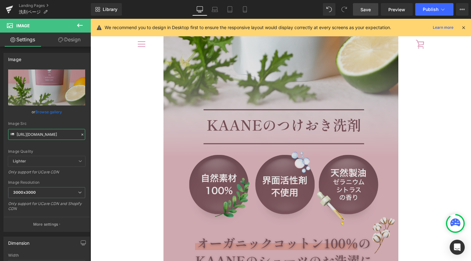
scroll to position [209, 0]
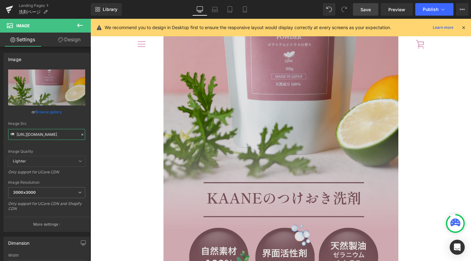
type input "[URL][DOMAIN_NAME]"
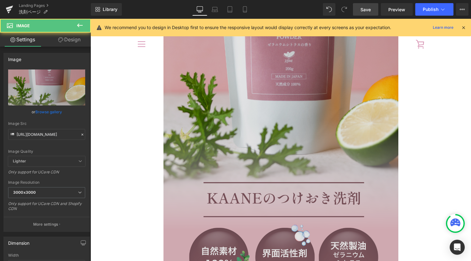
click at [250, 160] on img at bounding box center [281, 107] width 235 height 490
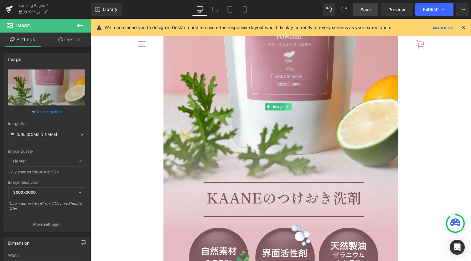
click at [291, 107] on link at bounding box center [288, 107] width 7 height 8
click at [285, 107] on icon at bounding box center [284, 106] width 3 height 3
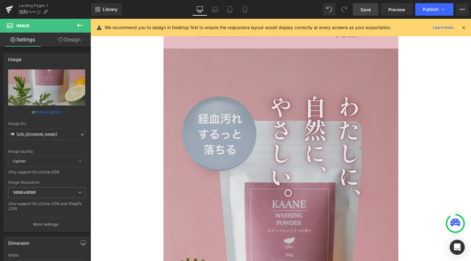
scroll to position [516, 0]
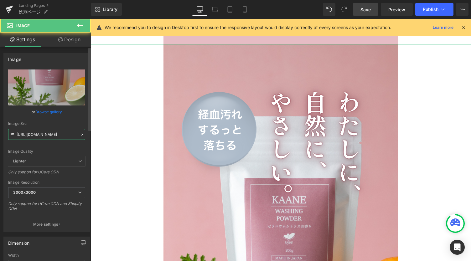
click at [63, 134] on input "[URL][DOMAIN_NAME]" at bounding box center [46, 134] width 77 height 11
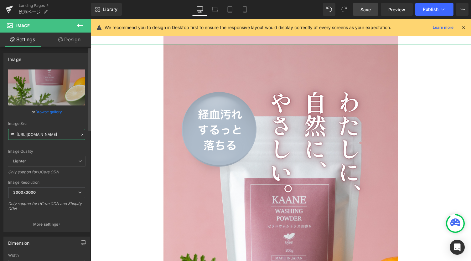
paste input "lp_mv_02"
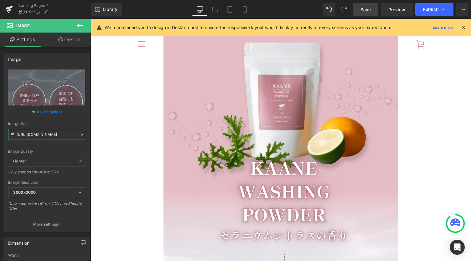
scroll to position [0, 0]
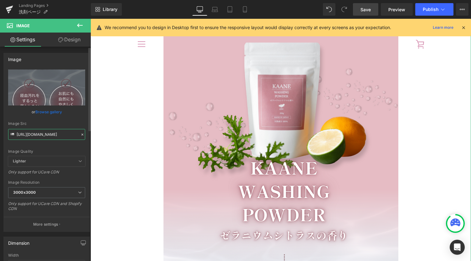
click at [42, 134] on input "[URL][DOMAIN_NAME]" at bounding box center [46, 134] width 77 height 11
paste input ".png?v=1756782987"
type input "[URL][DOMAIN_NAME]"
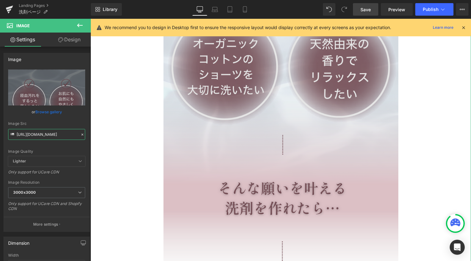
scroll to position [1269, 0]
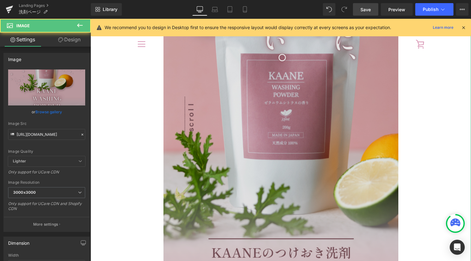
scroll to position [1394, 0]
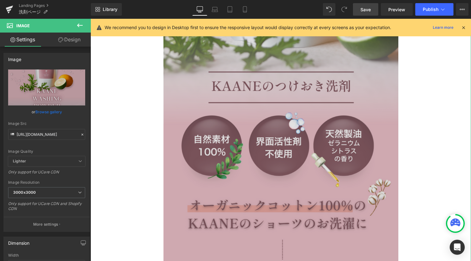
scroll to position [1812, 0]
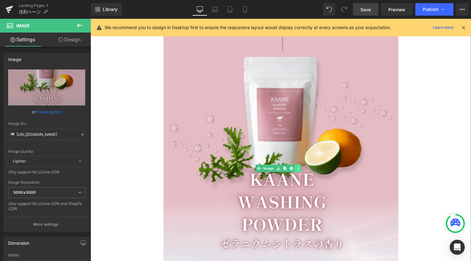
click at [298, 167] on icon at bounding box center [297, 169] width 3 height 4
click at [289, 168] on icon at bounding box center [288, 169] width 3 height 4
click at [292, 168] on icon at bounding box center [291, 169] width 3 height 4
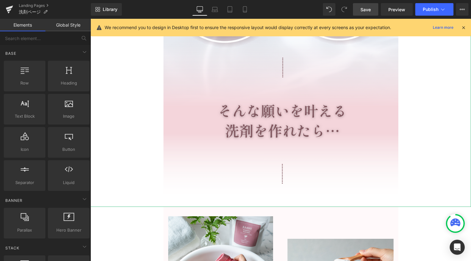
scroll to position [1185, 0]
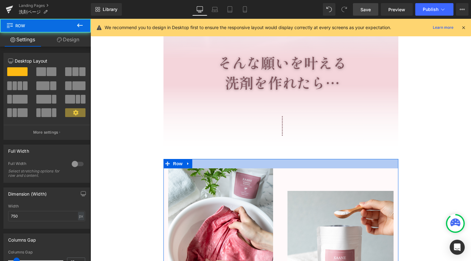
click at [263, 165] on div at bounding box center [281, 163] width 235 height 9
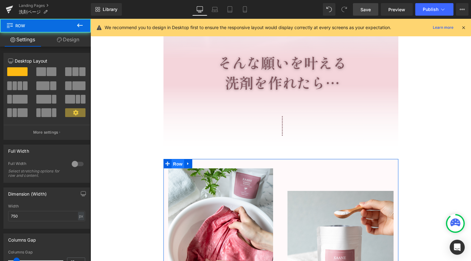
click at [172, 165] on span "Row" at bounding box center [178, 164] width 13 height 9
click at [75, 42] on link "Design" at bounding box center [67, 40] width 45 height 14
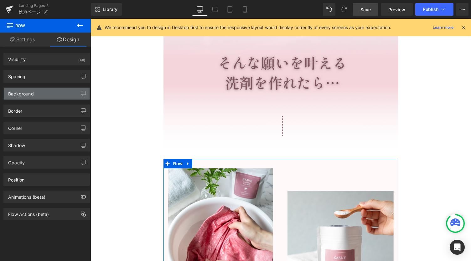
click at [40, 95] on div "Background" at bounding box center [47, 94] width 86 height 12
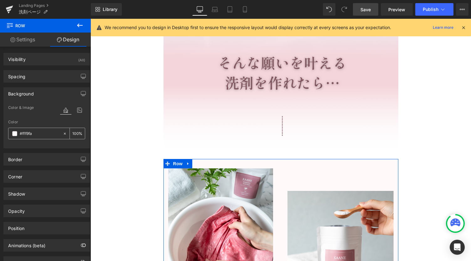
click at [33, 133] on input "#fff9fa" at bounding box center [40, 133] width 40 height 7
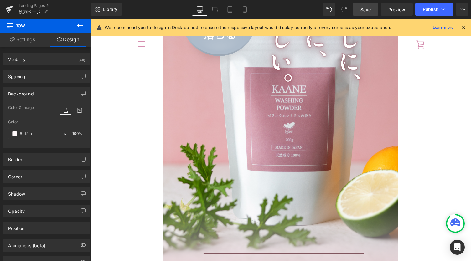
scroll to position [0, 0]
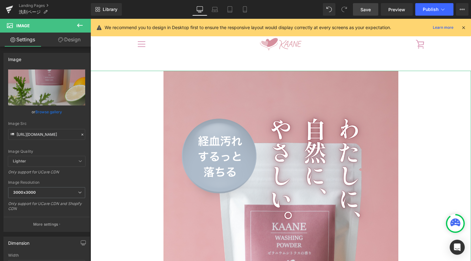
click at [72, 44] on link "Design" at bounding box center [69, 40] width 45 height 14
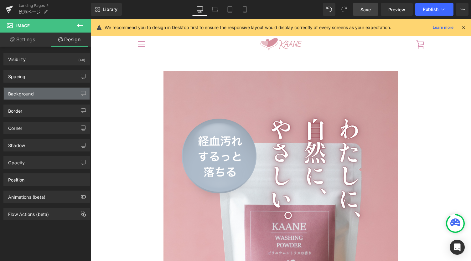
click at [43, 88] on div "Background" at bounding box center [47, 94] width 86 height 12
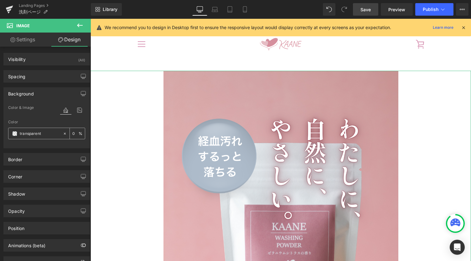
click at [43, 133] on input "transparent" at bounding box center [40, 133] width 40 height 7
paste input "#fff9fa"
type input "#fff9fa"
type input "100"
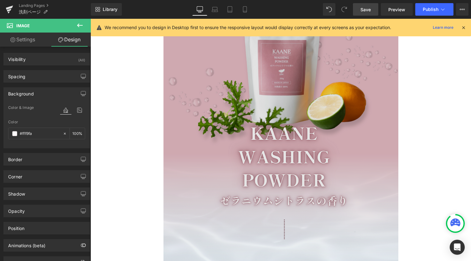
scroll to position [627, 0]
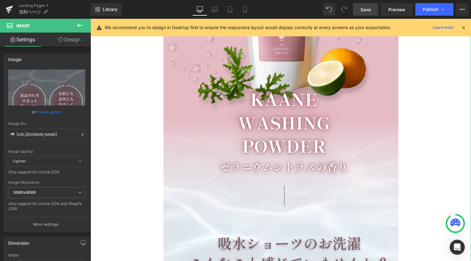
click at [72, 40] on link "Design" at bounding box center [69, 40] width 45 height 14
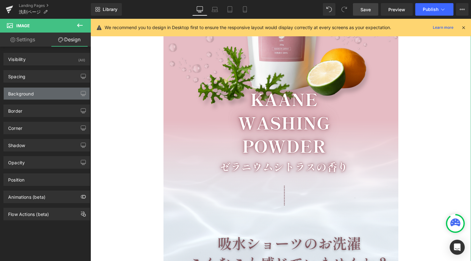
click at [39, 92] on div "Background" at bounding box center [47, 94] width 86 height 12
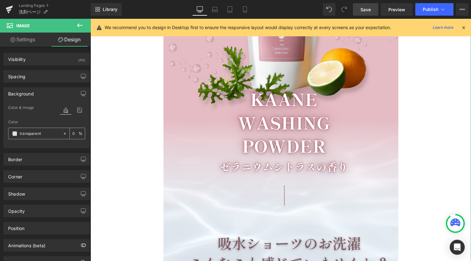
click at [41, 132] on input "transparent" at bounding box center [40, 133] width 40 height 7
paste input "#fff9fa"
type input "#fff9fa"
type input "100"
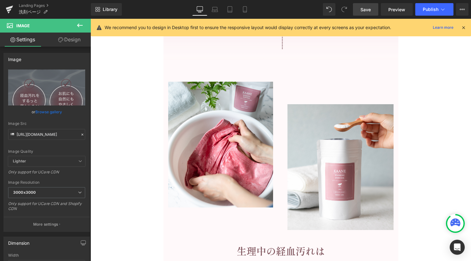
scroll to position [1295, 0]
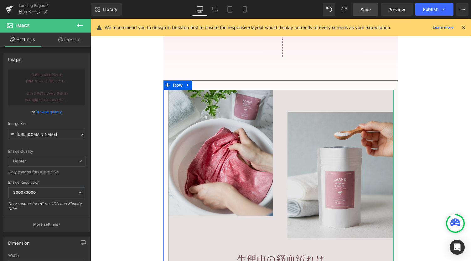
scroll to position [1254, 0]
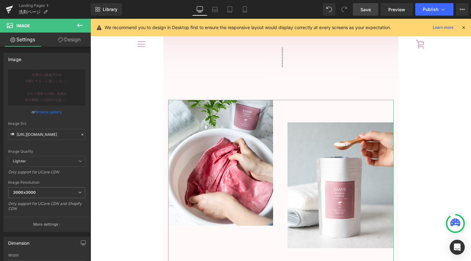
click at [72, 36] on link "Design" at bounding box center [69, 40] width 45 height 14
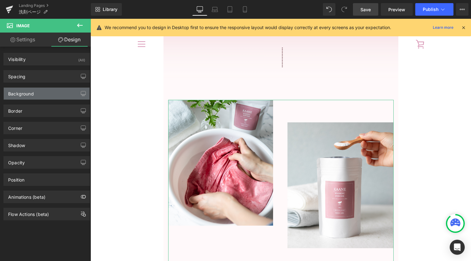
click at [51, 96] on div "Background" at bounding box center [47, 94] width 86 height 12
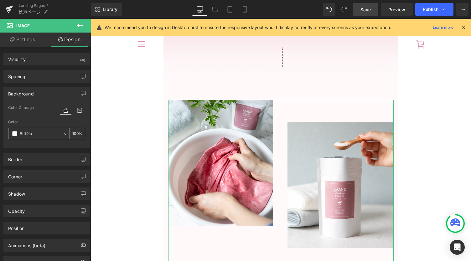
click at [63, 133] on icon at bounding box center [65, 134] width 4 height 4
type input "none"
type input "0"
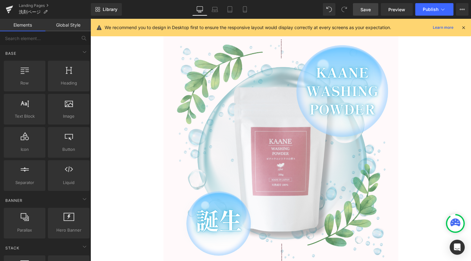
scroll to position [1755, 0]
click at [360, 8] on link "Save" at bounding box center [365, 9] width 25 height 13
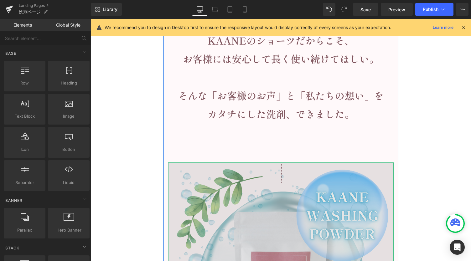
scroll to position [1713, 0]
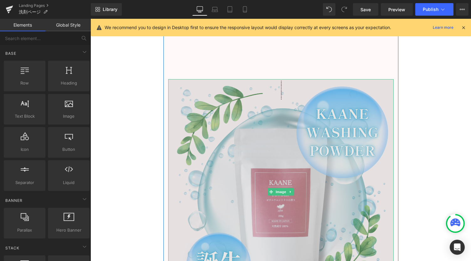
click at [279, 196] on div "Image" at bounding box center [281, 192] width 226 height 226
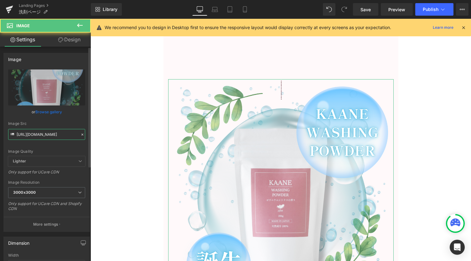
click at [54, 138] on input "[URL][DOMAIN_NAME]" at bounding box center [46, 134] width 77 height 11
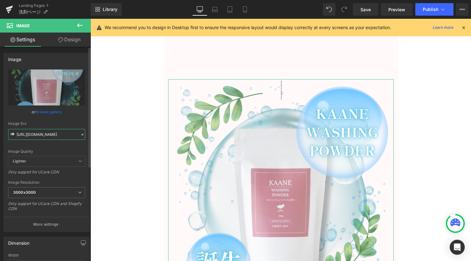
paste input "2.png?v=1756783357"
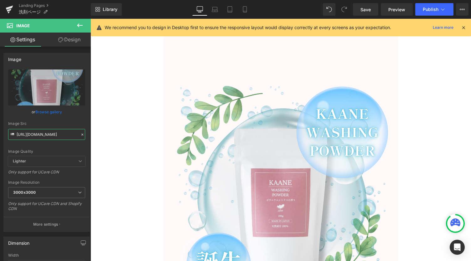
type input "[URL][DOMAIN_NAME]"
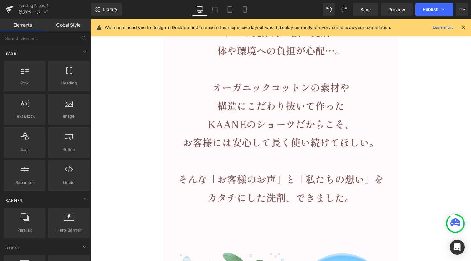
scroll to position [1713, 0]
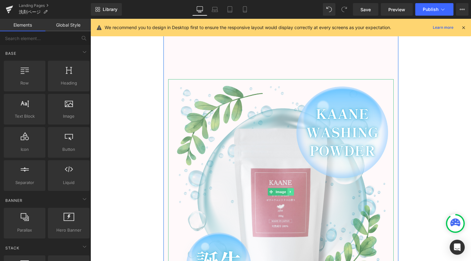
click at [291, 191] on link at bounding box center [290, 192] width 7 height 8
click at [286, 192] on icon at bounding box center [287, 191] width 3 height 3
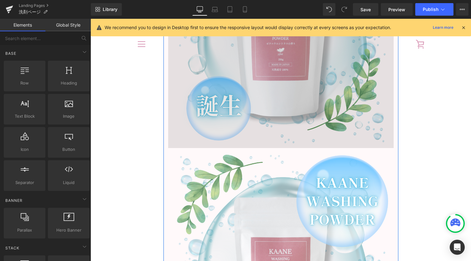
scroll to position [1765, 0]
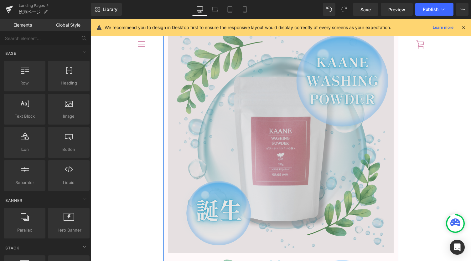
click at [290, 104] on img at bounding box center [281, 141] width 226 height 226
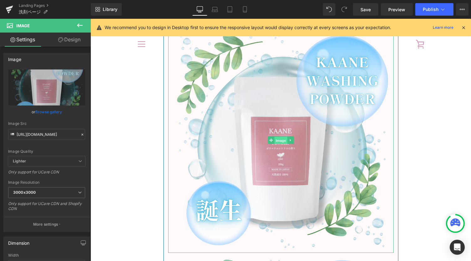
click at [271, 140] on link "Image" at bounding box center [277, 141] width 19 height 8
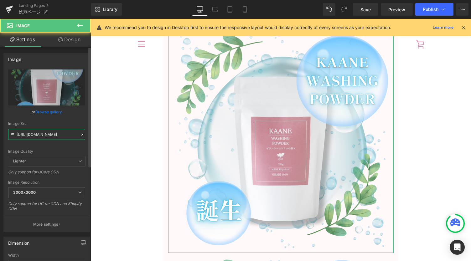
click at [49, 133] on input "[URL][DOMAIN_NAME]" at bounding box center [46, 134] width 77 height 11
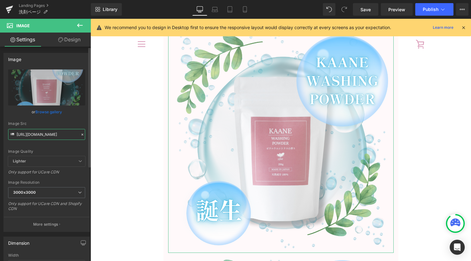
paste input "wash_lp_line.png?v=175678328"
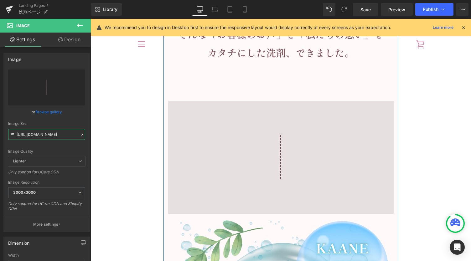
scroll to position [1639, 0]
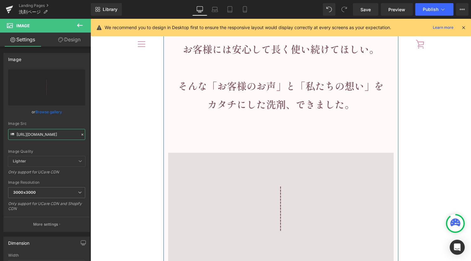
type input "[URL][DOMAIN_NAME]"
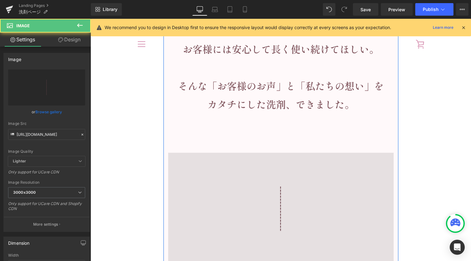
click at [275, 232] on img at bounding box center [281, 209] width 226 height 113
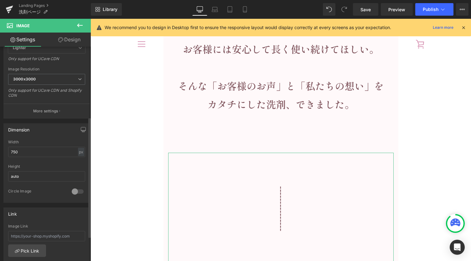
scroll to position [125, 0]
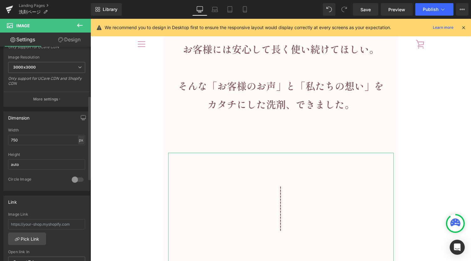
click at [79, 138] on div "px" at bounding box center [81, 140] width 6 height 8
click at [78, 149] on li "%" at bounding box center [81, 149] width 8 height 9
drag, startPoint x: 34, startPoint y: 140, endPoint x: 1, endPoint y: 139, distance: 32.6
click at [0, 141] on div "Dimension 100% Width 100 % % px auto Height auto 0 Circle Image" at bounding box center [47, 149] width 94 height 84
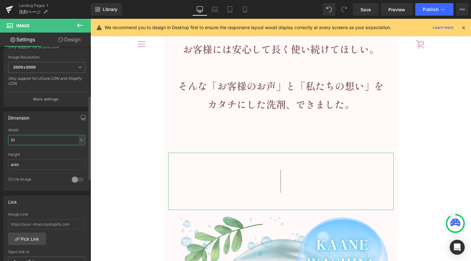
type input "52"
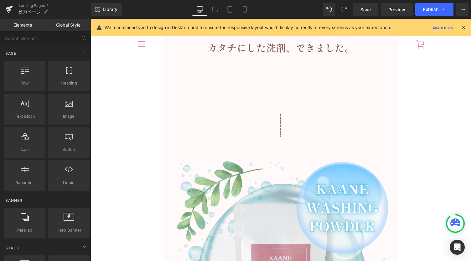
scroll to position [1681, 0]
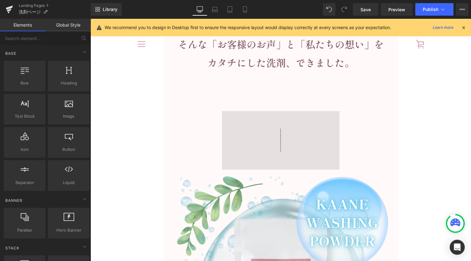
click at [284, 128] on img at bounding box center [280, 140] width 117 height 59
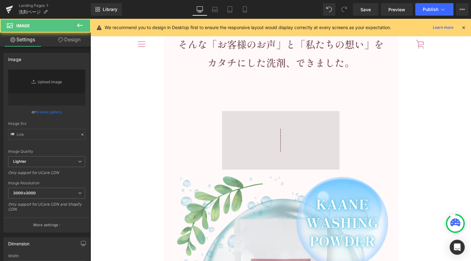
type input "[URL][DOMAIN_NAME]"
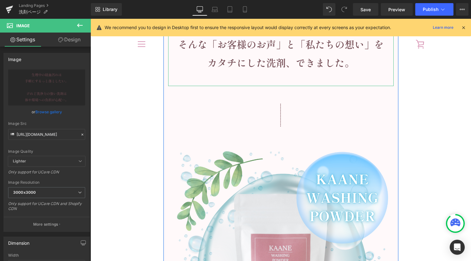
drag, startPoint x: 272, startPoint y: 110, endPoint x: 274, endPoint y: 83, distance: 27.0
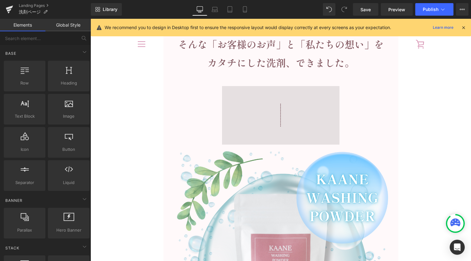
click at [279, 119] on img at bounding box center [280, 115] width 117 height 59
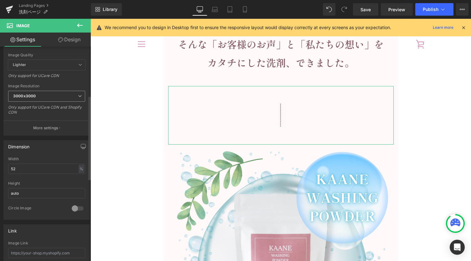
scroll to position [125, 0]
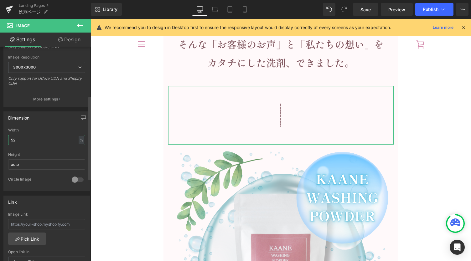
click at [47, 140] on input "52" at bounding box center [46, 140] width 77 height 10
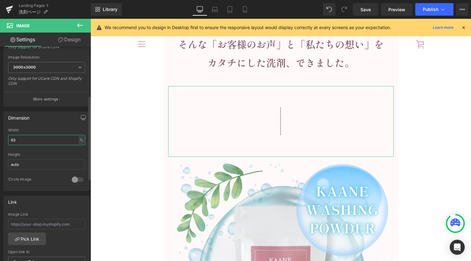
type input "64"
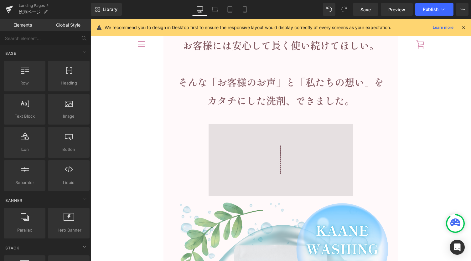
scroll to position [1639, 0]
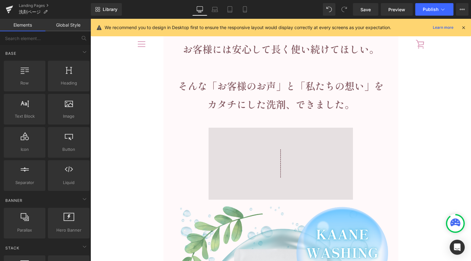
click at [281, 156] on img at bounding box center [281, 164] width 144 height 72
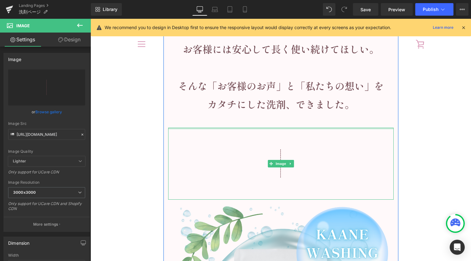
drag, startPoint x: 278, startPoint y: 128, endPoint x: 286, endPoint y: 116, distance: 14.0
click at [286, 110] on div "Image Image Image" at bounding box center [281, 69] width 235 height 711
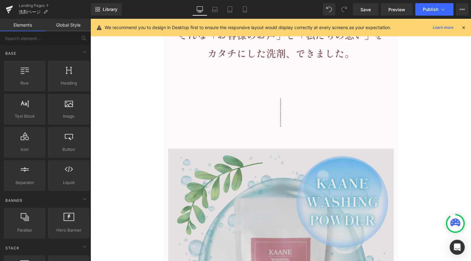
scroll to position [1723, 0]
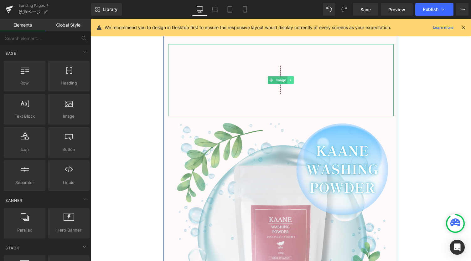
click at [290, 80] on icon at bounding box center [290, 80] width 3 height 4
click at [286, 81] on icon at bounding box center [287, 79] width 3 height 3
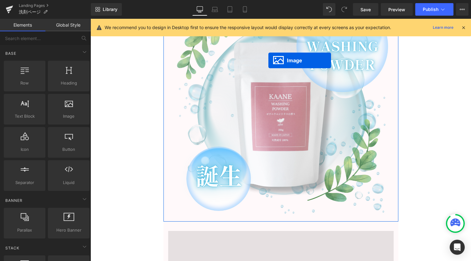
scroll to position [1932, 0]
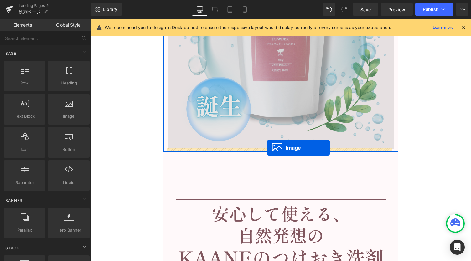
drag, startPoint x: 269, startPoint y: 152, endPoint x: 267, endPoint y: 148, distance: 4.2
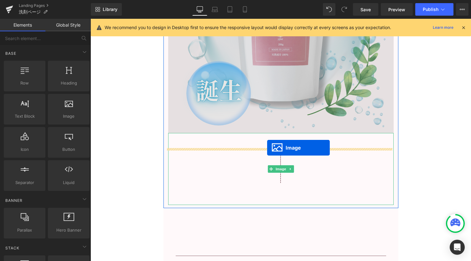
scroll to position [1916, 0]
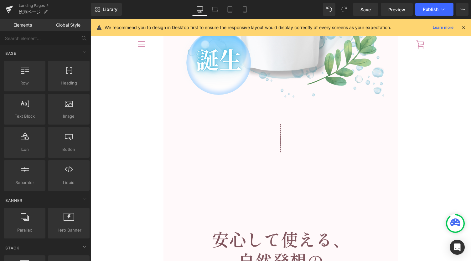
scroll to position [2000, 0]
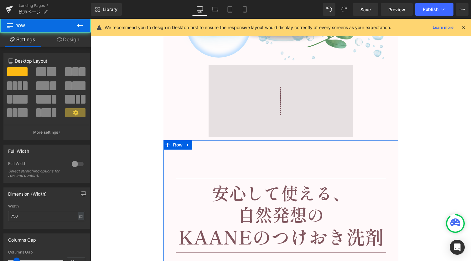
drag, startPoint x: 296, startPoint y: 146, endPoint x: 301, endPoint y: 136, distance: 10.8
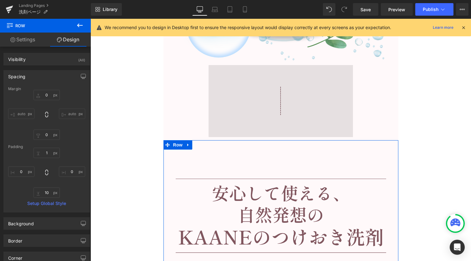
click at [287, 122] on img at bounding box center [281, 101] width 144 height 72
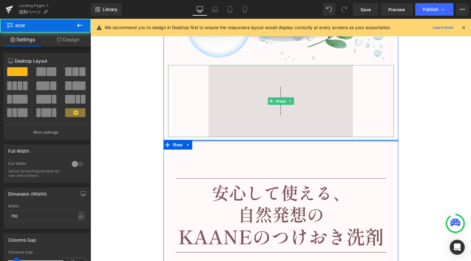
drag, startPoint x: 273, startPoint y: 140, endPoint x: 275, endPoint y: 126, distance: 14.3
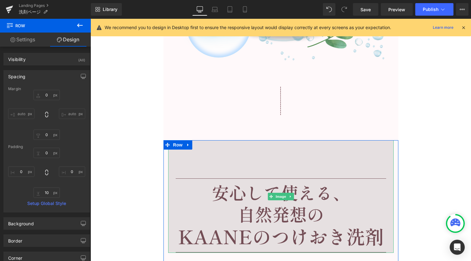
click at [268, 172] on img at bounding box center [281, 196] width 226 height 113
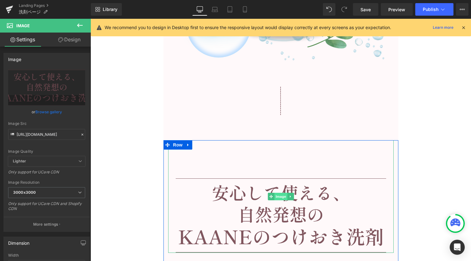
click at [275, 197] on span "Image" at bounding box center [281, 197] width 13 height 8
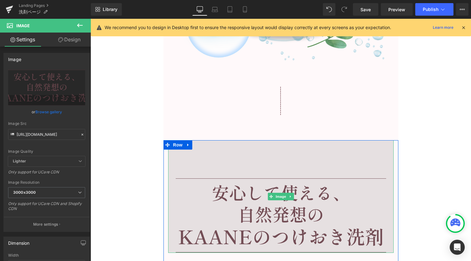
click at [184, 168] on img at bounding box center [281, 196] width 226 height 113
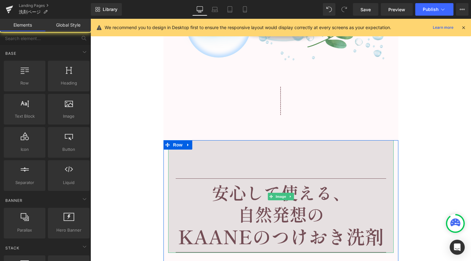
click at [210, 165] on img at bounding box center [281, 196] width 226 height 113
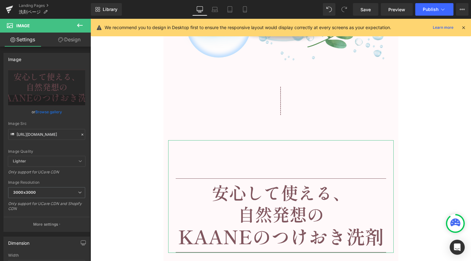
click at [74, 39] on link "Design" at bounding box center [69, 40] width 45 height 14
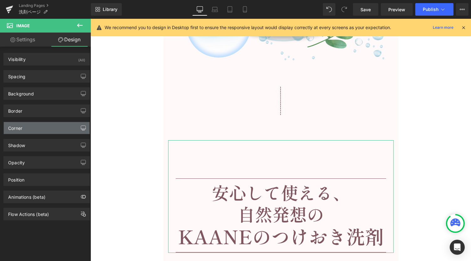
type input "0"
type input "120"
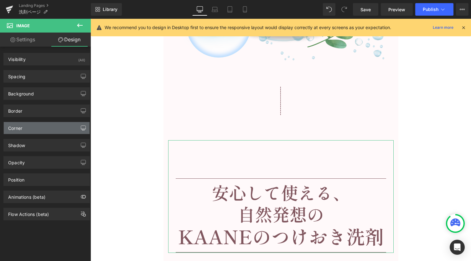
type input "0"
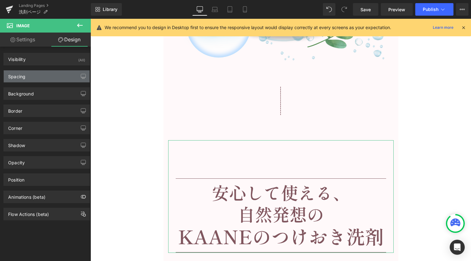
click at [54, 72] on div "Spacing" at bounding box center [47, 77] width 86 height 12
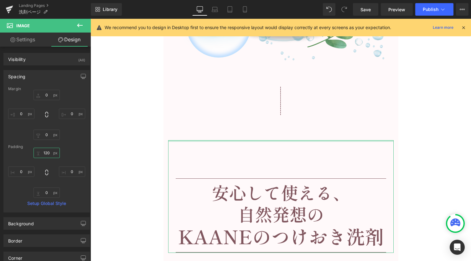
click at [48, 153] on input "120" at bounding box center [47, 153] width 26 height 10
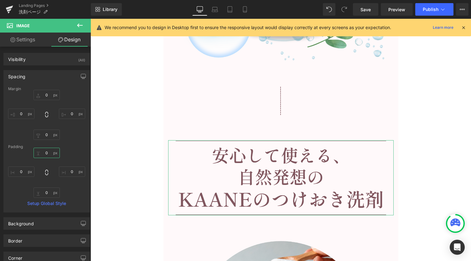
type input "0"
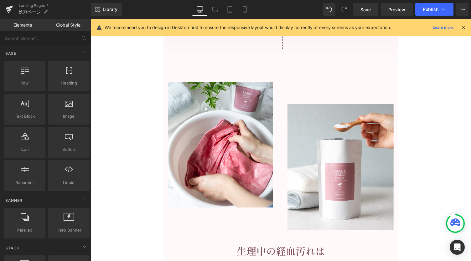
scroll to position [1415, 0]
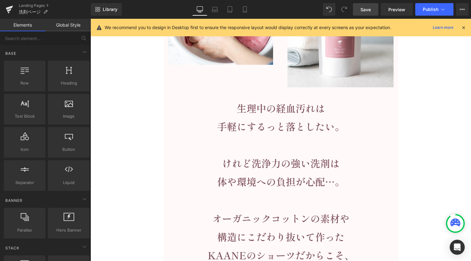
click at [367, 7] on span "Save" at bounding box center [366, 9] width 10 height 7
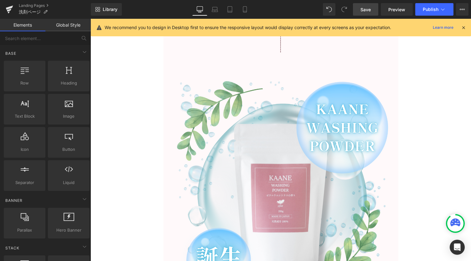
scroll to position [1707, 0]
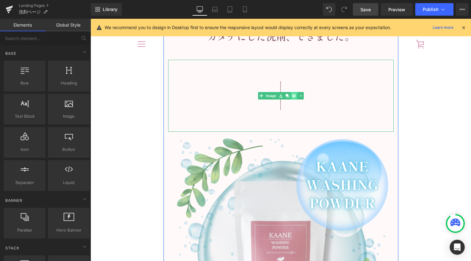
click at [293, 98] on link at bounding box center [294, 96] width 7 height 8
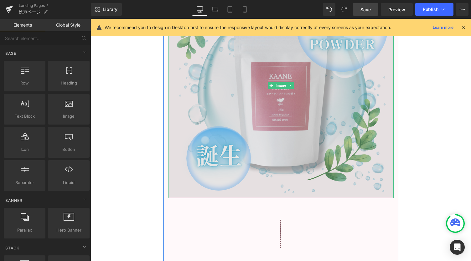
scroll to position [1833, 0]
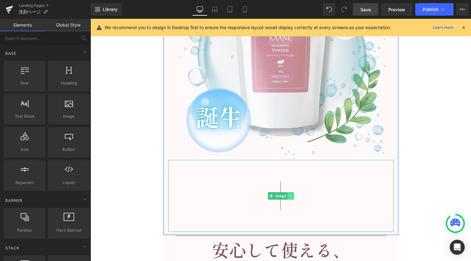
click at [288, 198] on link at bounding box center [290, 196] width 7 height 8
click at [292, 196] on icon at bounding box center [293, 195] width 3 height 3
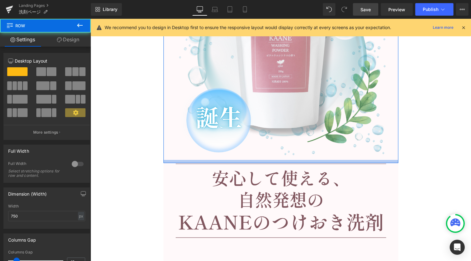
click at [280, 163] on div at bounding box center [281, 161] width 235 height 3
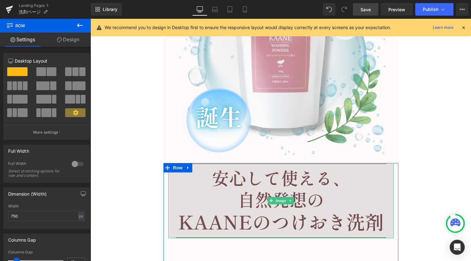
click at [279, 166] on img at bounding box center [281, 200] width 226 height 75
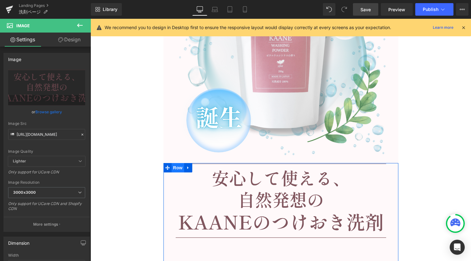
click at [176, 166] on span "Row" at bounding box center [178, 167] width 13 height 9
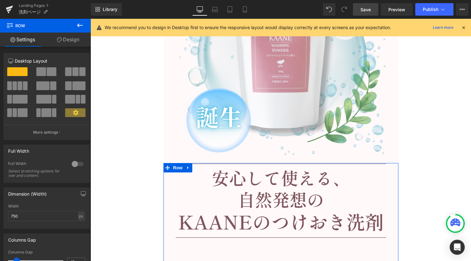
drag, startPoint x: 76, startPoint y: 41, endPoint x: 67, endPoint y: 67, distance: 28.0
click at [76, 42] on link "Design" at bounding box center [67, 40] width 45 height 14
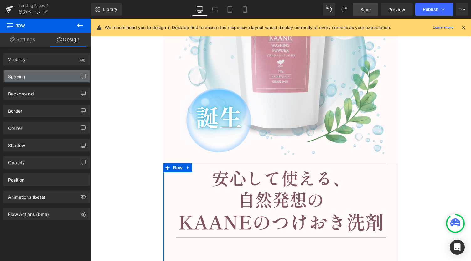
click at [36, 80] on div "Spacing" at bounding box center [47, 77] width 86 height 12
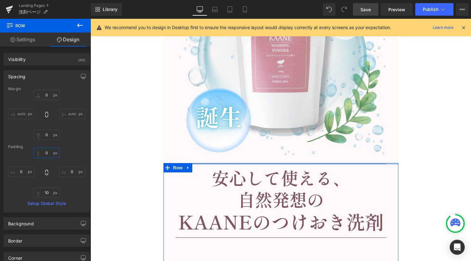
click at [46, 153] on input "0" at bounding box center [47, 153] width 26 height 10
click at [47, 96] on input "0" at bounding box center [47, 95] width 26 height 10
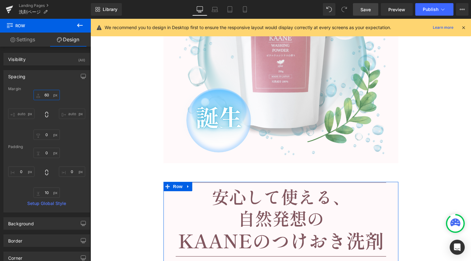
type input "6"
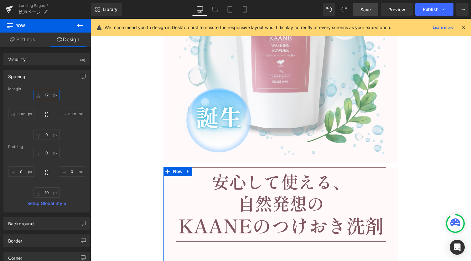
type input "120"
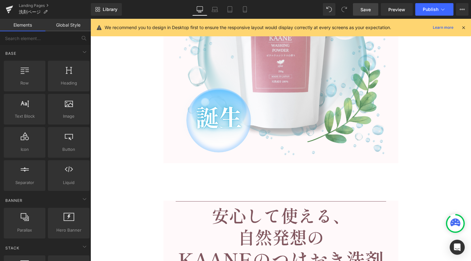
click at [70, 29] on link "Global Style" at bounding box center [67, 25] width 45 height 13
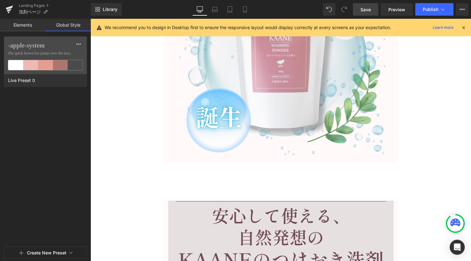
click at [267, 230] on img at bounding box center [281, 238] width 226 height 75
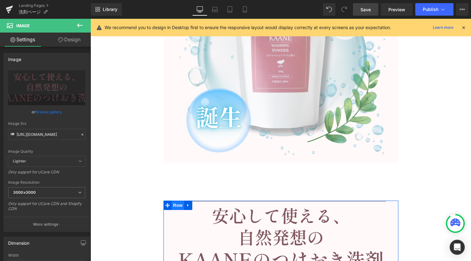
click at [174, 204] on span "Row" at bounding box center [178, 205] width 13 height 9
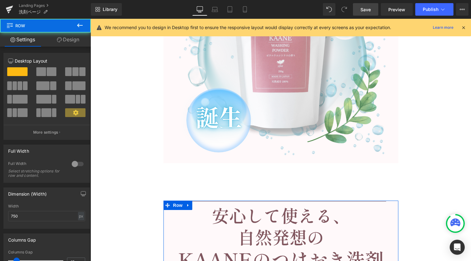
click at [69, 43] on link "Design" at bounding box center [67, 40] width 45 height 14
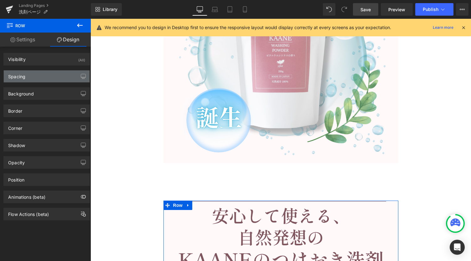
click at [36, 74] on div "Spacing" at bounding box center [47, 77] width 86 height 12
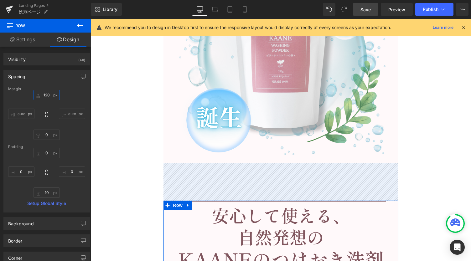
click at [48, 95] on input "120" at bounding box center [47, 95] width 26 height 10
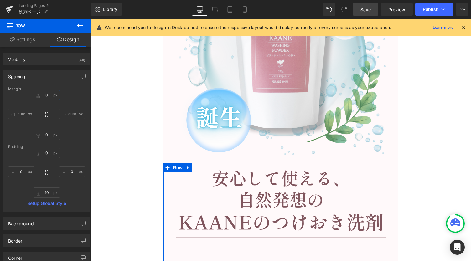
type input "0"
click at [47, 155] on input "0" at bounding box center [47, 153] width 26 height 10
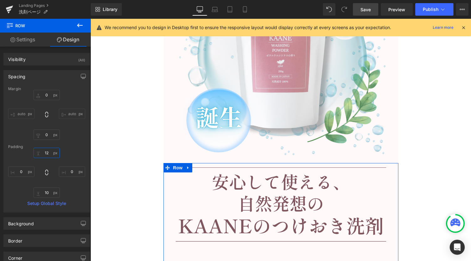
type input "120"
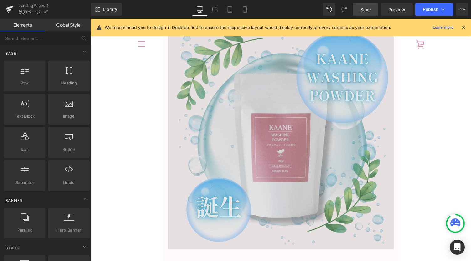
scroll to position [1707, 0]
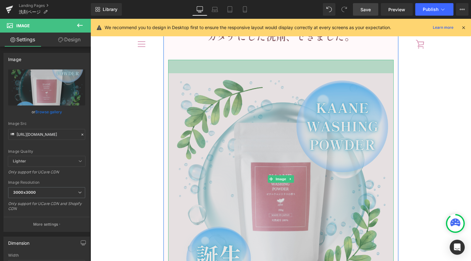
drag, startPoint x: 277, startPoint y: 60, endPoint x: 276, endPoint y: 73, distance: 13.5
click at [276, 73] on div "Image 43px" at bounding box center [281, 179] width 226 height 239
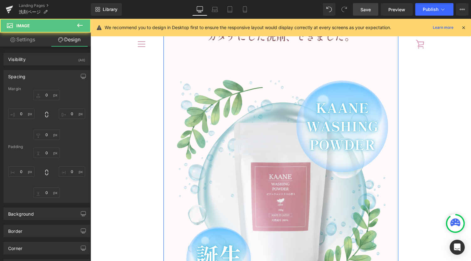
type input "0"
type input "43"
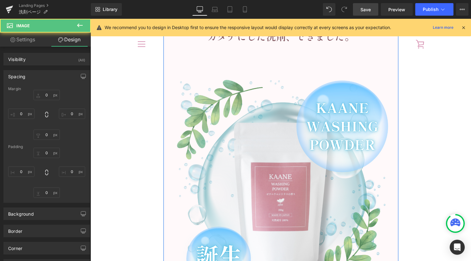
type input "0"
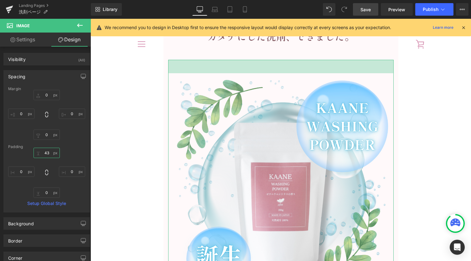
click at [47, 153] on input "43" at bounding box center [47, 153] width 26 height 10
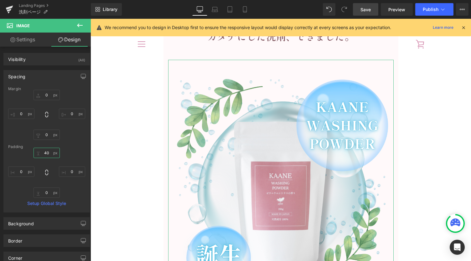
type input "40"
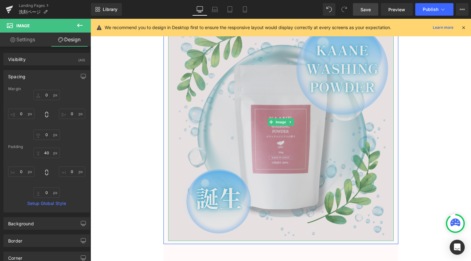
scroll to position [1833, 0]
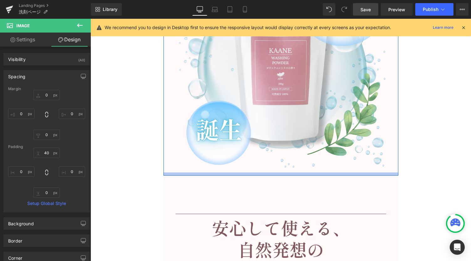
click at [274, 173] on div at bounding box center [281, 174] width 235 height 3
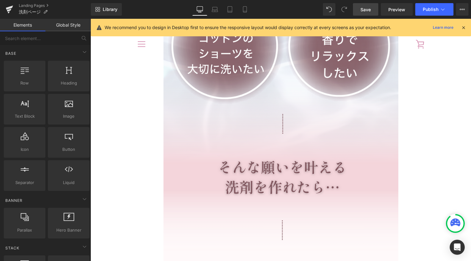
scroll to position [997, 0]
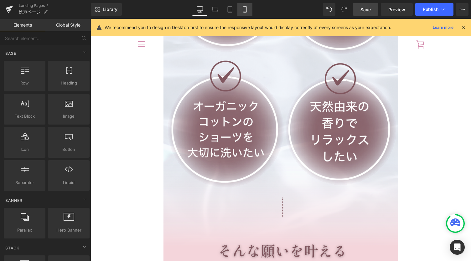
click at [245, 9] on icon at bounding box center [245, 9] width 6 height 6
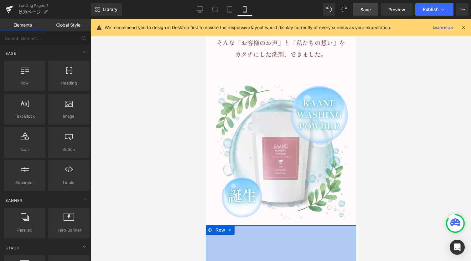
scroll to position [1091, 0]
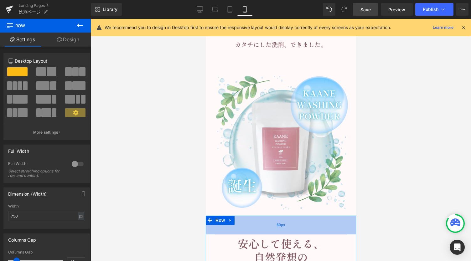
drag, startPoint x: 308, startPoint y: 210, endPoint x: 309, endPoint y: 191, distance: 18.5
click at [309, 216] on div "60px" at bounding box center [281, 225] width 150 height 19
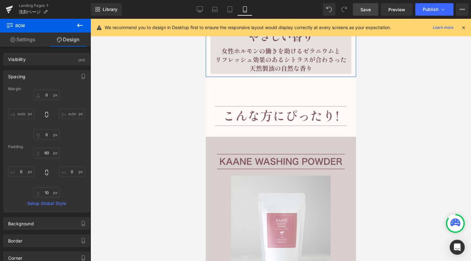
scroll to position [2052, 0]
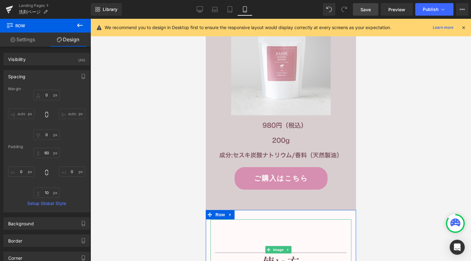
click at [305, 220] on img at bounding box center [280, 250] width 141 height 61
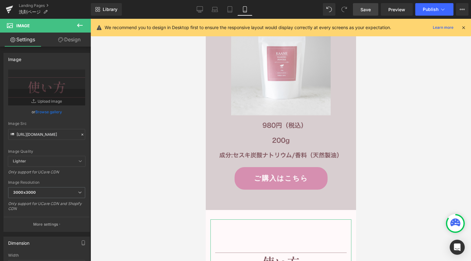
click at [65, 37] on link "Design" at bounding box center [69, 40] width 45 height 14
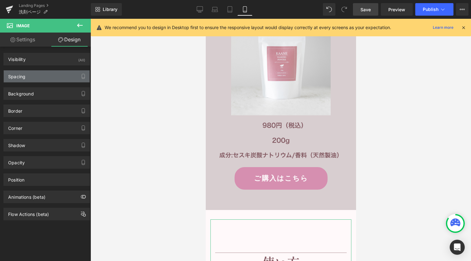
click at [43, 81] on div "Spacing" at bounding box center [47, 77] width 86 height 12
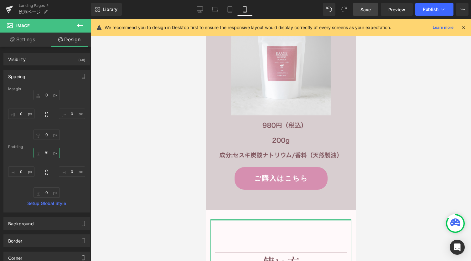
click at [47, 155] on input "81" at bounding box center [47, 153] width 26 height 10
type input "24"
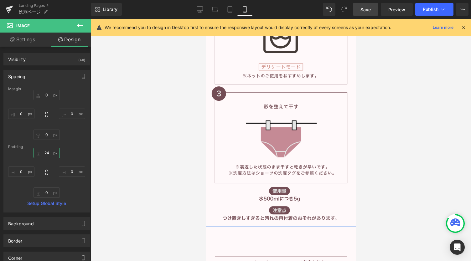
scroll to position [2470, 0]
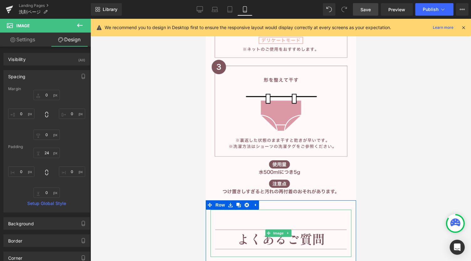
click at [292, 210] on img at bounding box center [280, 234] width 141 height 48
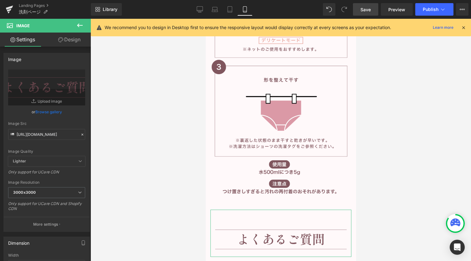
click at [68, 39] on link "Design" at bounding box center [69, 40] width 45 height 14
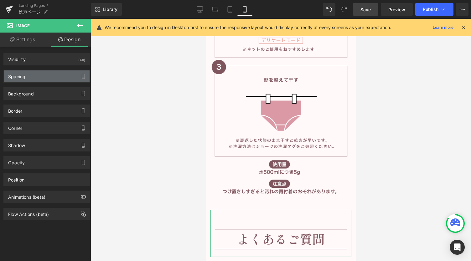
click at [31, 76] on div "Spacing" at bounding box center [47, 77] width 86 height 12
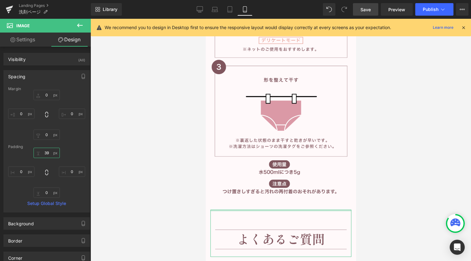
click at [44, 153] on input "39" at bounding box center [47, 153] width 26 height 10
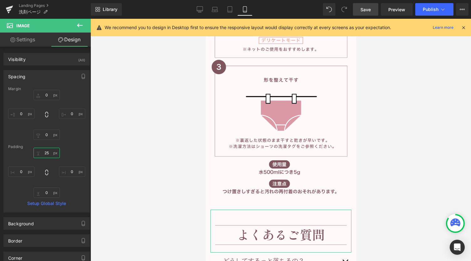
type input "24"
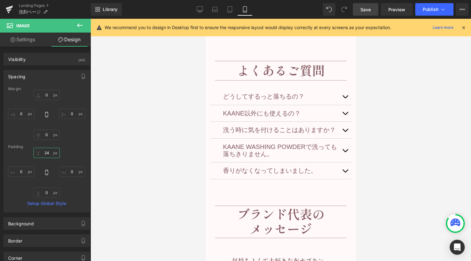
scroll to position [2679, 0]
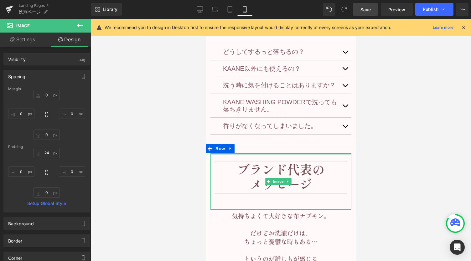
click at [284, 154] on img at bounding box center [280, 182] width 141 height 57
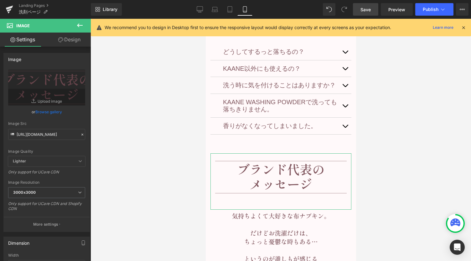
click at [81, 45] on link "Design" at bounding box center [69, 40] width 45 height 14
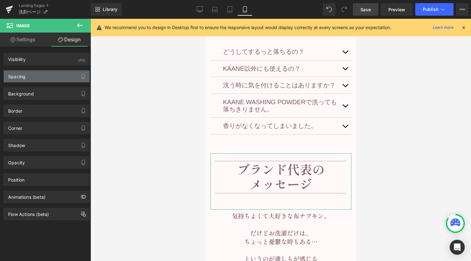
click at [40, 76] on div "Spacing" at bounding box center [47, 77] width 86 height 12
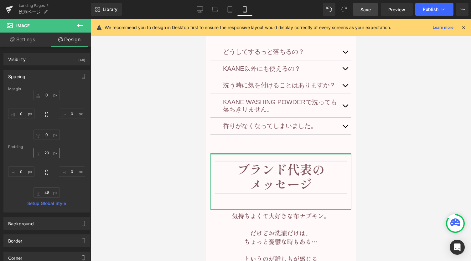
click at [48, 151] on input "20" at bounding box center [47, 153] width 26 height 10
type input "24"
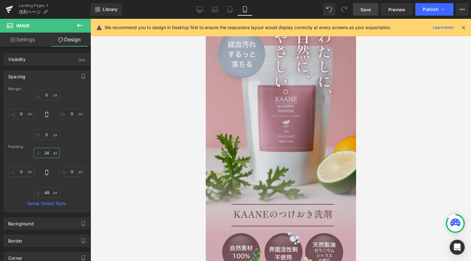
scroll to position [0, 0]
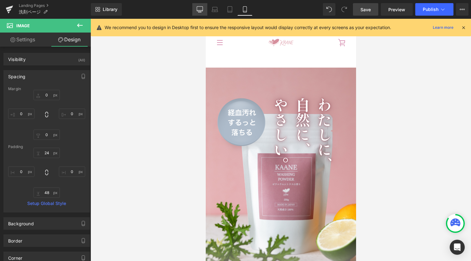
click at [197, 11] on link "Desktop" at bounding box center [199, 9] width 15 height 13
type input "0"
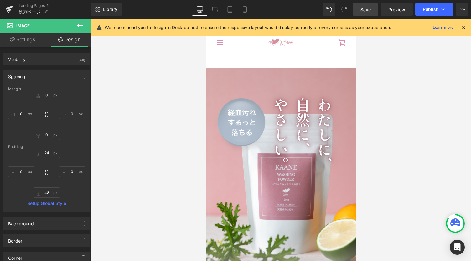
type input "29.2262"
type input "0"
type input "48"
type input "0"
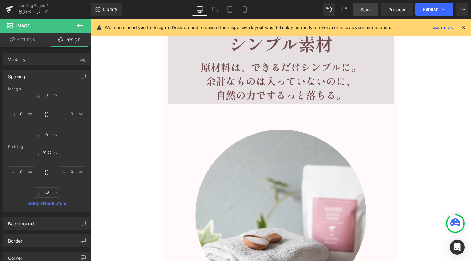
scroll to position [2440, 0]
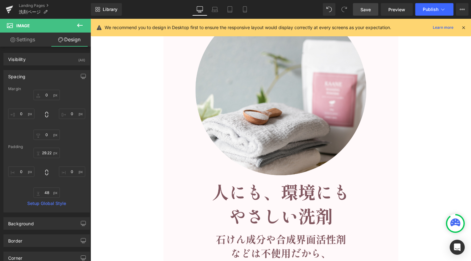
click at [364, 10] on span "Save" at bounding box center [366, 9] width 10 height 7
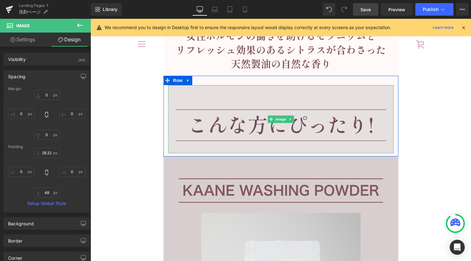
scroll to position [2900, 0]
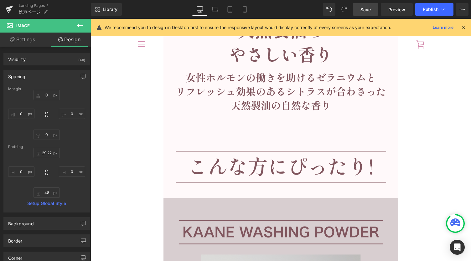
click at [77, 23] on icon at bounding box center [80, 26] width 8 height 8
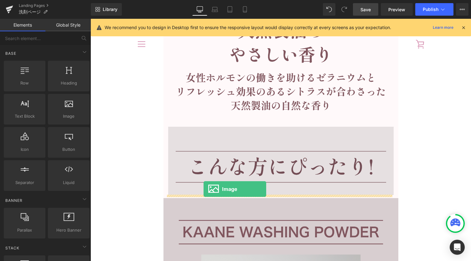
drag, startPoint x: 160, startPoint y: 132, endPoint x: 204, endPoint y: 189, distance: 72.3
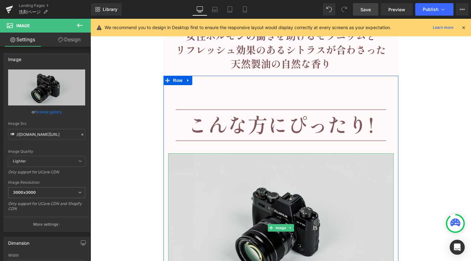
scroll to position [2984, 0]
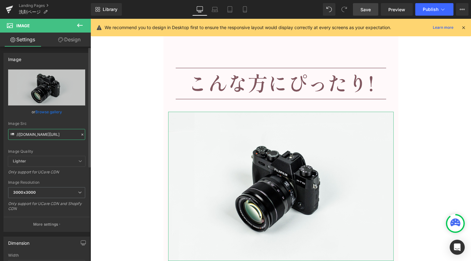
click at [56, 136] on input "//[DOMAIN_NAME][URL]" at bounding box center [46, 134] width 77 height 11
paste input "[URL][DOMAIN_NAME]"
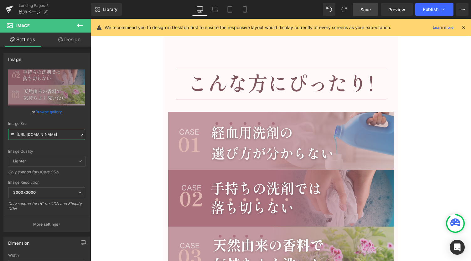
type input "[URL][DOMAIN_NAME]"
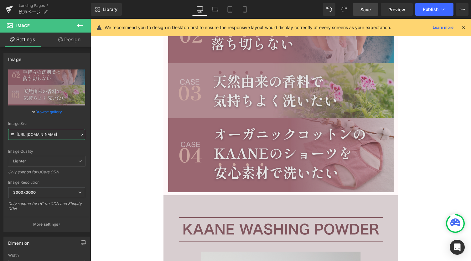
scroll to position [3193, 0]
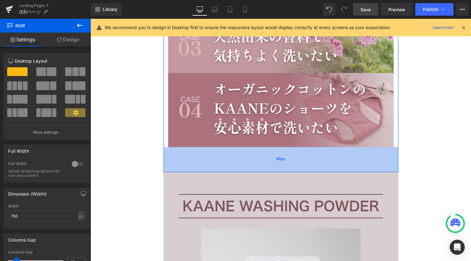
drag, startPoint x: 274, startPoint y: 149, endPoint x: 272, endPoint y: 171, distance: 22.0
click at [272, 171] on div "80px" at bounding box center [281, 159] width 235 height 25
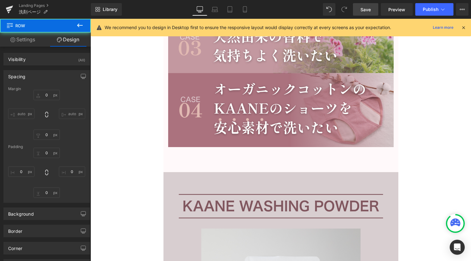
type input "0"
type input "30"
type input "0"
type input "80"
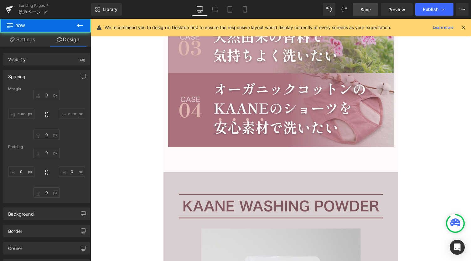
type input "0"
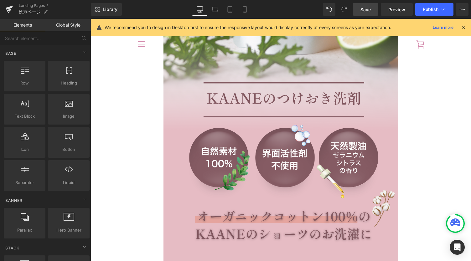
scroll to position [59, 0]
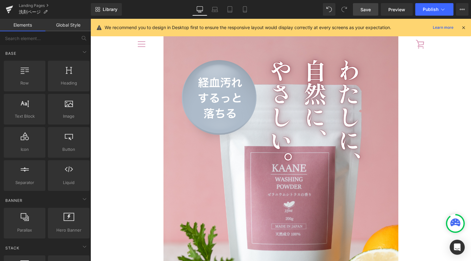
click at [369, 9] on span "Save" at bounding box center [366, 9] width 10 height 7
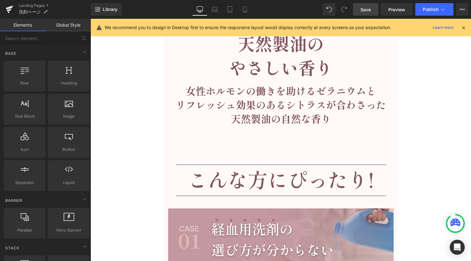
scroll to position [2942, 0]
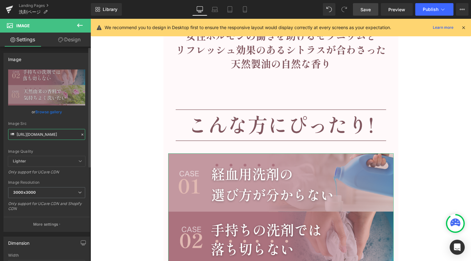
click at [41, 134] on input "[URL][DOMAIN_NAME]" at bounding box center [46, 134] width 77 height 11
paste input "ari_02.png?v=1756784632"
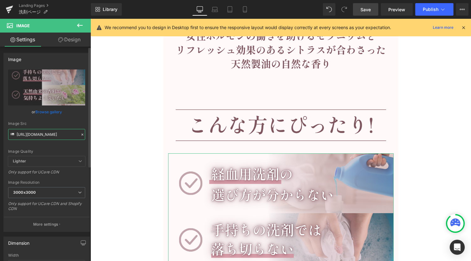
type input "[URL][DOMAIN_NAME]"
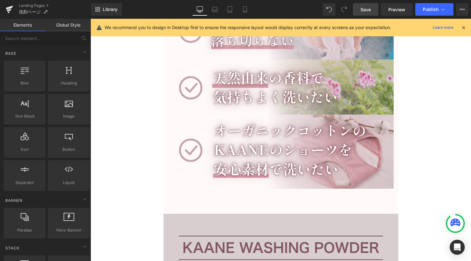
scroll to position [0, 0]
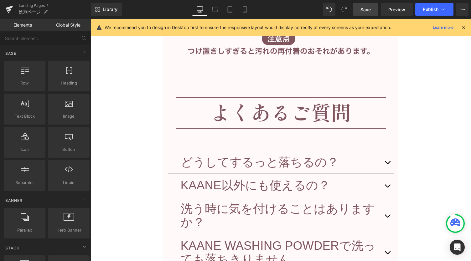
scroll to position [4572, 0]
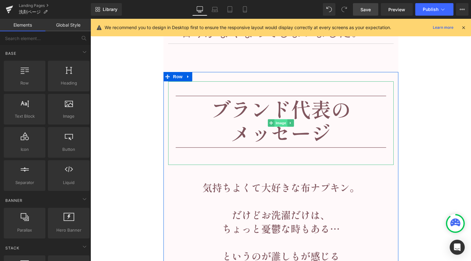
click at [275, 121] on span "Image" at bounding box center [281, 123] width 13 height 8
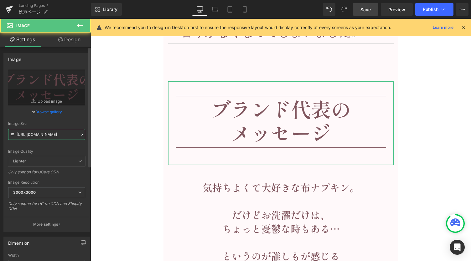
click at [44, 138] on input "[URL][DOMAIN_NAME]" at bounding box center [46, 134] width 77 height 11
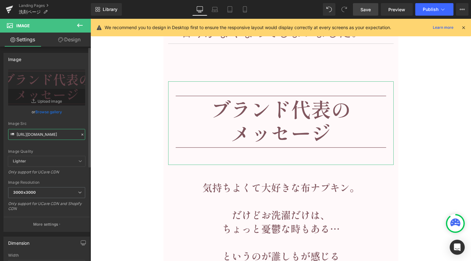
paste input ".png?v=1756784803"
type input "[URL][DOMAIN_NAME]"
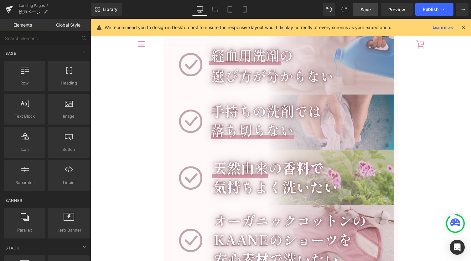
scroll to position [3000, 0]
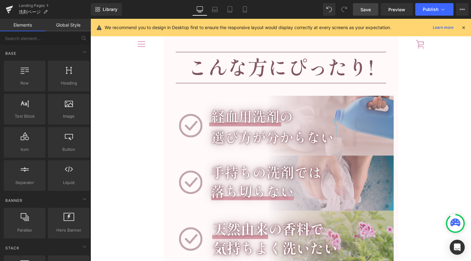
click at [368, 13] on link "Save" at bounding box center [365, 9] width 25 height 13
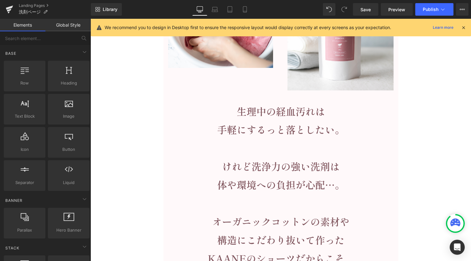
scroll to position [1454, 0]
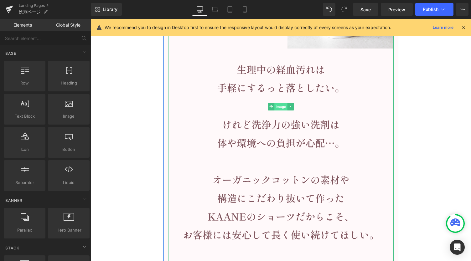
click at [278, 103] on span "Image" at bounding box center [281, 107] width 13 height 8
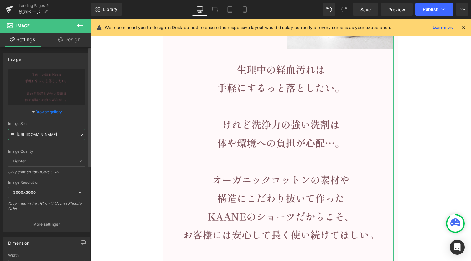
click at [51, 138] on input "[URL][DOMAIN_NAME]" at bounding box center [46, 134] width 77 height 11
paste input "prologue_02.png?v=1756785249"
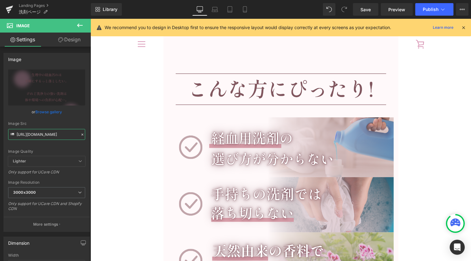
scroll to position [2958, 0]
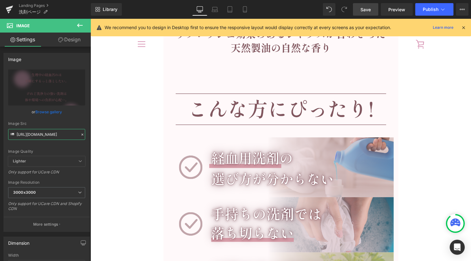
type input "[URL][DOMAIN_NAME]"
click at [366, 9] on span "Save" at bounding box center [366, 9] width 10 height 7
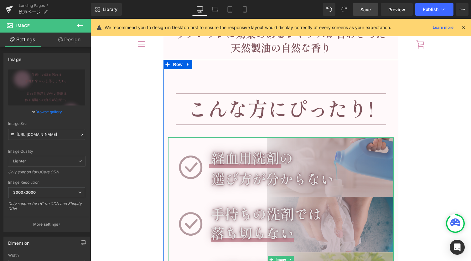
click at [276, 211] on img at bounding box center [281, 260] width 226 height 244
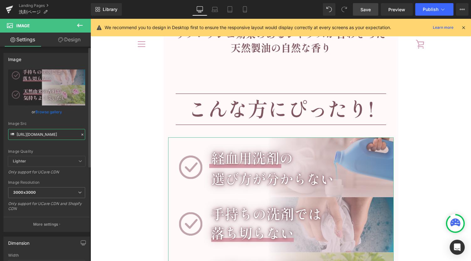
click at [61, 134] on input "[URL][DOMAIN_NAME]" at bounding box center [46, 134] width 77 height 11
paste input "tari_03.png?v=1756785755"
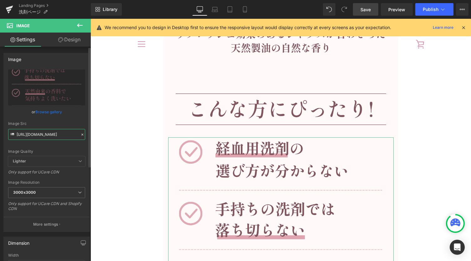
type input "[URL][DOMAIN_NAME]"
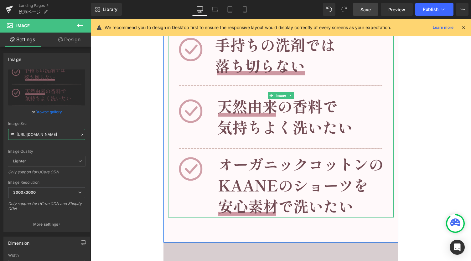
scroll to position [3125, 0]
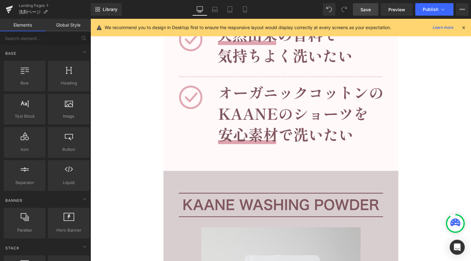
scroll to position [3209, 0]
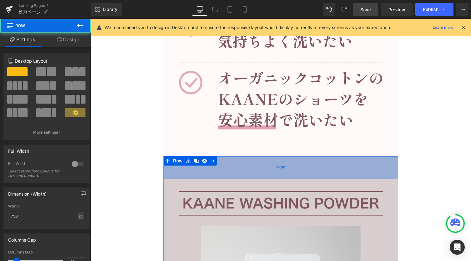
drag, startPoint x: 277, startPoint y: 156, endPoint x: 281, endPoint y: 165, distance: 10.5
click at [276, 169] on div "72px" at bounding box center [281, 167] width 235 height 23
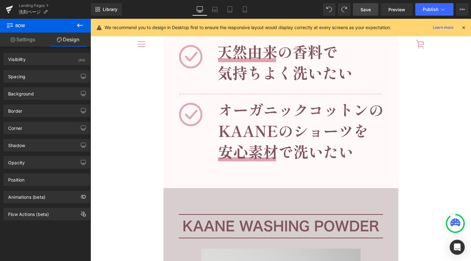
scroll to position [3167, 0]
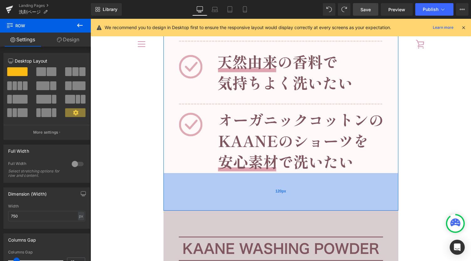
drag, startPoint x: 278, startPoint y: 193, endPoint x: 277, endPoint y: 206, distance: 12.6
click at [277, 206] on div "120px" at bounding box center [281, 192] width 235 height 38
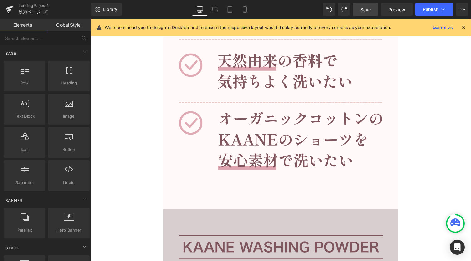
scroll to position [3209, 0]
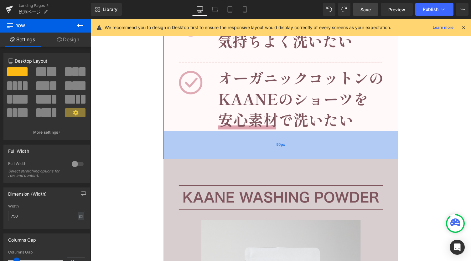
drag, startPoint x: 286, startPoint y: 163, endPoint x: 287, endPoint y: 154, distance: 9.5
click at [287, 154] on div "90px" at bounding box center [281, 145] width 235 height 28
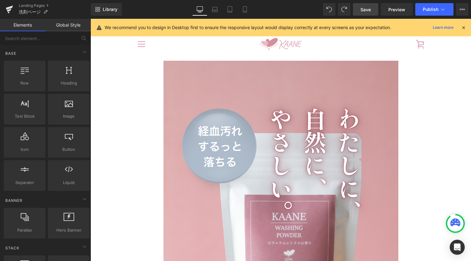
scroll to position [0, 0]
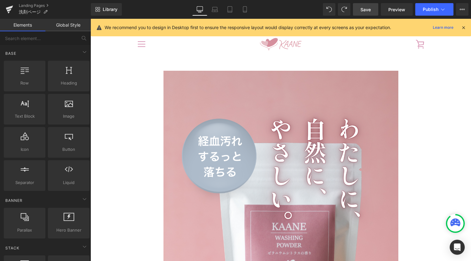
click at [367, 8] on span "Save" at bounding box center [366, 9] width 10 height 7
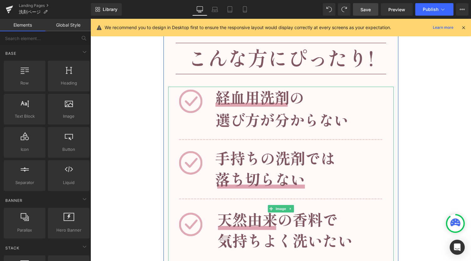
scroll to position [2925, 0]
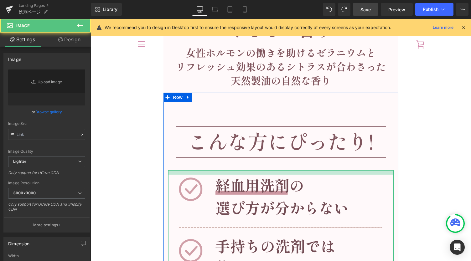
type input "[URL][DOMAIN_NAME]"
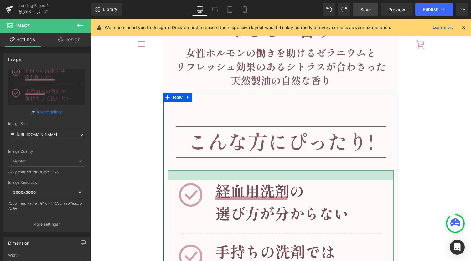
drag, startPoint x: 300, startPoint y: 171, endPoint x: 301, endPoint y: 181, distance: 10.0
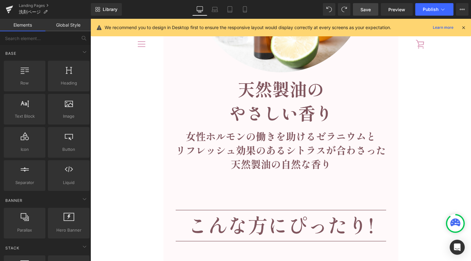
click at [143, 161] on div "Image Image Image Image 40px Row Image Image Image 80px Image 80px Row 60px Ima…" at bounding box center [281, 26] width 381 height 5593
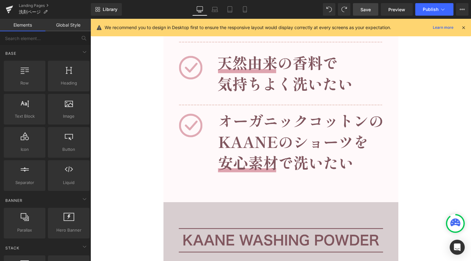
scroll to position [3259, 0]
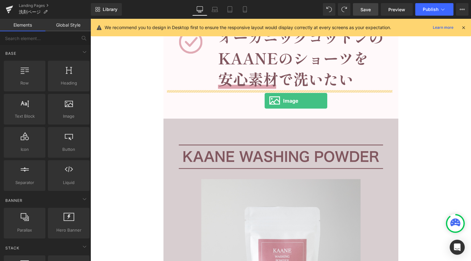
drag, startPoint x: 155, startPoint y: 126, endPoint x: 265, endPoint y: 101, distance: 112.3
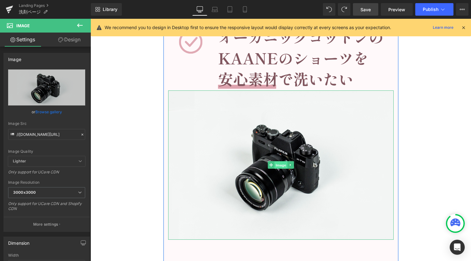
click at [277, 166] on span "Image" at bounding box center [281, 166] width 13 height 8
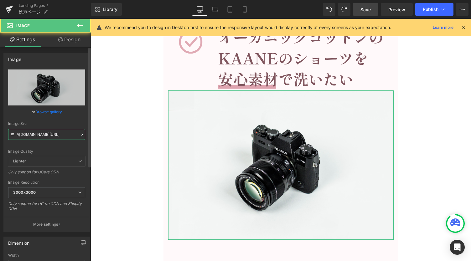
click at [41, 134] on input "//[DOMAIN_NAME][URL]" at bounding box center [46, 134] width 77 height 11
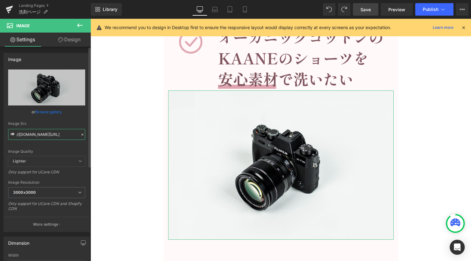
paste input "[URL][DOMAIN_NAME]"
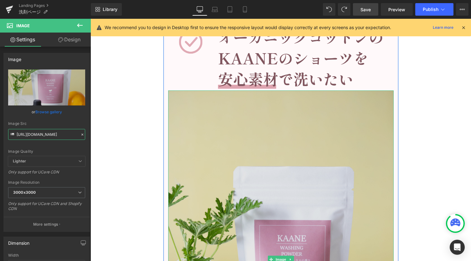
type input "[URL][DOMAIN_NAME]"
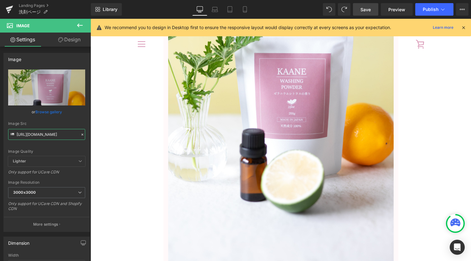
scroll to position [3301, 0]
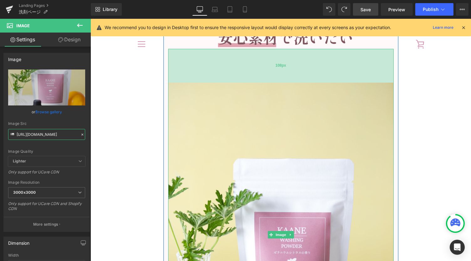
drag, startPoint x: 283, startPoint y: 49, endPoint x: 279, endPoint y: 82, distance: 34.0
click at [279, 82] on div "108px" at bounding box center [281, 66] width 226 height 34
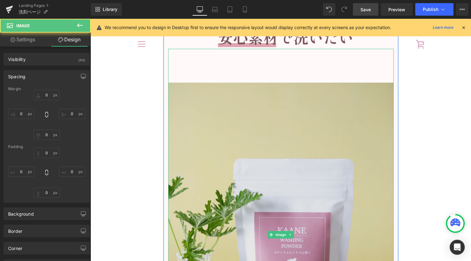
type input "0"
type input "108"
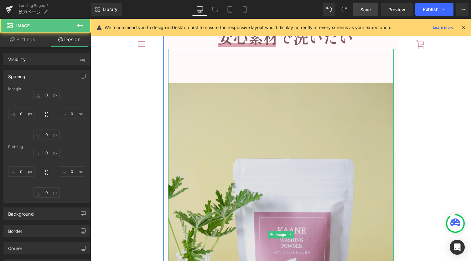
type input "0"
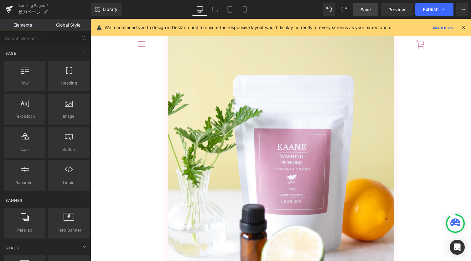
scroll to position [3343, 0]
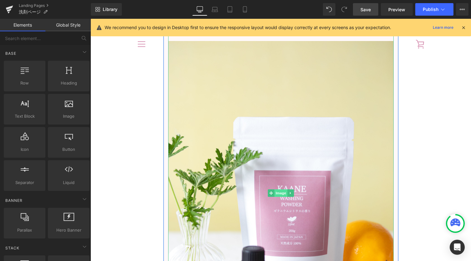
click at [281, 192] on span "Image" at bounding box center [281, 194] width 13 height 8
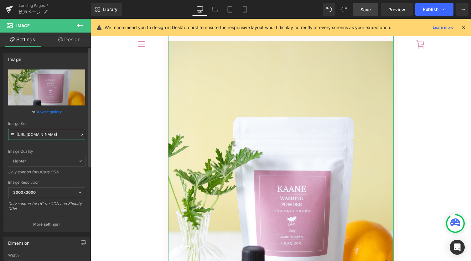
click at [50, 135] on input "[URL][DOMAIN_NAME]" at bounding box center [46, 134] width 77 height 11
paste input "text"
click at [52, 134] on input "[URL][DOMAIN_NAME]" at bounding box center [46, 134] width 77 height 11
paste input "13_original.png?v=1756786243"
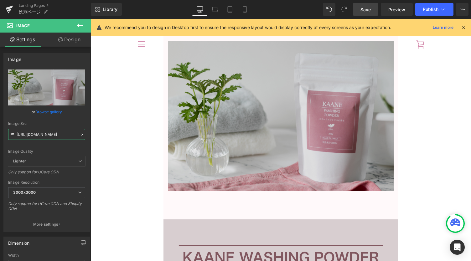
type input "[URL][DOMAIN_NAME]"
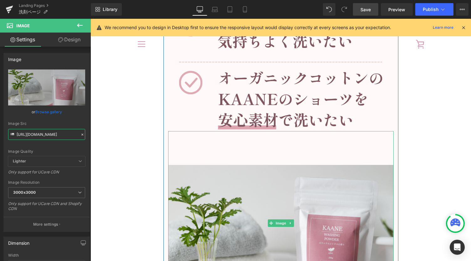
scroll to position [3217, 0]
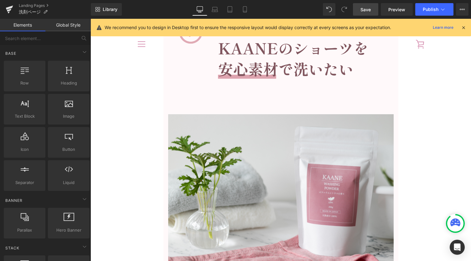
scroll to position [3343, 0]
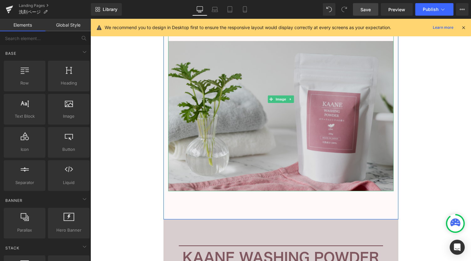
click at [319, 151] on img at bounding box center [281, 99] width 226 height 184
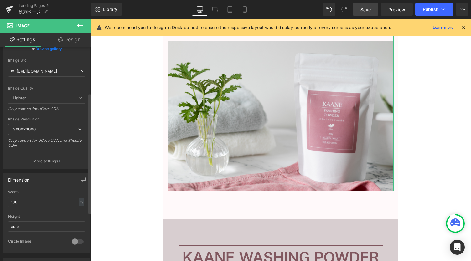
scroll to position [83, 0]
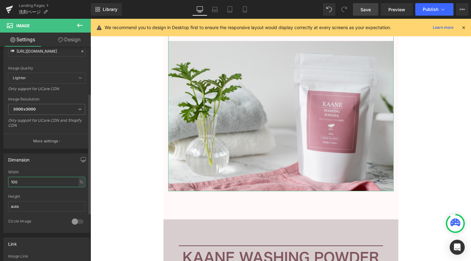
click at [35, 182] on input "100" at bounding box center [46, 182] width 77 height 10
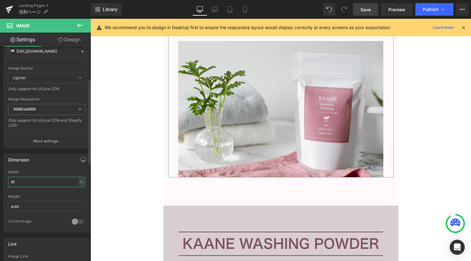
type input "90"
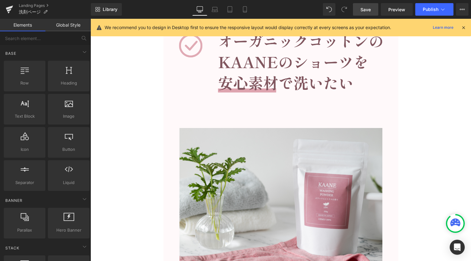
scroll to position [3301, 0]
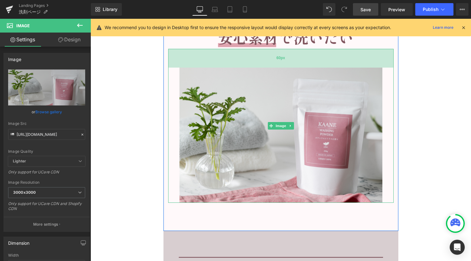
drag, startPoint x: 281, startPoint y: 74, endPoint x: 282, endPoint y: 59, distance: 15.1
click at [282, 59] on div "60px" at bounding box center [281, 58] width 226 height 19
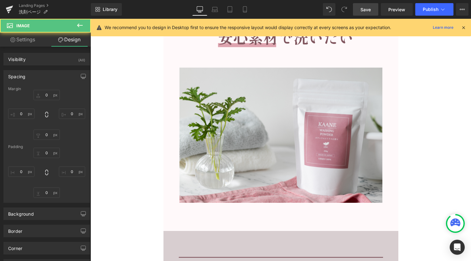
type input "0"
type input "60"
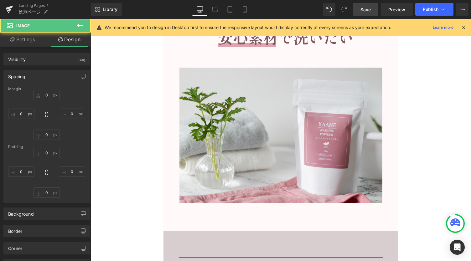
type input "0"
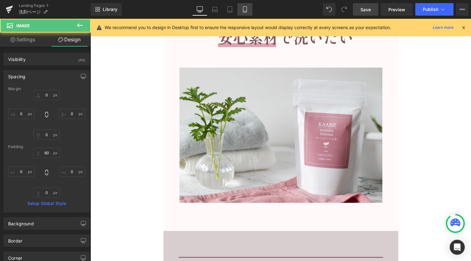
click at [246, 5] on link "Mobile" at bounding box center [245, 9] width 15 height 13
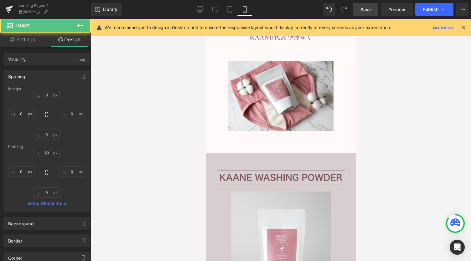
type input "0"
type input "60"
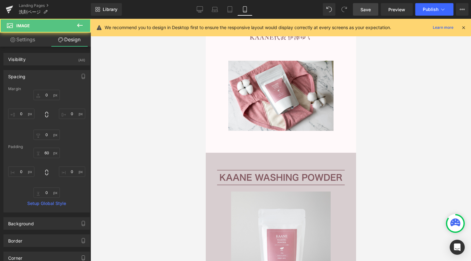
type input "0"
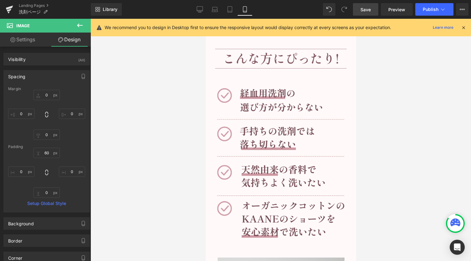
scroll to position [1984, 0]
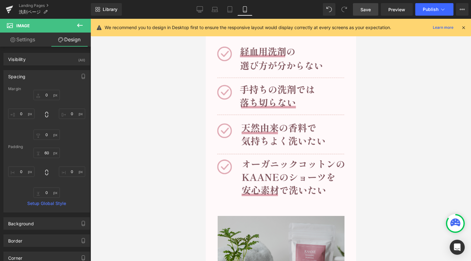
click at [279, 197] on img at bounding box center [281, 248] width 127 height 103
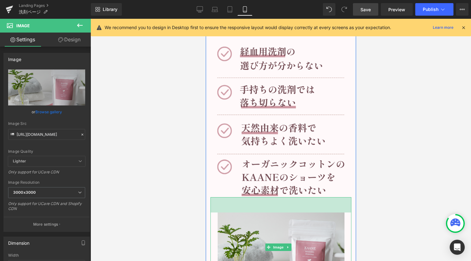
drag, startPoint x: 280, startPoint y: 133, endPoint x: 280, endPoint y: 129, distance: 3.8
click at [280, 129] on div "Image Image 32px Image 49px" at bounding box center [281, 142] width 150 height 310
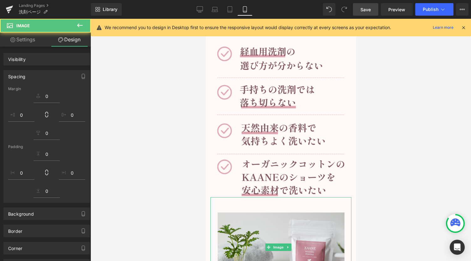
click at [380, 172] on div at bounding box center [281, 140] width 381 height 243
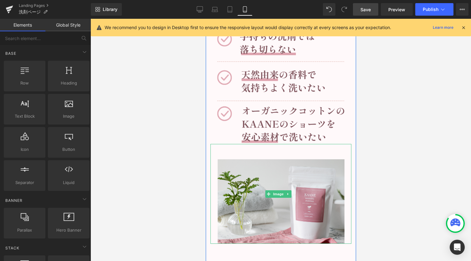
scroll to position [2068, 0]
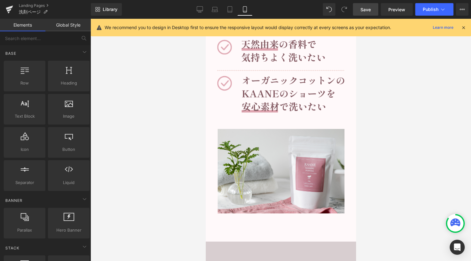
click at [190, 179] on div at bounding box center [281, 140] width 381 height 243
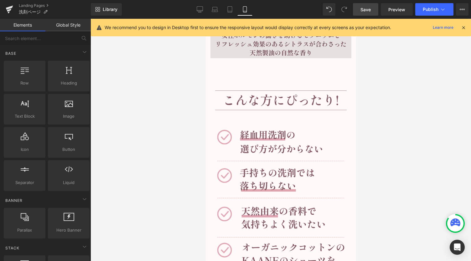
scroll to position [2026, 0]
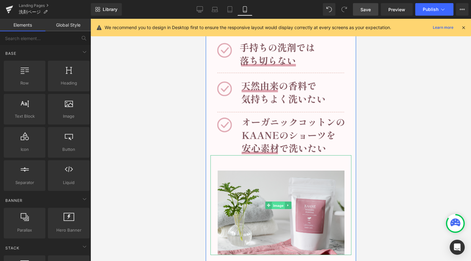
click at [284, 202] on span "Image" at bounding box center [278, 206] width 13 height 8
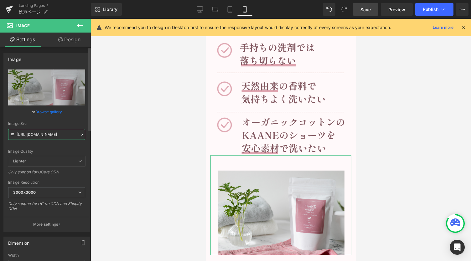
click at [29, 133] on input "[URL][DOMAIN_NAME]" at bounding box center [46, 134] width 77 height 11
paste input ".png?v=1756786360"
type input "[URL][DOMAIN_NAME]"
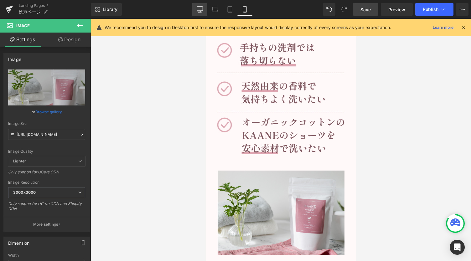
click at [197, 10] on icon at bounding box center [200, 9] width 6 height 5
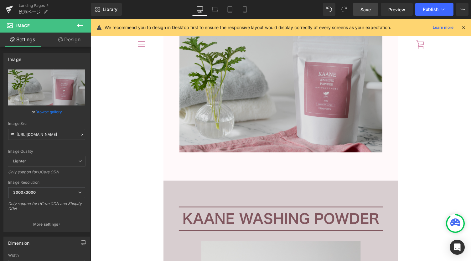
scroll to position [3343, 0]
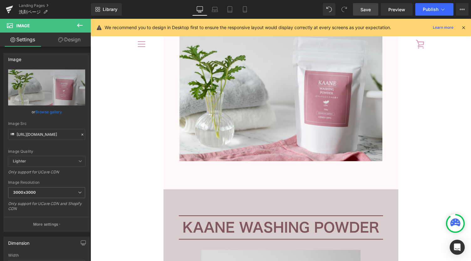
click at [367, 8] on span "Save" at bounding box center [366, 9] width 10 height 7
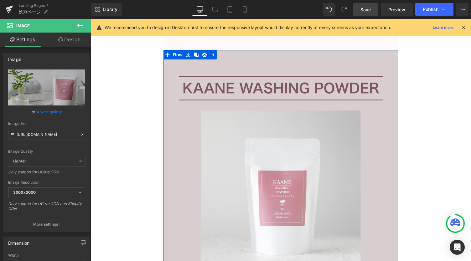
scroll to position [3510, 0]
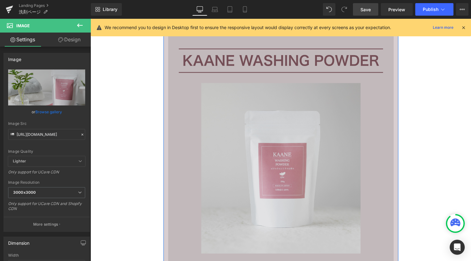
click at [278, 178] on img at bounding box center [281, 186] width 226 height 301
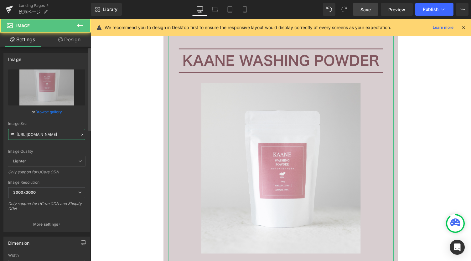
click at [45, 135] on input "[URL][DOMAIN_NAME]" at bounding box center [46, 134] width 77 height 11
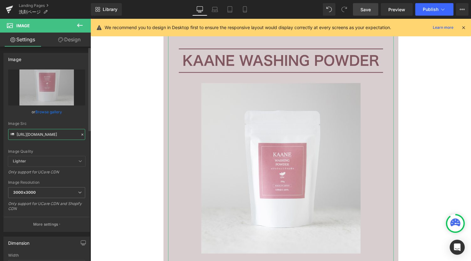
paste input "cta_02.png?v=1756787055"
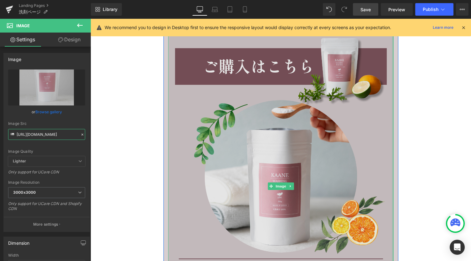
type input "[URL][DOMAIN_NAME]"
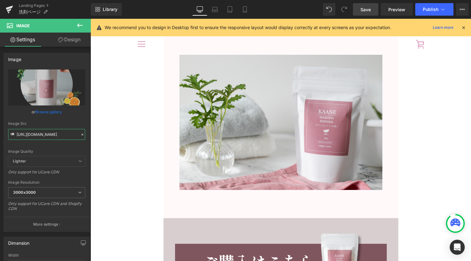
scroll to position [3301, 0]
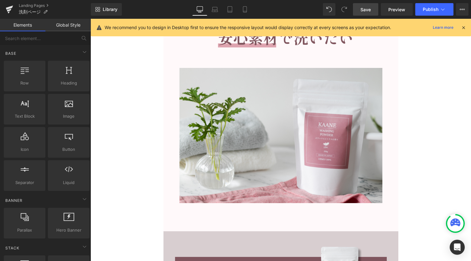
scroll to position [3384, 0]
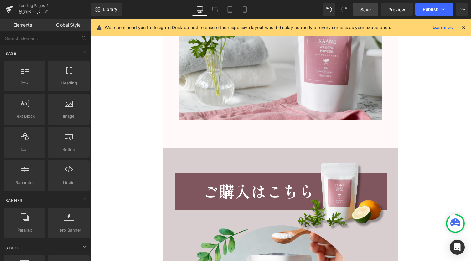
click at [91, 19] on div "43px" at bounding box center [91, 19] width 0 height 0
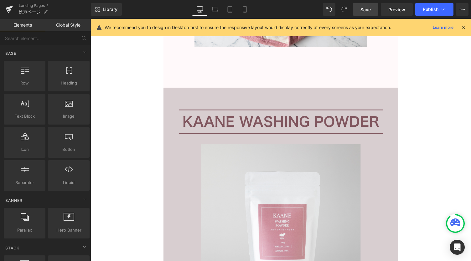
scroll to position [5307, 0]
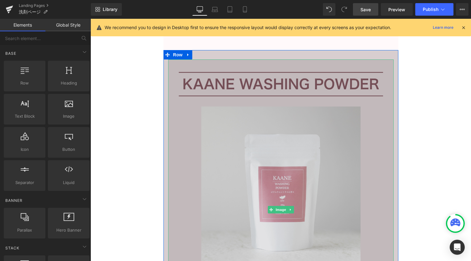
click at [273, 169] on img at bounding box center [281, 210] width 226 height 301
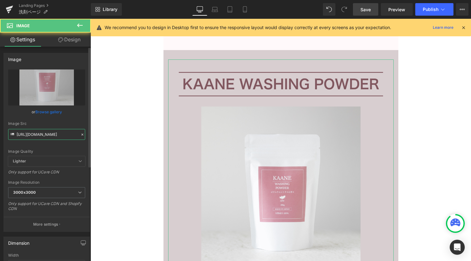
click at [51, 138] on input "[URL][DOMAIN_NAME]" at bounding box center [46, 134] width 77 height 11
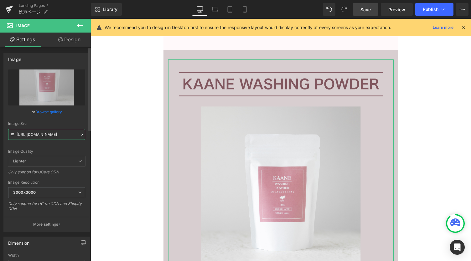
paste input "cta_02.png?v=1756787055"
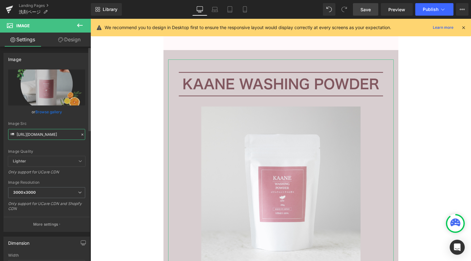
type input "[URL][DOMAIN_NAME]"
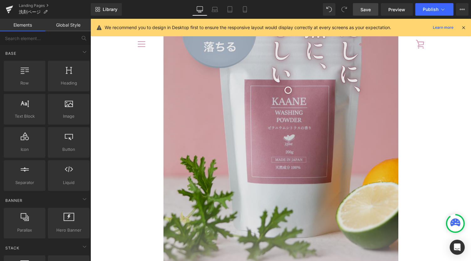
scroll to position [83, 0]
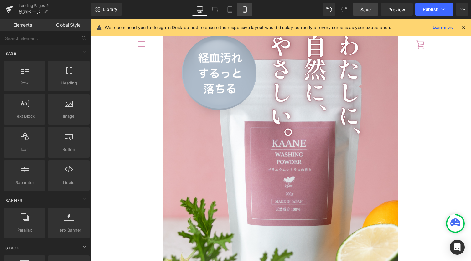
click at [249, 12] on link "Mobile" at bounding box center [245, 9] width 15 height 13
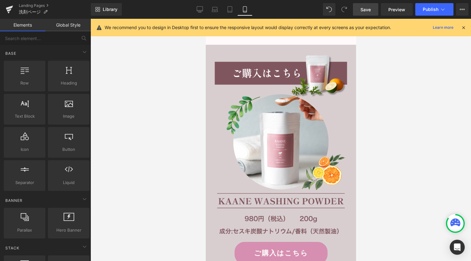
scroll to position [3573, 0]
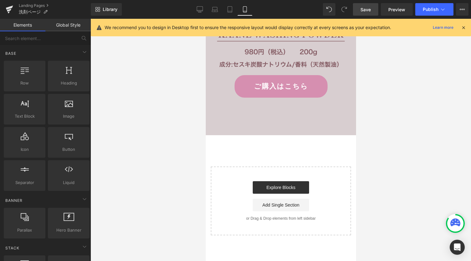
click at [364, 13] on link "Save" at bounding box center [365, 9] width 25 height 13
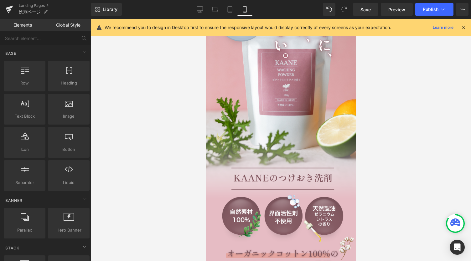
scroll to position [0, 0]
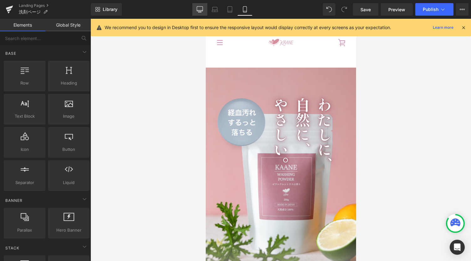
click at [202, 7] on icon at bounding box center [200, 9] width 6 height 6
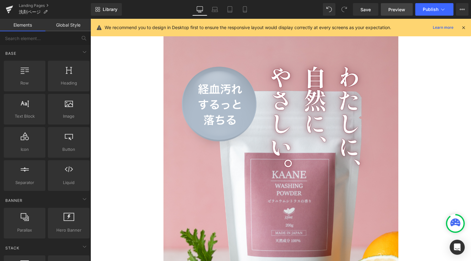
click at [399, 10] on span "Preview" at bounding box center [397, 9] width 17 height 7
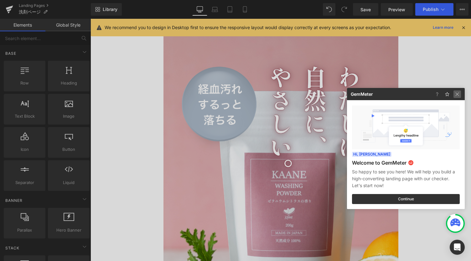
click at [459, 94] on img at bounding box center [458, 95] width 8 height 8
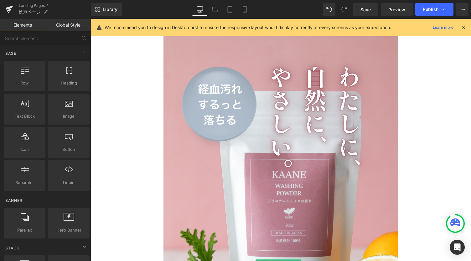
click at [446, 67] on div at bounding box center [281, 264] width 381 height 490
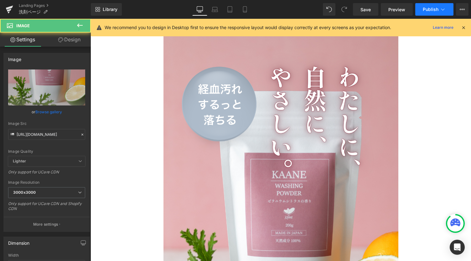
click at [428, 9] on span "Publish" at bounding box center [431, 9] width 16 height 5
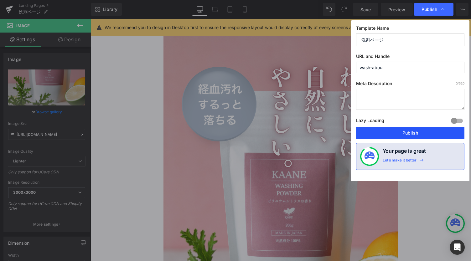
click at [419, 131] on button "Publish" at bounding box center [410, 133] width 108 height 13
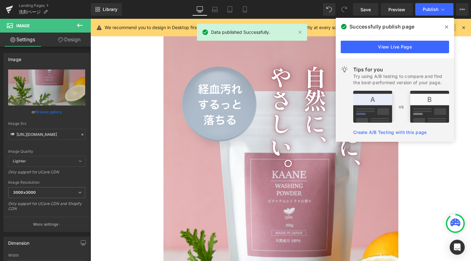
click at [445, 24] on span at bounding box center [447, 27] width 10 height 10
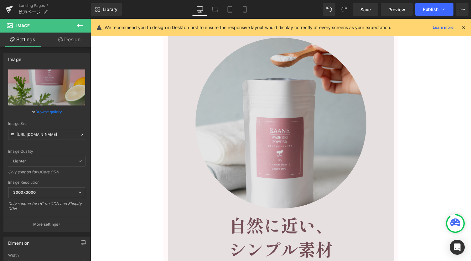
scroll to position [2183, 0]
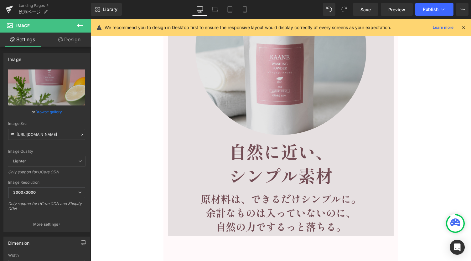
click at [291, 163] on img at bounding box center [281, 87] width 226 height 298
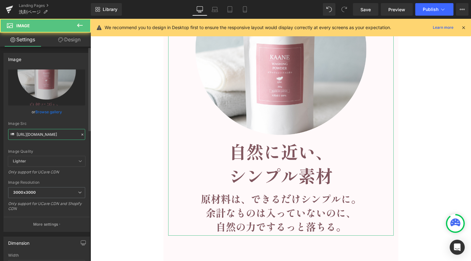
click at [61, 136] on input "[URL][DOMAIN_NAME]" at bounding box center [46, 134] width 77 height 11
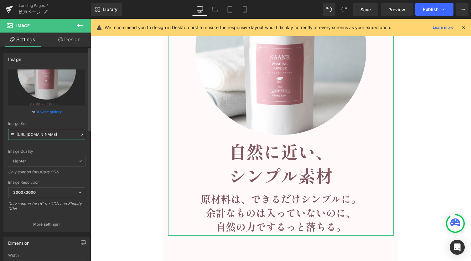
paste input "2.png?v=1756788248"
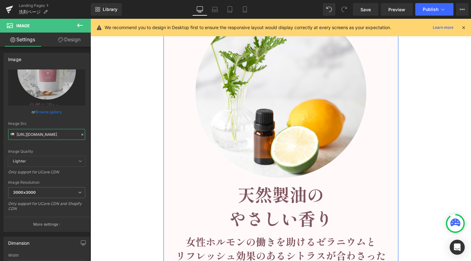
scroll to position [2768, 0]
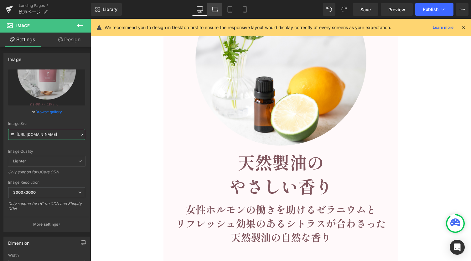
type input "[URL][DOMAIN_NAME]"
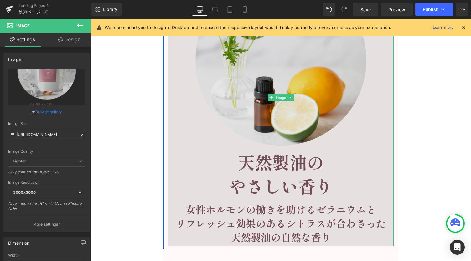
click at [279, 107] on img at bounding box center [281, 98] width 226 height 298
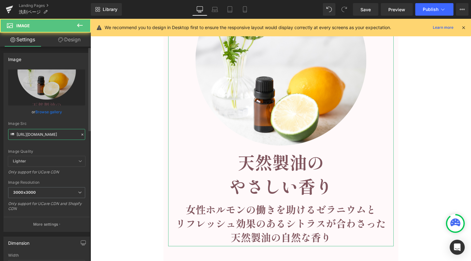
click at [51, 133] on input "[URL][DOMAIN_NAME]" at bounding box center [46, 134] width 77 height 11
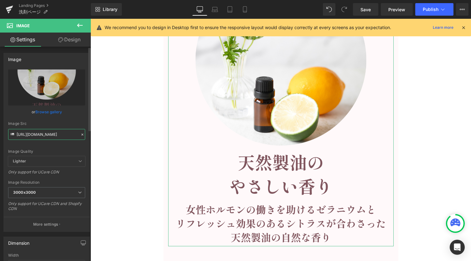
paste input "2.png?v=1756788248"
type input "[URL][DOMAIN_NAME]"
click at [133, 188] on div "Image Image Image Image 40px Row Image Image Image 80px Image 80px Row 60px Ima…" at bounding box center [281, 176] width 381 height 5747
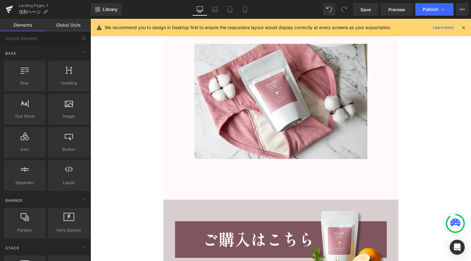
scroll to position [5275, 0]
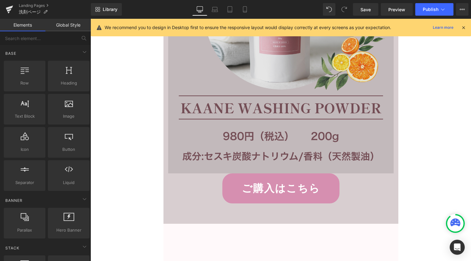
scroll to position [3714, 0]
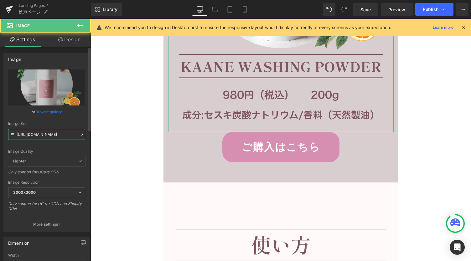
click at [54, 139] on input "[URL][DOMAIN_NAME]" at bounding box center [46, 134] width 77 height 11
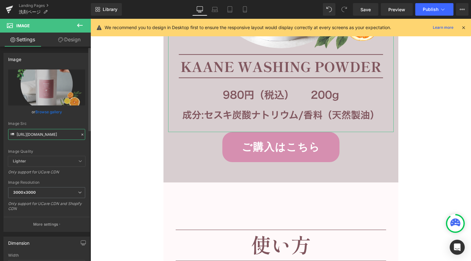
paste input "lp_cta_18aa5460-a480-4457-b029-b54f65a4621a.png?v=175678839"
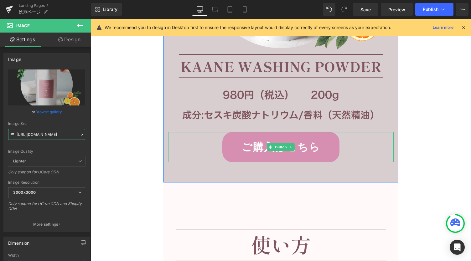
type input "[URL][DOMAIN_NAME]"
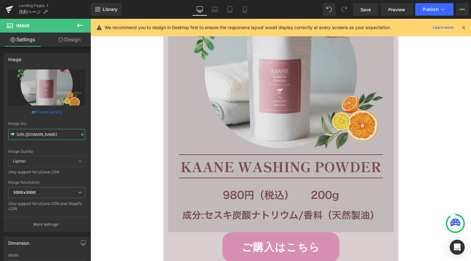
scroll to position [5470, 0]
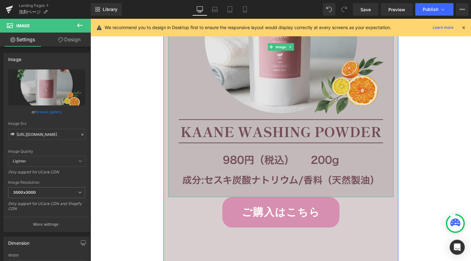
click at [256, 186] on img at bounding box center [281, 47] width 226 height 301
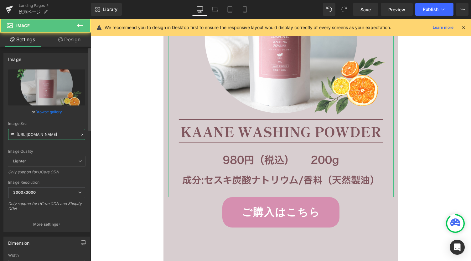
click at [62, 134] on input "[URL][DOMAIN_NAME]" at bounding box center [46, 134] width 77 height 11
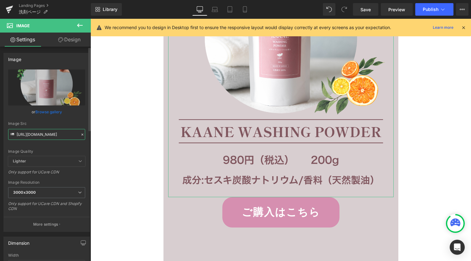
paste input "lp_cta_18aa5460-a480-4457-b029-b54f65a4621a.png?v=175678839"
type input "[URL][DOMAIN_NAME]"
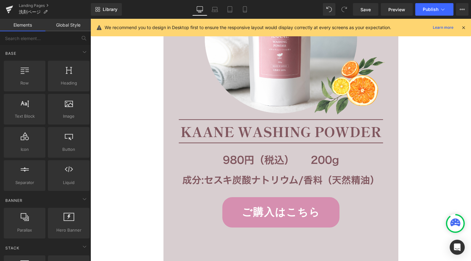
scroll to position [0, 0]
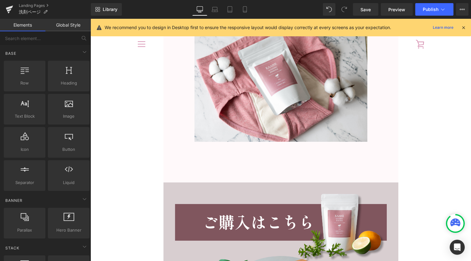
scroll to position [5093, 0]
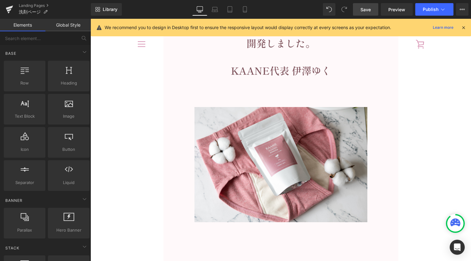
click at [371, 8] on span "Save" at bounding box center [366, 9] width 10 height 7
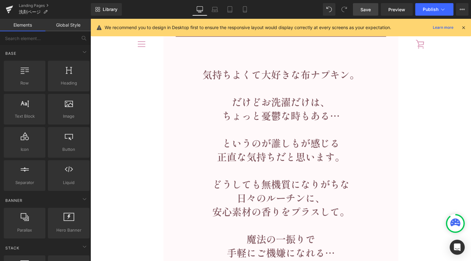
scroll to position [4843, 0]
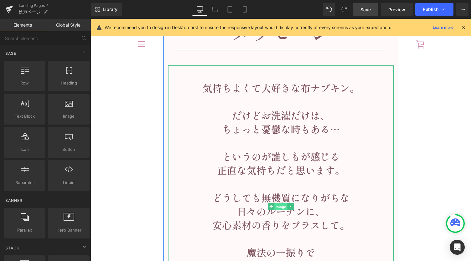
click at [277, 207] on span "Image" at bounding box center [281, 207] width 13 height 8
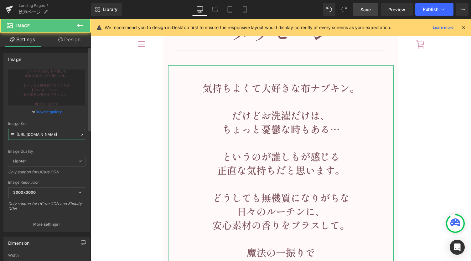
click at [59, 129] on input "[URL][DOMAIN_NAME]" at bounding box center [46, 134] width 77 height 11
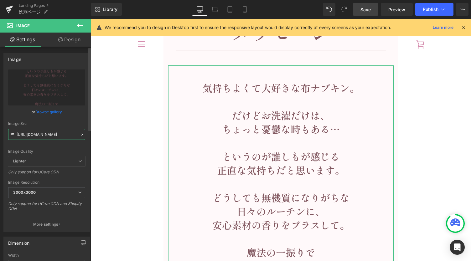
paste input "text"
type input "[URL][DOMAIN_NAME]"
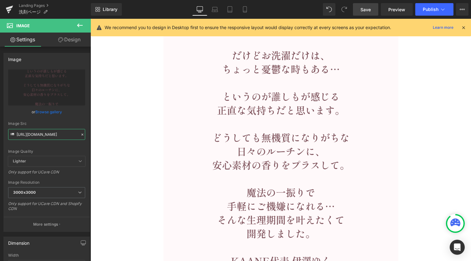
scroll to position [4926, 0]
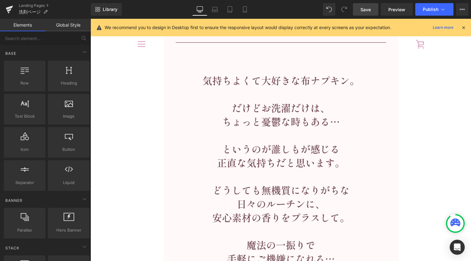
scroll to position [4801, 0]
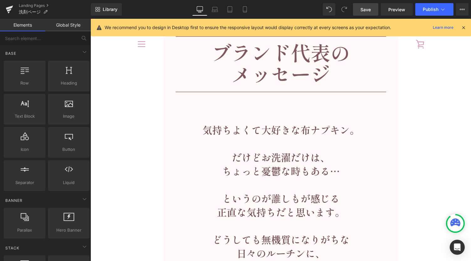
click at [274, 188] on img at bounding box center [281, 248] width 226 height 283
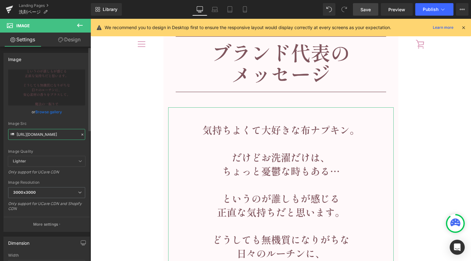
click at [61, 131] on input "[URL][DOMAIN_NAME]" at bounding box center [46, 134] width 77 height 11
paste input "leaf.png?v=1756788799"
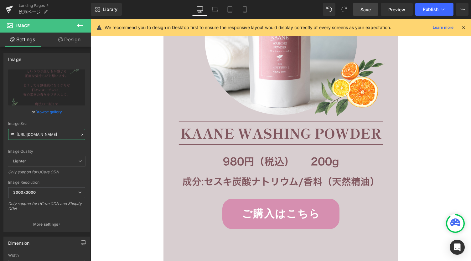
scroll to position [5511, 0]
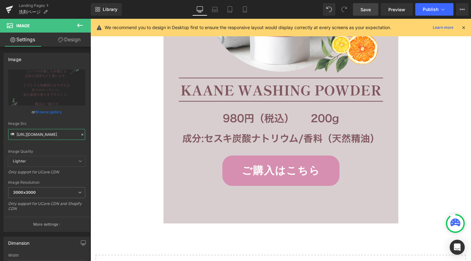
type input "[URL][DOMAIN_NAME]"
click at [371, 7] on span "Save" at bounding box center [366, 9] width 10 height 7
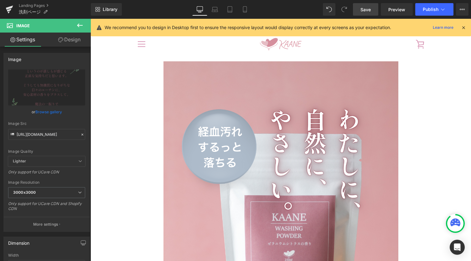
scroll to position [0, 0]
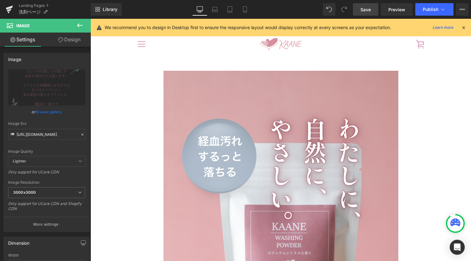
click at [366, 12] on span "Save" at bounding box center [366, 9] width 10 height 7
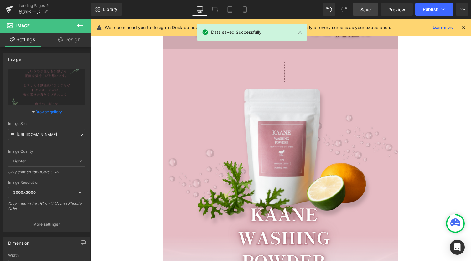
scroll to position [543, 0]
